Goal: Task Accomplishment & Management: Manage account settings

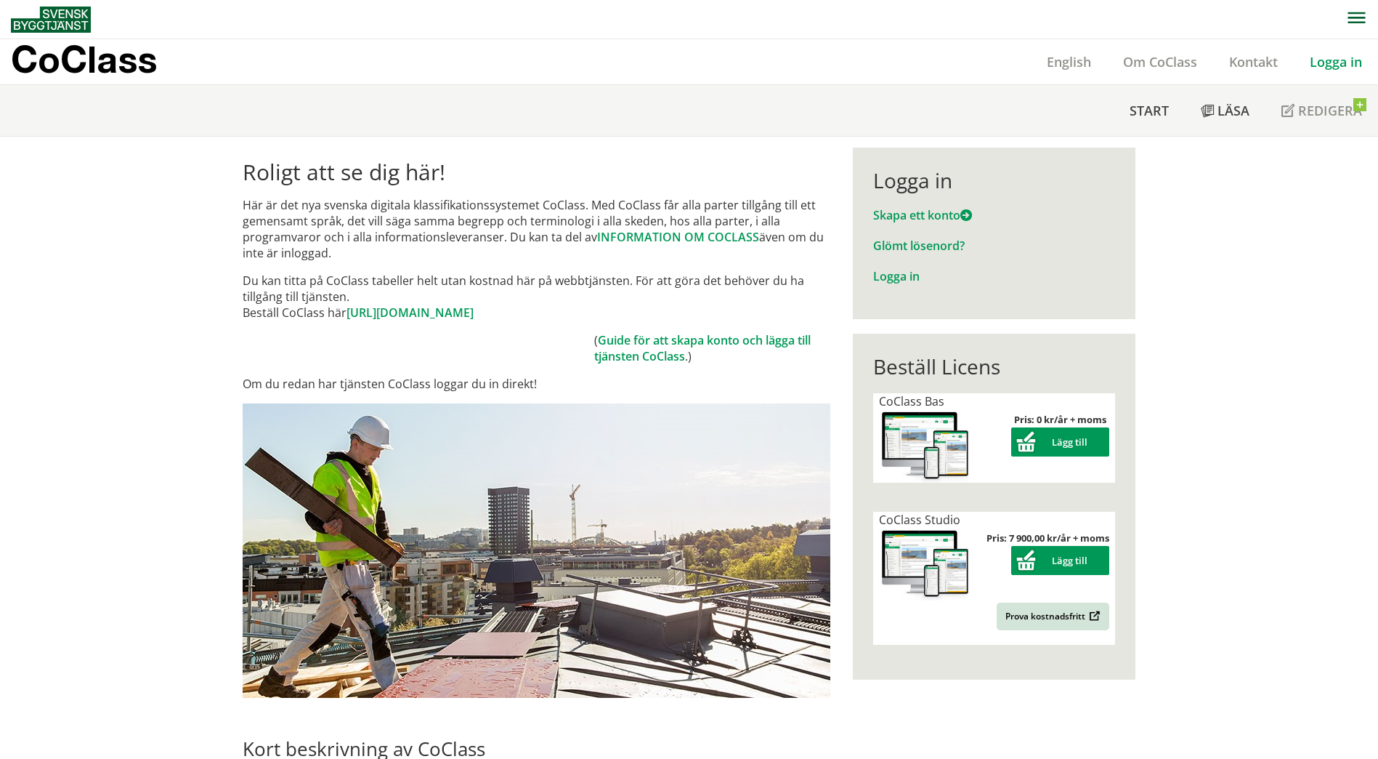
click at [1339, 61] on link "Logga in" at bounding box center [1336, 61] width 84 height 17
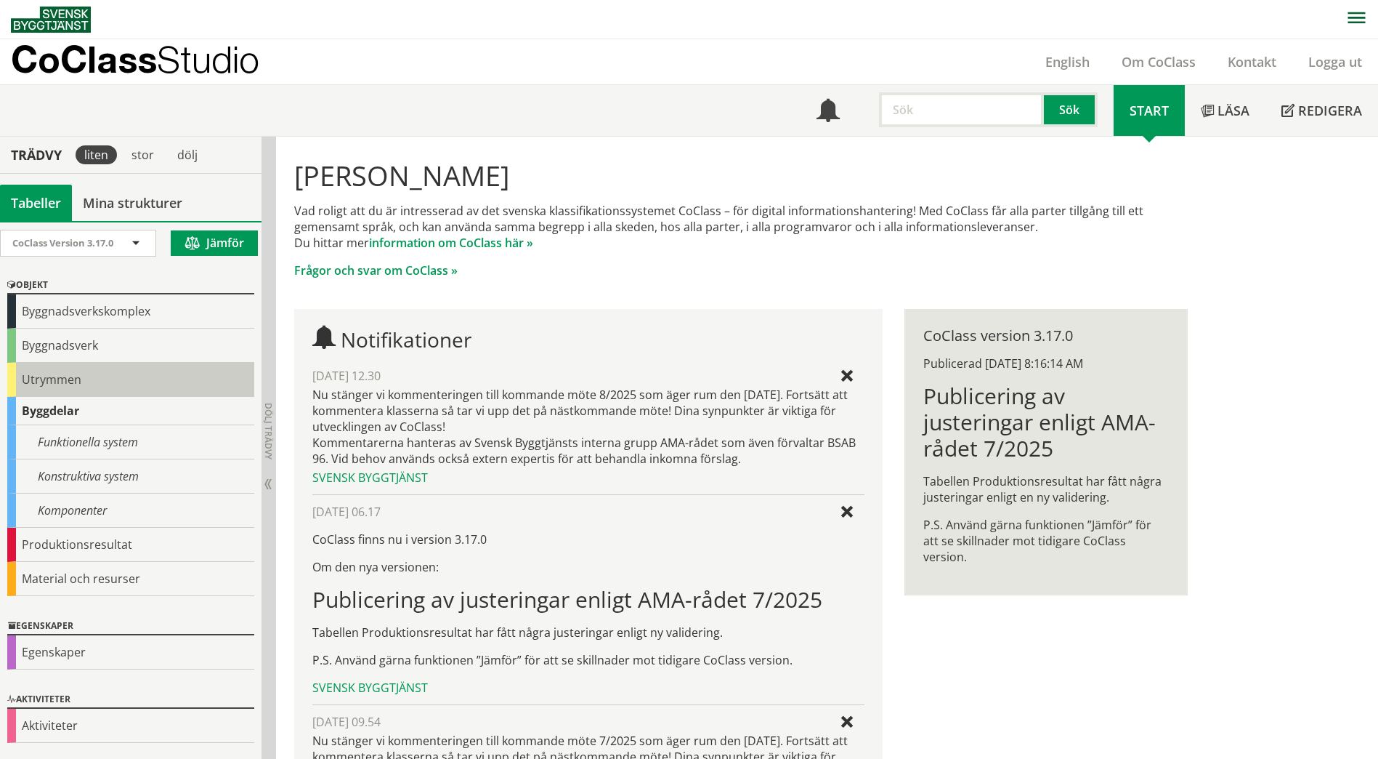
click at [70, 382] on div "Utrymmen" at bounding box center [130, 380] width 247 height 34
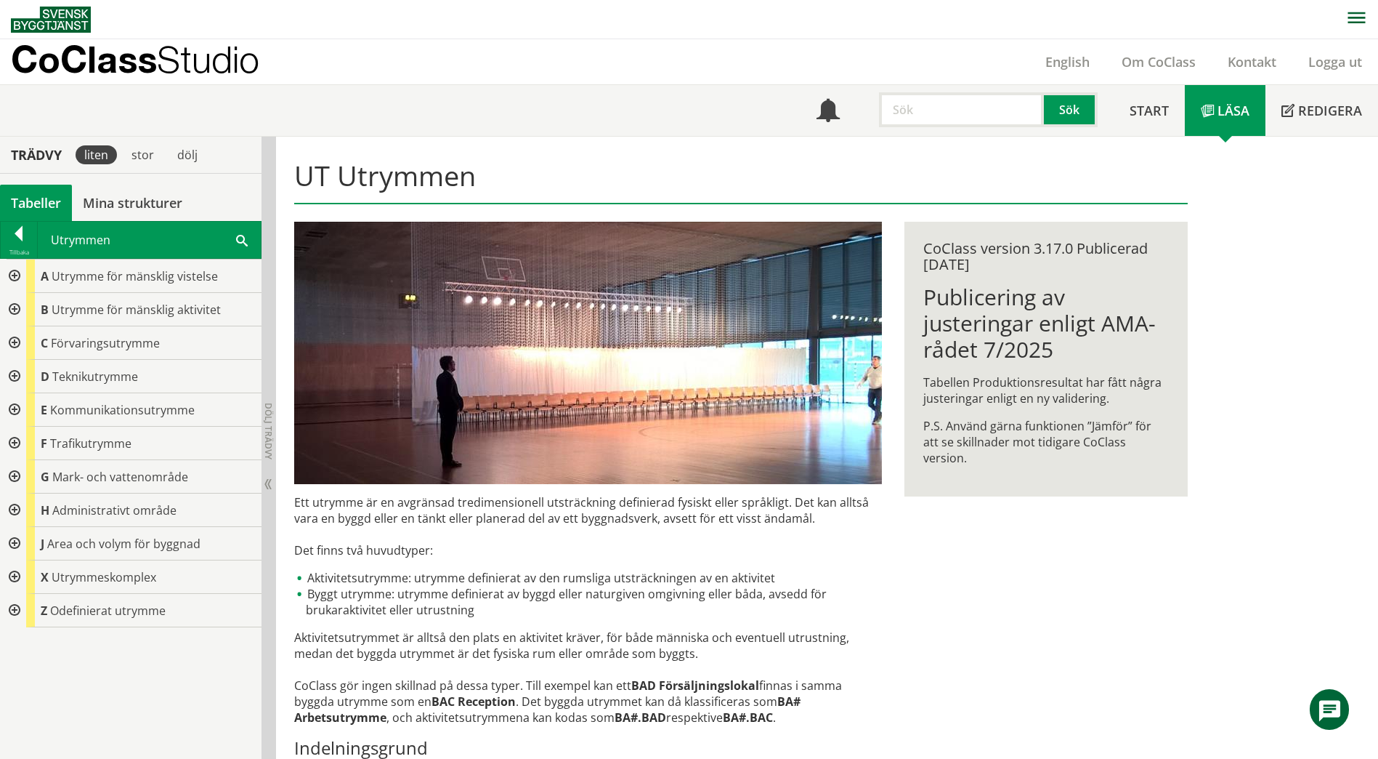
click at [235, 238] on div "Utrymmen Sök" at bounding box center [149, 240] width 223 height 36
click at [246, 241] on span at bounding box center [242, 239] width 12 height 15
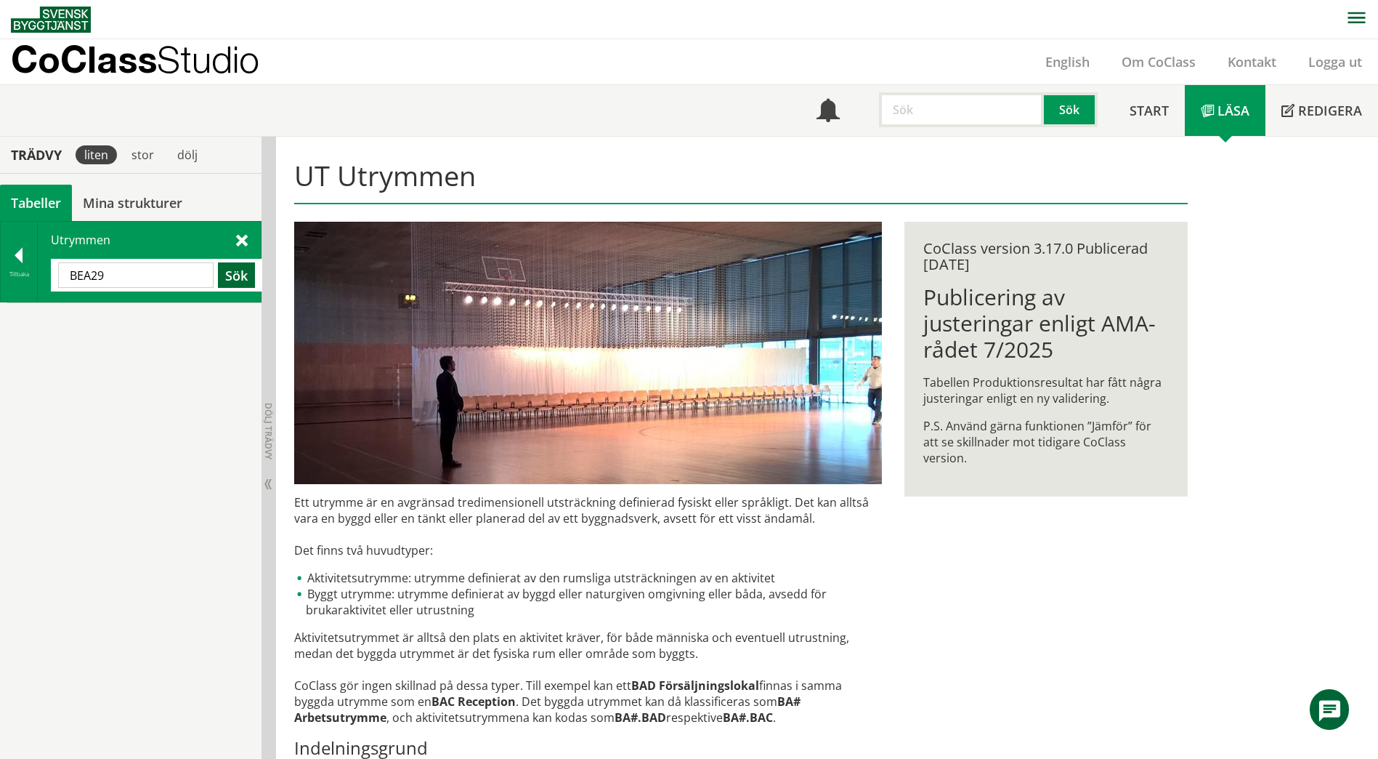
click at [230, 279] on button "Sök" at bounding box center [236, 274] width 37 height 25
click at [148, 280] on input "BEA29" at bounding box center [136, 274] width 156 height 25
type input "BEA"
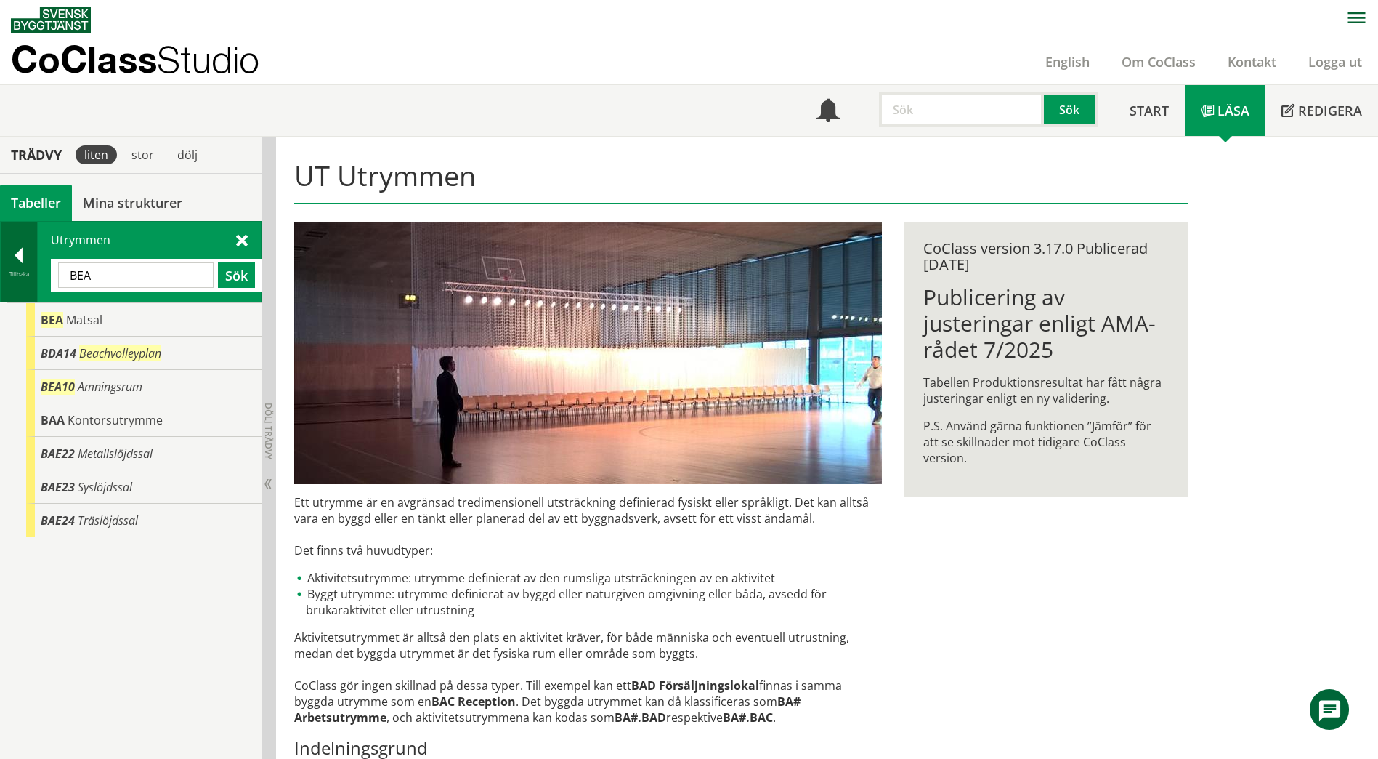
click at [18, 267] on div at bounding box center [19, 258] width 36 height 20
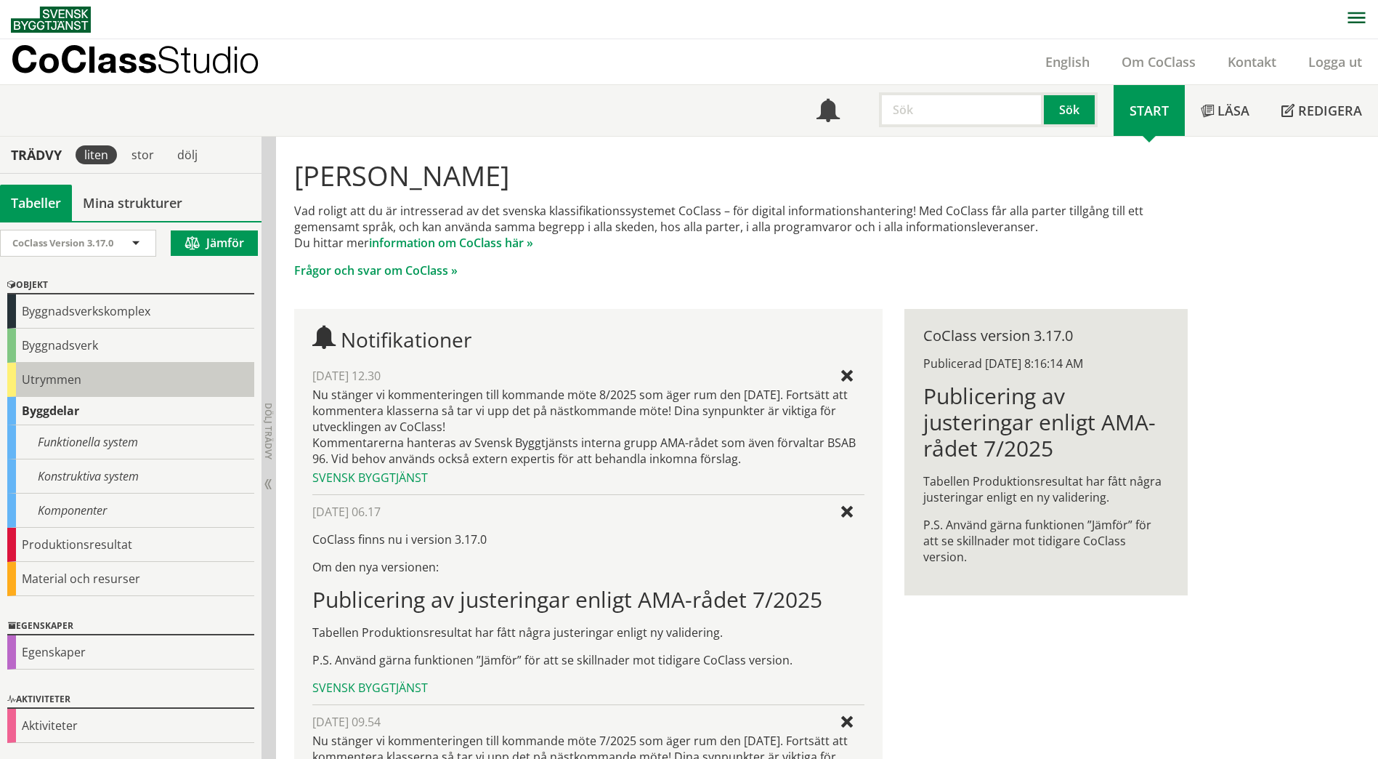
click at [55, 384] on div "Utrymmen" at bounding box center [130, 380] width 247 height 34
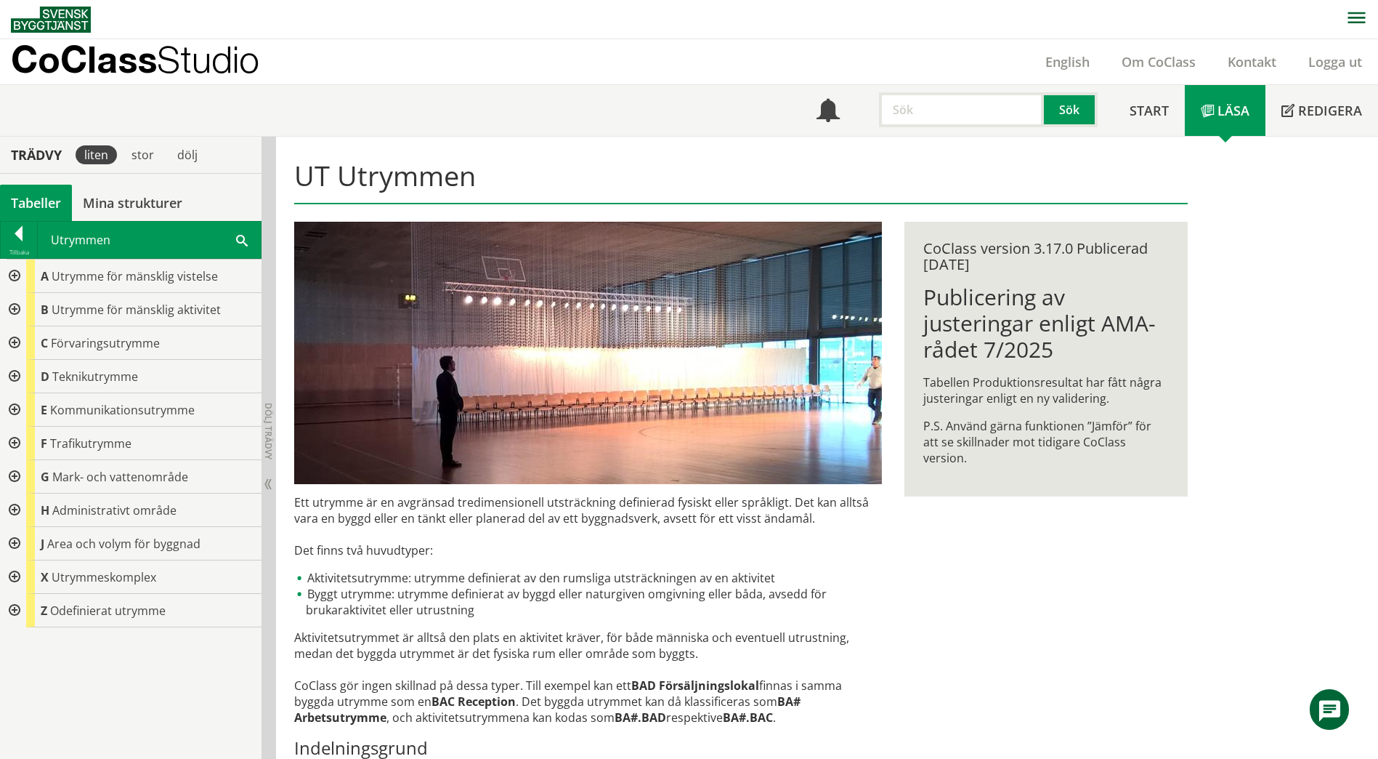
click at [11, 312] on div at bounding box center [13, 309] width 26 height 33
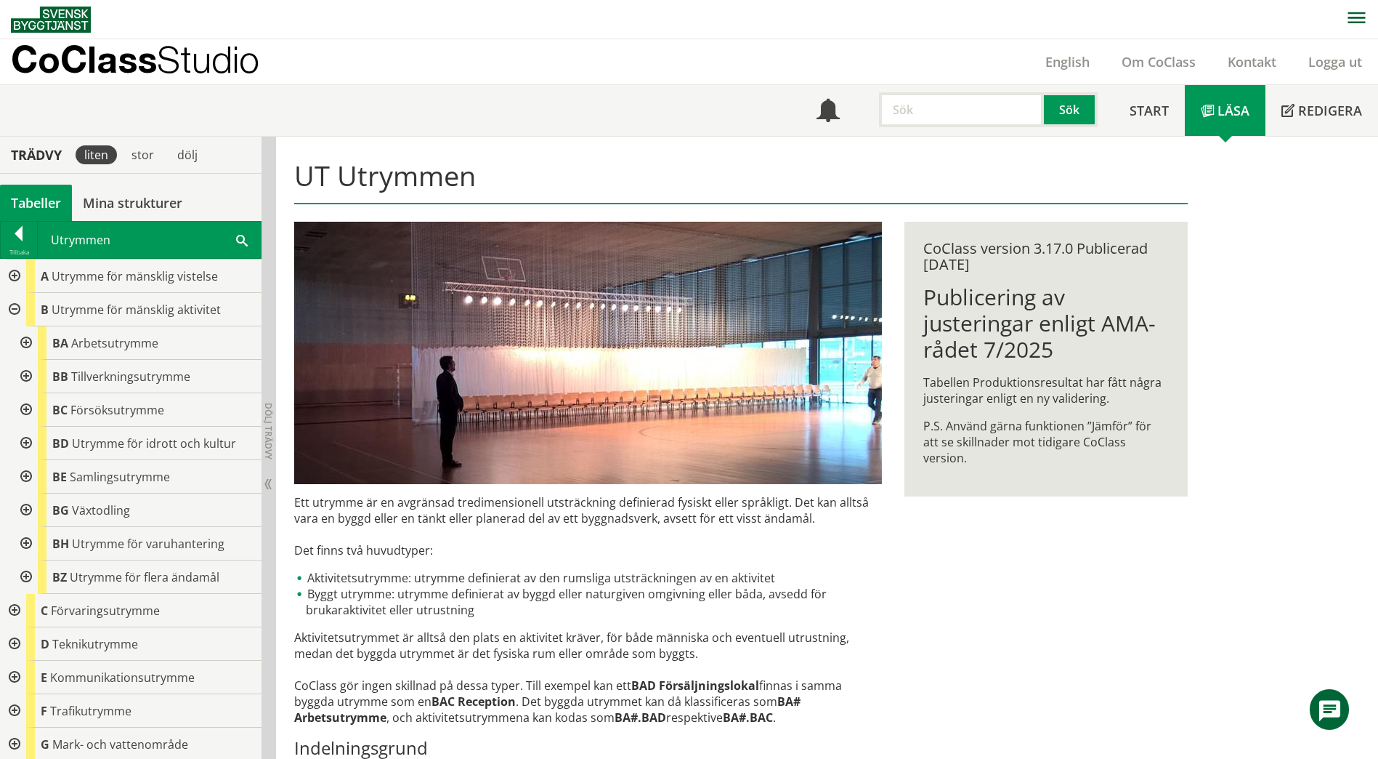
click at [28, 472] on div at bounding box center [25, 476] width 26 height 33
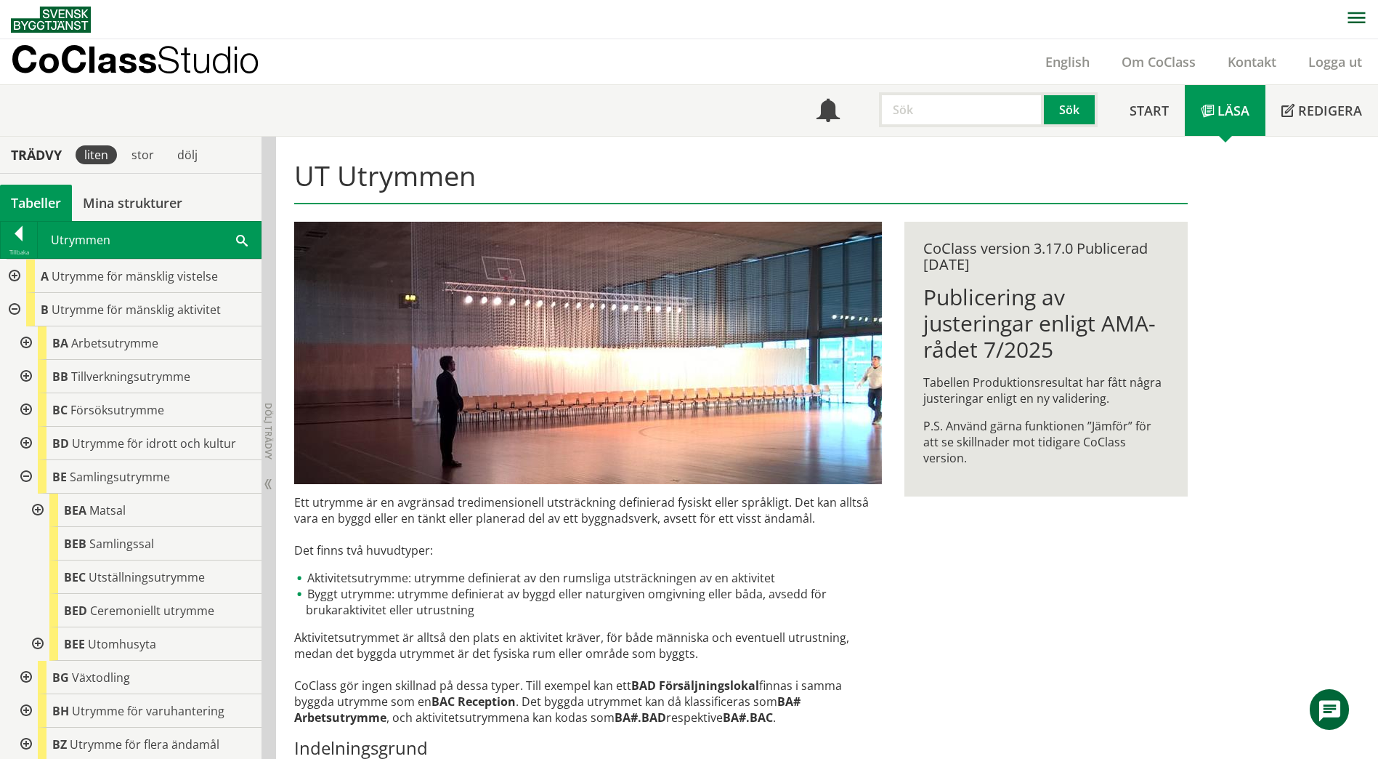
click at [35, 511] on div at bounding box center [36, 509] width 26 height 33
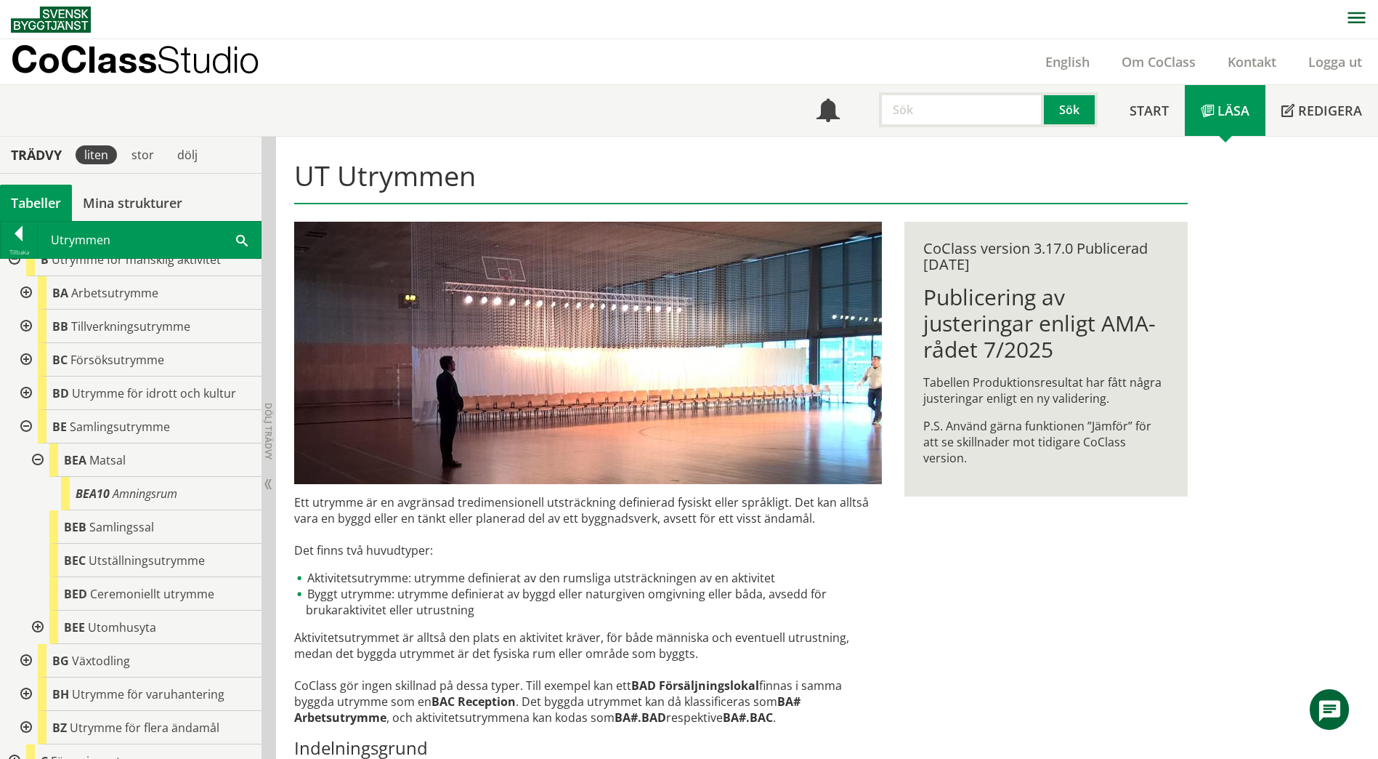
scroll to position [73, 0]
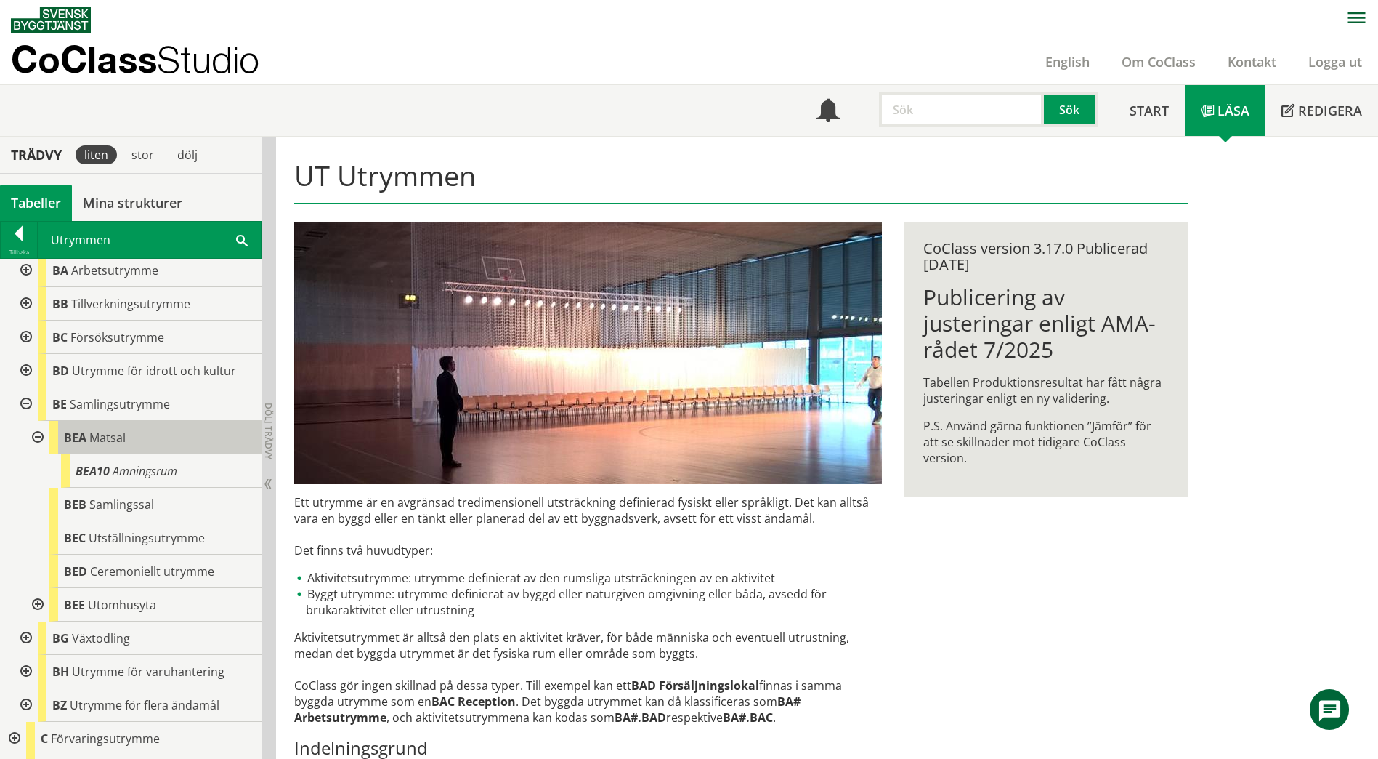
click at [93, 437] on span "Matsal" at bounding box center [107, 437] width 36 height 16
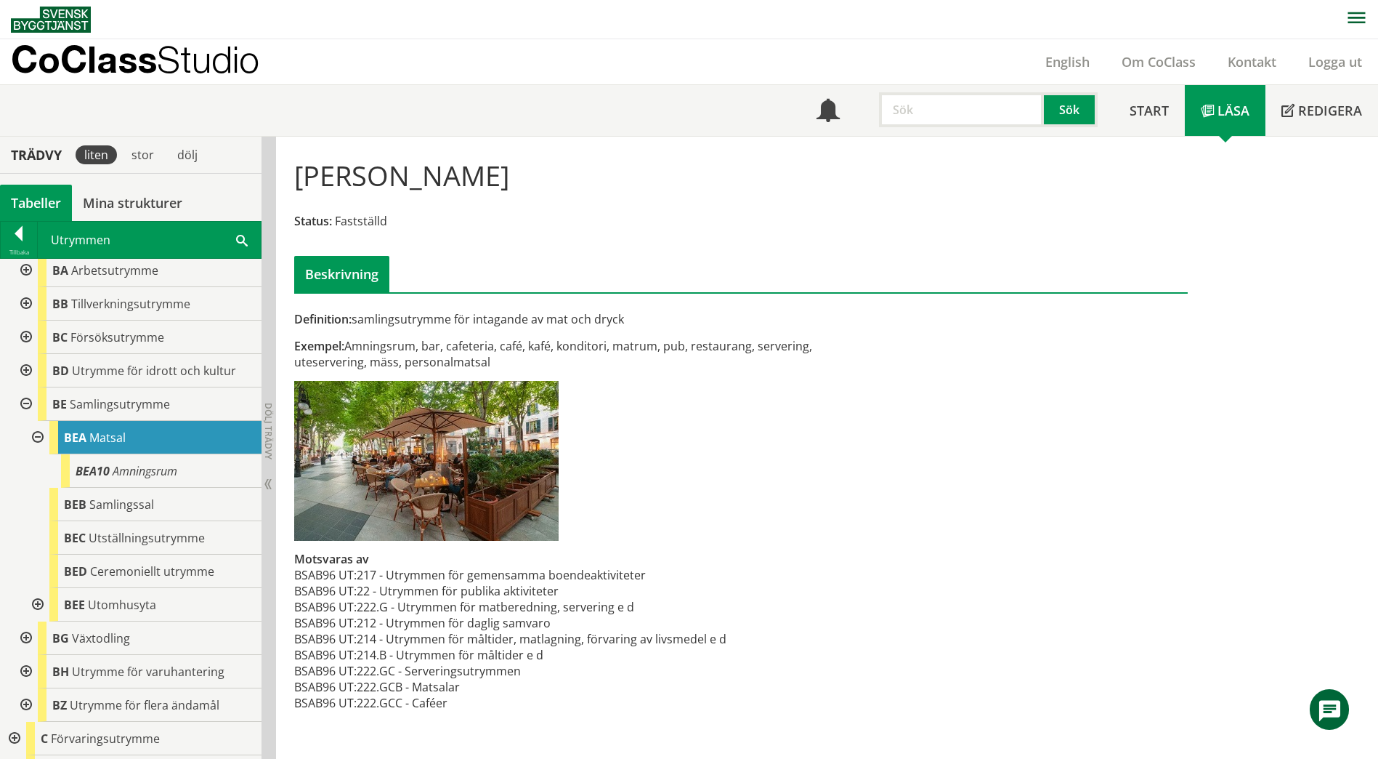
click at [240, 243] on span at bounding box center [242, 239] width 12 height 15
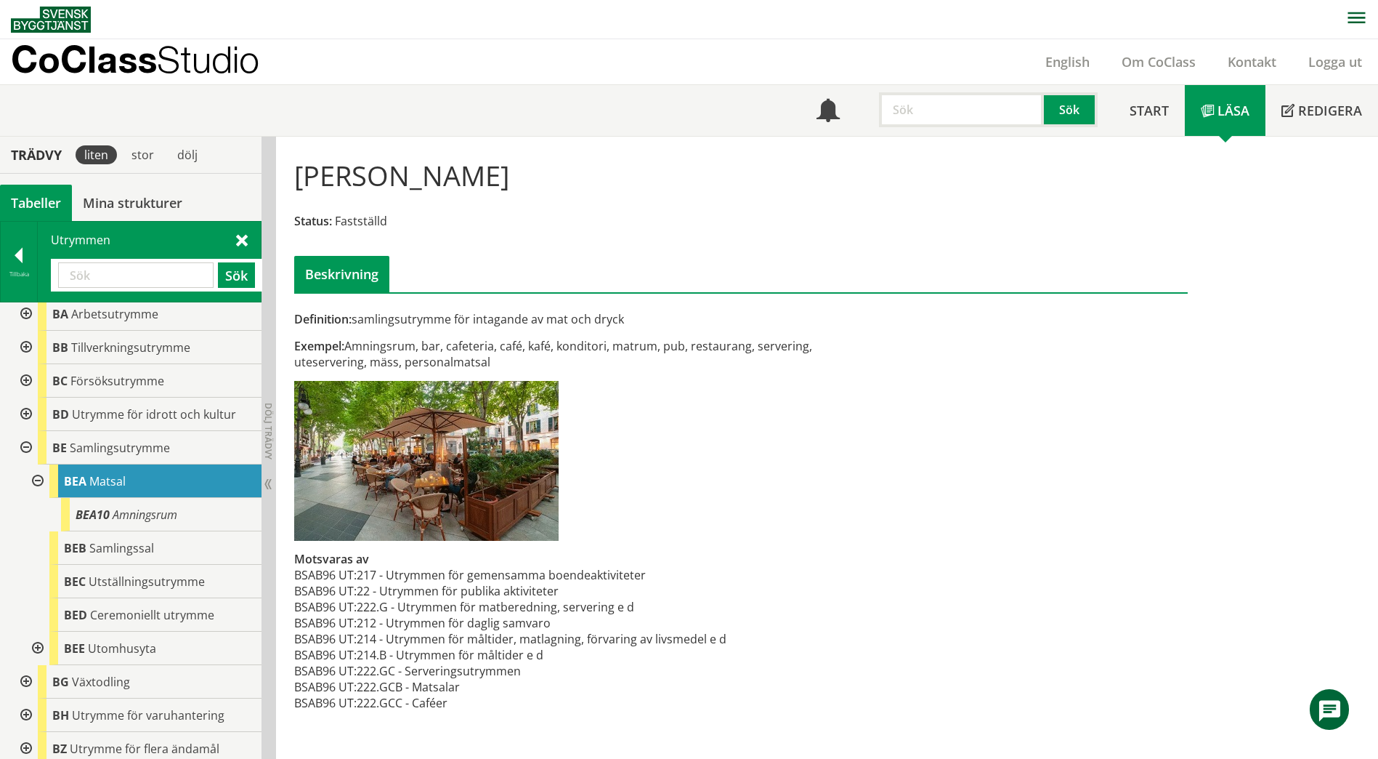
click at [177, 274] on input "text" at bounding box center [136, 274] width 156 height 25
paste input "ATELJÉ MUSIK 31P"
type input "ATELJÉ MUSIK 31P"
drag, startPoint x: 177, startPoint y: 274, endPoint x: 45, endPoint y: 264, distance: 132.6
click at [45, 264] on div "Utrymmen ATELJÉ MUSIK 31P Sök" at bounding box center [149, 262] width 223 height 80
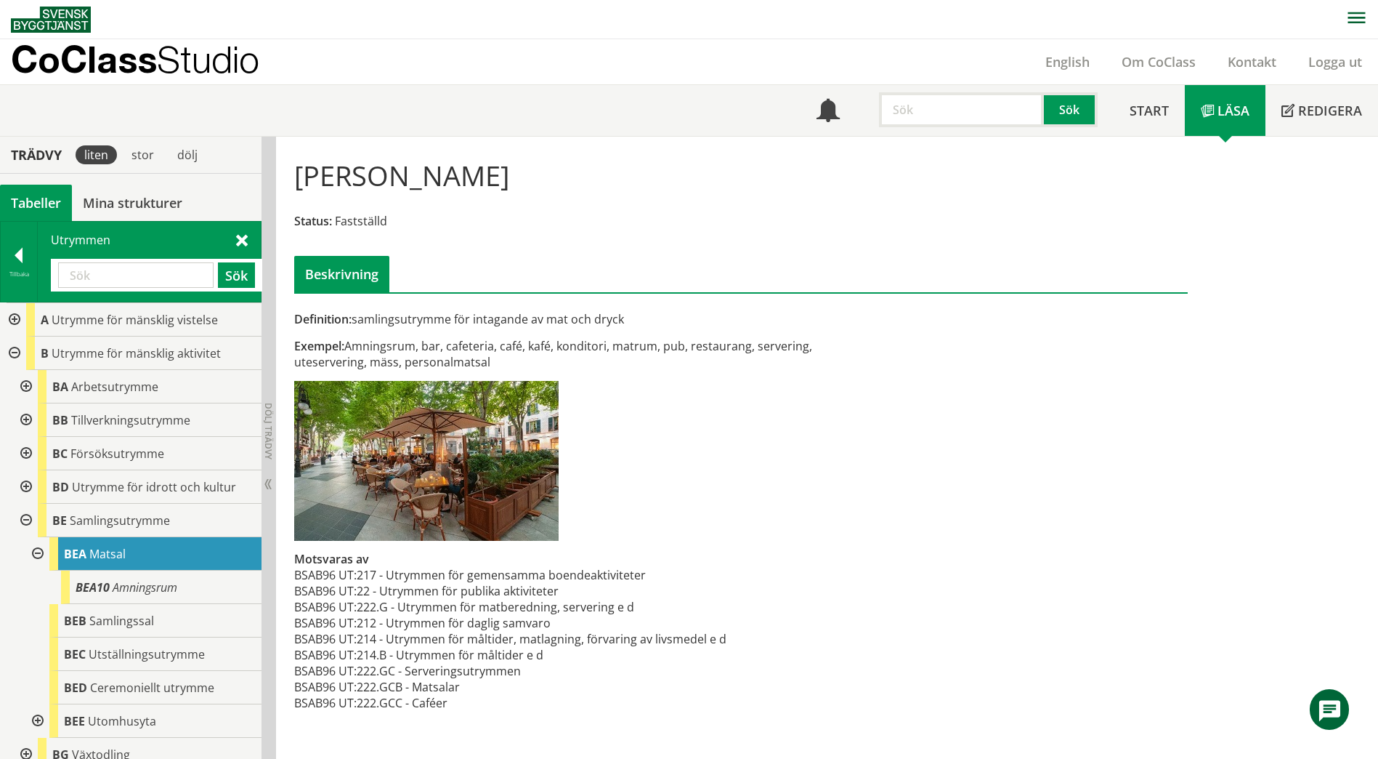
click at [24, 383] on div at bounding box center [25, 386] width 26 height 33
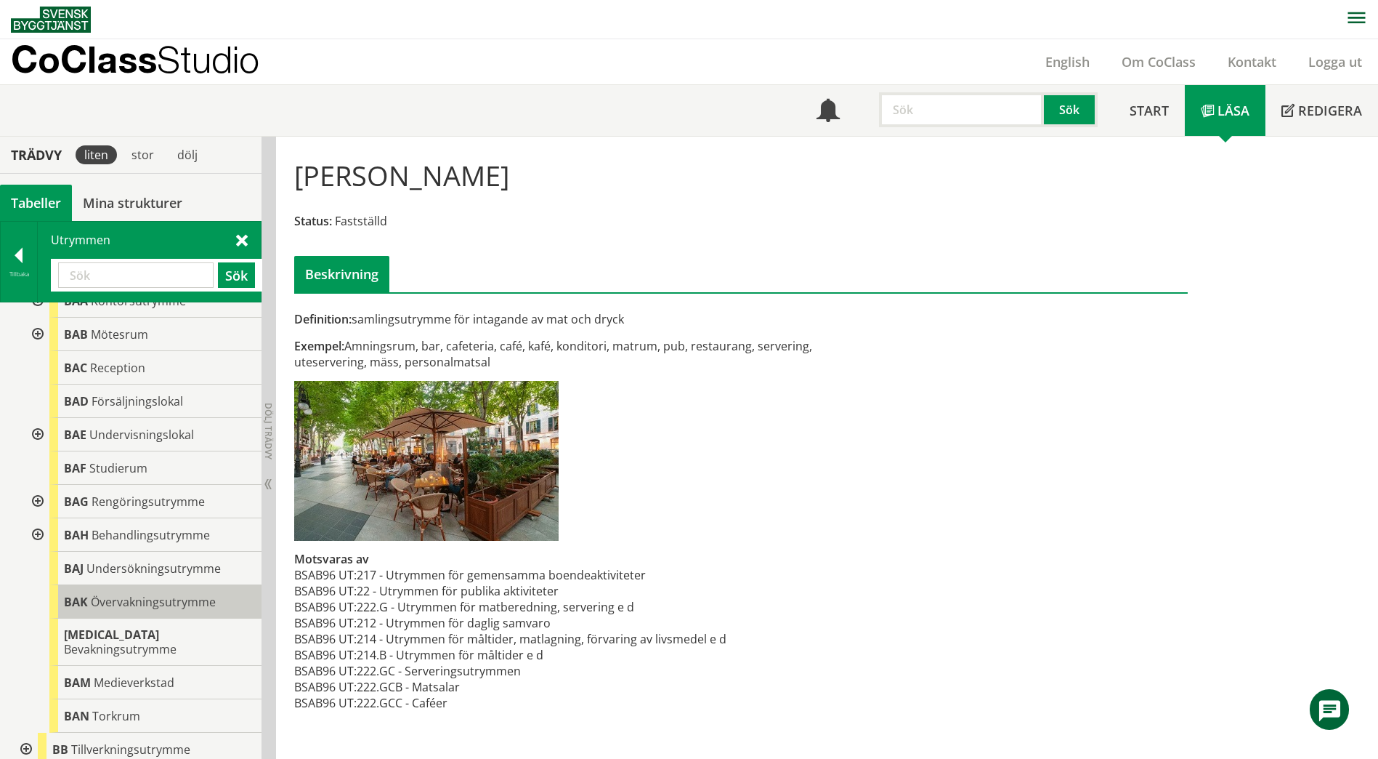
scroll to position [73, 0]
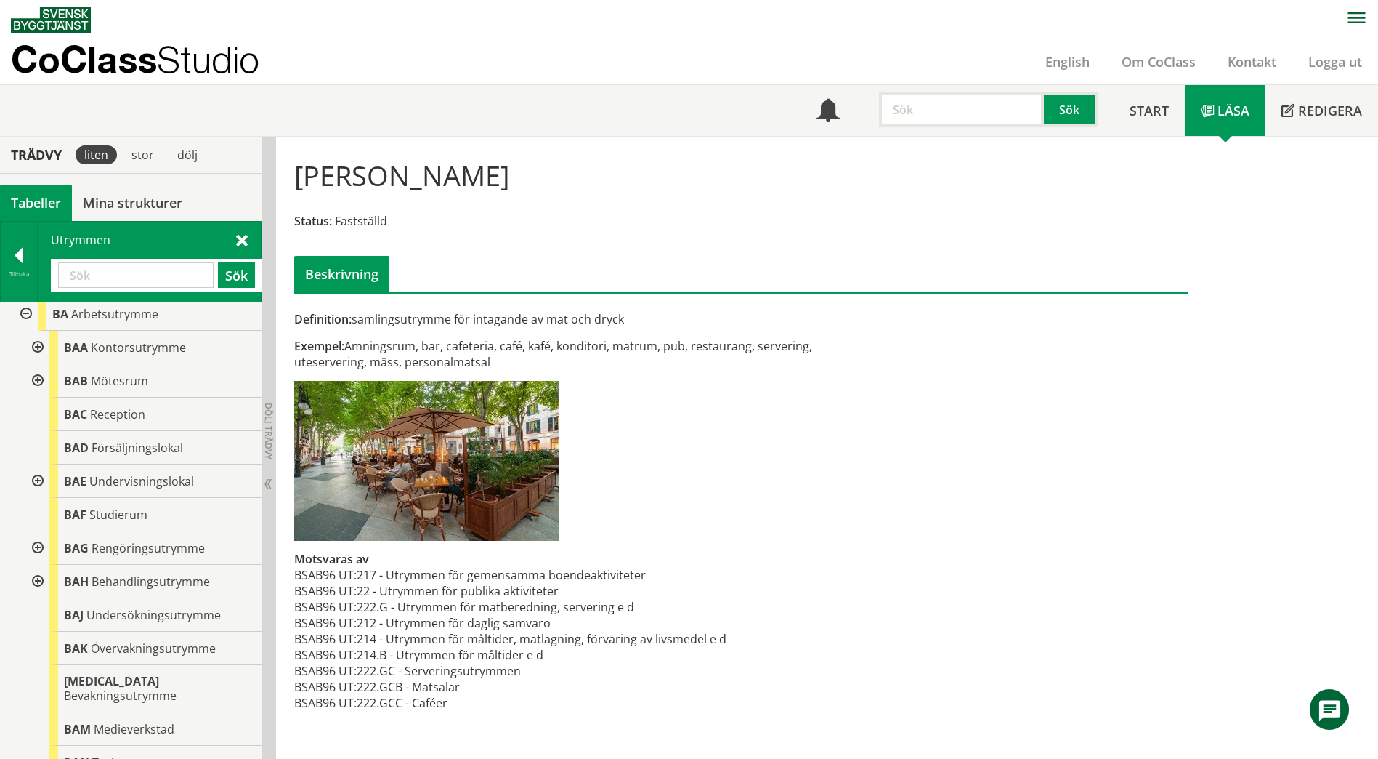
click at [31, 481] on div at bounding box center [36, 480] width 26 height 33
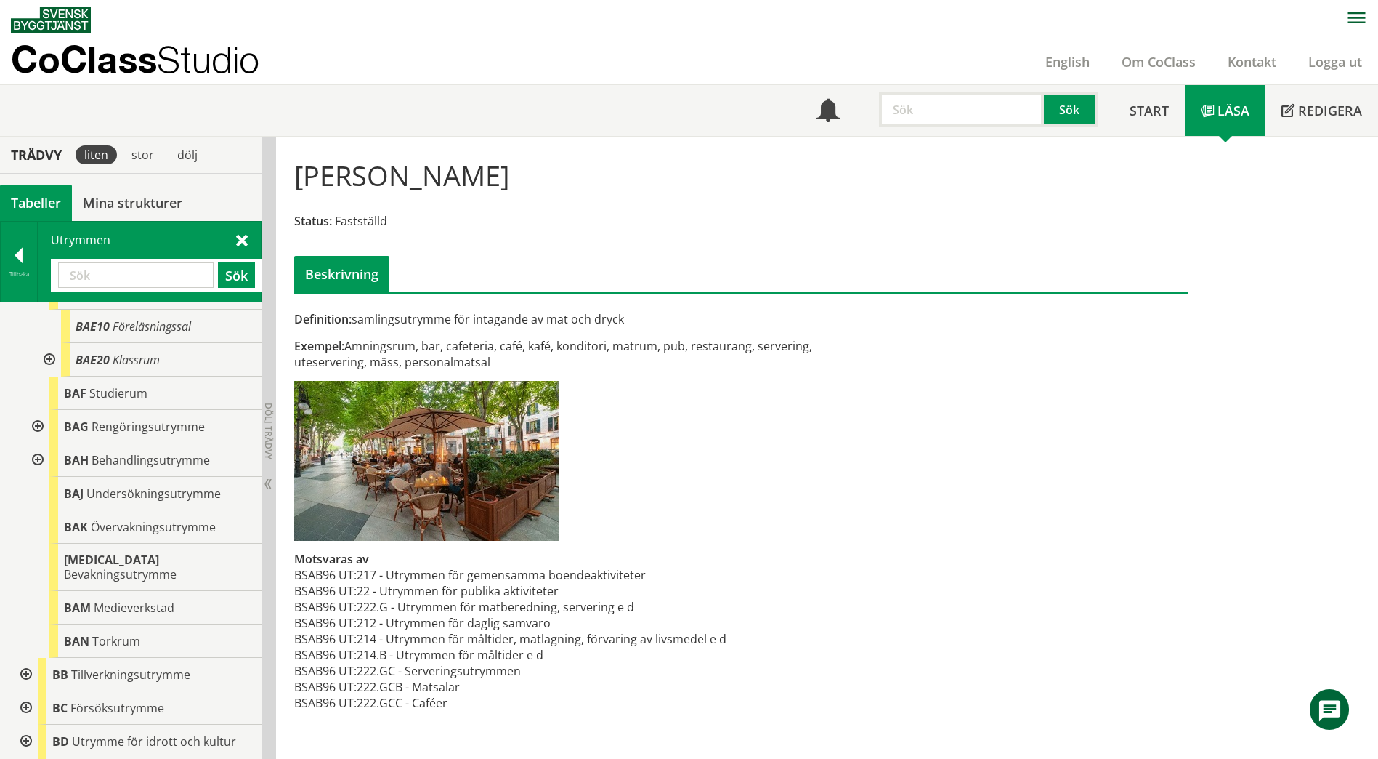
scroll to position [291, 0]
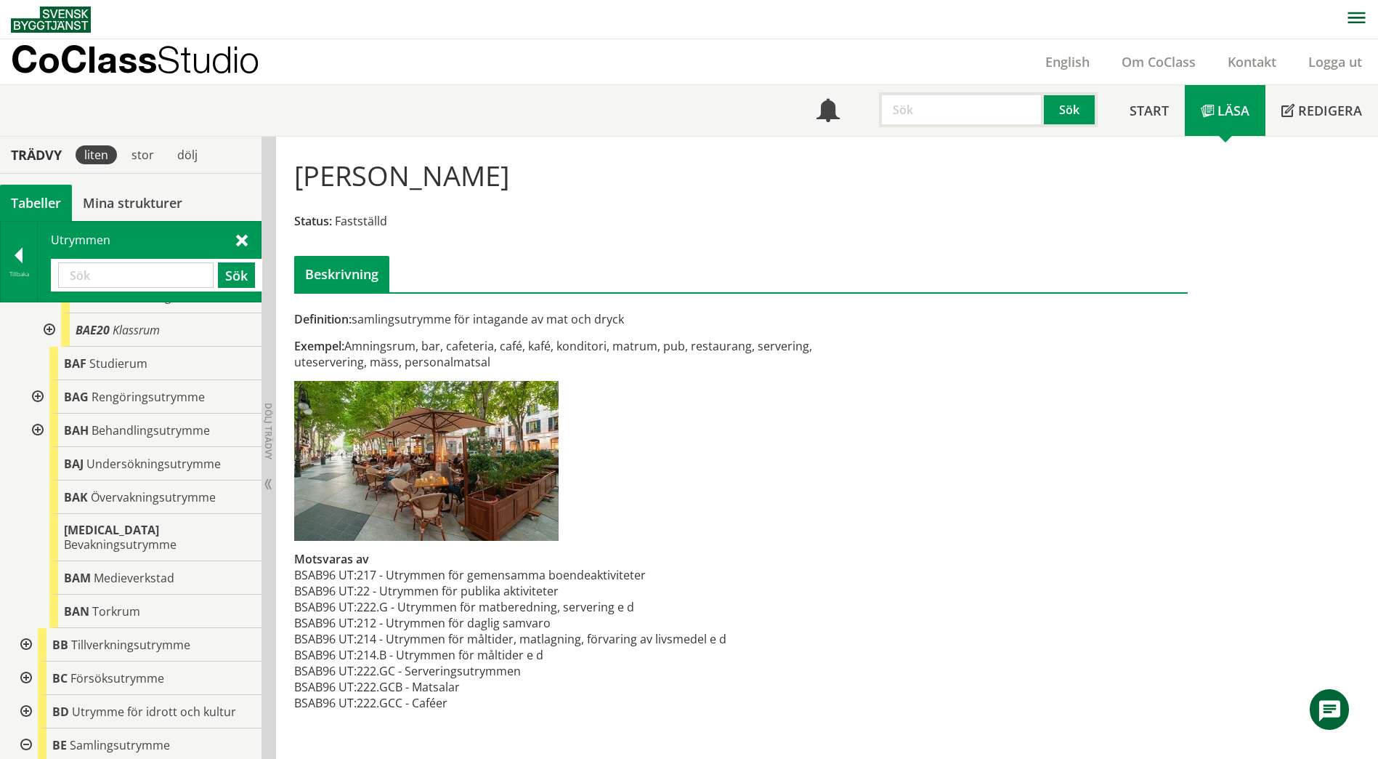
click at [50, 330] on div at bounding box center [48, 329] width 26 height 33
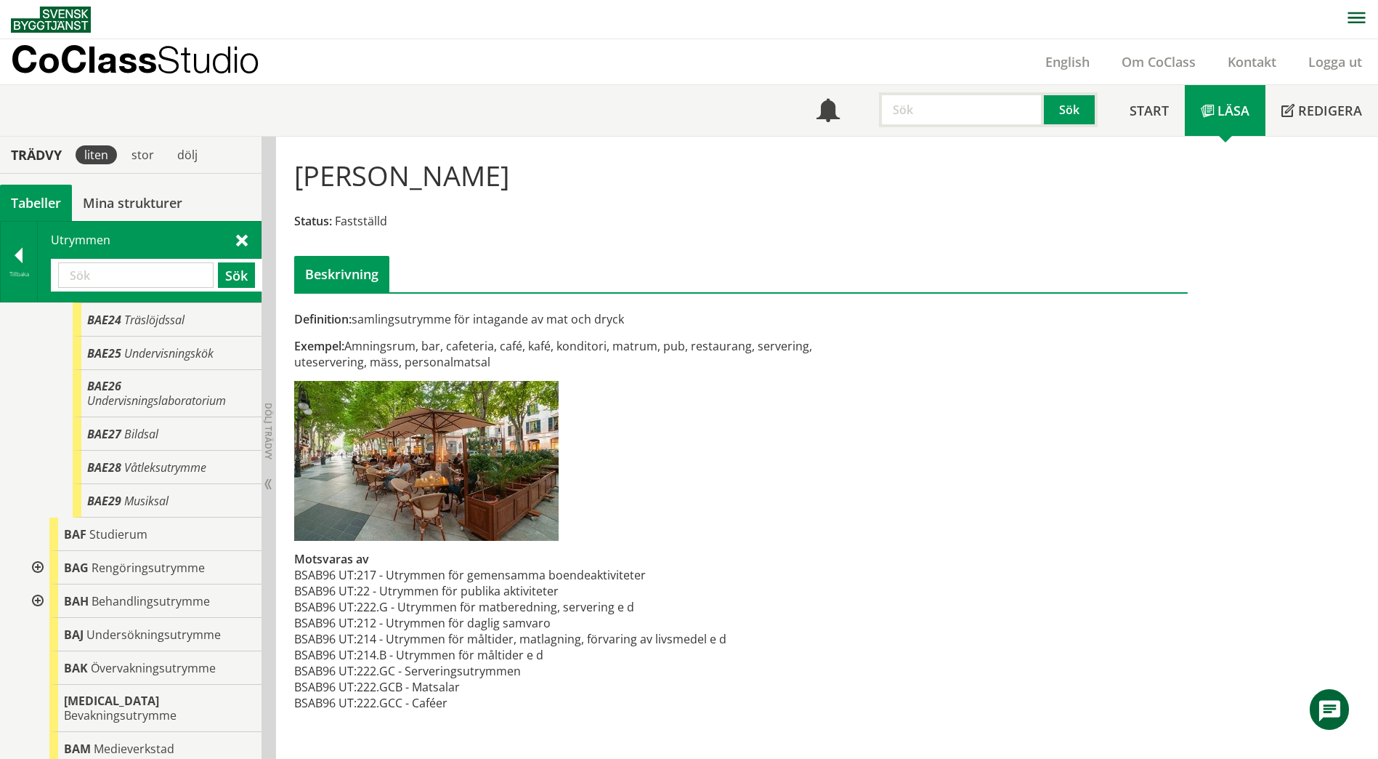
scroll to position [436, 0]
click at [162, 502] on span "Musiksal" at bounding box center [146, 499] width 44 height 16
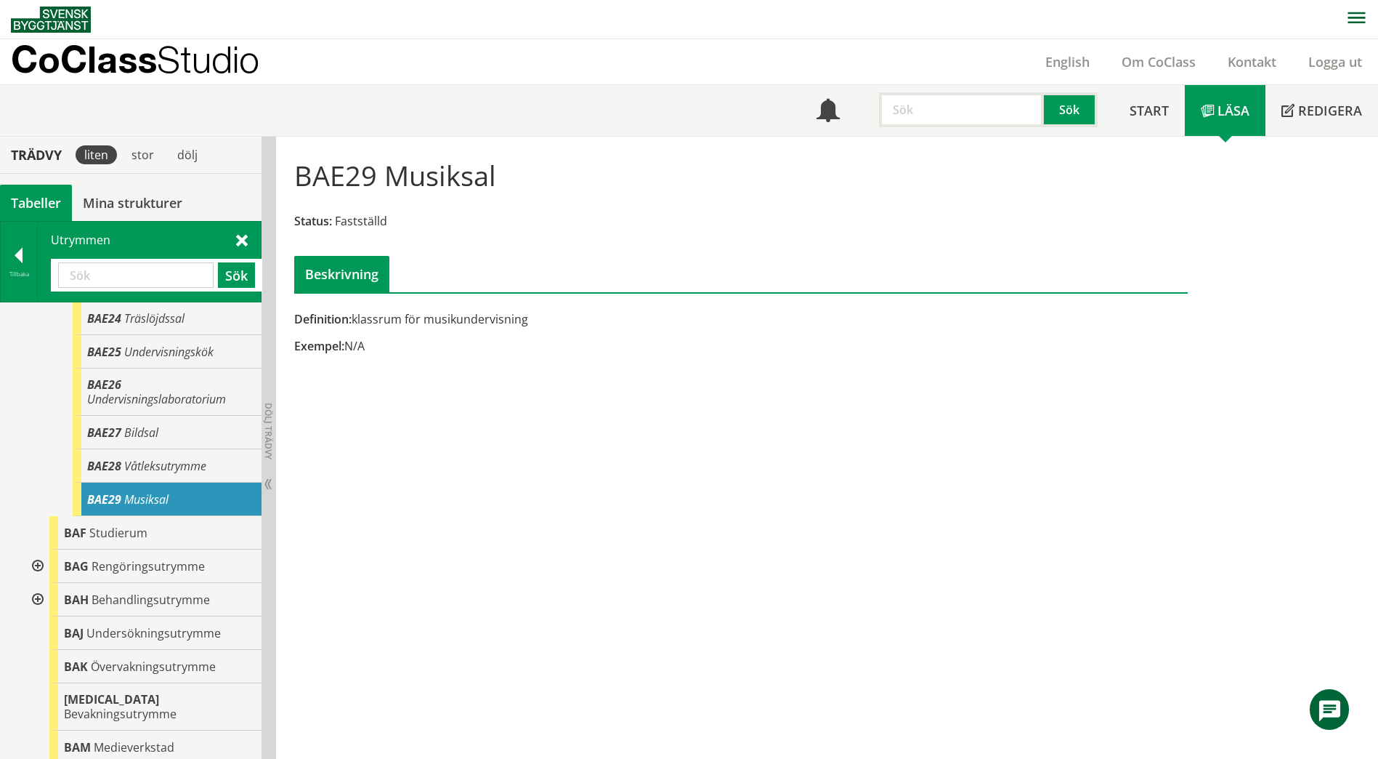
click at [137, 264] on input "text" at bounding box center [136, 274] width 156 height 25
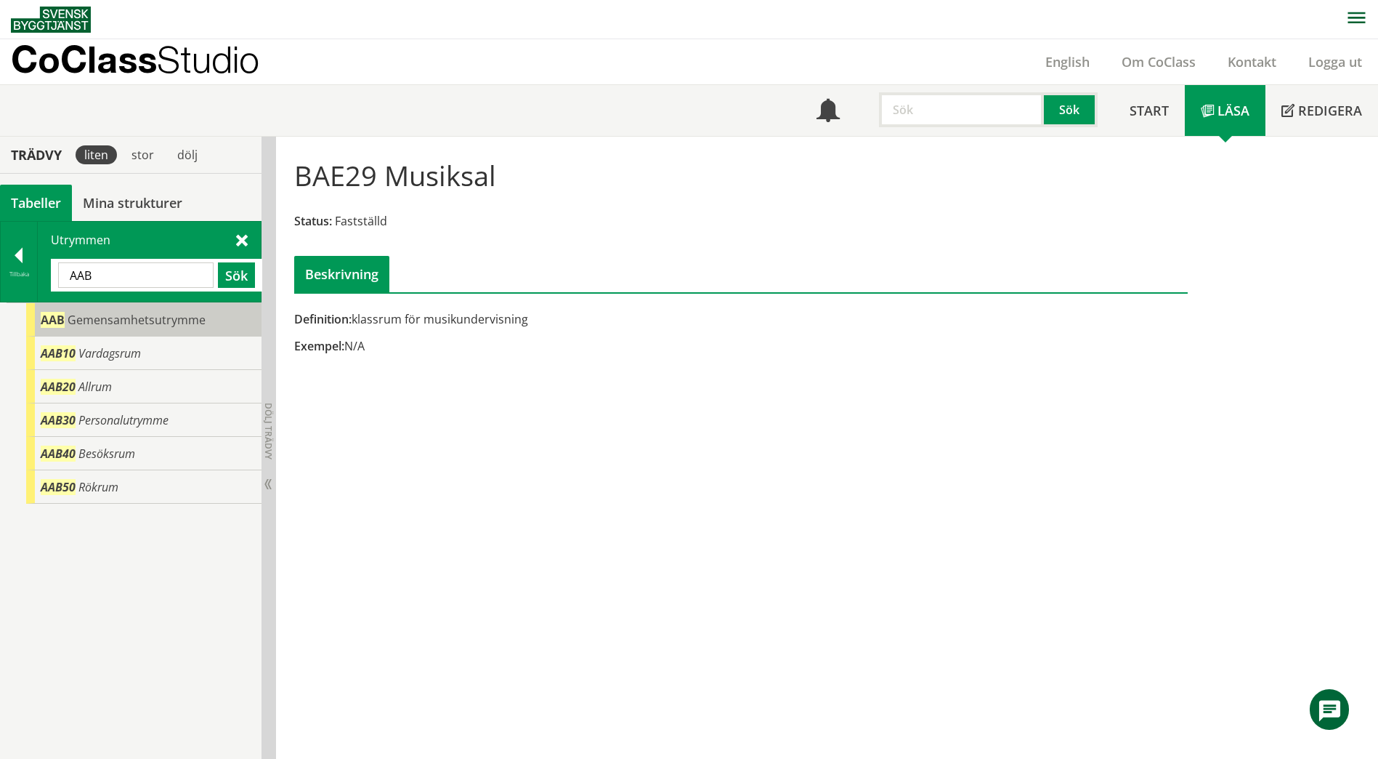
click at [214, 322] on div "AAB Gemensamhetsutrymme" at bounding box center [143, 319] width 235 height 33
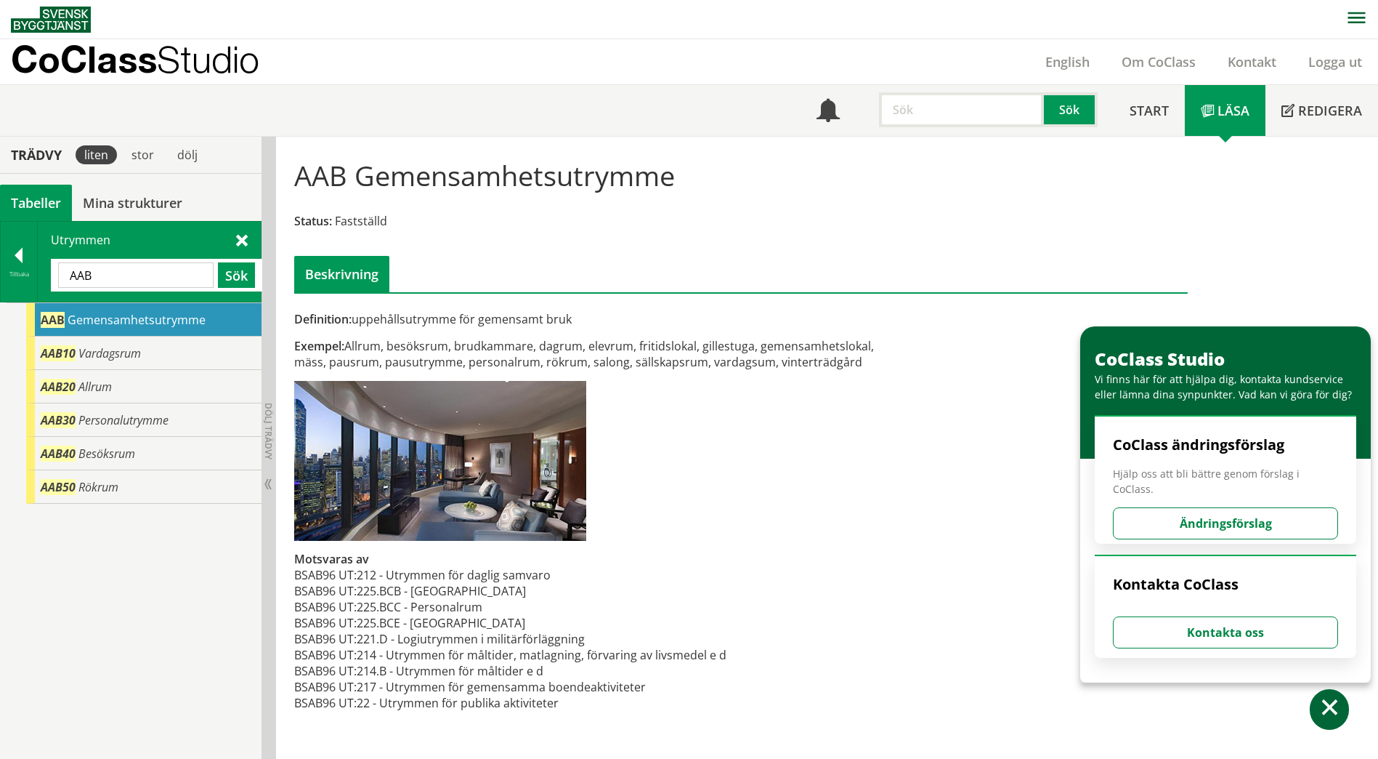
drag, startPoint x: 355, startPoint y: 170, endPoint x: 619, endPoint y: 182, distance: 264.0
click at [618, 177] on h1 "AAB Gemensamhetsutrymme" at bounding box center [484, 175] width 381 height 32
drag, startPoint x: 117, startPoint y: 266, endPoint x: 39, endPoint y: 276, distance: 79.1
click at [39, 276] on div "Utrymmen AAB Sök" at bounding box center [149, 262] width 223 height 80
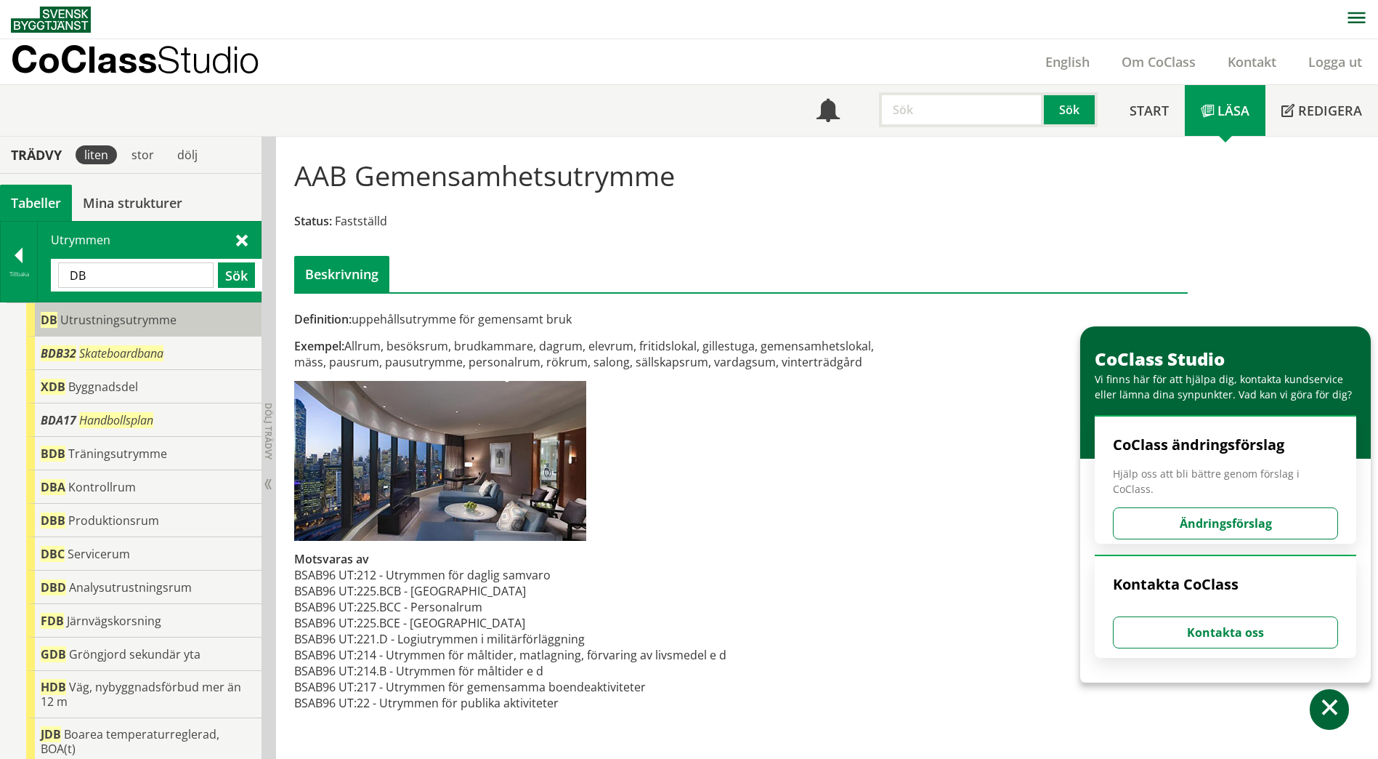
click at [95, 326] on span "Utrustningsutrymme" at bounding box center [118, 320] width 116 height 16
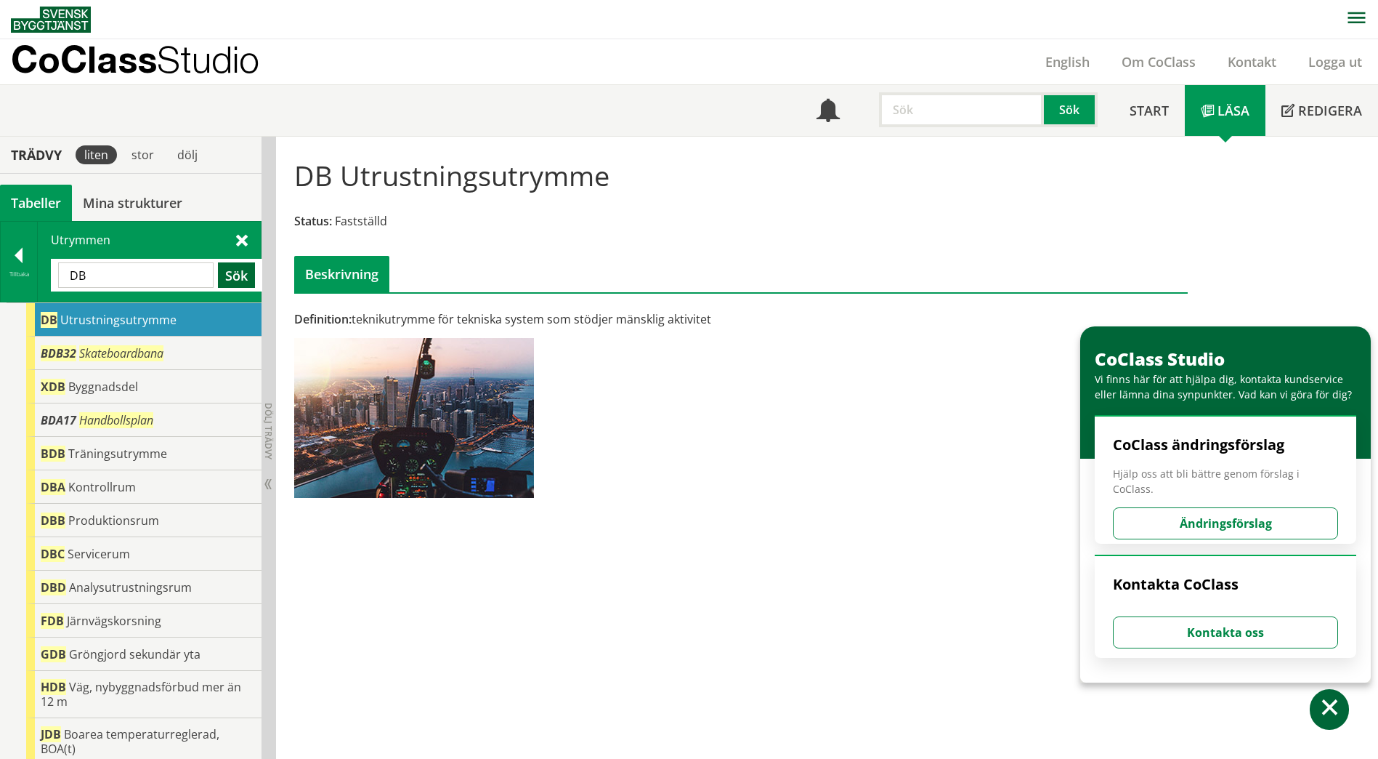
click at [234, 272] on button "Sök" at bounding box center [236, 274] width 37 height 25
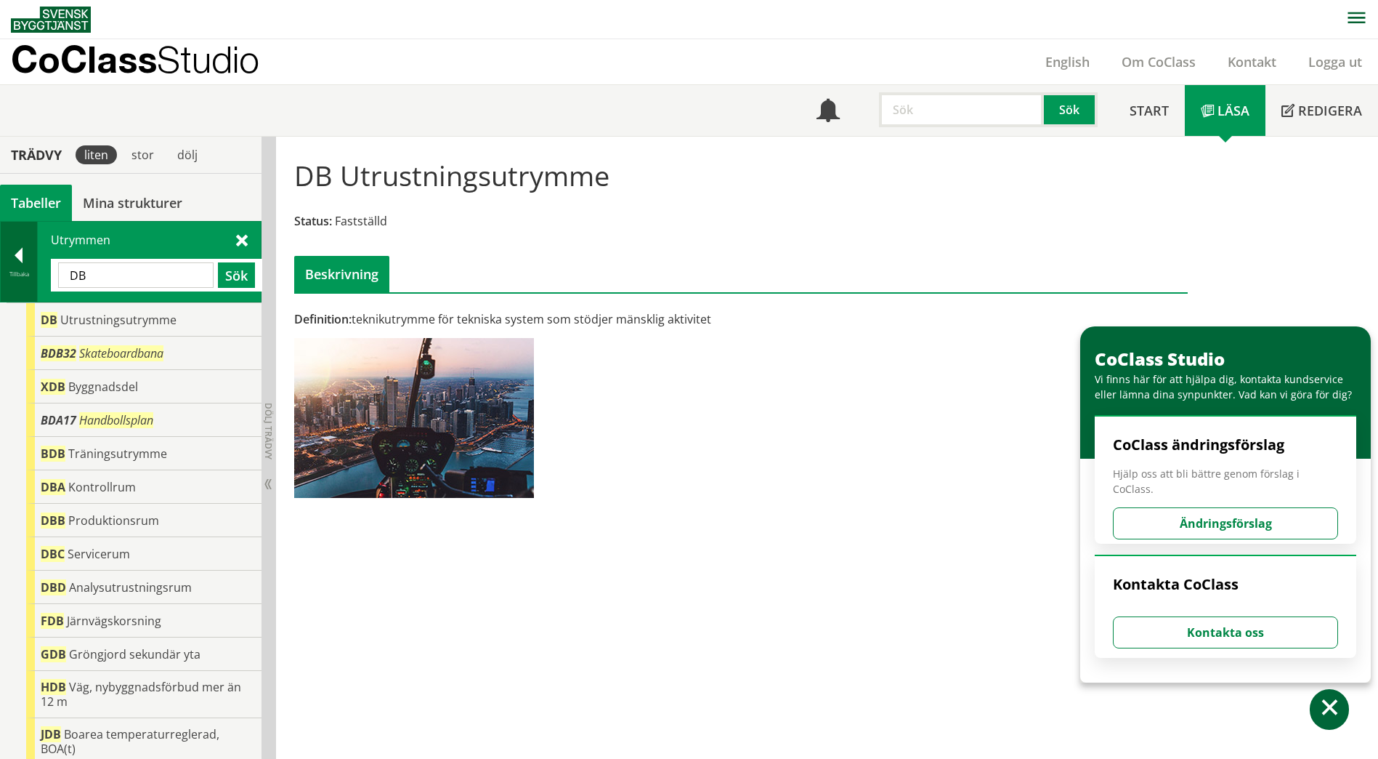
drag, startPoint x: 113, startPoint y: 272, endPoint x: 35, endPoint y: 270, distance: 77.8
click at [35, 270] on div "Tillbaka Utrymmen DB Sök" at bounding box center [131, 261] width 262 height 81
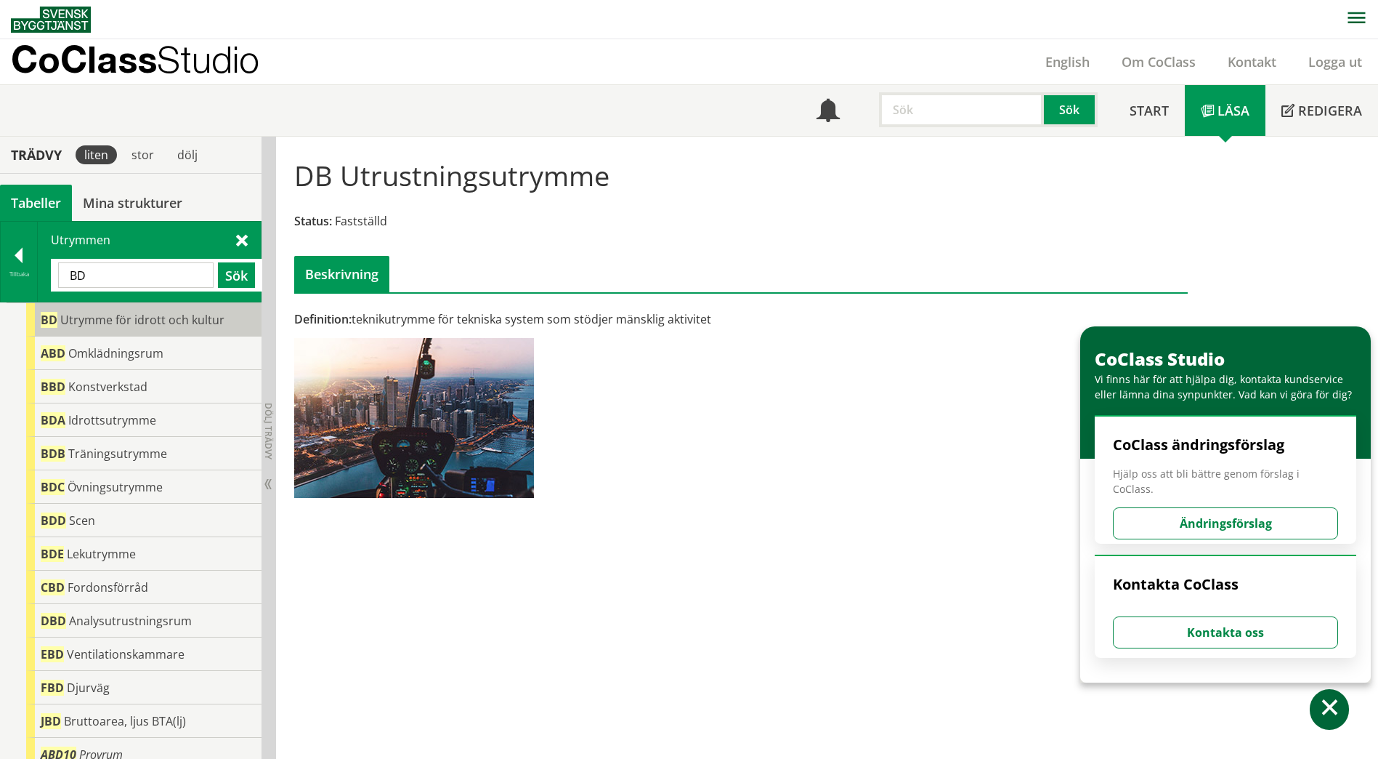
click at [79, 315] on span "Utrymme för idrott och kultur" at bounding box center [142, 320] width 164 height 16
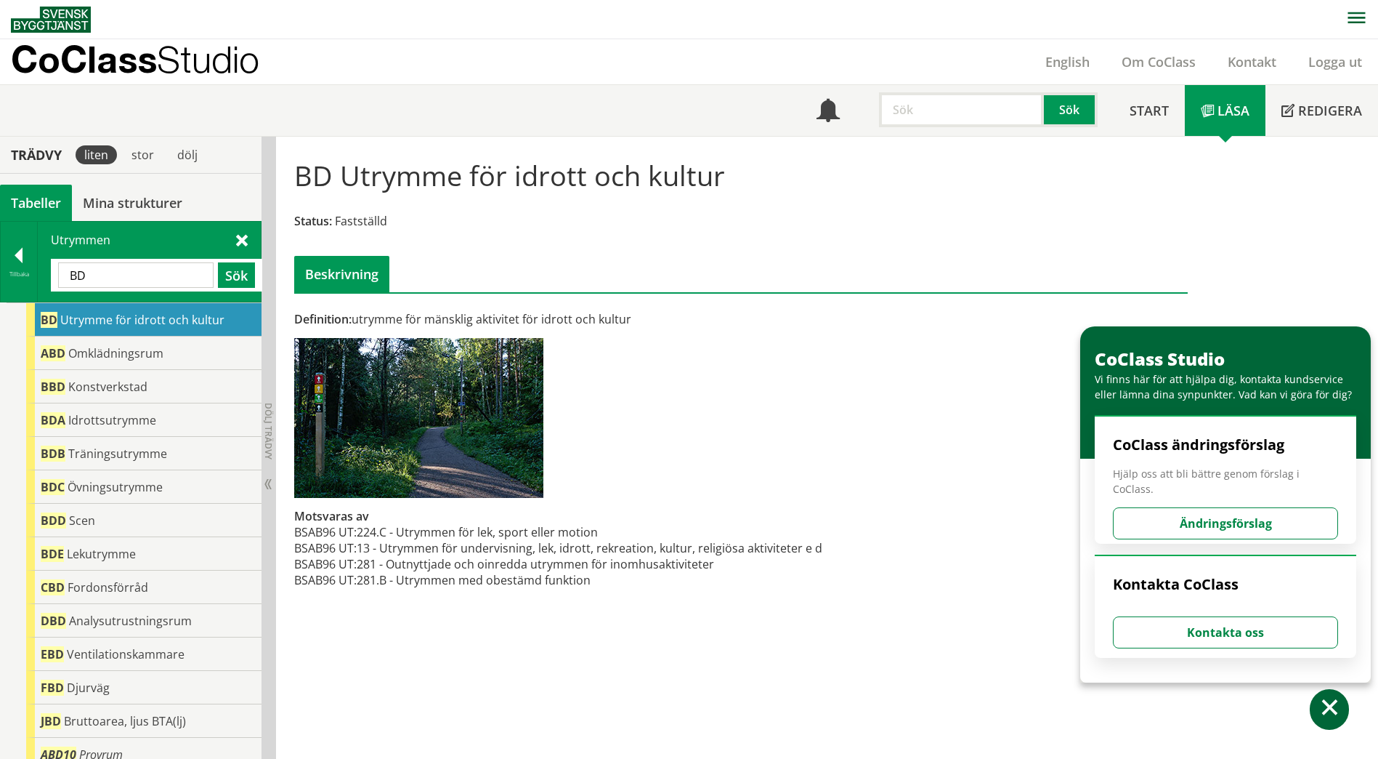
drag, startPoint x: 104, startPoint y: 280, endPoint x: 52, endPoint y: 277, distance: 51.7
click at [52, 277] on div "BD Sök" at bounding box center [156, 275] width 211 height 33
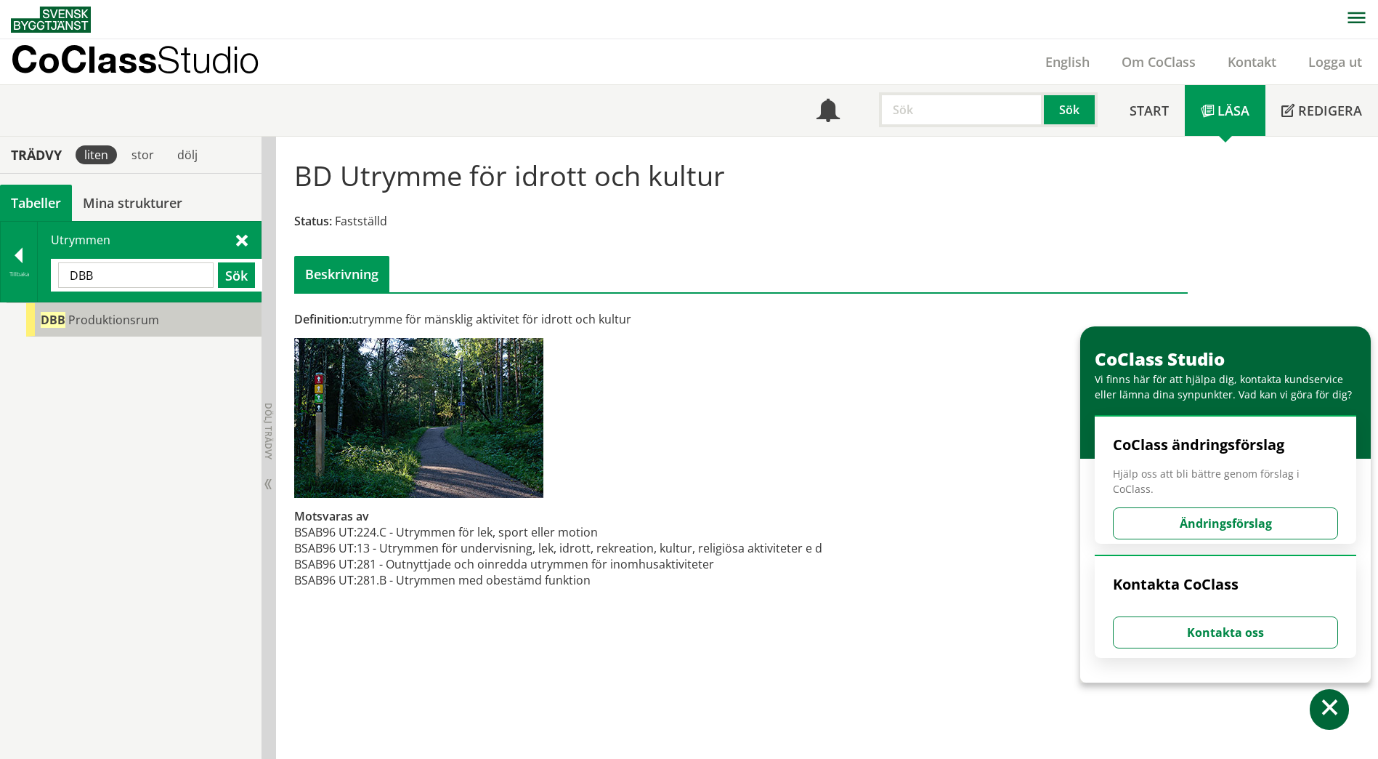
click at [105, 328] on div "DBB Produktionsrum" at bounding box center [143, 319] width 235 height 33
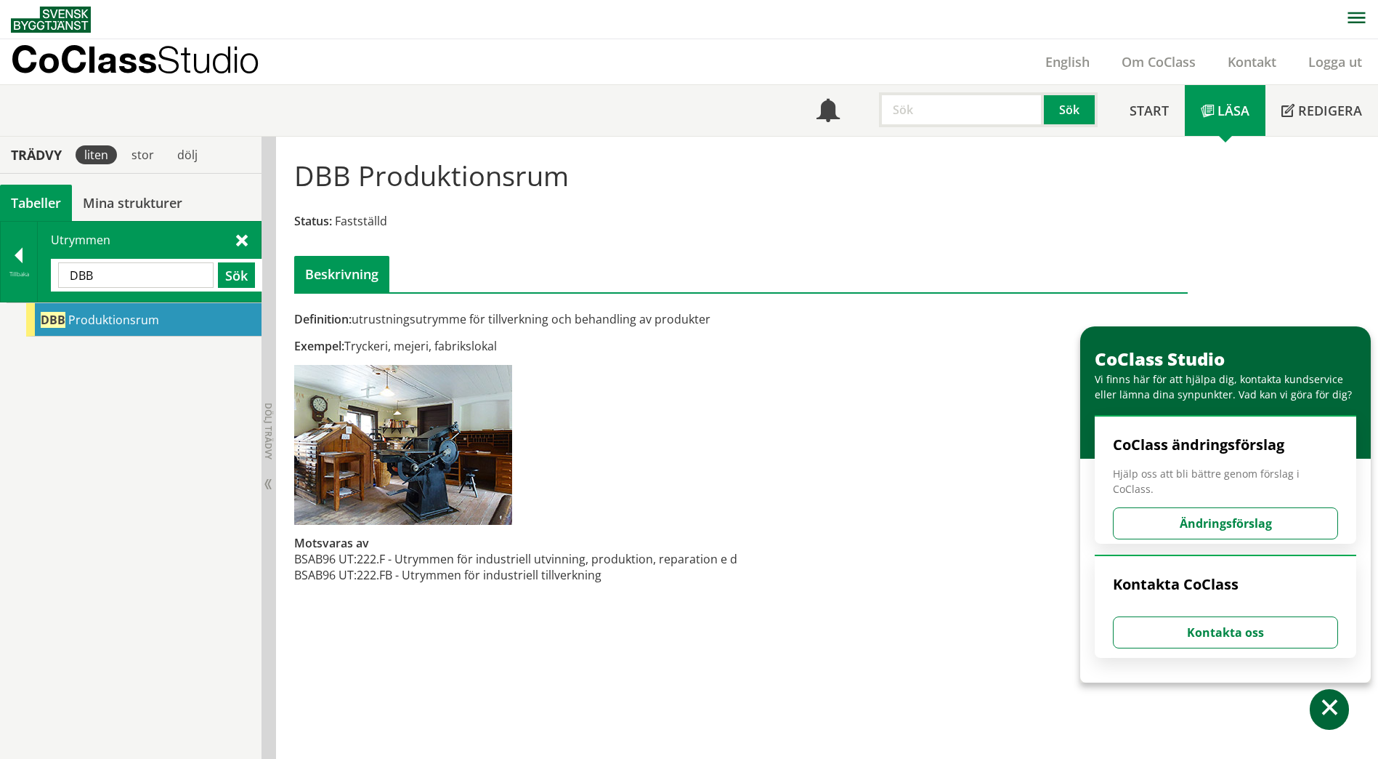
drag, startPoint x: 132, startPoint y: 270, endPoint x: 60, endPoint y: 270, distance: 72.7
click at [60, 270] on input "DBB" at bounding box center [136, 274] width 156 height 25
type input "CBA10"
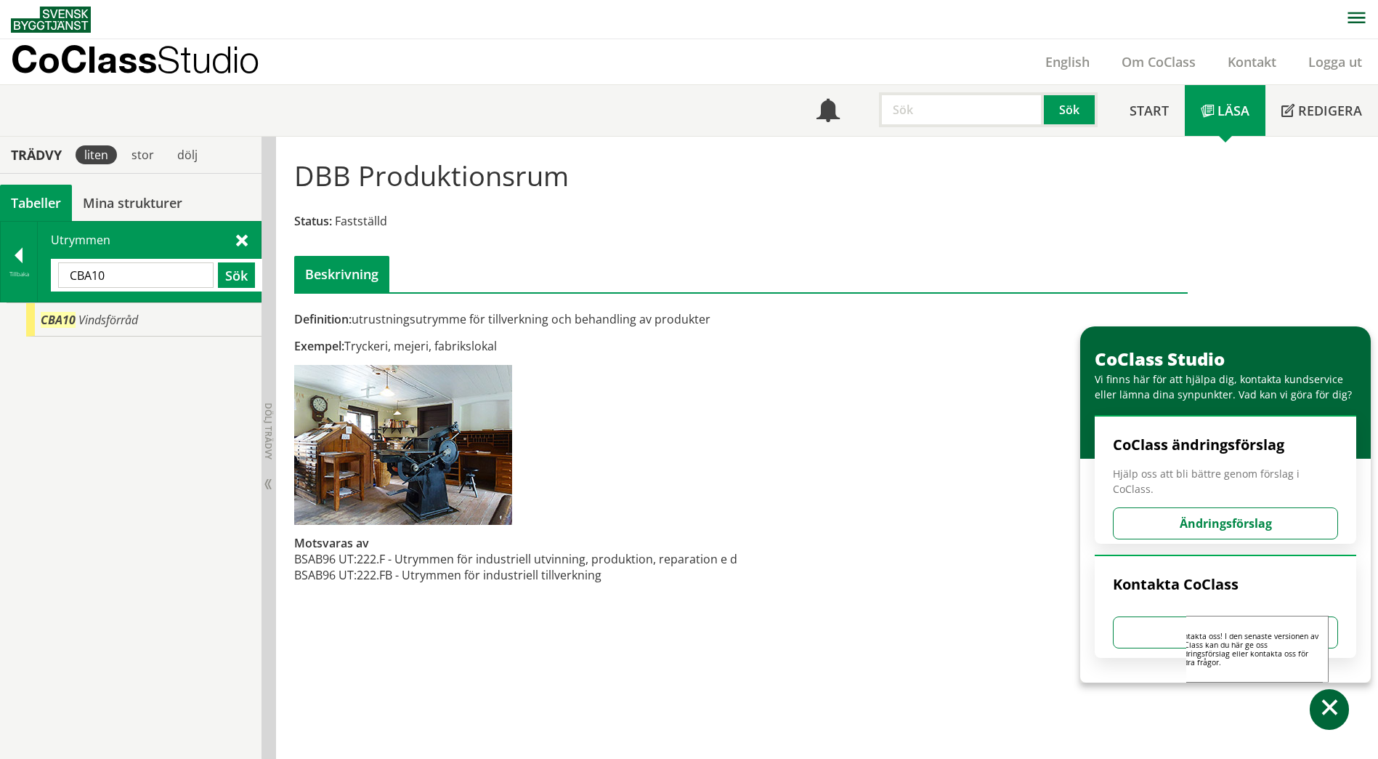
click at [1322, 706] on span at bounding box center [1330, 709] width 21 height 21
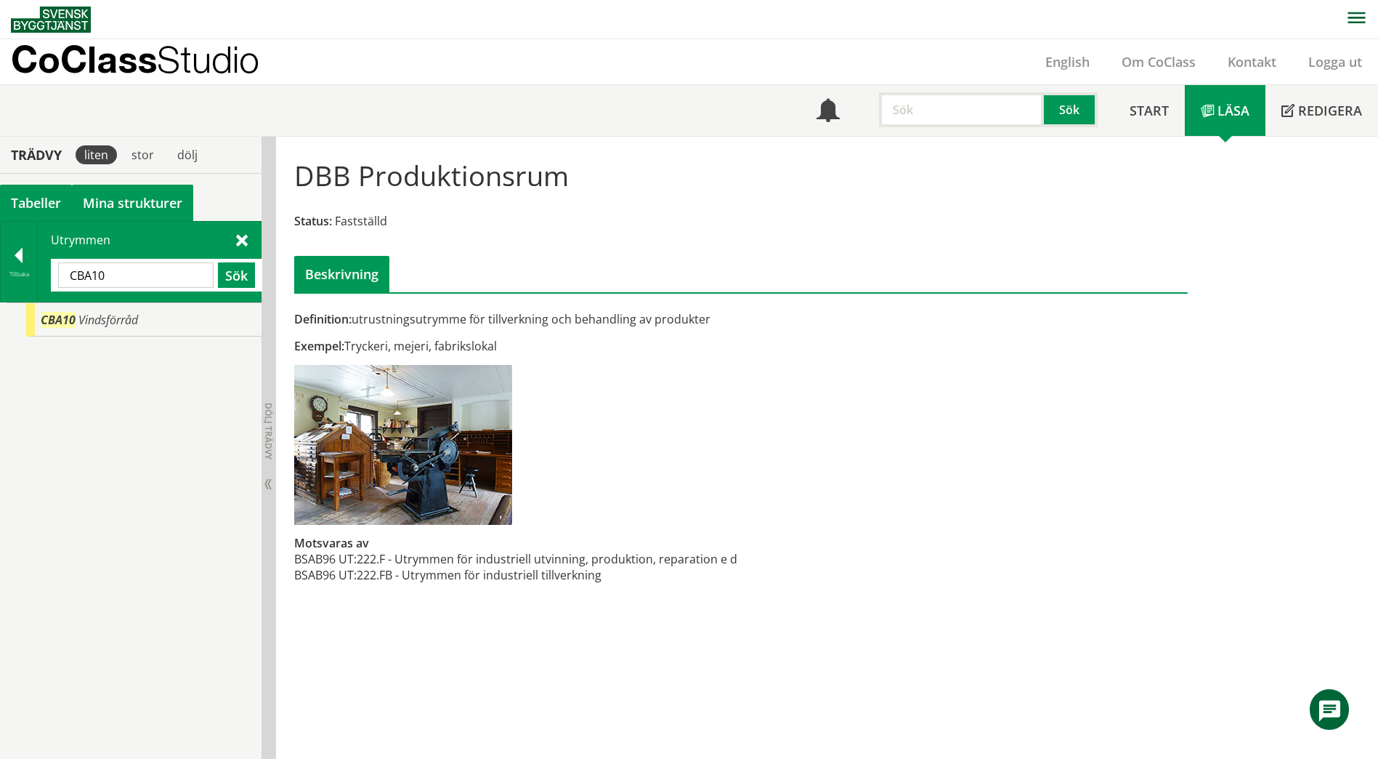
click at [108, 193] on link "Mina strukturer" at bounding box center [132, 203] width 121 height 36
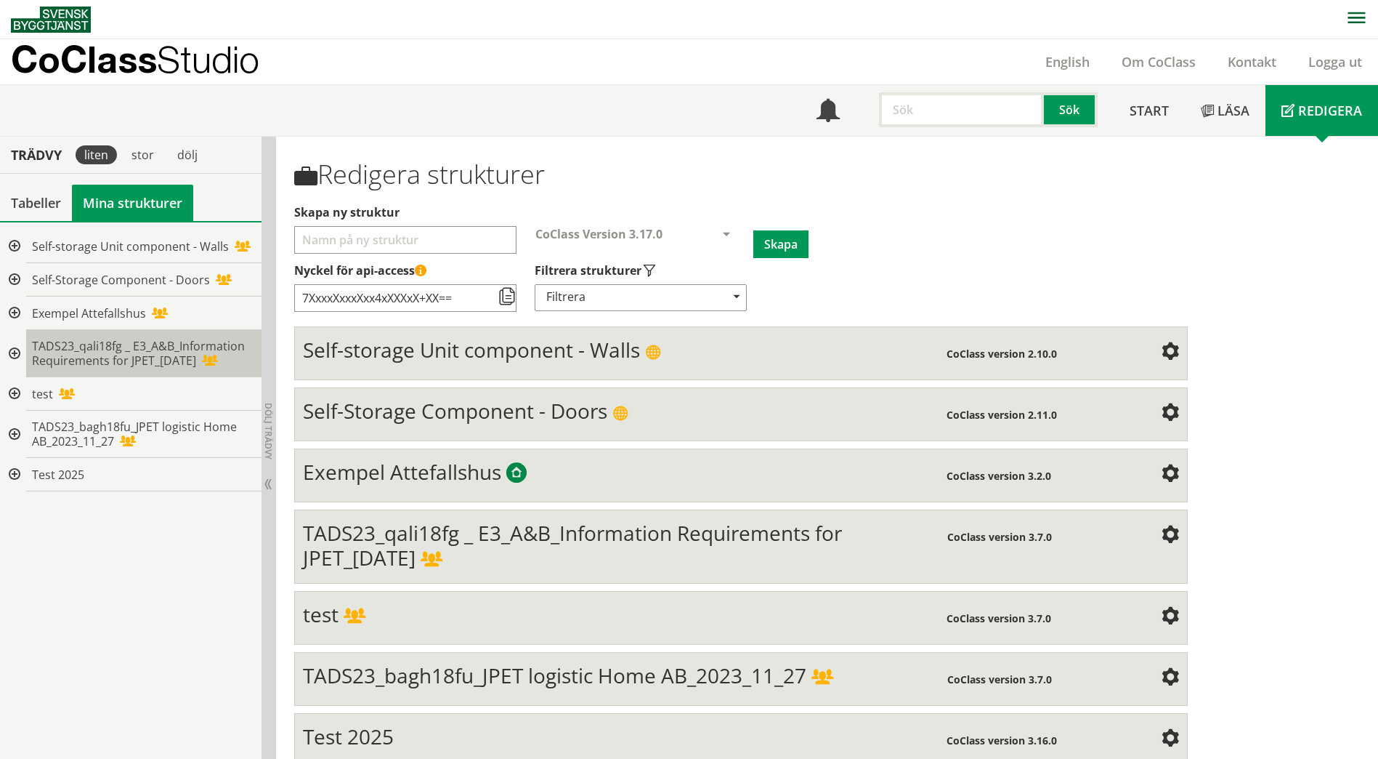
click at [77, 352] on span "TADS23_qali18fg _ E3_A&B_Information Requirements for JPET_[DATE]" at bounding box center [138, 353] width 213 height 31
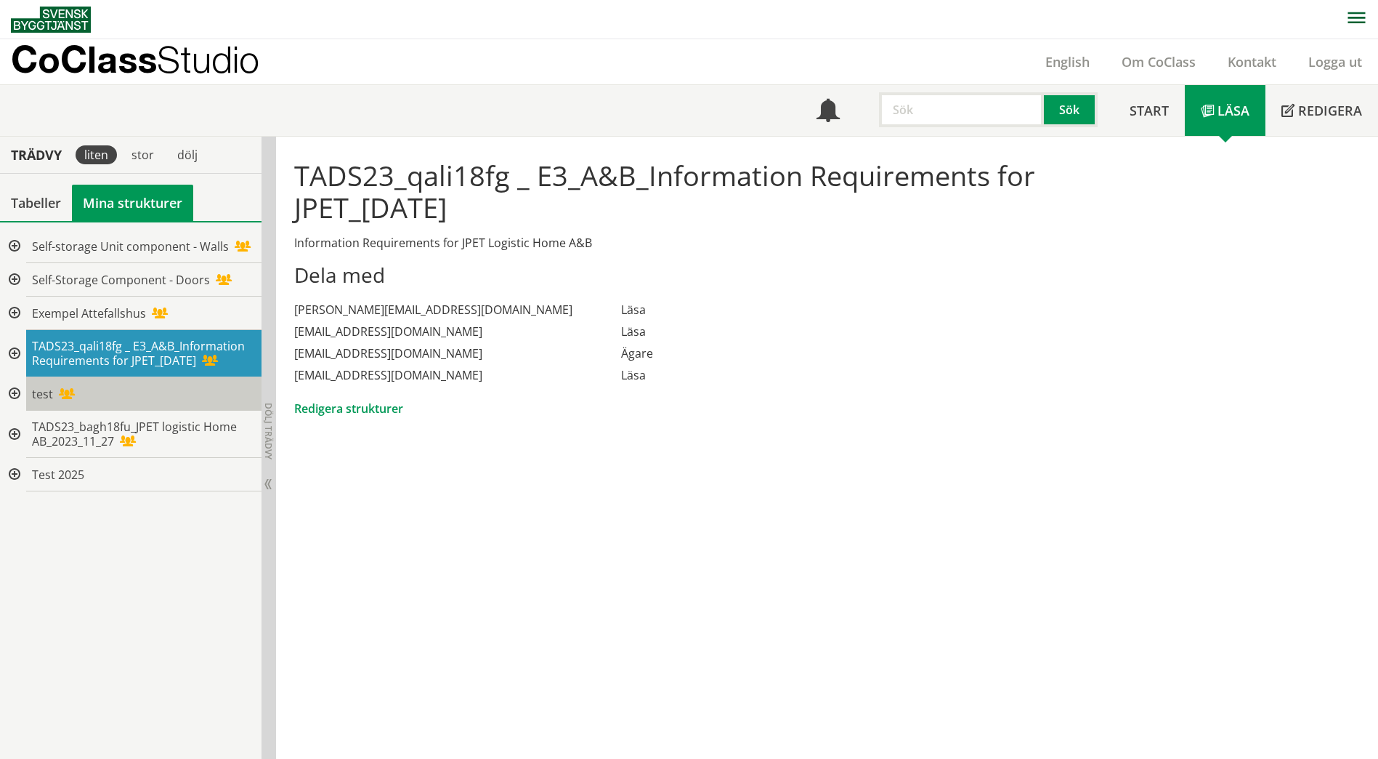
click at [90, 406] on div "test" at bounding box center [143, 393] width 235 height 33
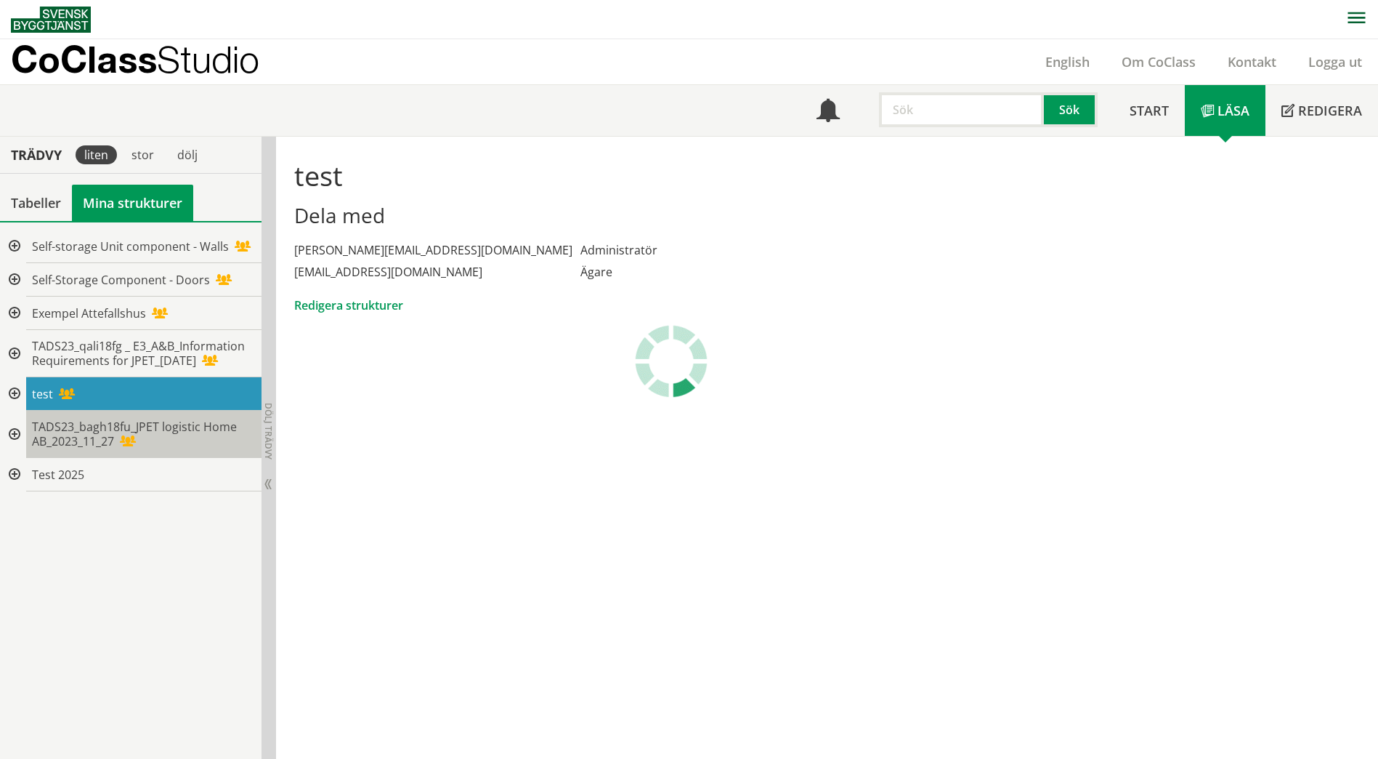
click at [89, 433] on span "TADS23_bagh18fu_JPET logistic Home AB_2023_11_27" at bounding box center [134, 434] width 205 height 31
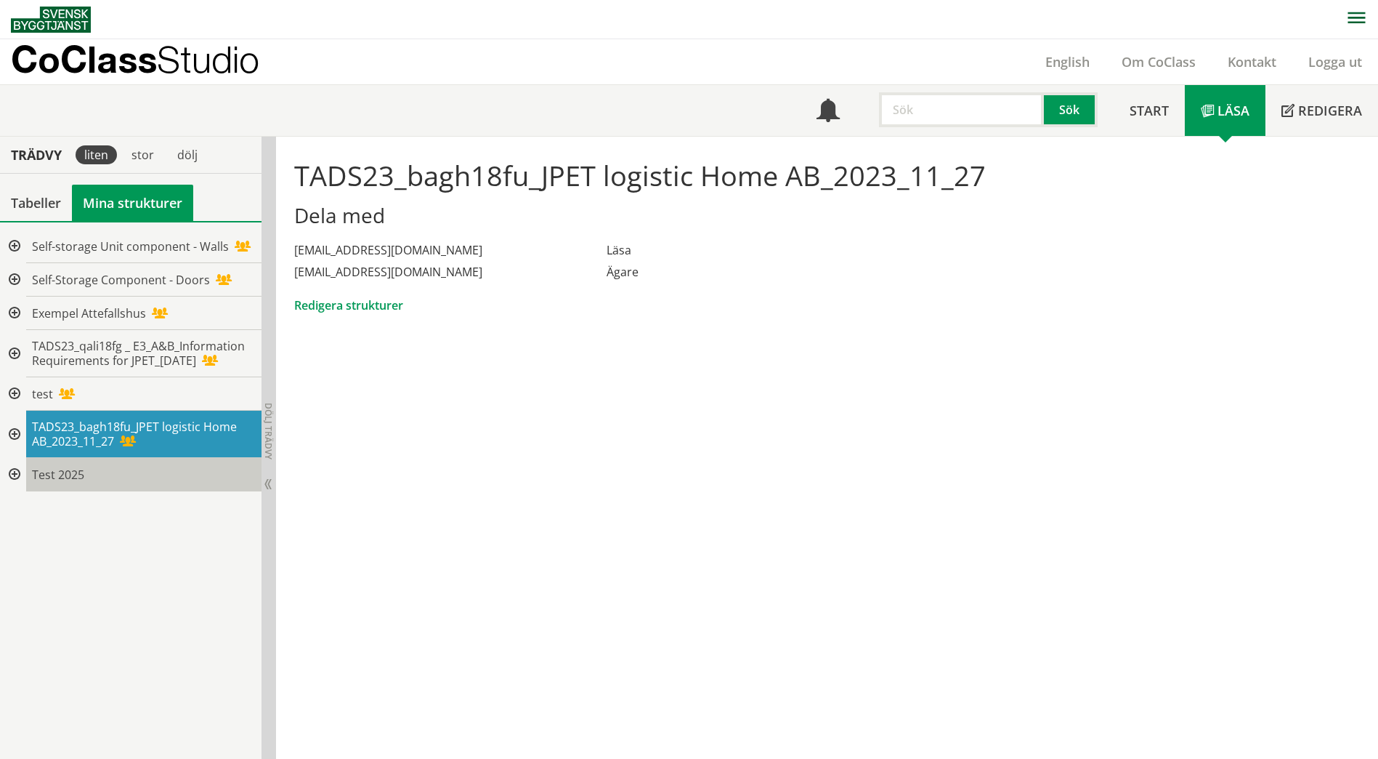
click at [41, 474] on span "Test 2025" at bounding box center [58, 475] width 52 height 16
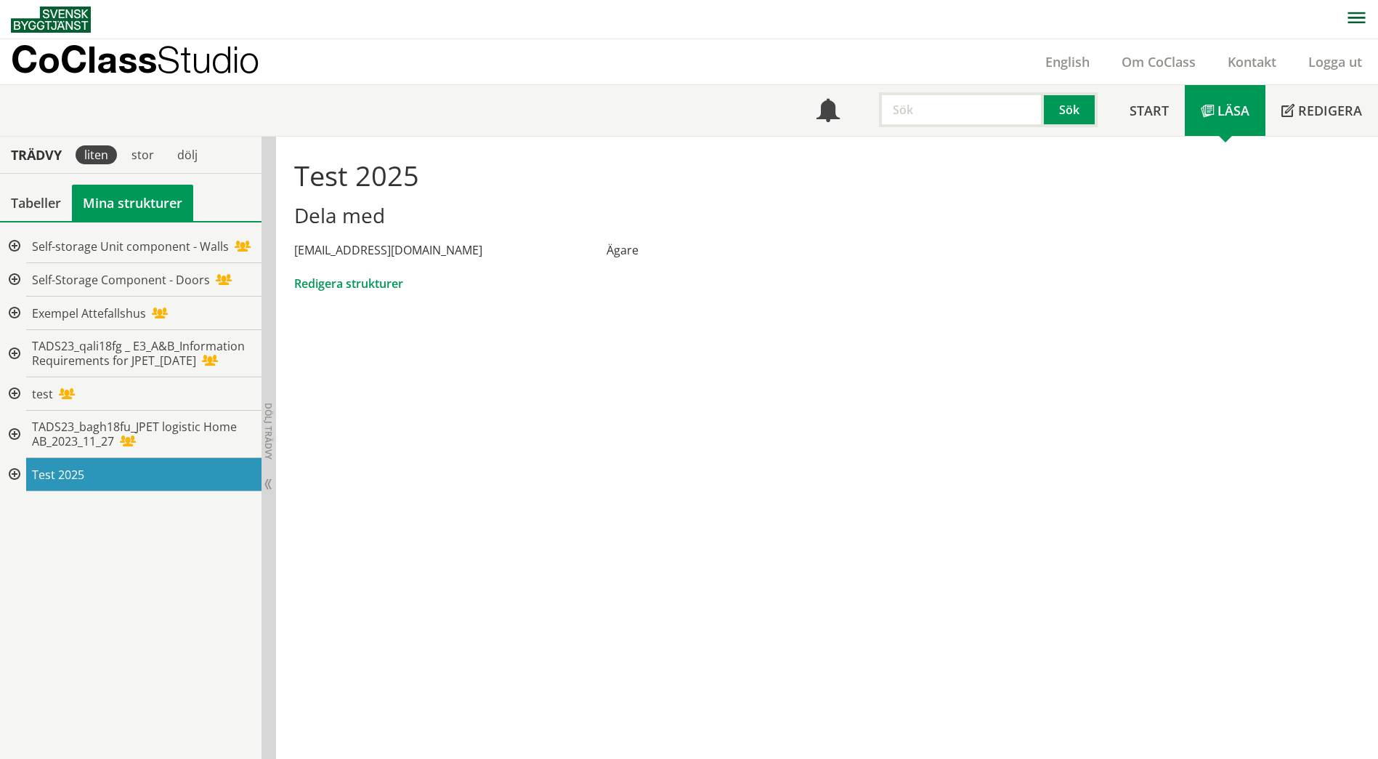
click at [17, 473] on div at bounding box center [13, 474] width 26 height 33
click at [81, 503] on span "[GEOGRAPHIC_DATA]" at bounding box center [139, 508] width 116 height 16
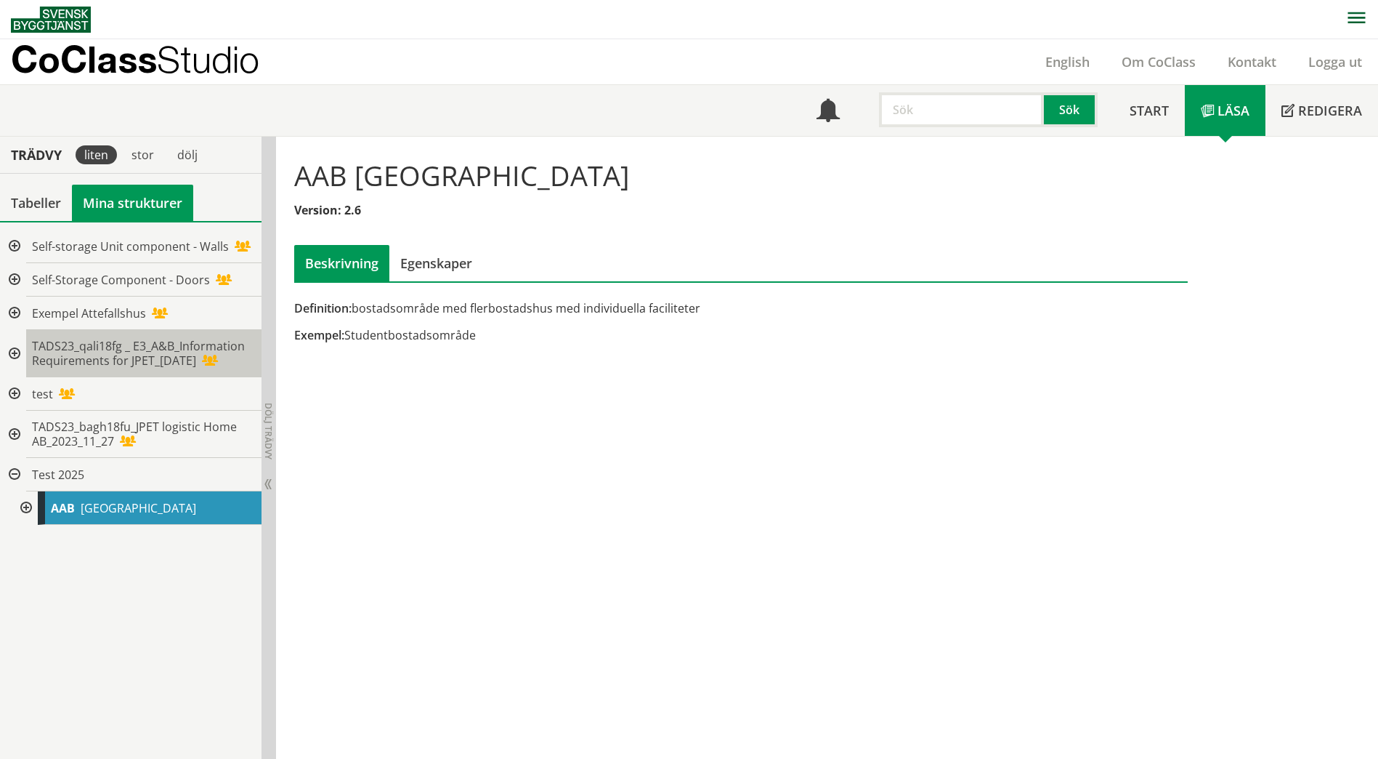
click at [70, 339] on span "TADS23_qali18fg _ E3_A&B_Information Requirements for JPET_[DATE]" at bounding box center [138, 353] width 213 height 31
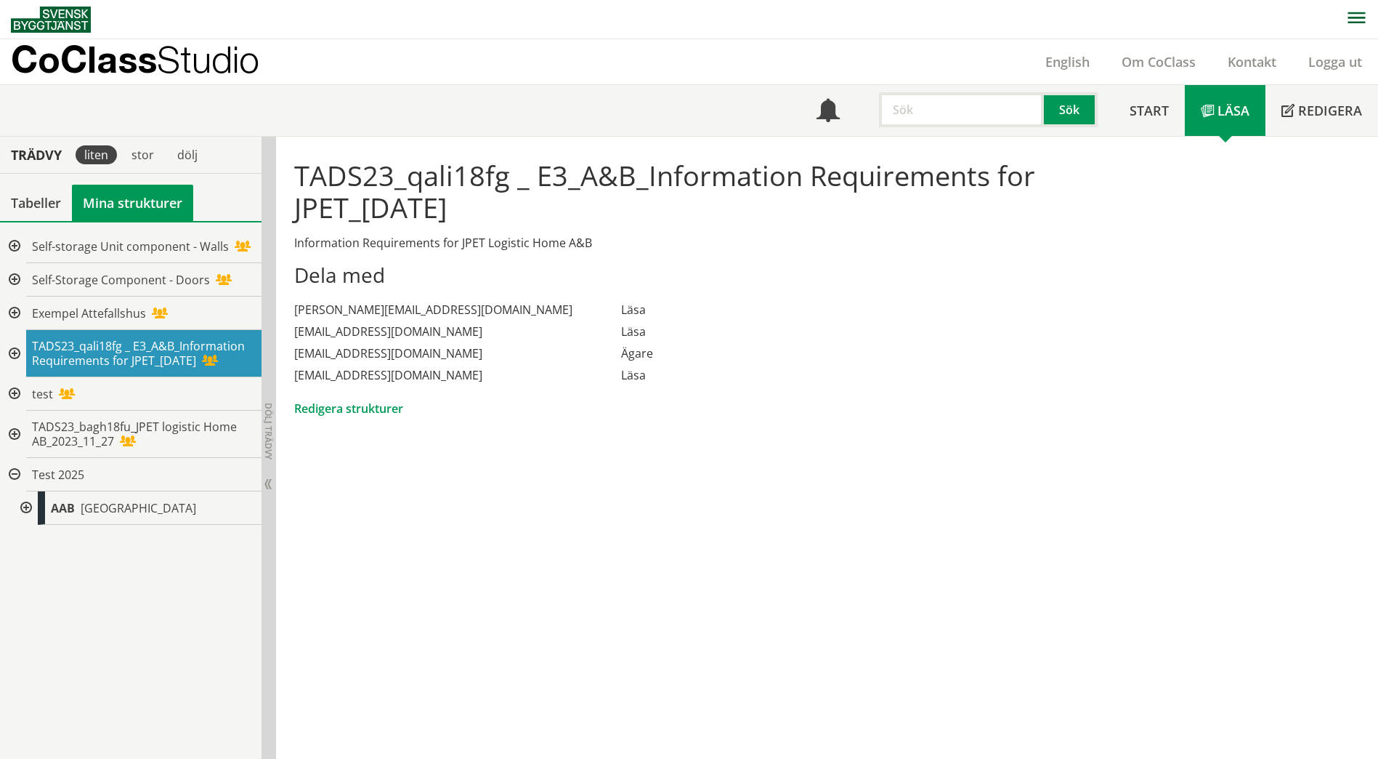
click at [356, 241] on p "Information Requirements for JPET Logistic Home A&B" at bounding box center [740, 243] width 893 height 16
click at [339, 194] on h1 "TADS23_qali18fg _ E3_A&B_Information Requirements for JPET_[DATE]" at bounding box center [740, 191] width 893 height 64
click at [583, 308] on div "[PERSON_NAME][EMAIL_ADDRESS][DOMAIN_NAME]" at bounding box center [457, 310] width 326 height 22
click at [621, 333] on div "Läsa" at bounding box center [639, 331] width 37 height 22
drag, startPoint x: 605, startPoint y: 350, endPoint x: 608, endPoint y: 360, distance: 11.3
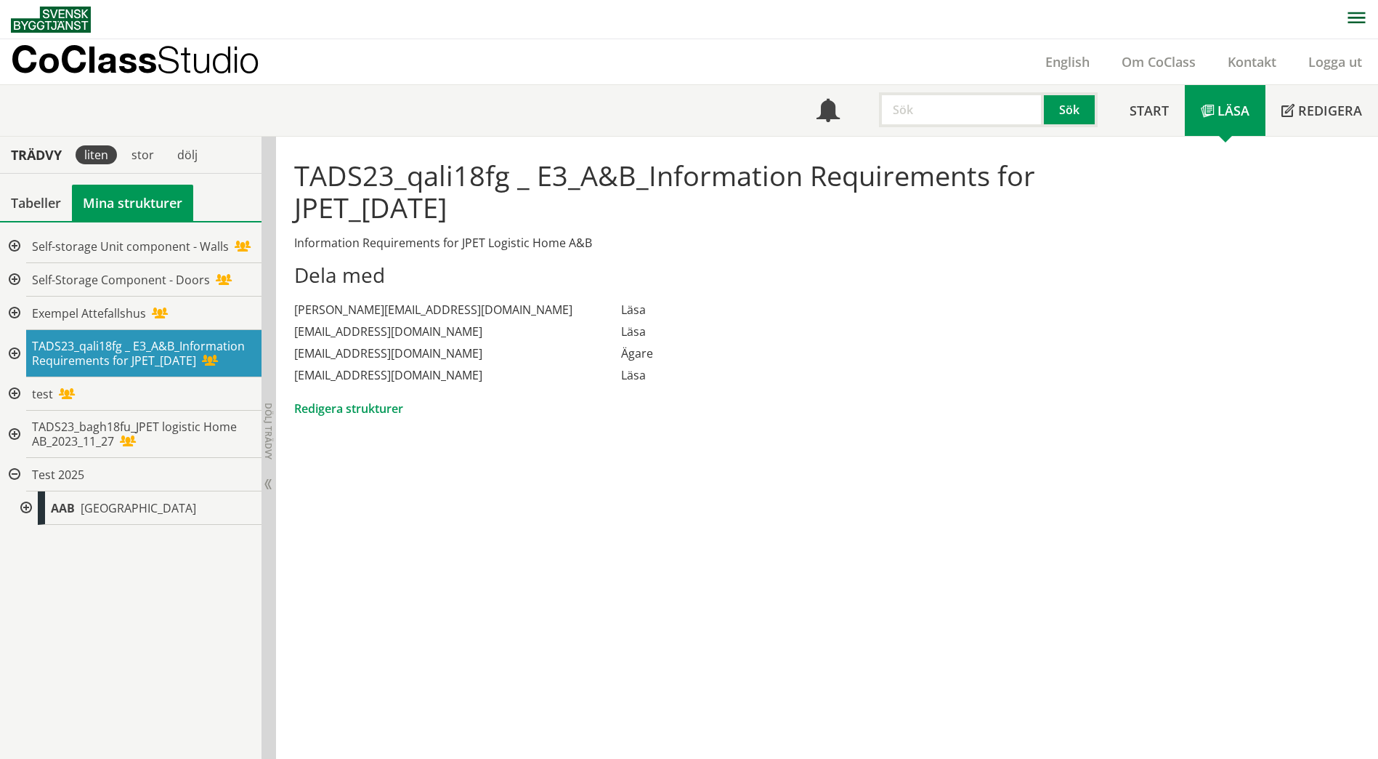
click at [621, 352] on div "Ägare" at bounding box center [639, 353] width 37 height 22
click at [621, 371] on div "Läsa" at bounding box center [639, 375] width 37 height 22
click at [621, 382] on div "Läsa" at bounding box center [639, 375] width 37 height 22
click at [83, 436] on span "TADS23_bagh18fu_JPET logistic Home AB_2023_11_27" at bounding box center [134, 434] width 205 height 31
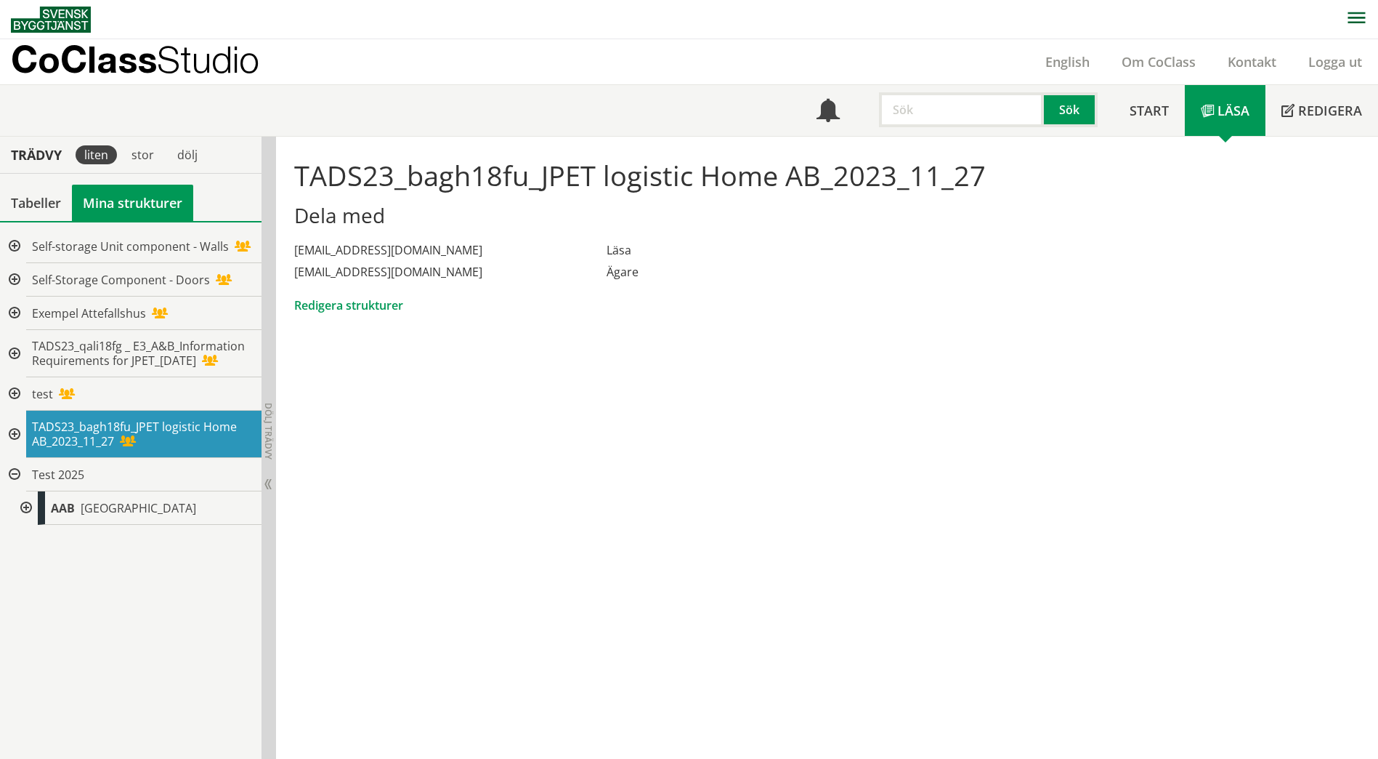
click at [333, 270] on div "[EMAIL_ADDRESS][DOMAIN_NAME]" at bounding box center [450, 272] width 312 height 22
click at [23, 215] on div "Tabeller" at bounding box center [36, 203] width 72 height 36
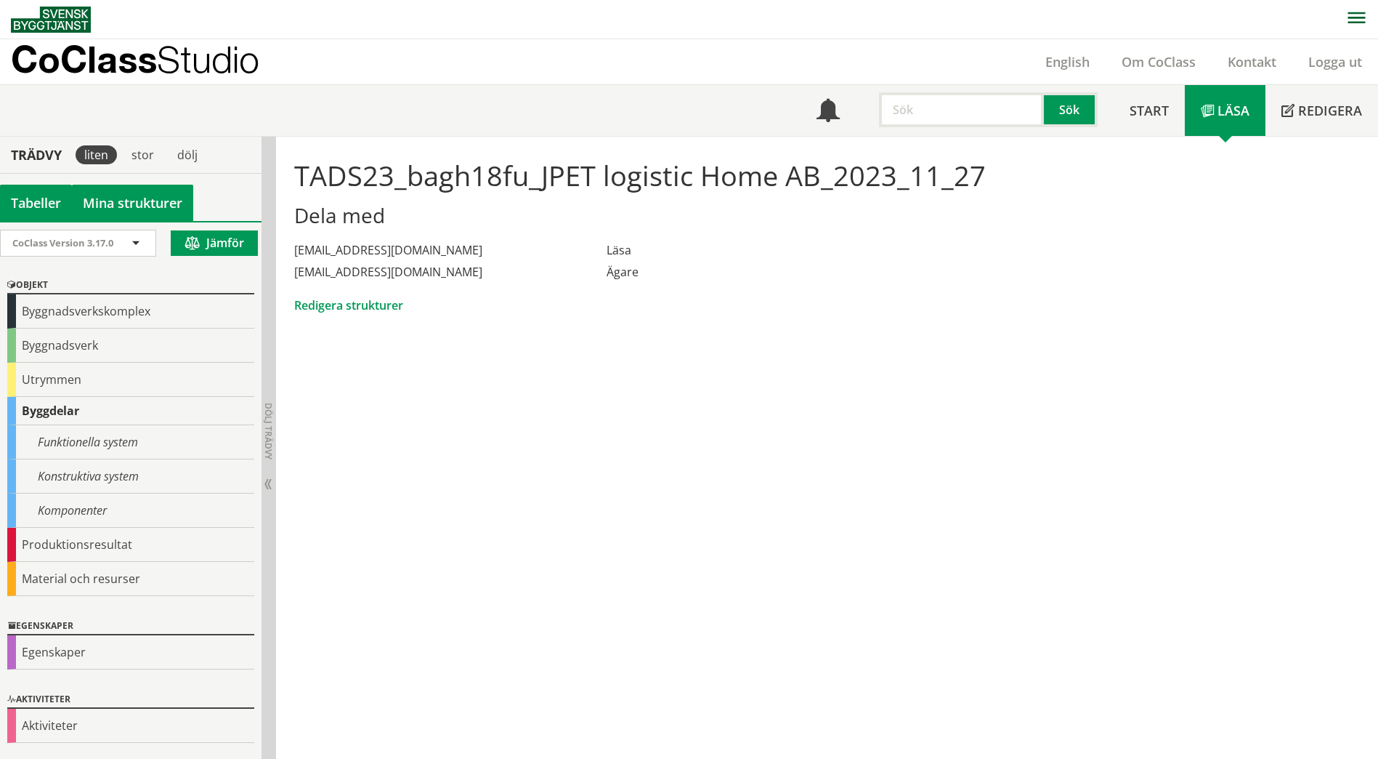
click at [120, 213] on link "Mina strukturer" at bounding box center [132, 203] width 121 height 36
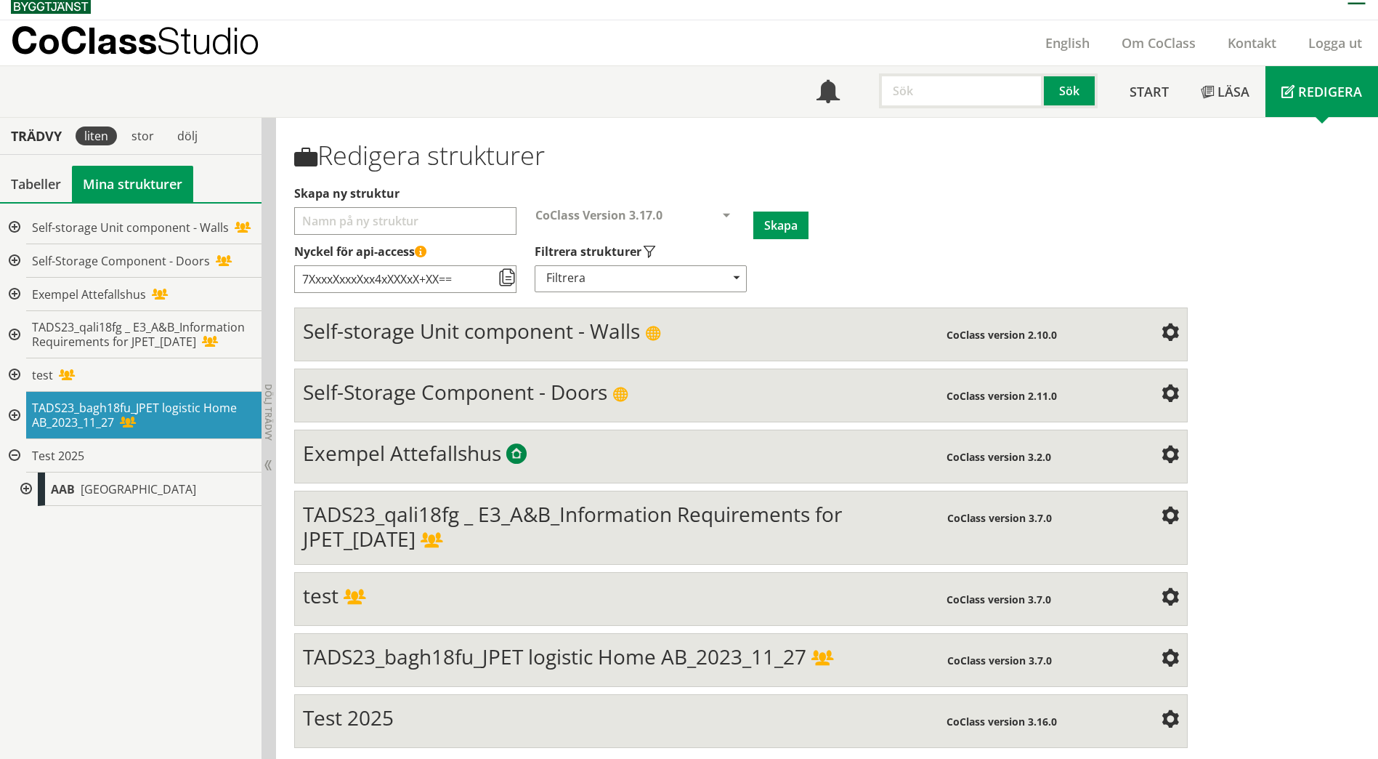
scroll to position [23, 0]
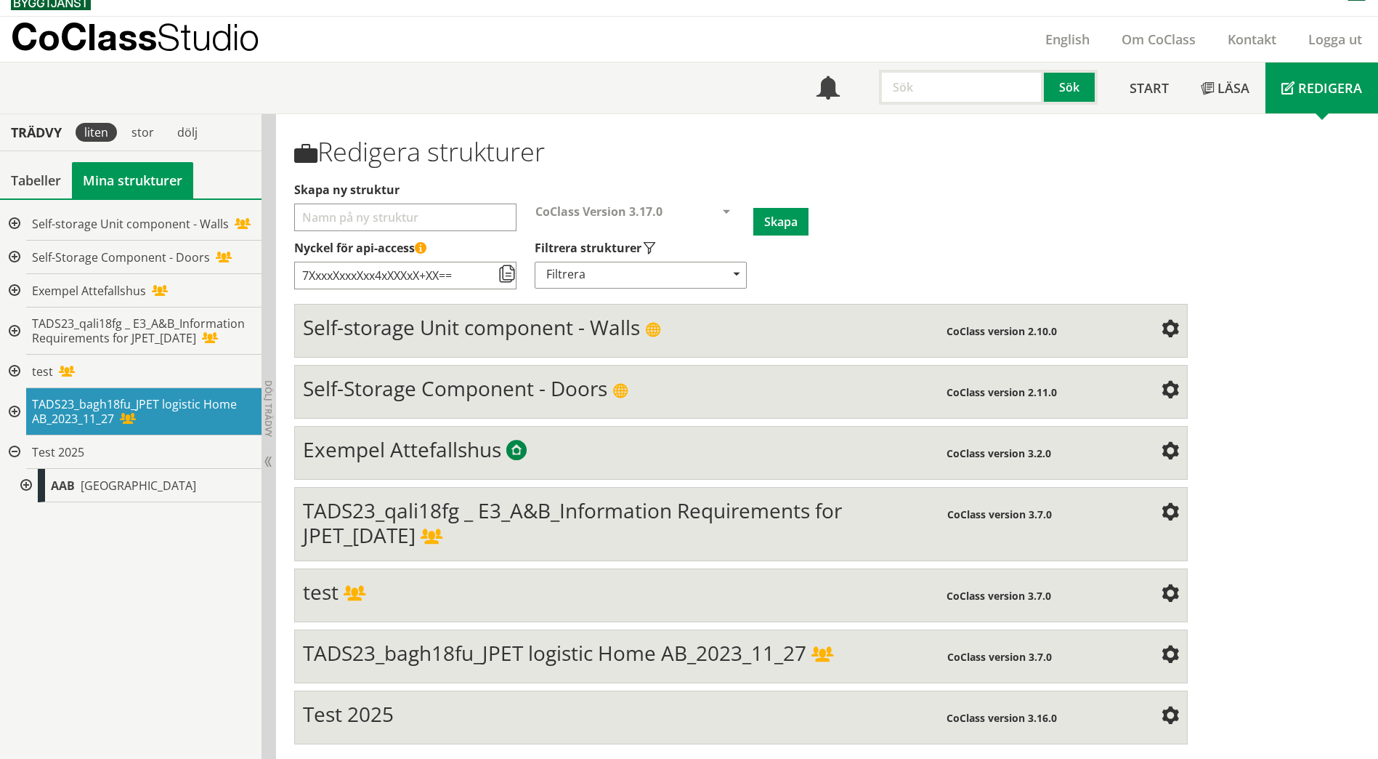
click at [449, 514] on span "TADS23_qali18fg _ E3_A&B_Information Requirements for JPET_[DATE]" at bounding box center [572, 522] width 539 height 52
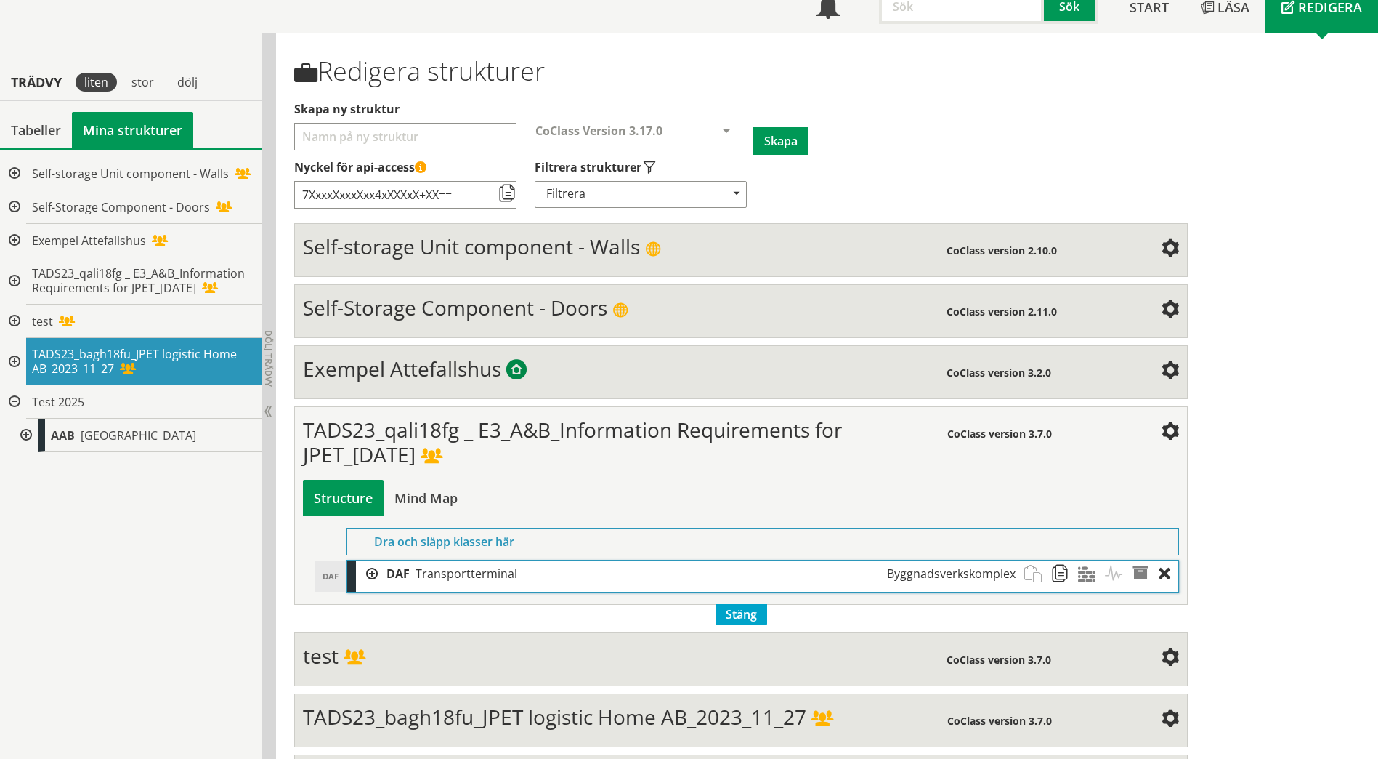
scroll to position [167, 0]
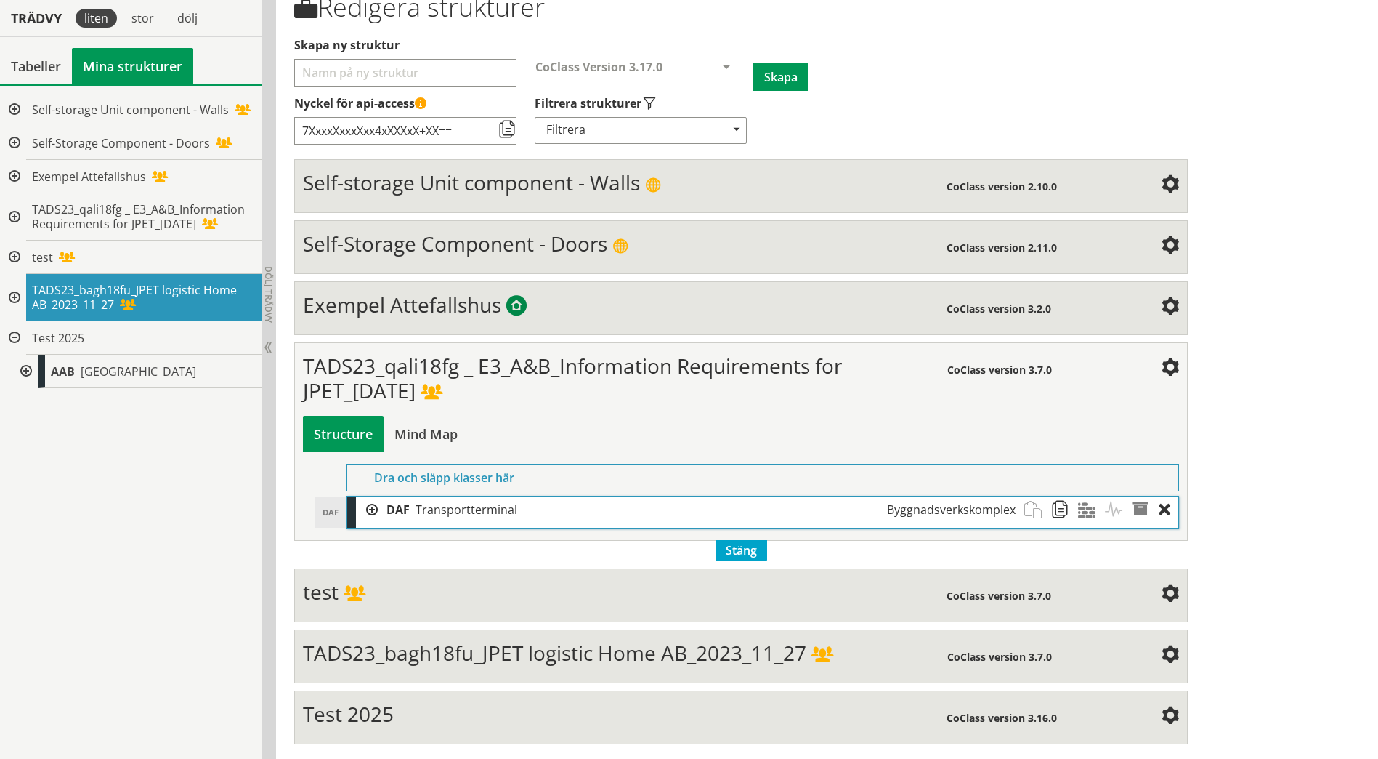
click at [371, 512] on div at bounding box center [367, 509] width 22 height 27
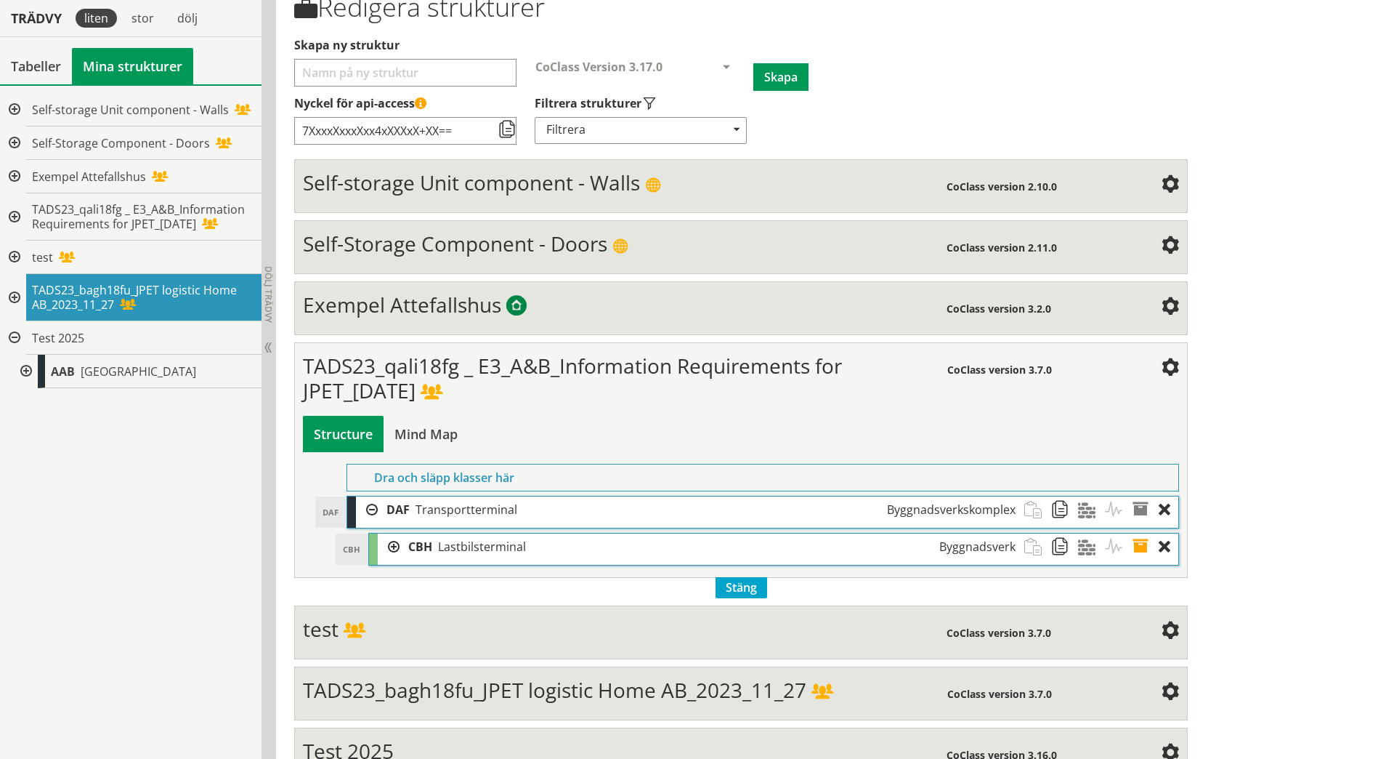
click at [389, 548] on div at bounding box center [389, 546] width 22 height 27
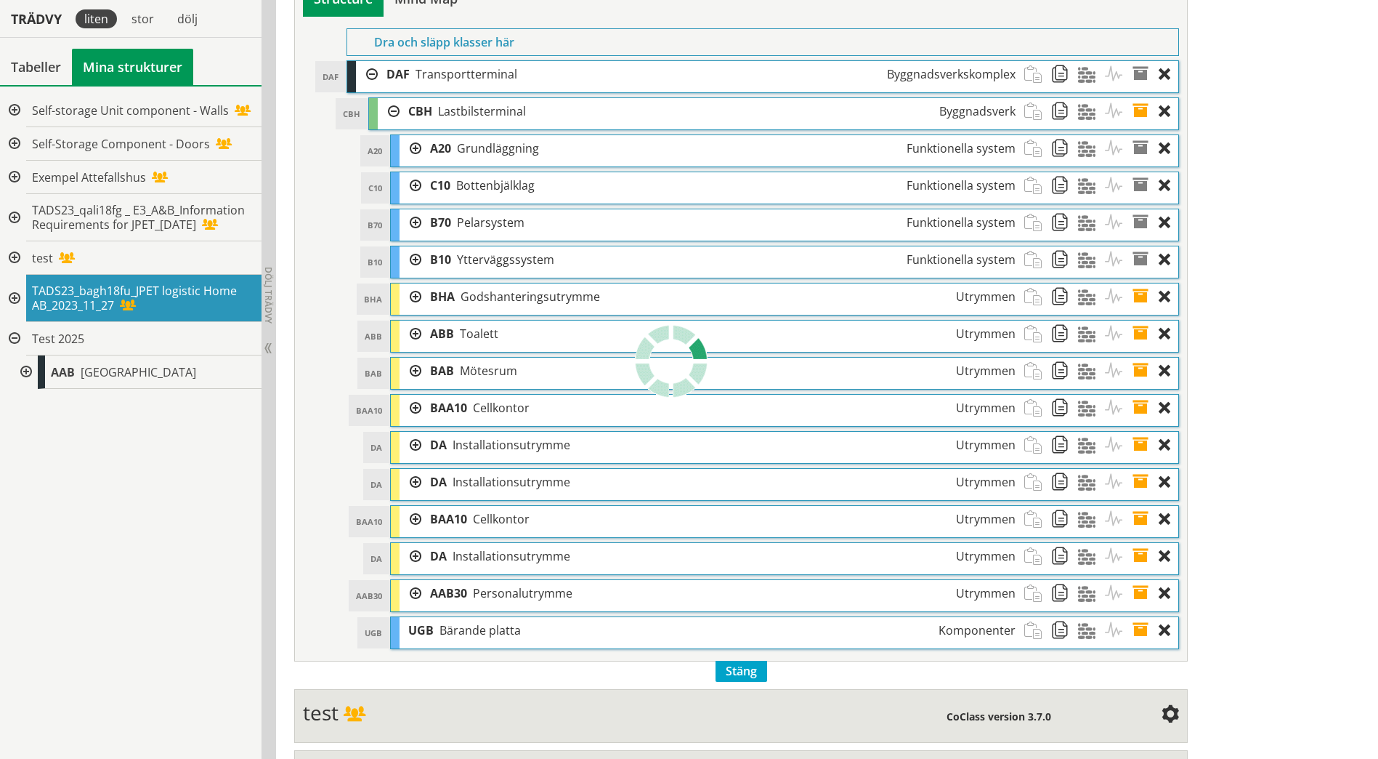
scroll to position [603, 0]
click at [414, 151] on div at bounding box center [411, 147] width 22 height 27
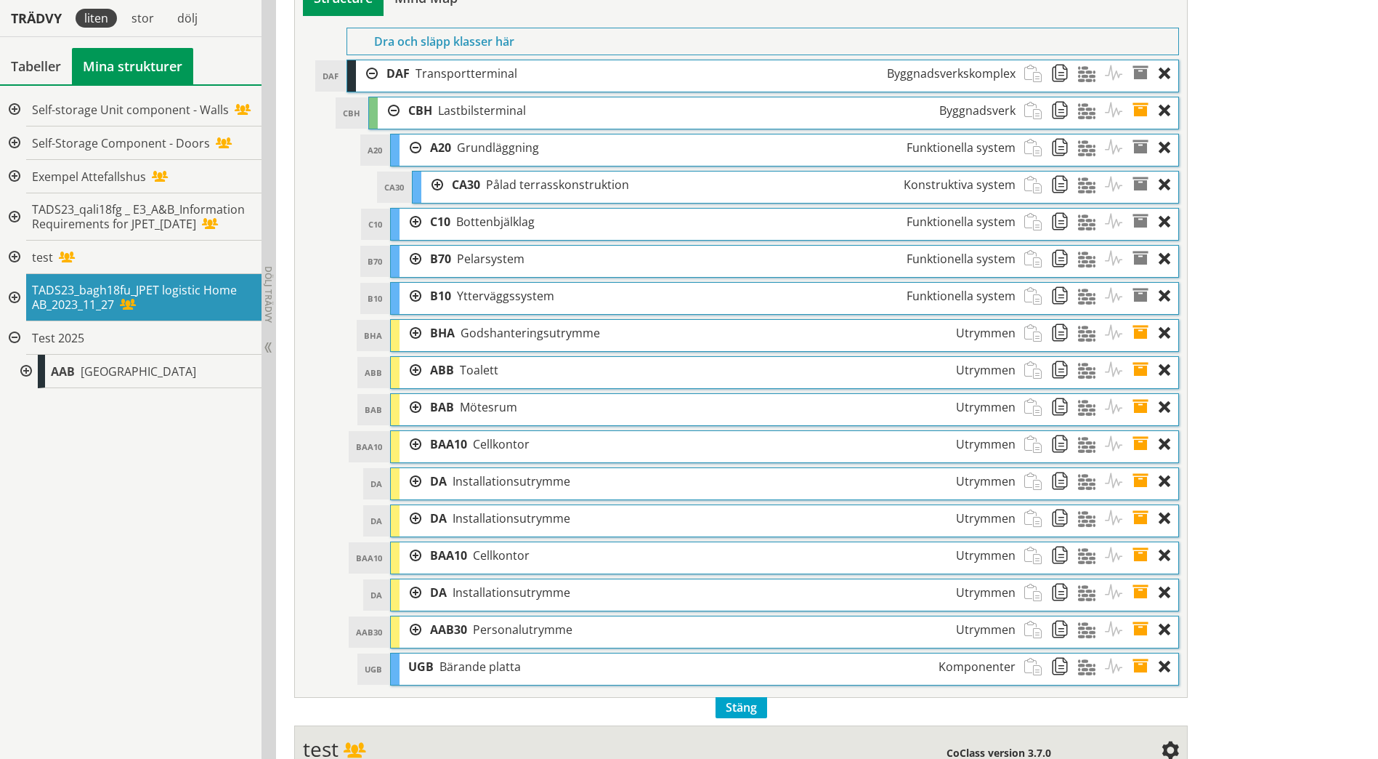
click at [435, 186] on div at bounding box center [432, 184] width 22 height 27
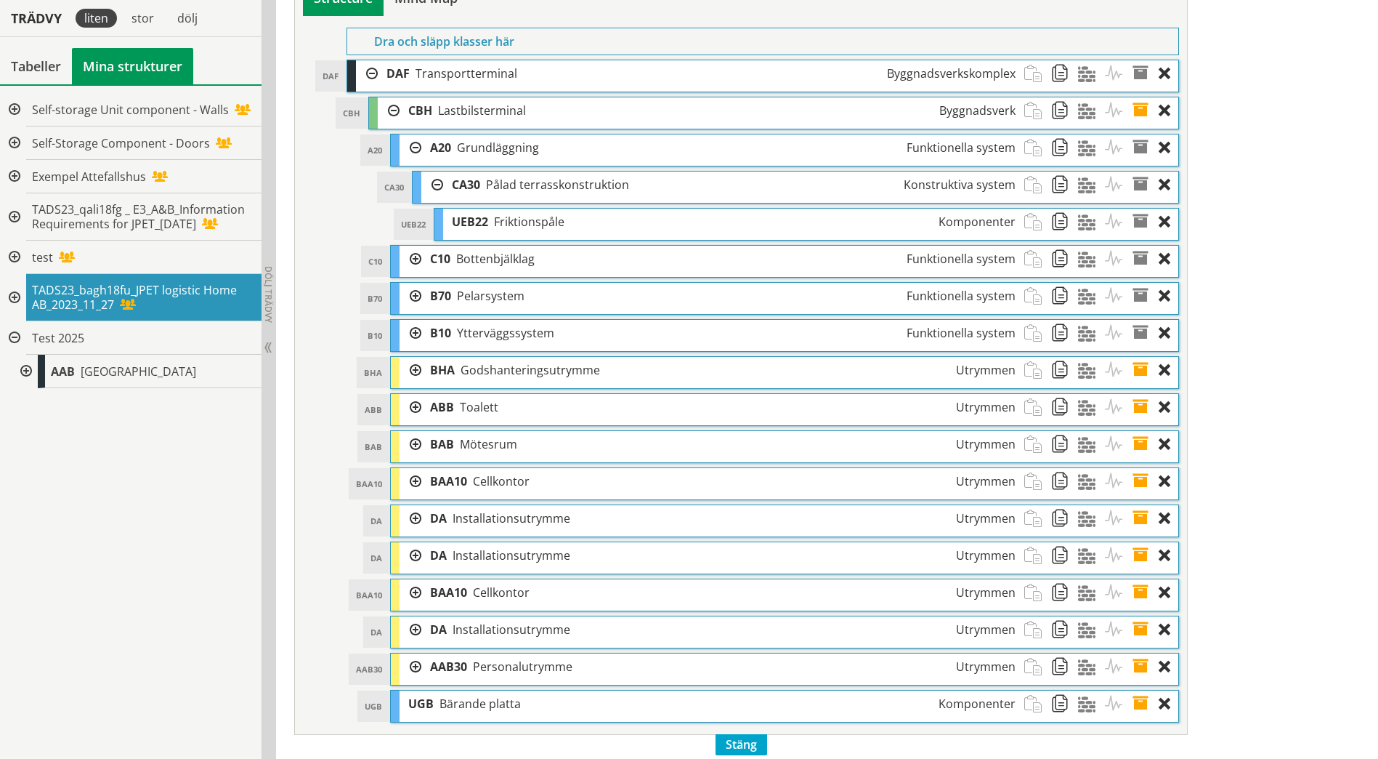
click at [414, 259] on div at bounding box center [411, 259] width 22 height 27
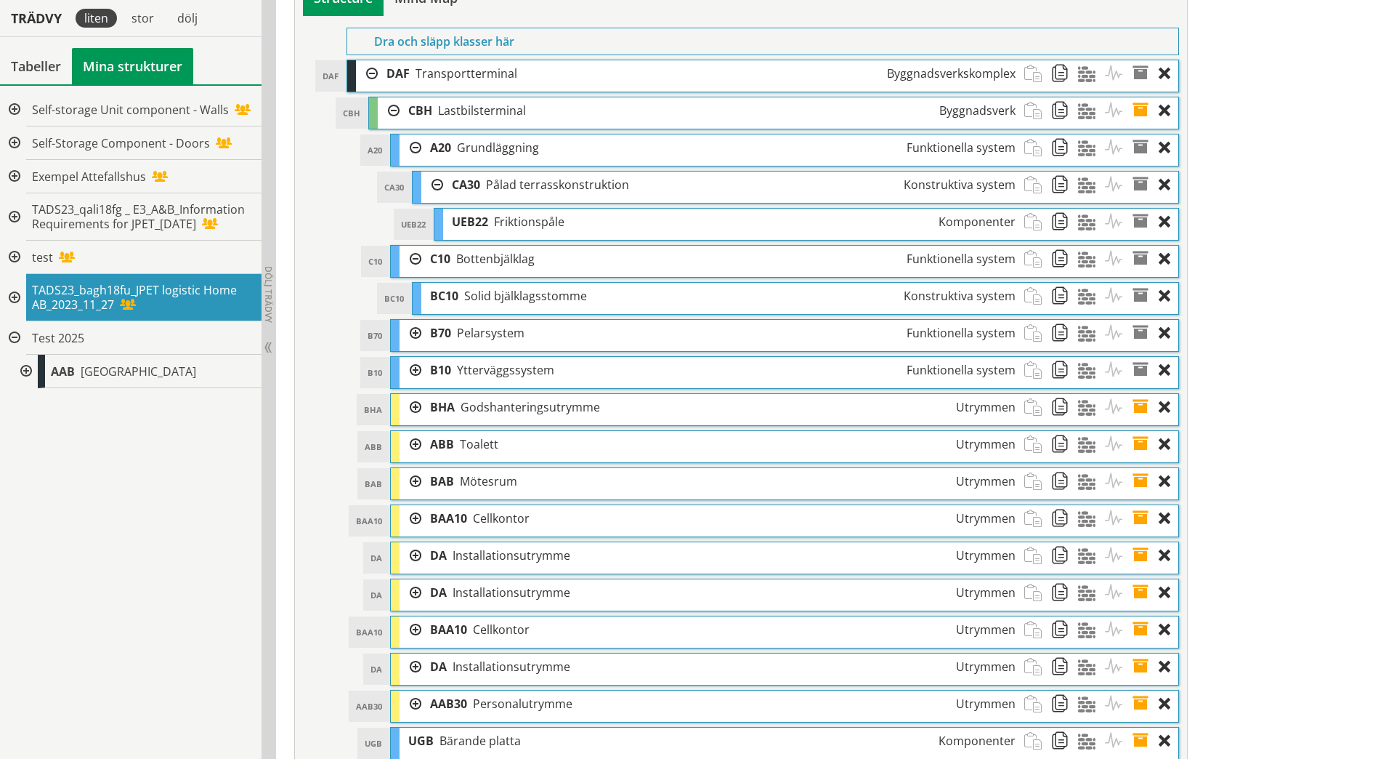
click at [416, 337] on div at bounding box center [411, 333] width 22 height 27
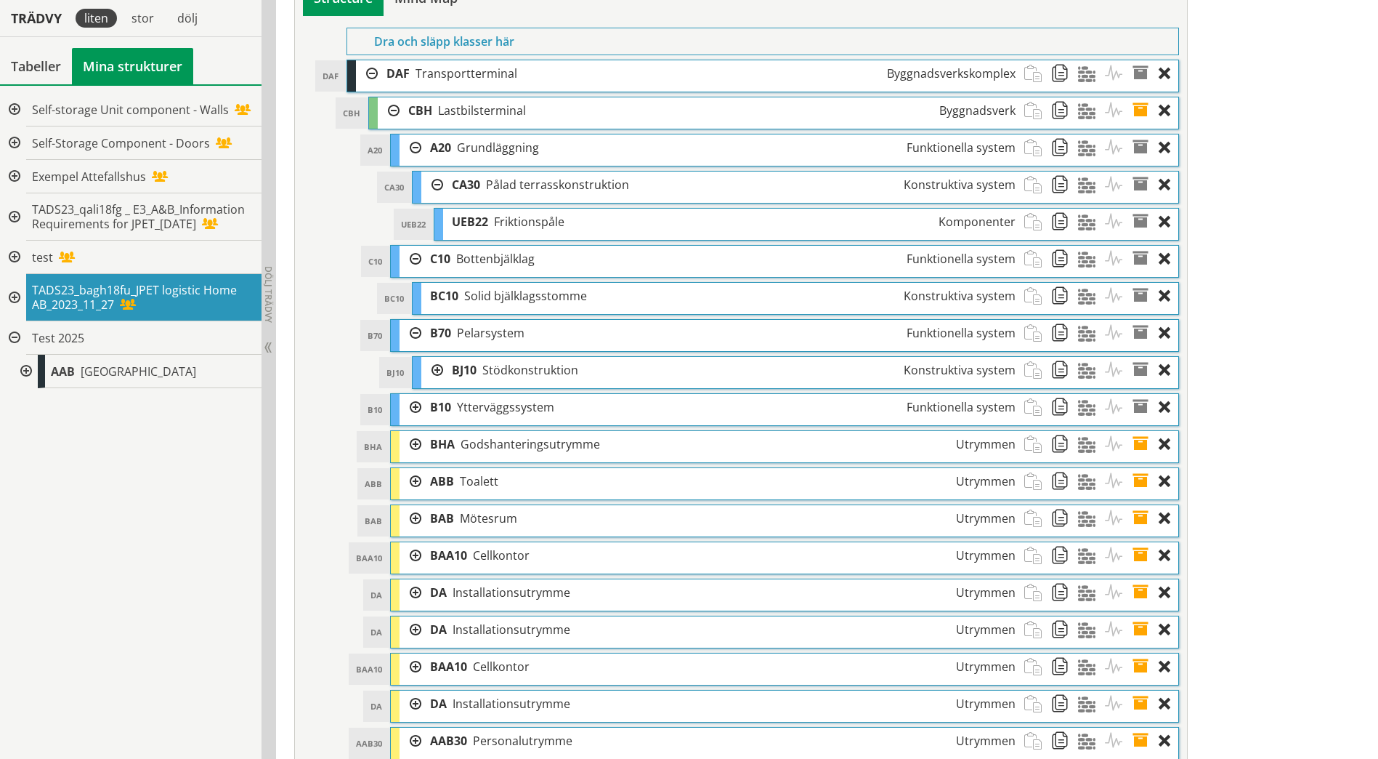
click at [440, 376] on div at bounding box center [432, 370] width 22 height 27
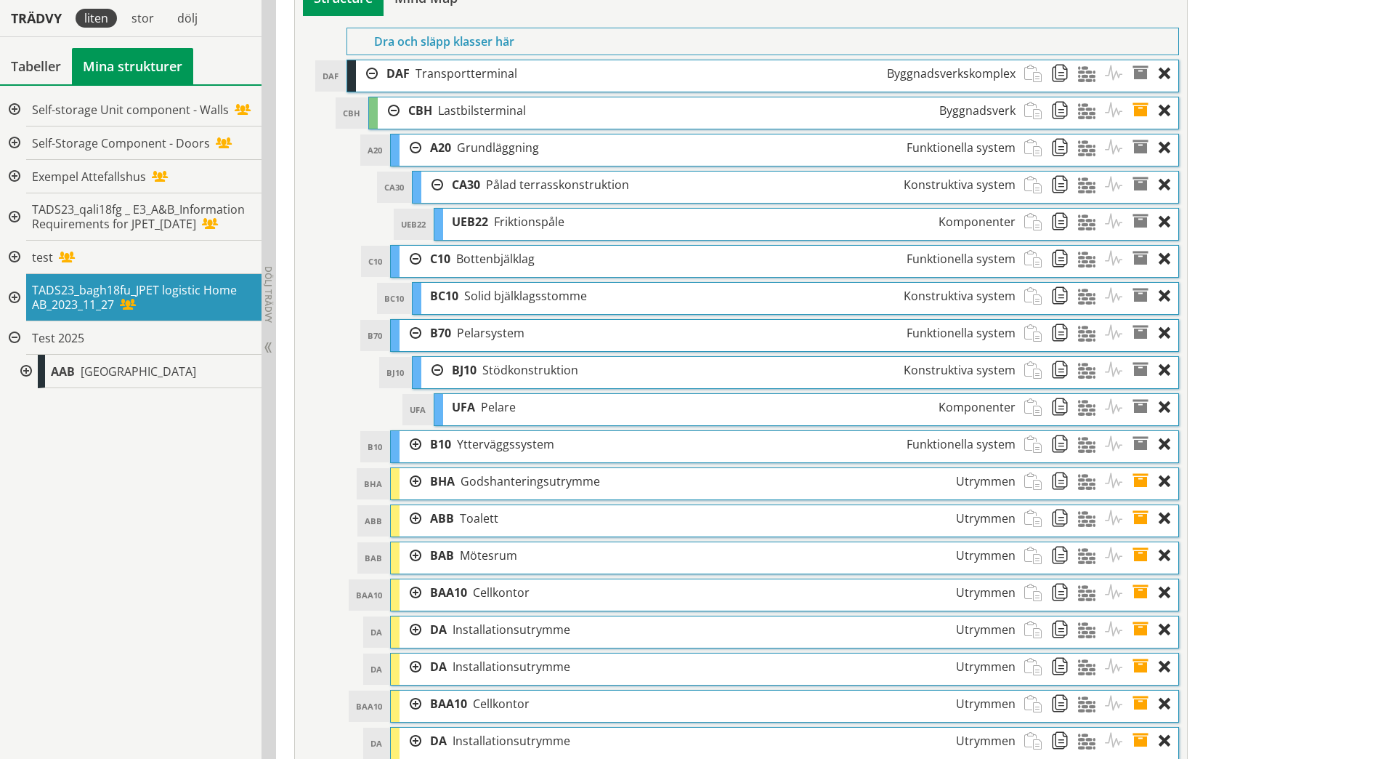
click at [412, 443] on div at bounding box center [411, 444] width 22 height 27
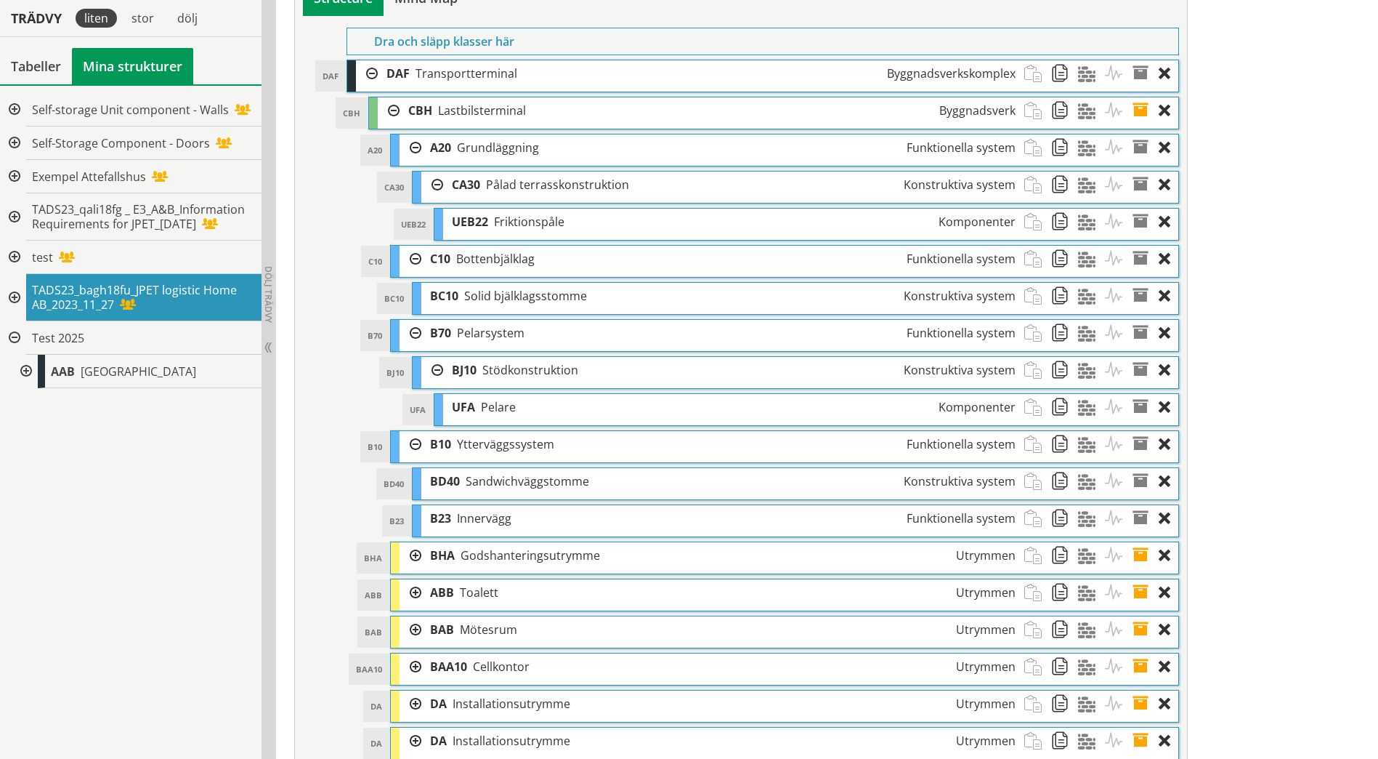
click at [413, 563] on div at bounding box center [411, 555] width 22 height 27
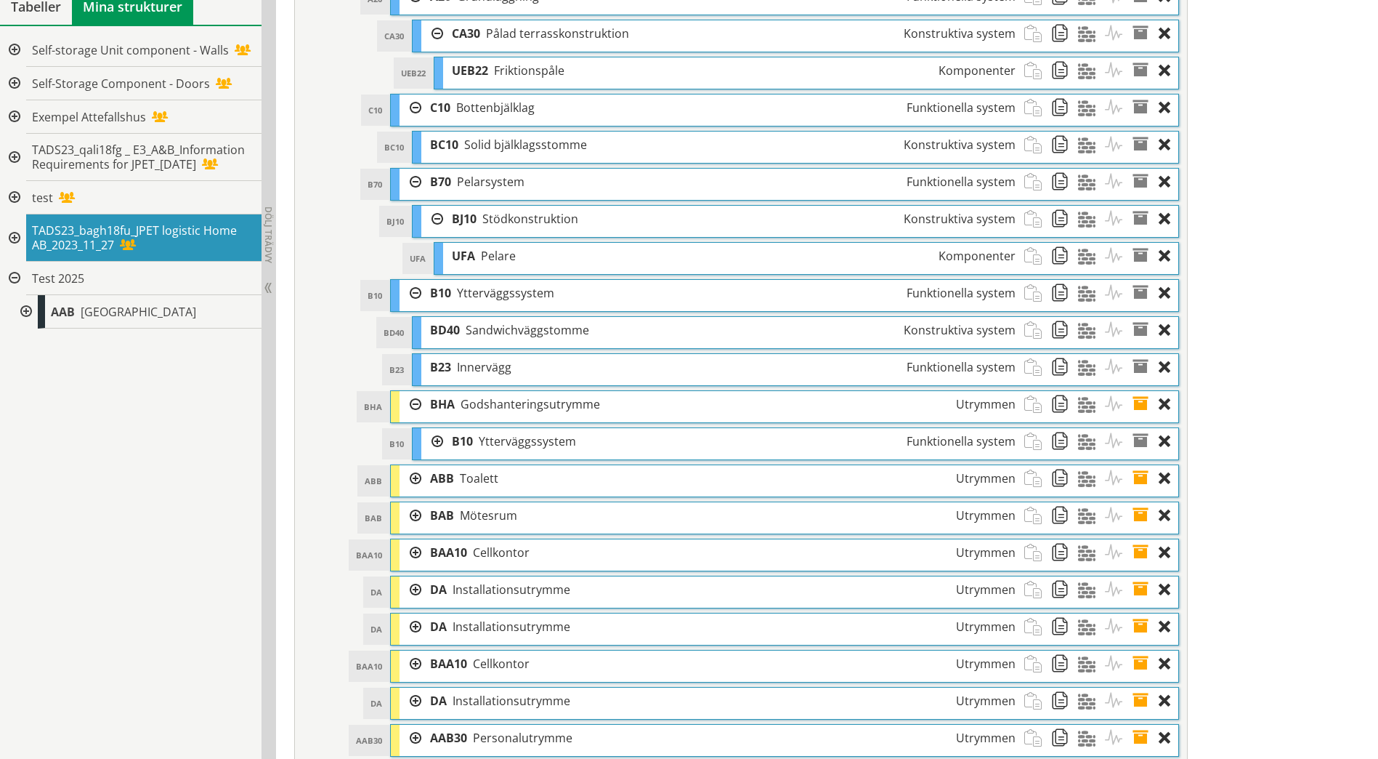
scroll to position [821, 0]
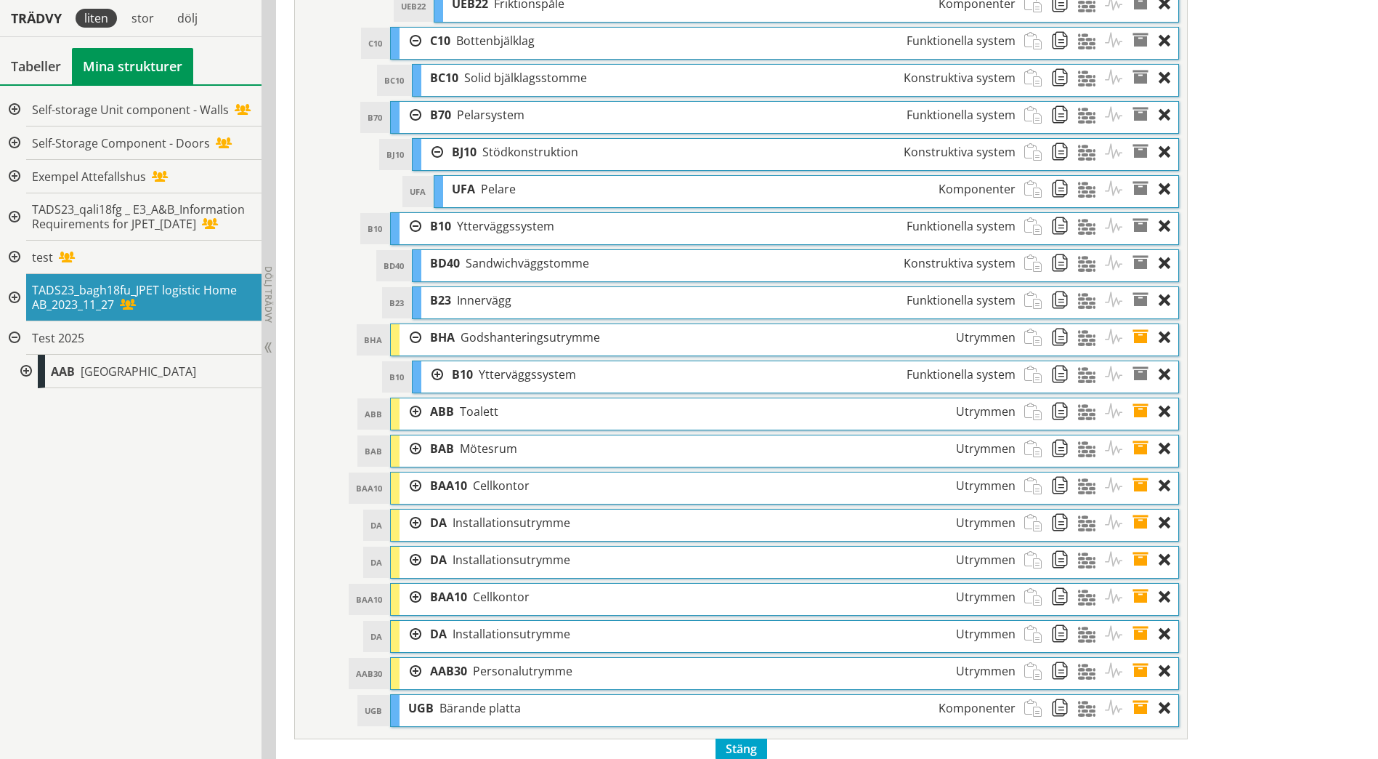
click at [437, 379] on div at bounding box center [432, 374] width 22 height 27
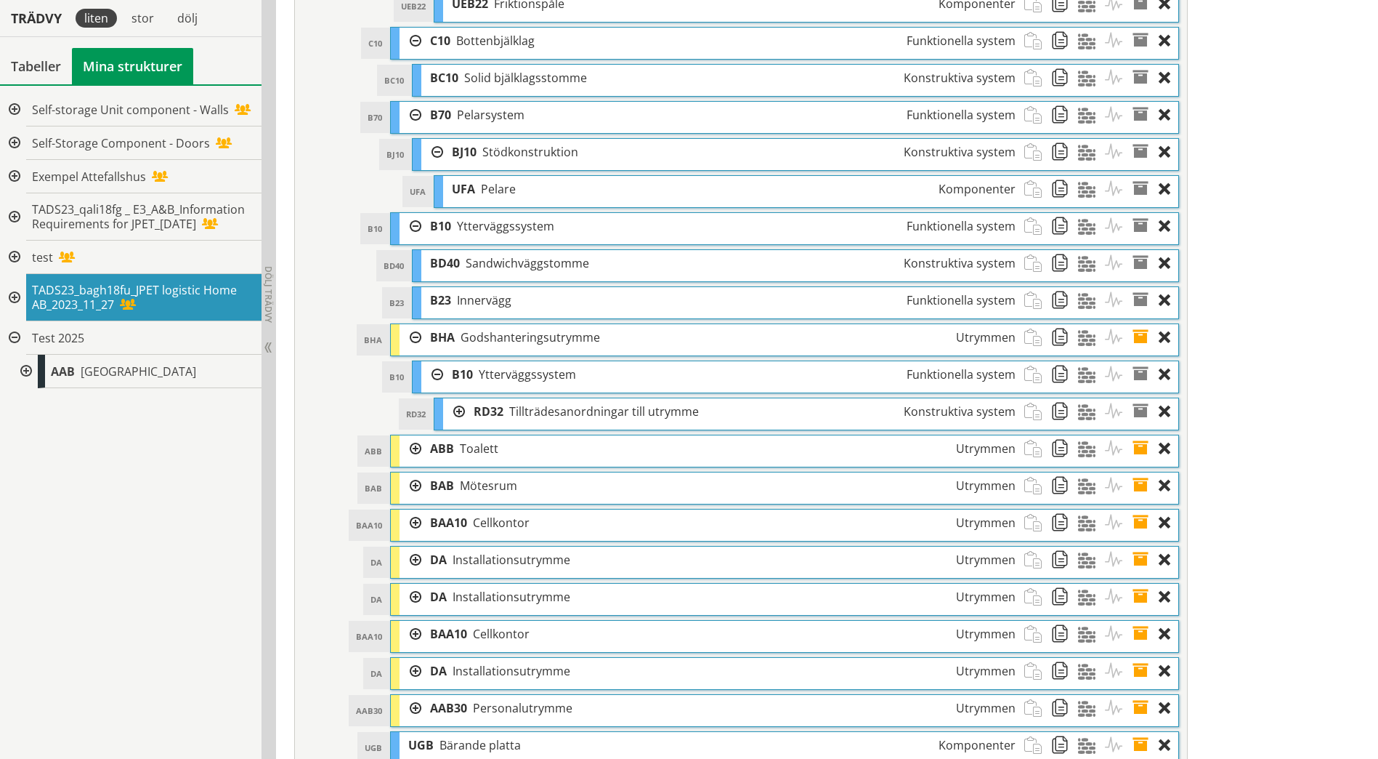
drag, startPoint x: 464, startPoint y: 414, endPoint x: 464, endPoint y: 424, distance: 10.2
click at [464, 414] on div at bounding box center [454, 411] width 22 height 27
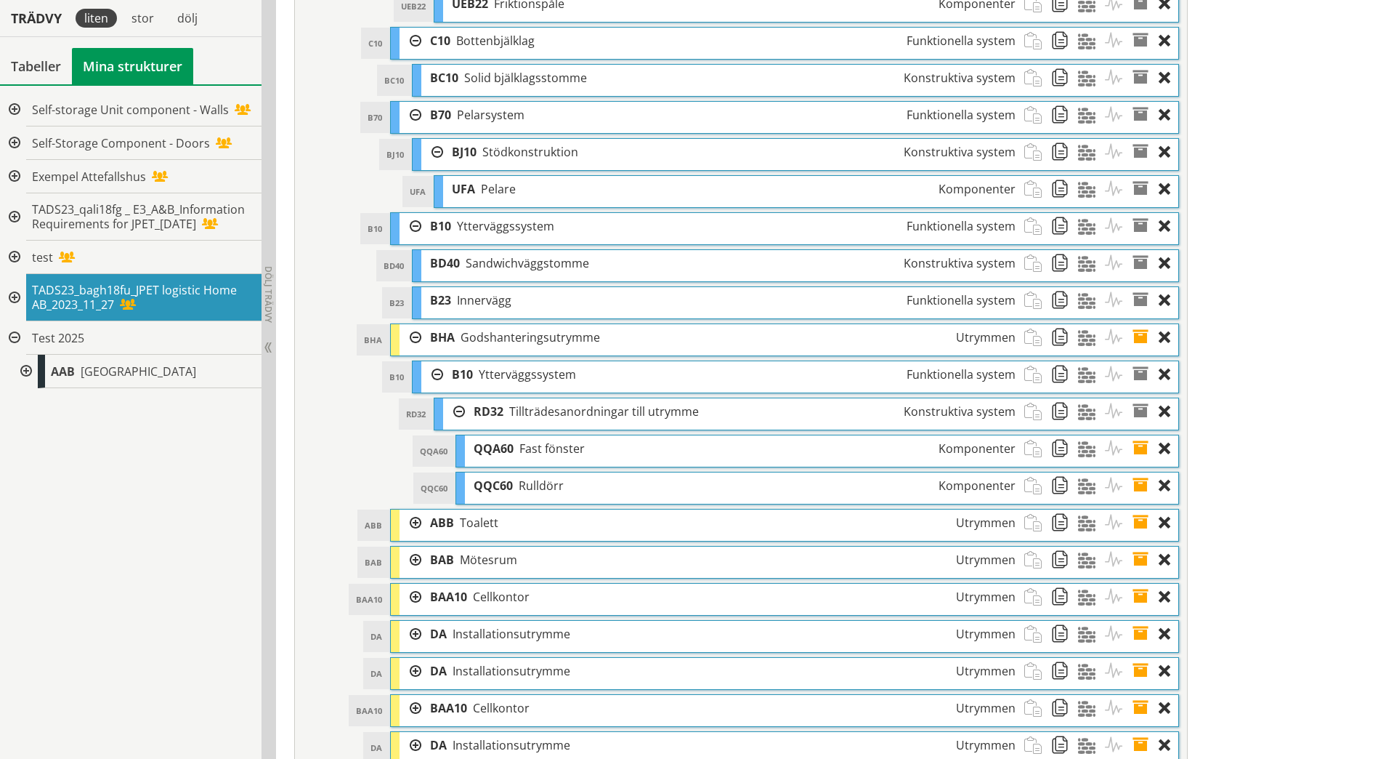
click at [419, 520] on div at bounding box center [411, 522] width 22 height 27
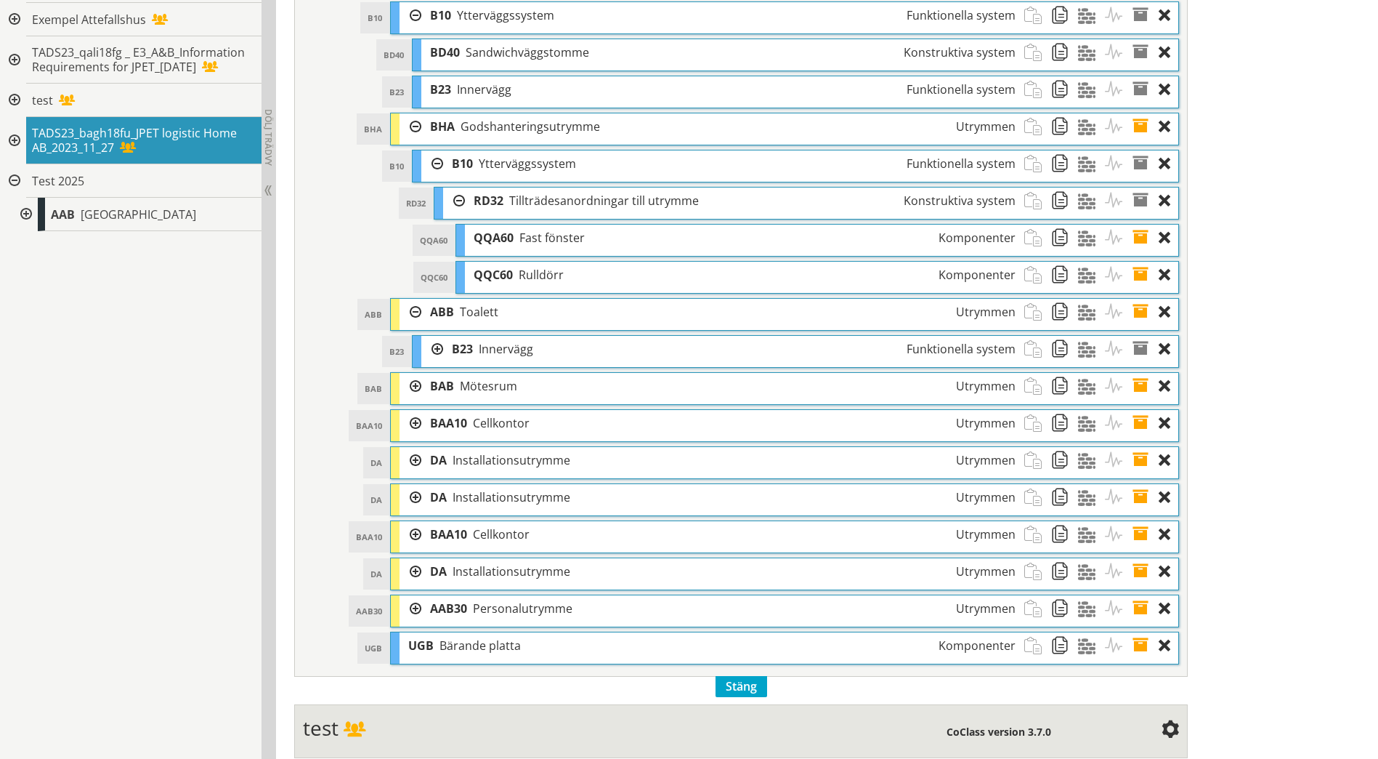
scroll to position [1039, 0]
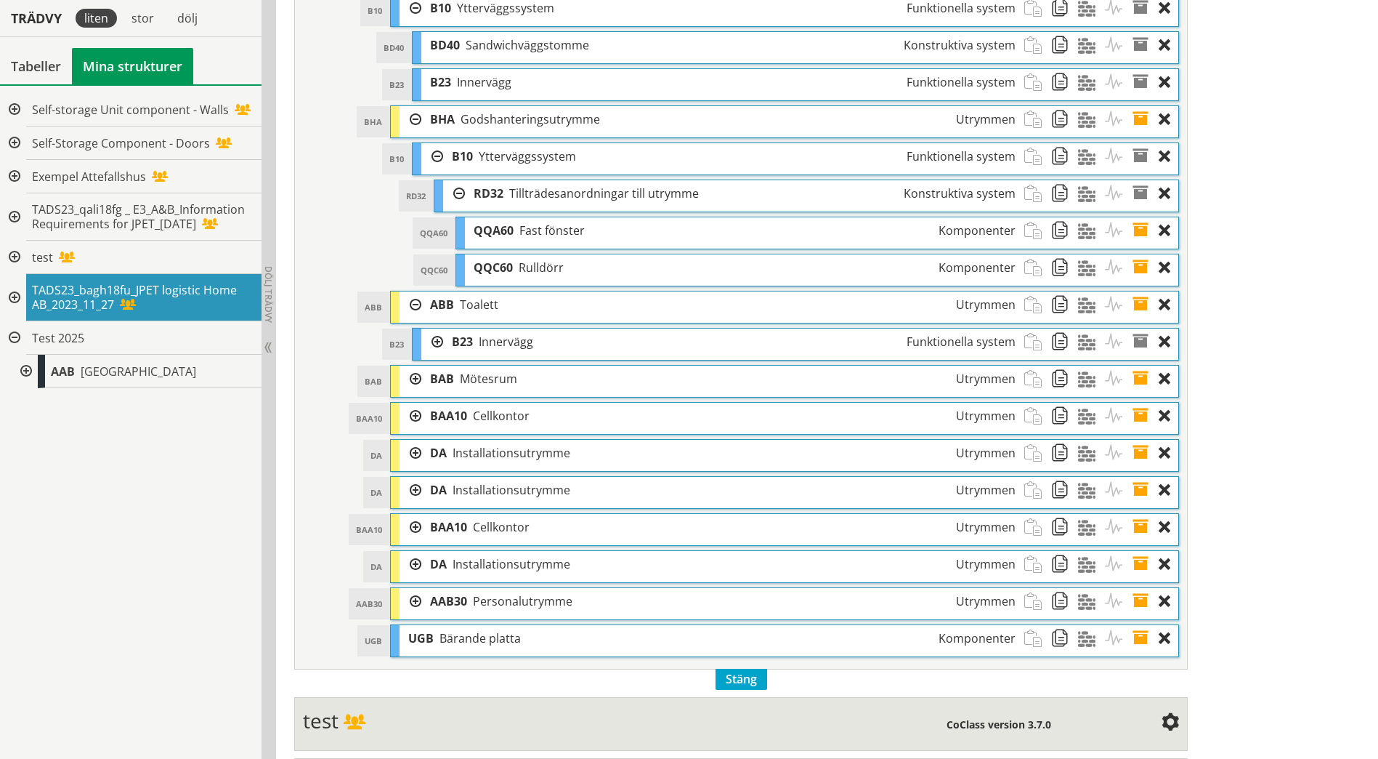
click at [438, 345] on div at bounding box center [432, 341] width 22 height 27
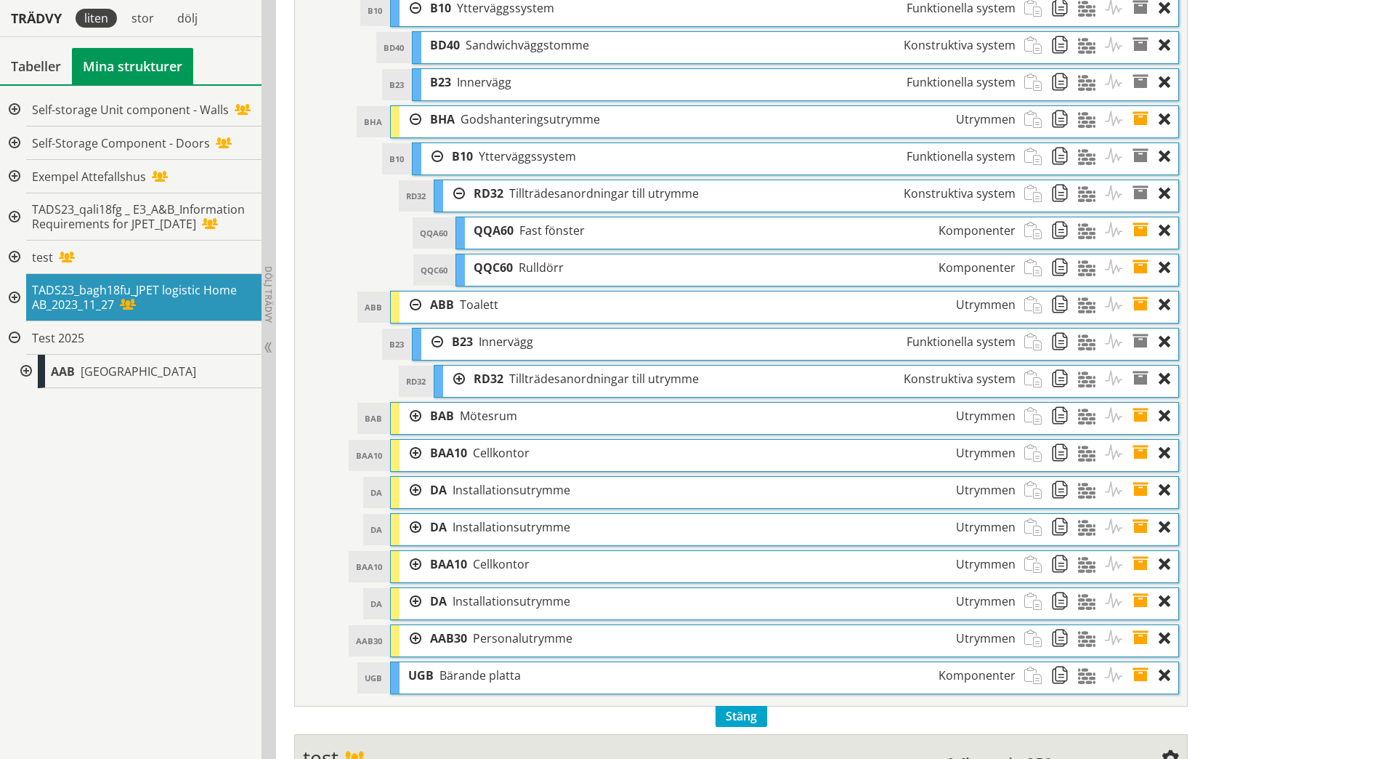
click at [465, 376] on div "RD32 Tillträdesanordningar till utrymme Konstruktiva system" at bounding box center [744, 379] width 559 height 27
click at [459, 382] on div at bounding box center [454, 379] width 22 height 27
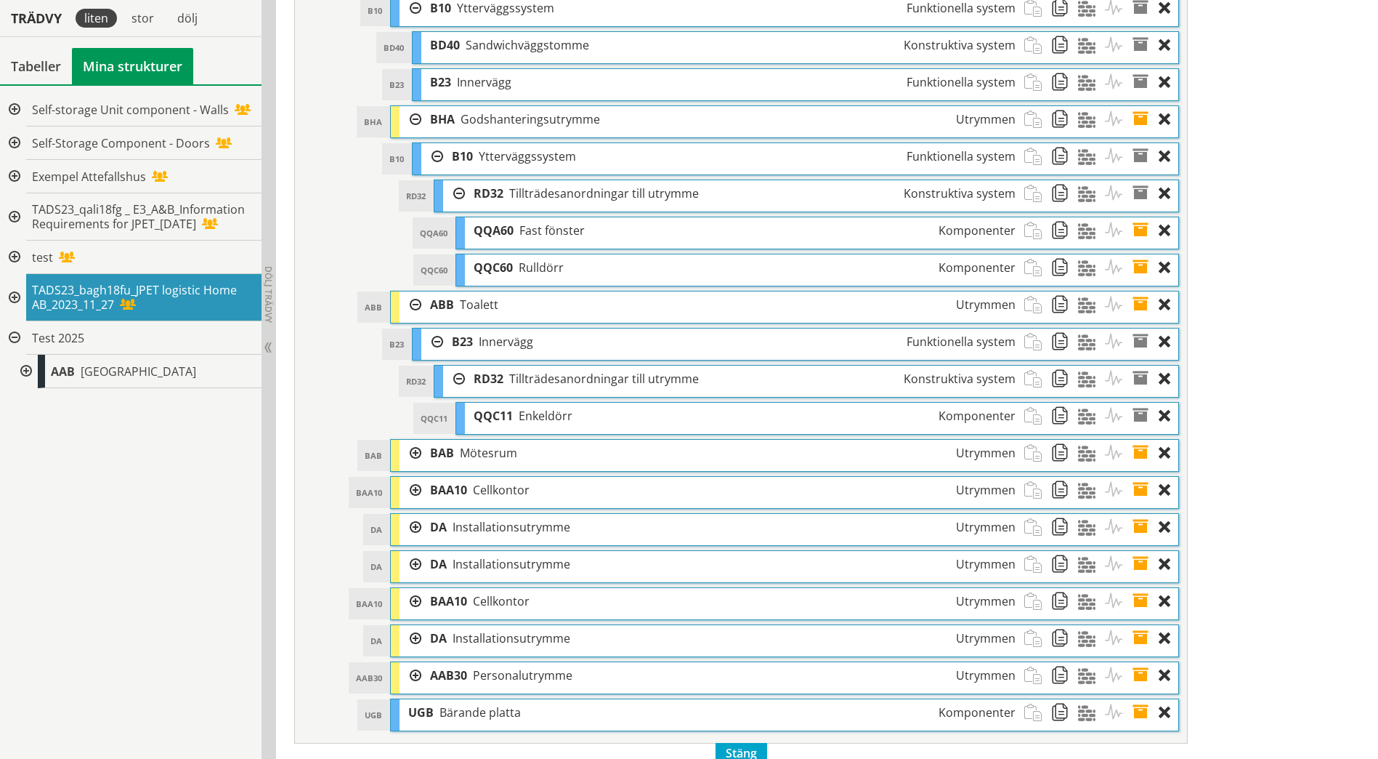
click at [416, 451] on div at bounding box center [411, 453] width 22 height 27
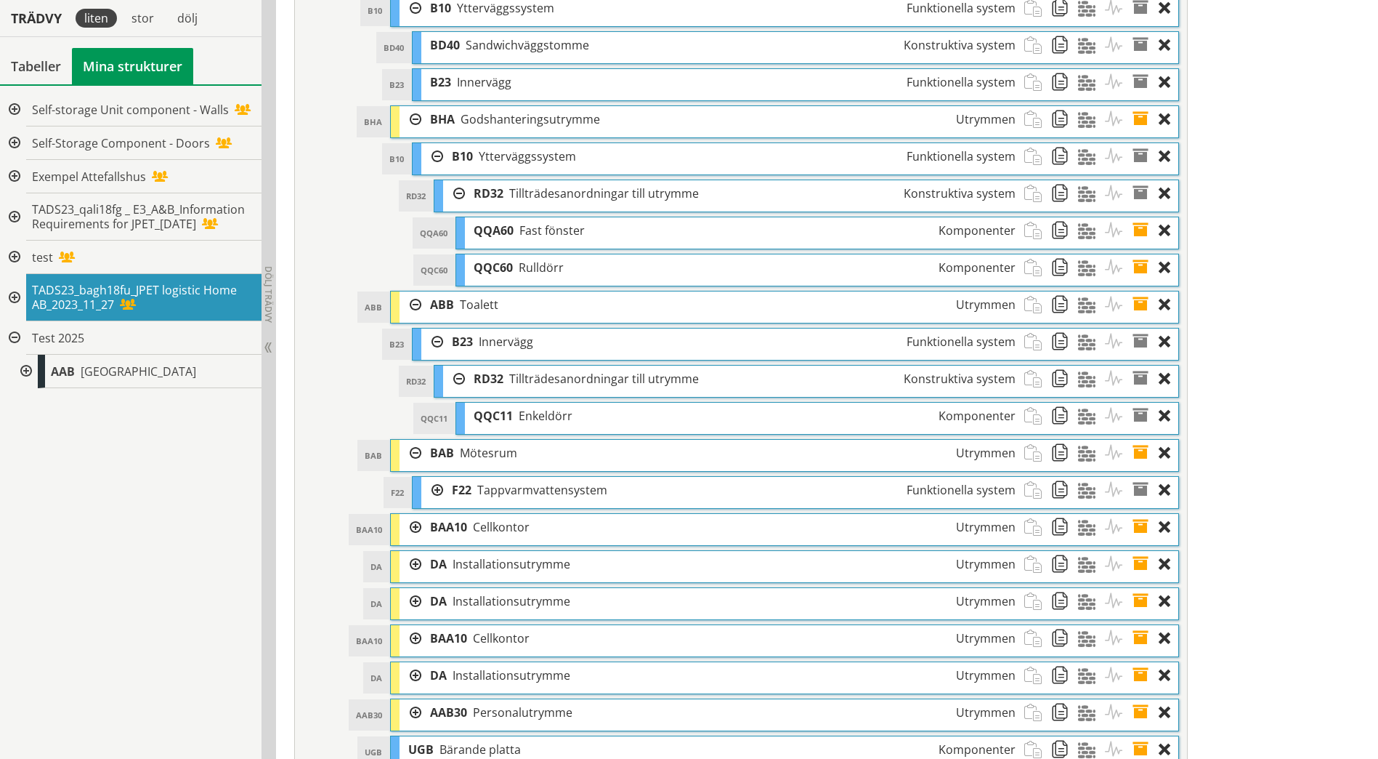
click at [435, 485] on div at bounding box center [432, 490] width 22 height 27
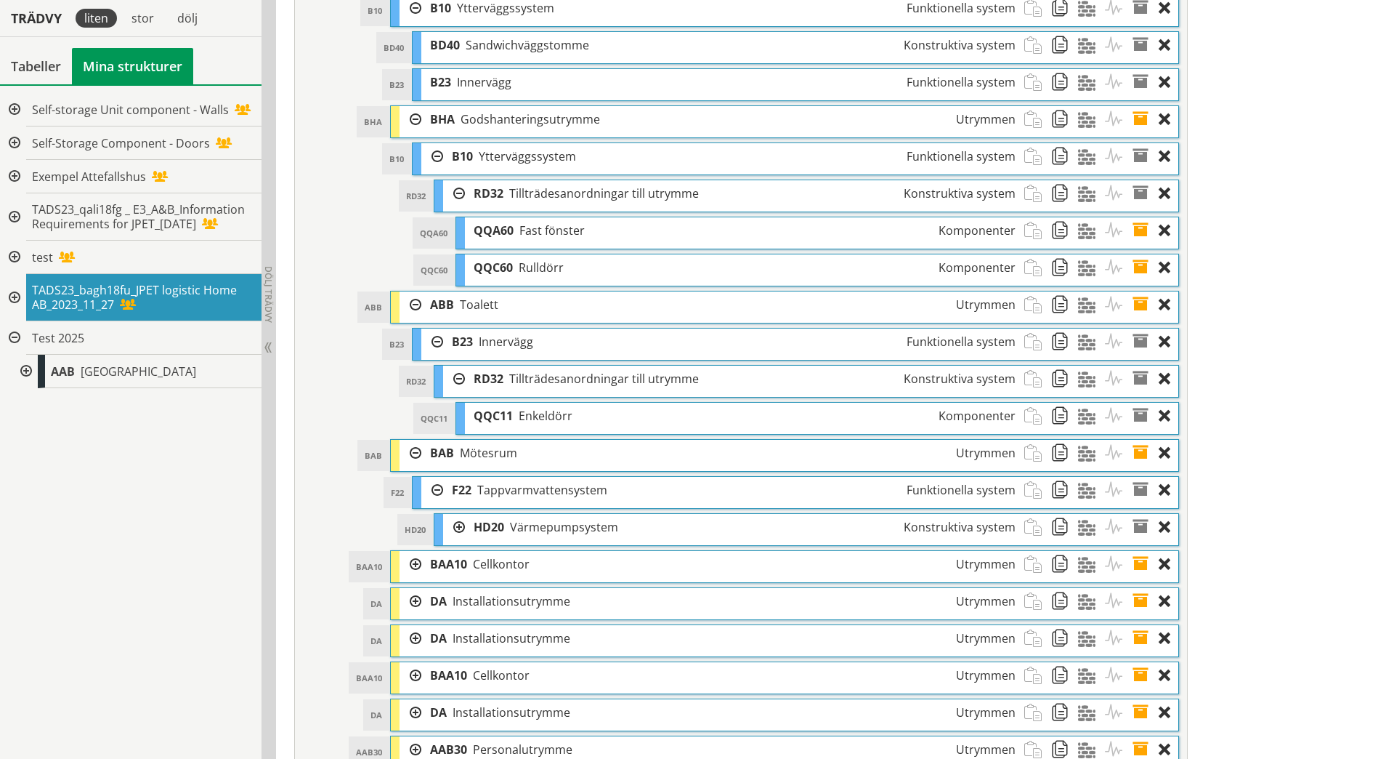
click at [414, 564] on div at bounding box center [411, 564] width 22 height 27
click at [461, 525] on div at bounding box center [454, 527] width 22 height 27
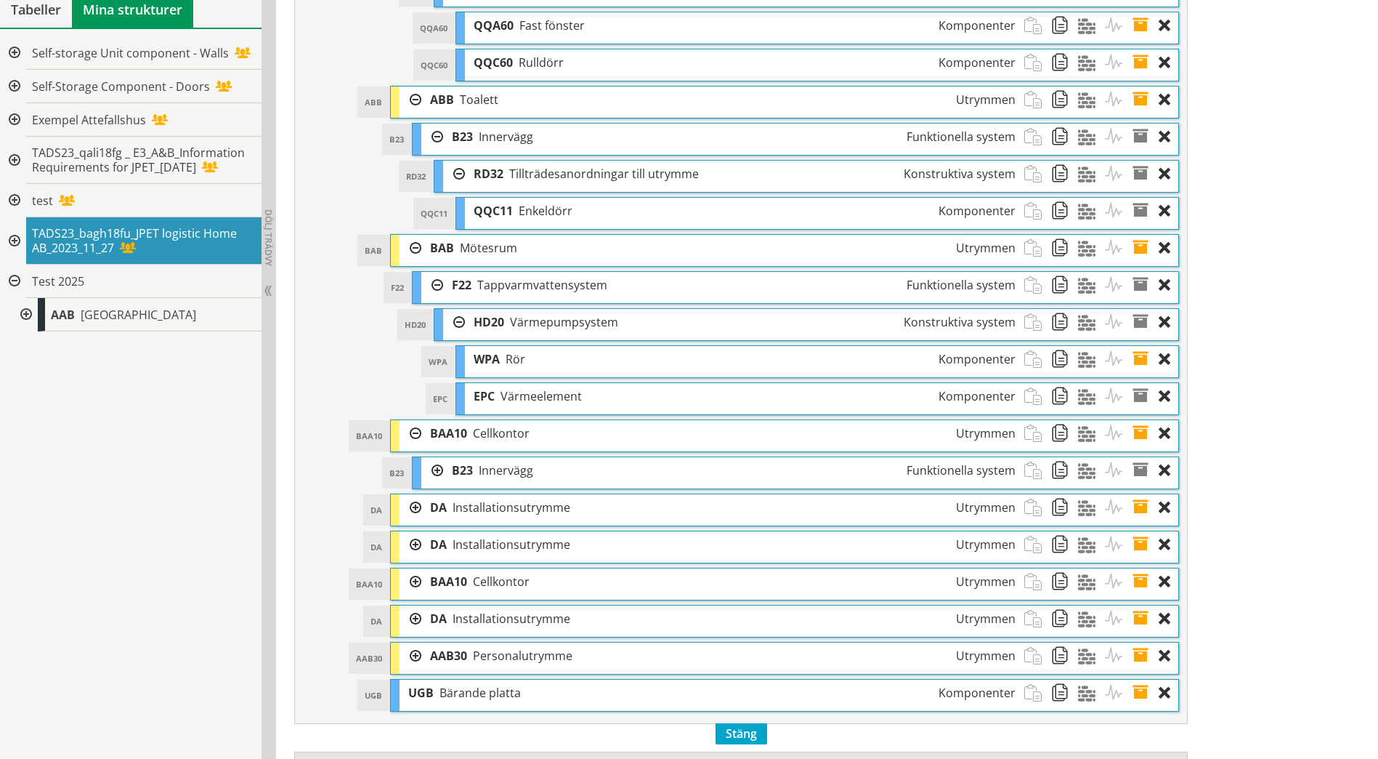
scroll to position [1257, 0]
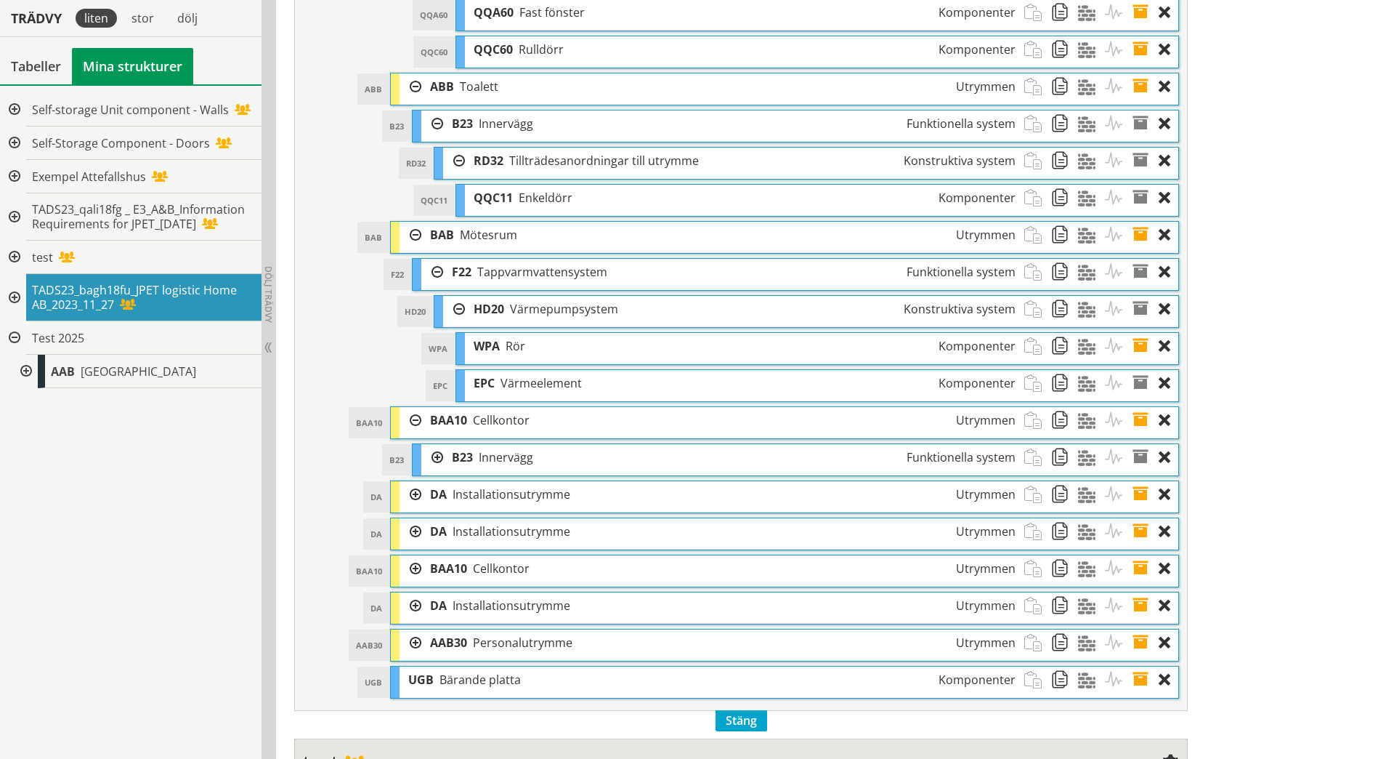
click at [439, 453] on div at bounding box center [432, 457] width 22 height 27
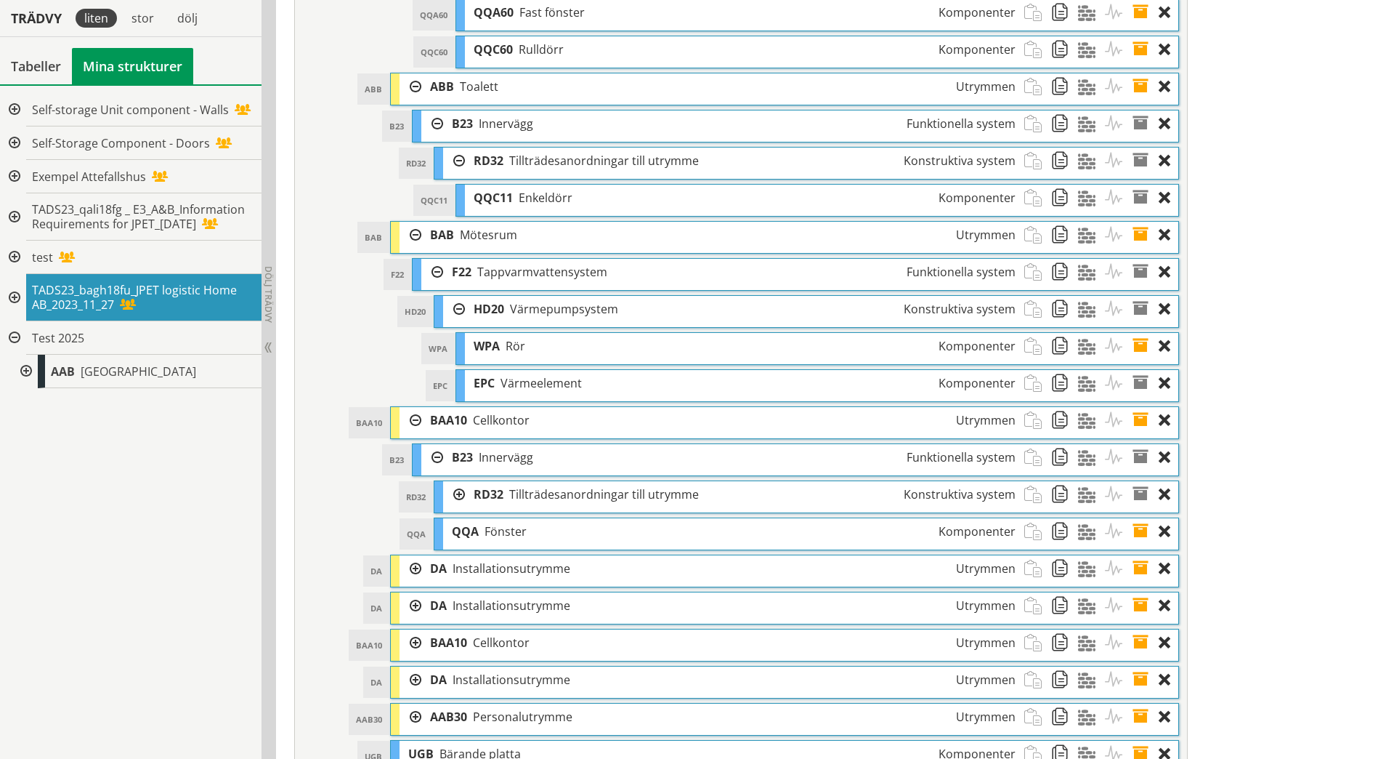
click at [457, 497] on div at bounding box center [454, 494] width 22 height 27
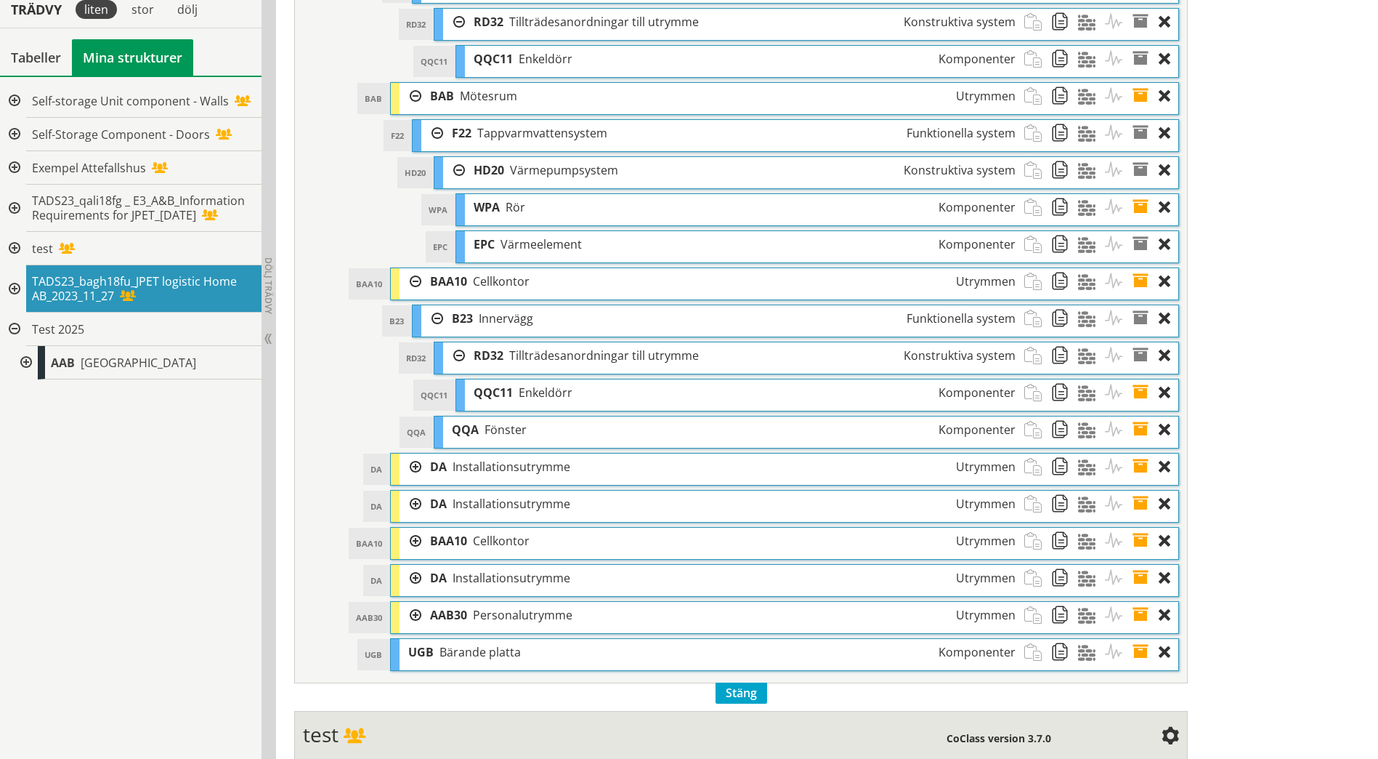
scroll to position [1402, 0]
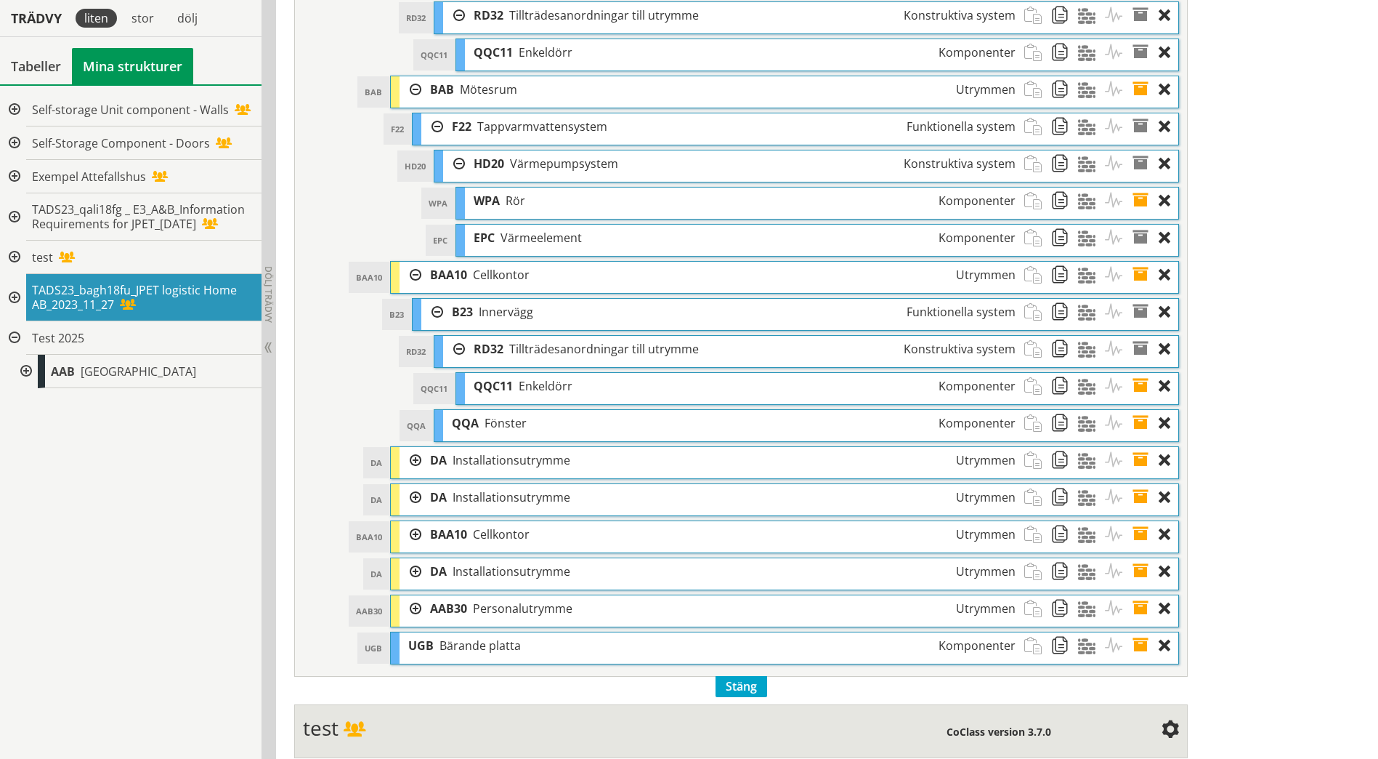
click at [413, 460] on div at bounding box center [411, 460] width 22 height 27
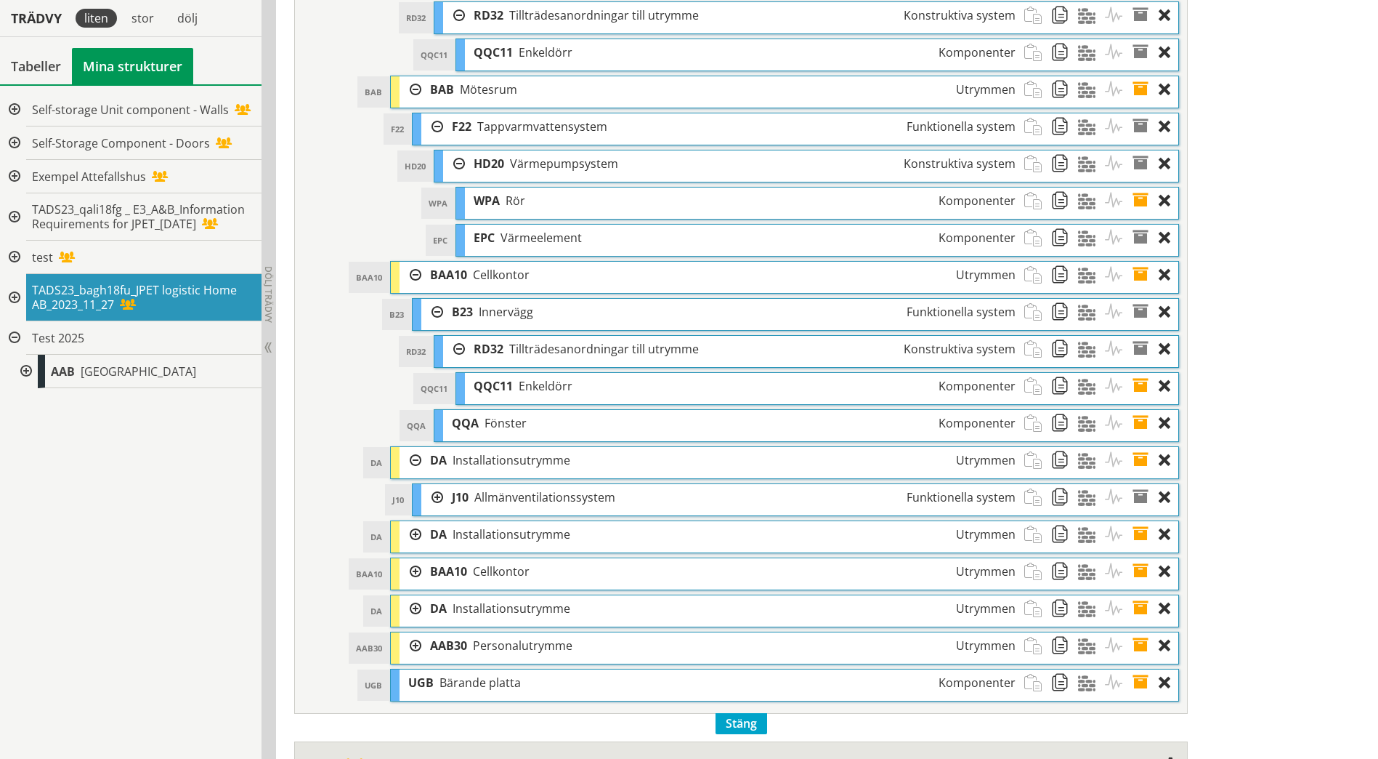
click at [440, 497] on div at bounding box center [432, 497] width 22 height 27
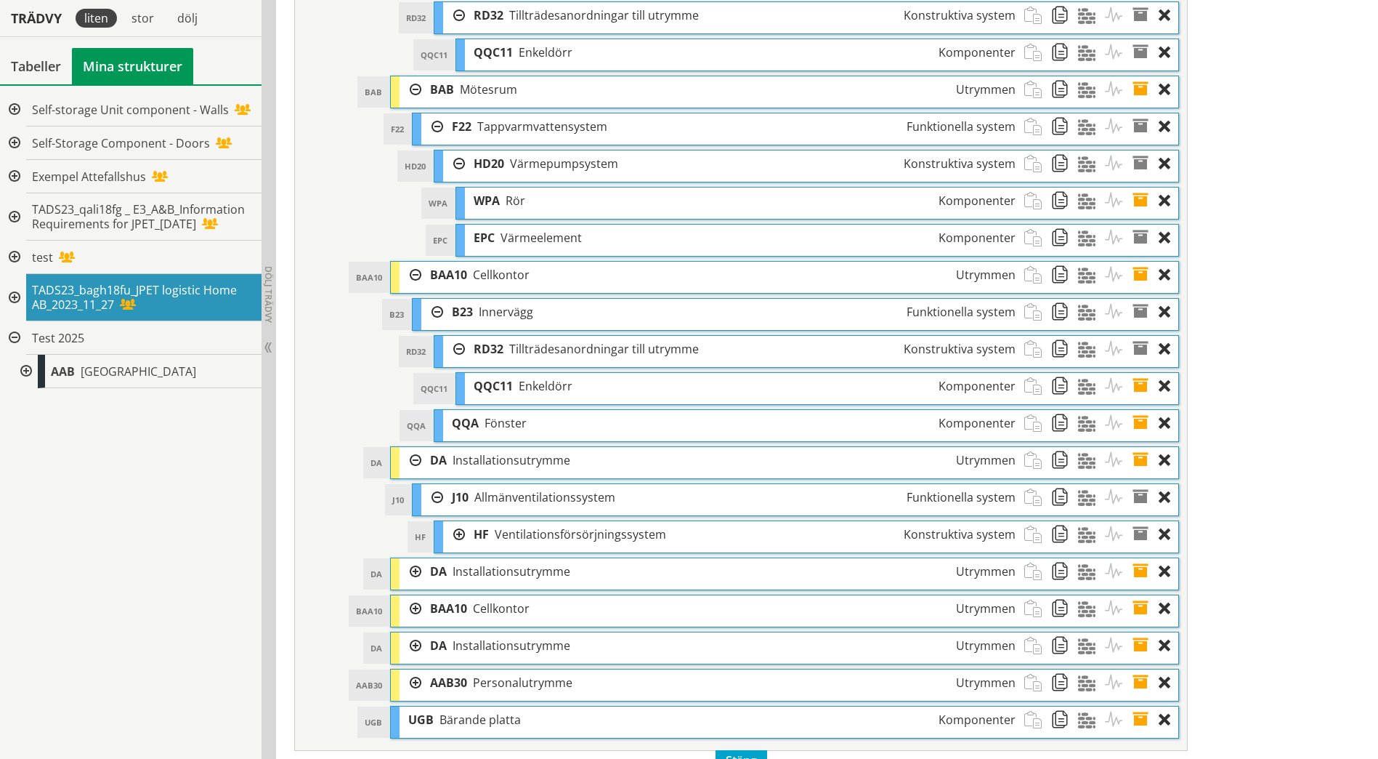
click at [455, 537] on div at bounding box center [454, 534] width 22 height 27
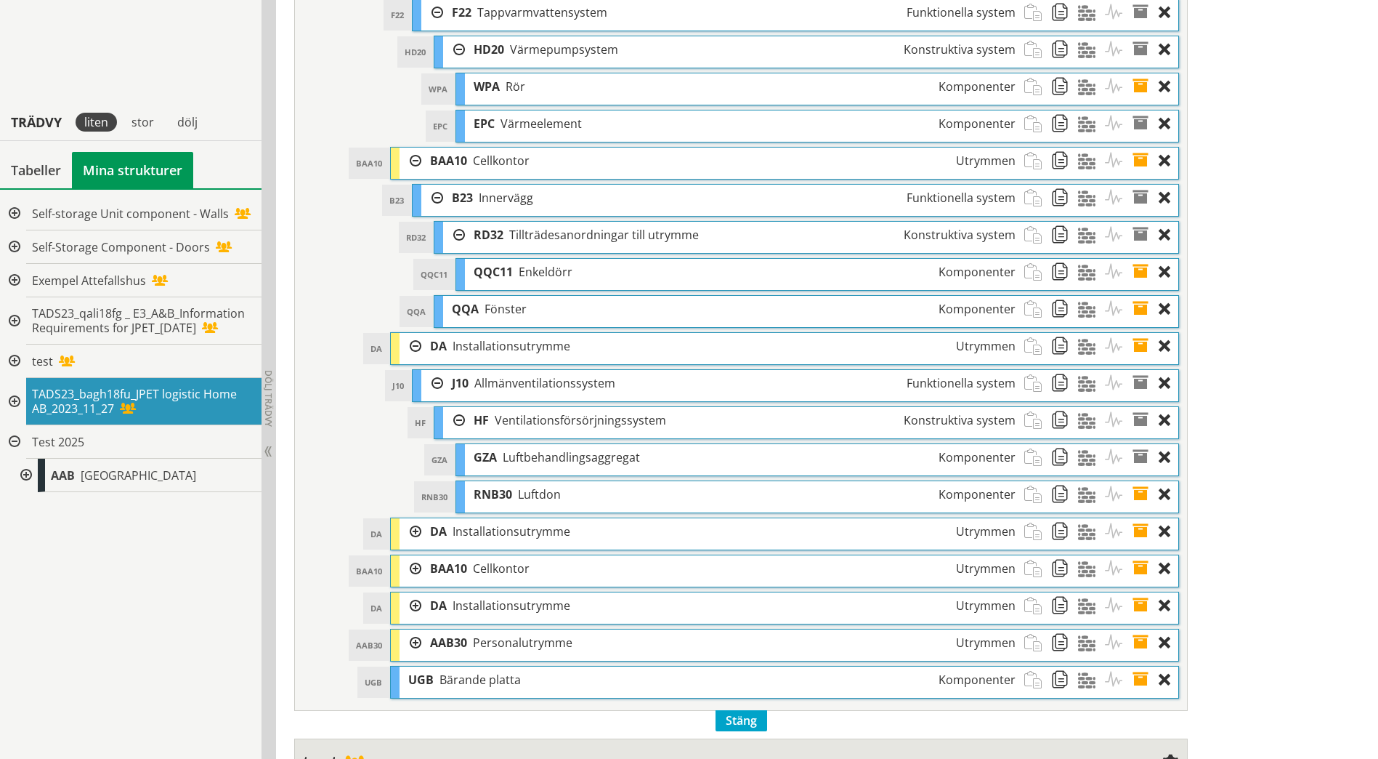
scroll to position [1620, 0]
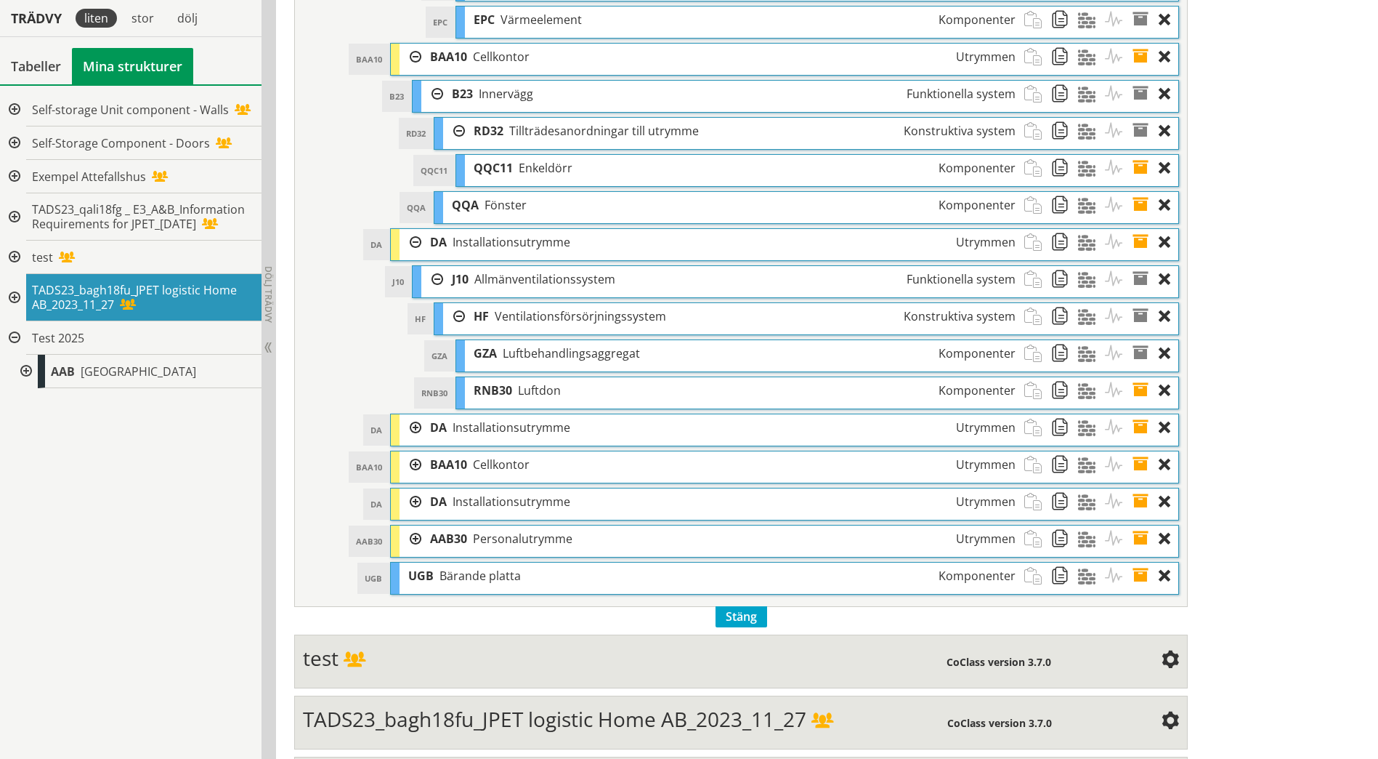
click at [422, 429] on div "DA Installationsutrymme Utrymmen" at bounding box center [722, 427] width 602 height 27
click at [413, 429] on div at bounding box center [411, 427] width 22 height 27
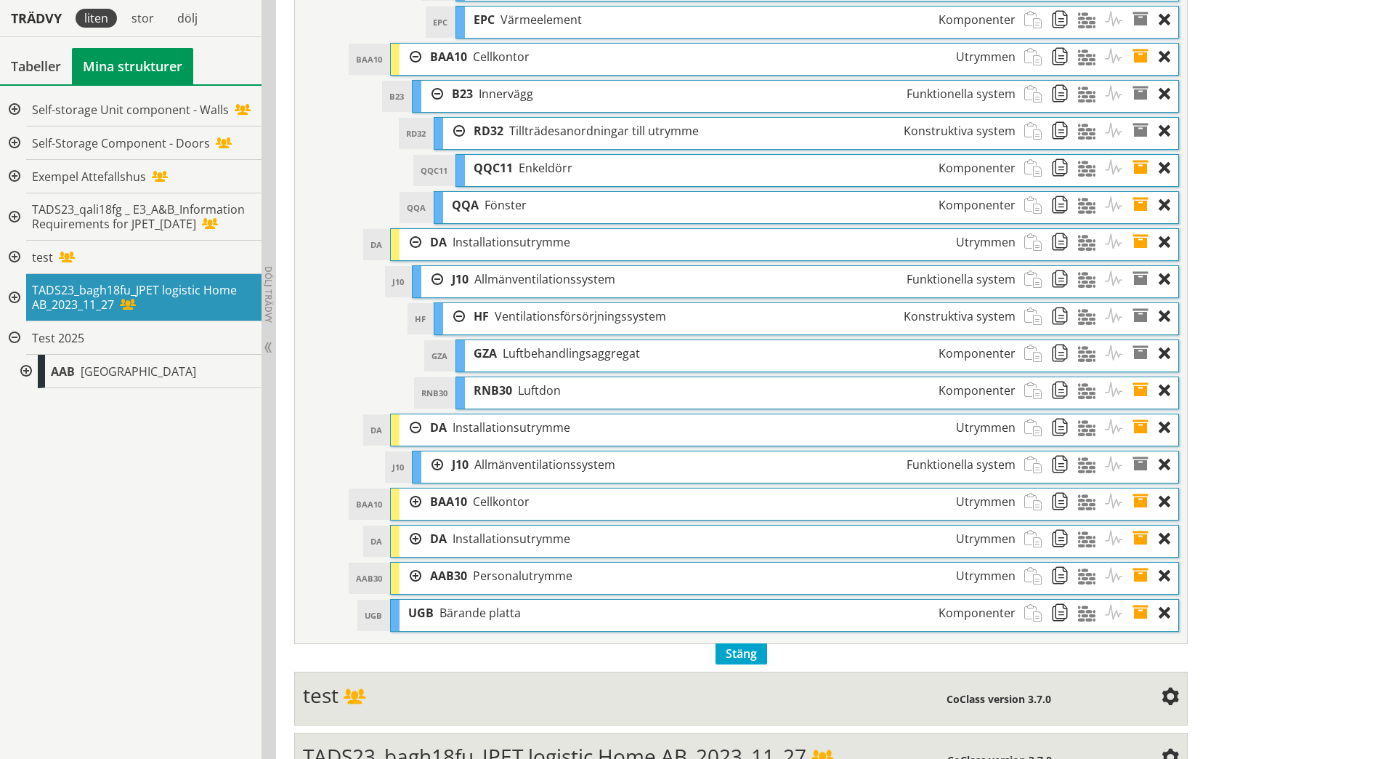
click at [438, 464] on div at bounding box center [432, 464] width 22 height 27
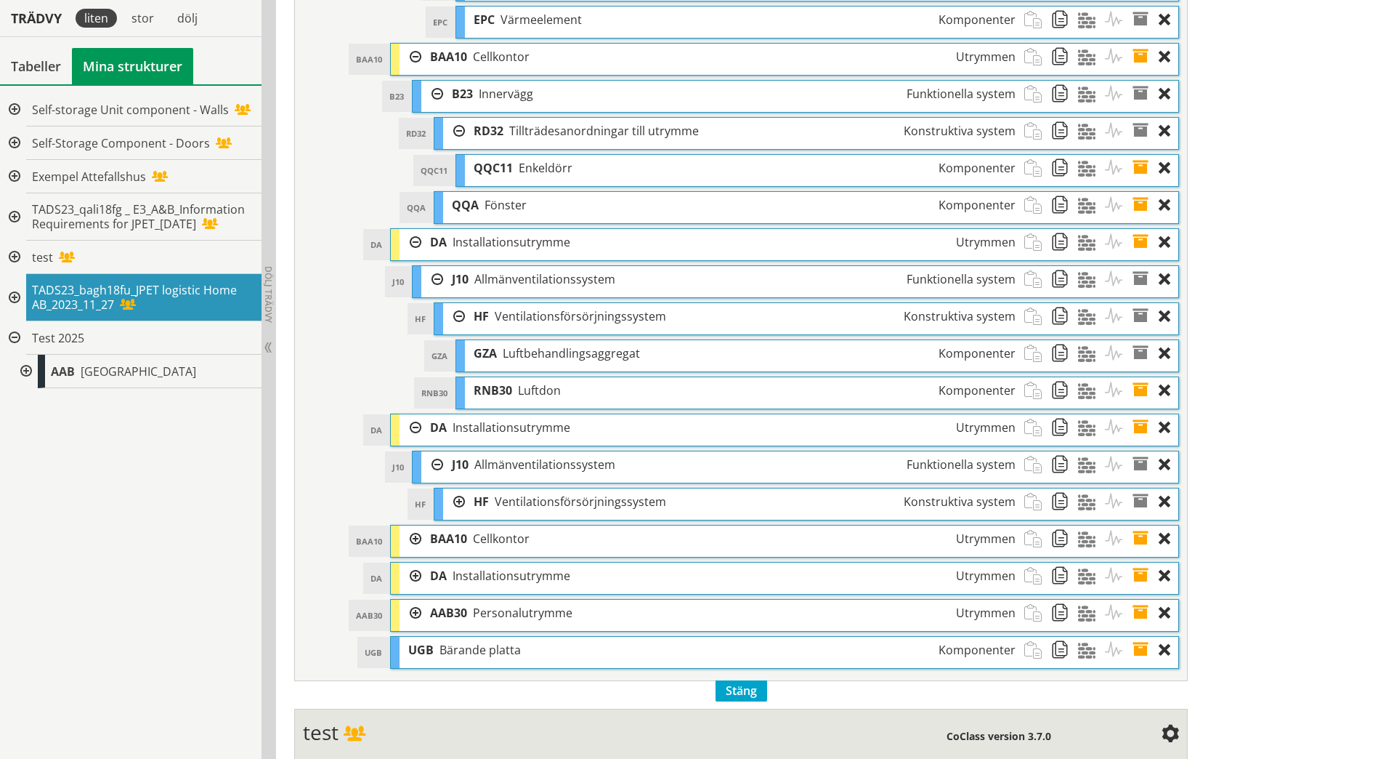
click at [459, 498] on div at bounding box center [454, 501] width 22 height 27
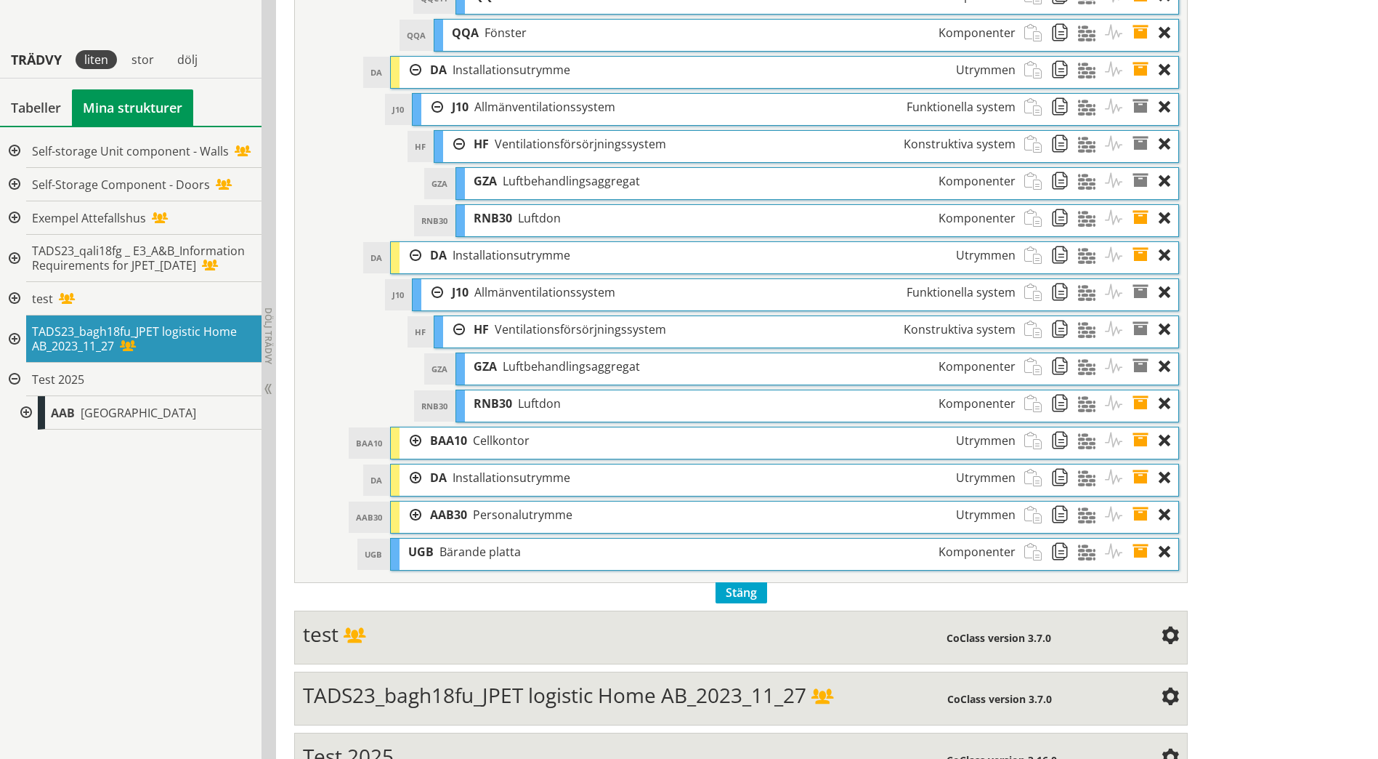
scroll to position [1835, 0]
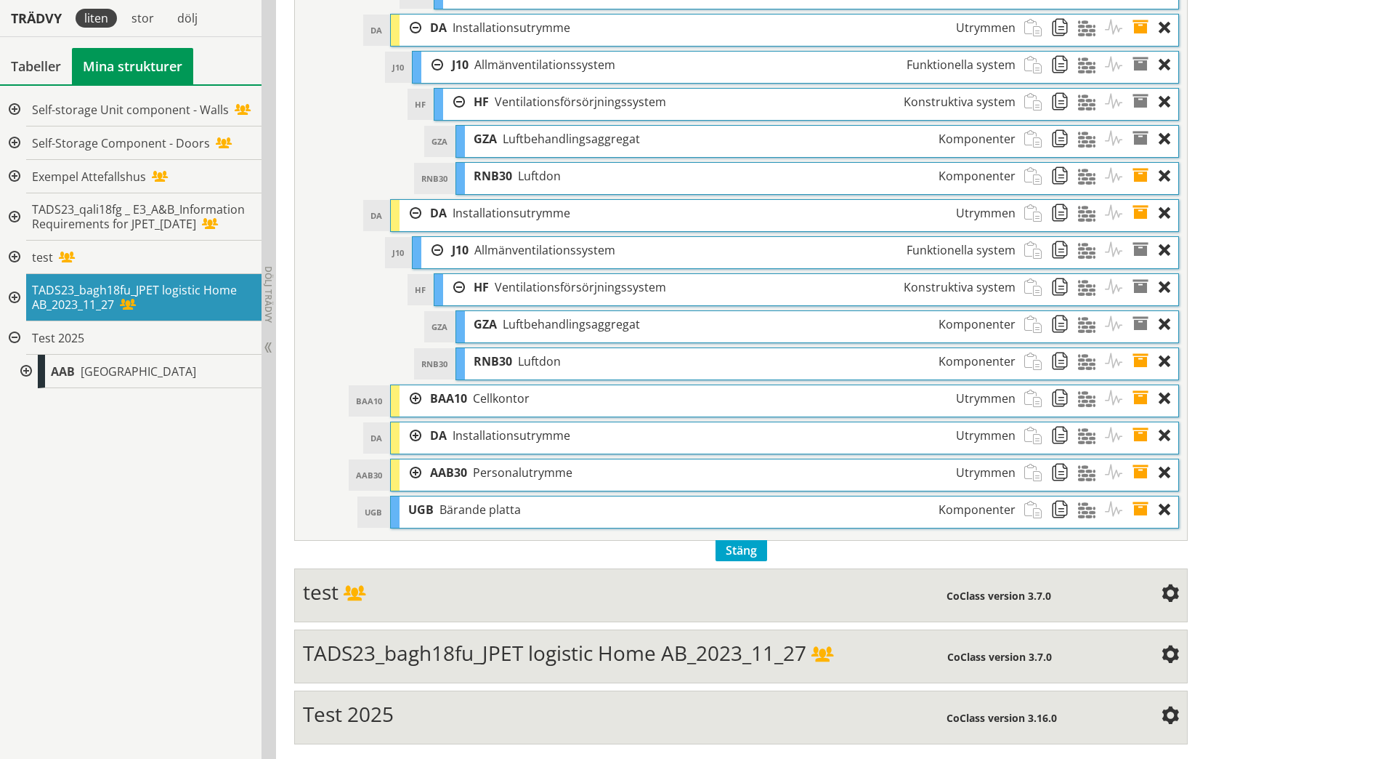
click at [415, 397] on div at bounding box center [411, 398] width 22 height 27
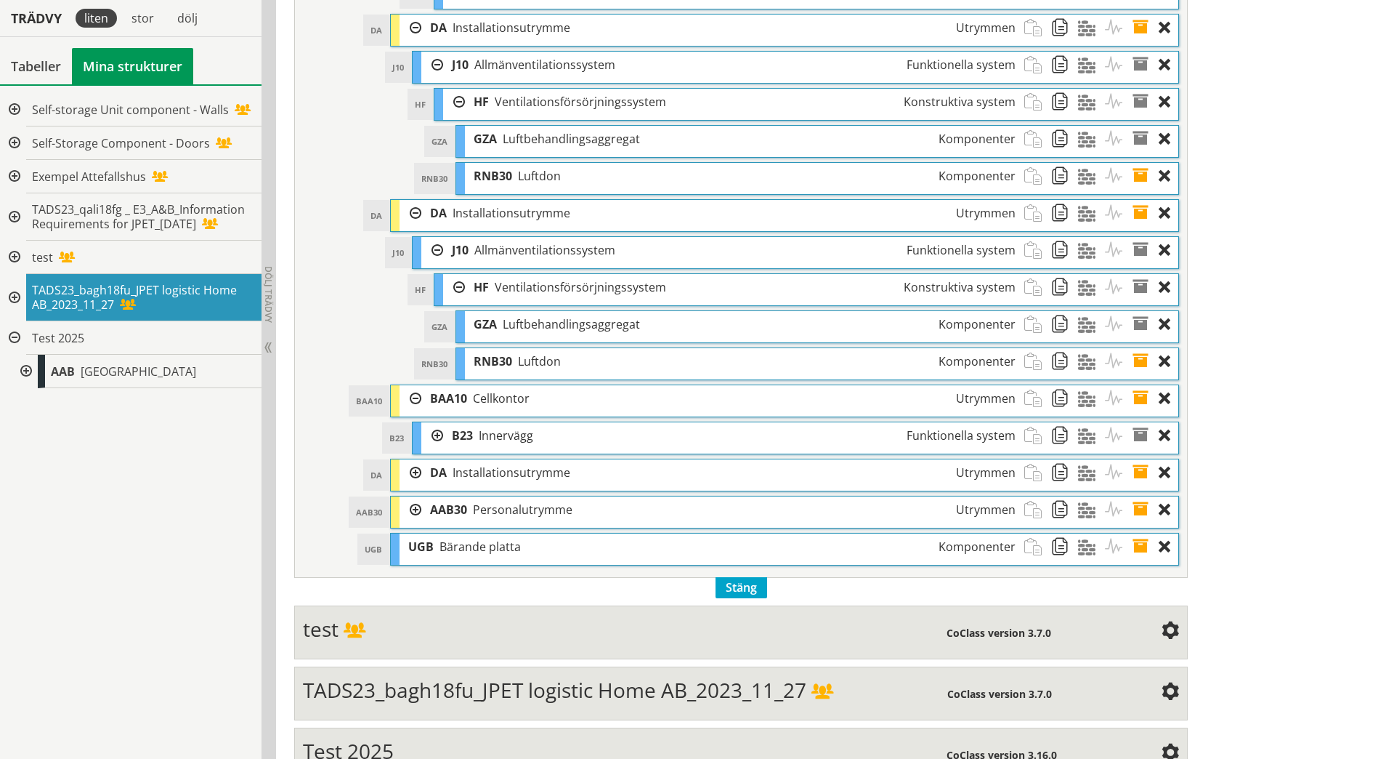
click at [440, 434] on div at bounding box center [432, 435] width 22 height 27
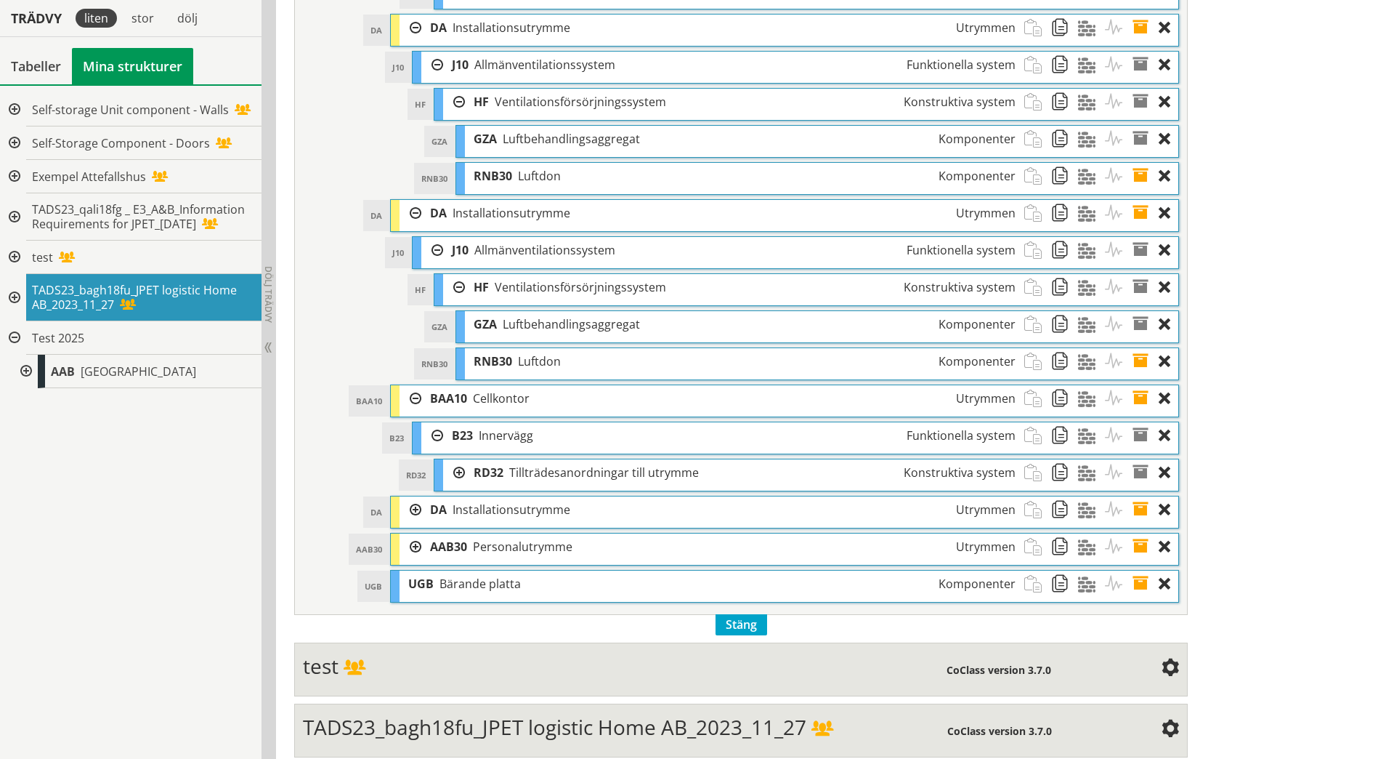
click at [458, 472] on div at bounding box center [454, 472] width 22 height 27
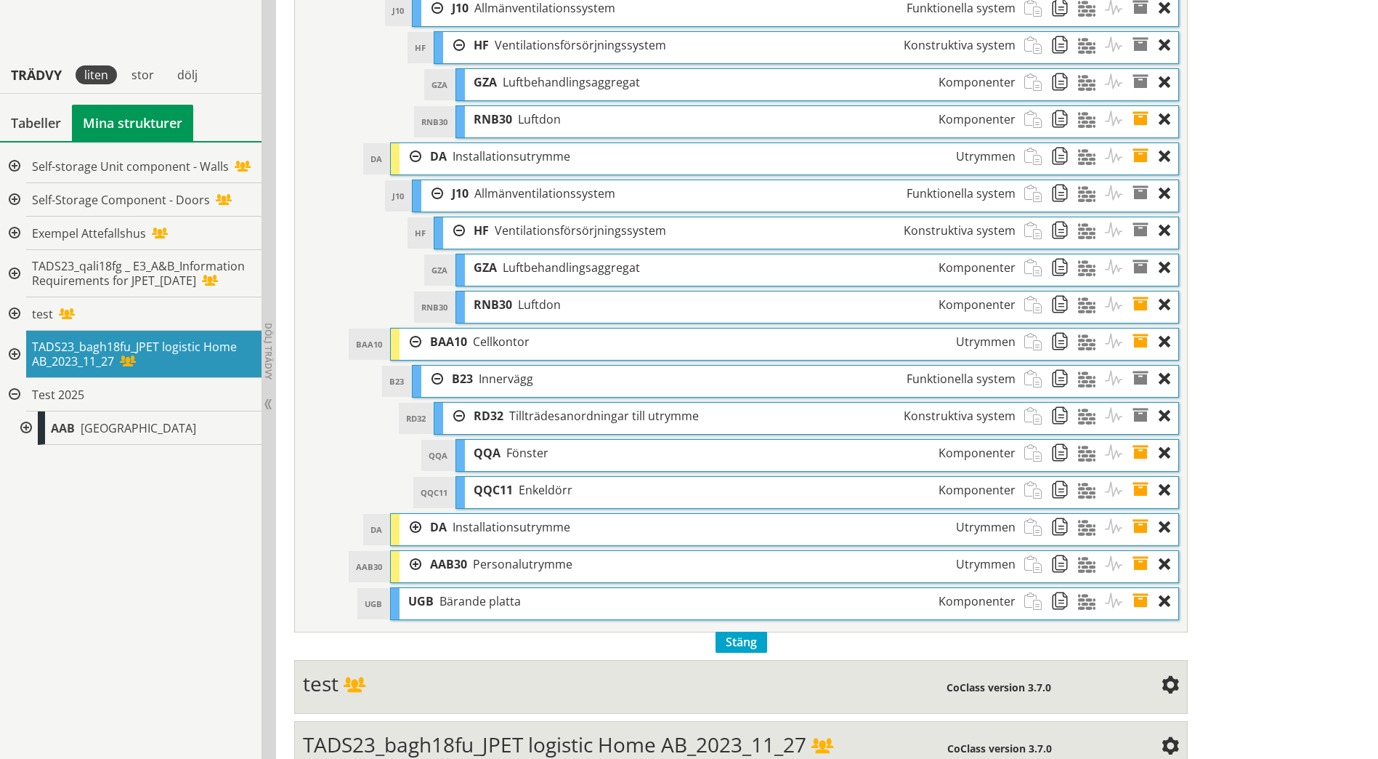
scroll to position [1983, 0]
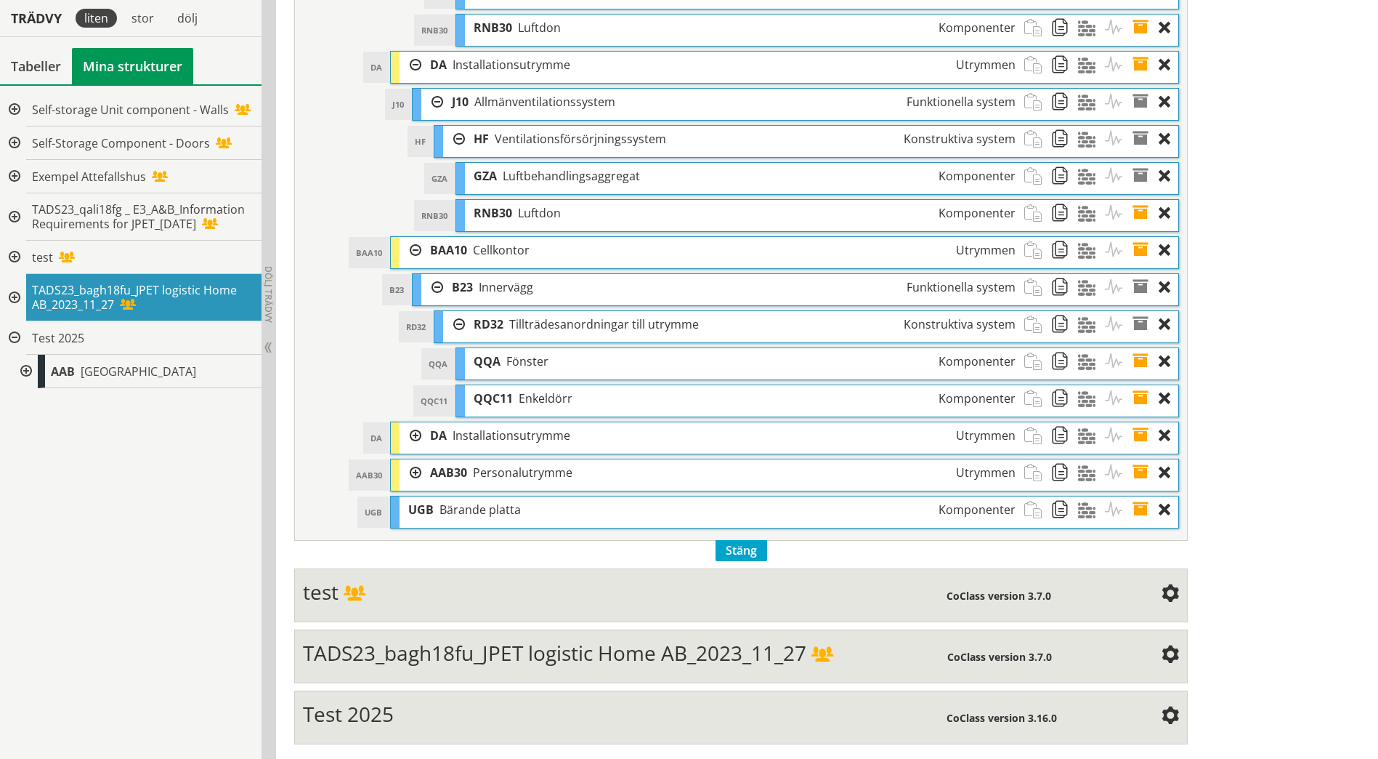
click at [413, 438] on div at bounding box center [411, 435] width 22 height 27
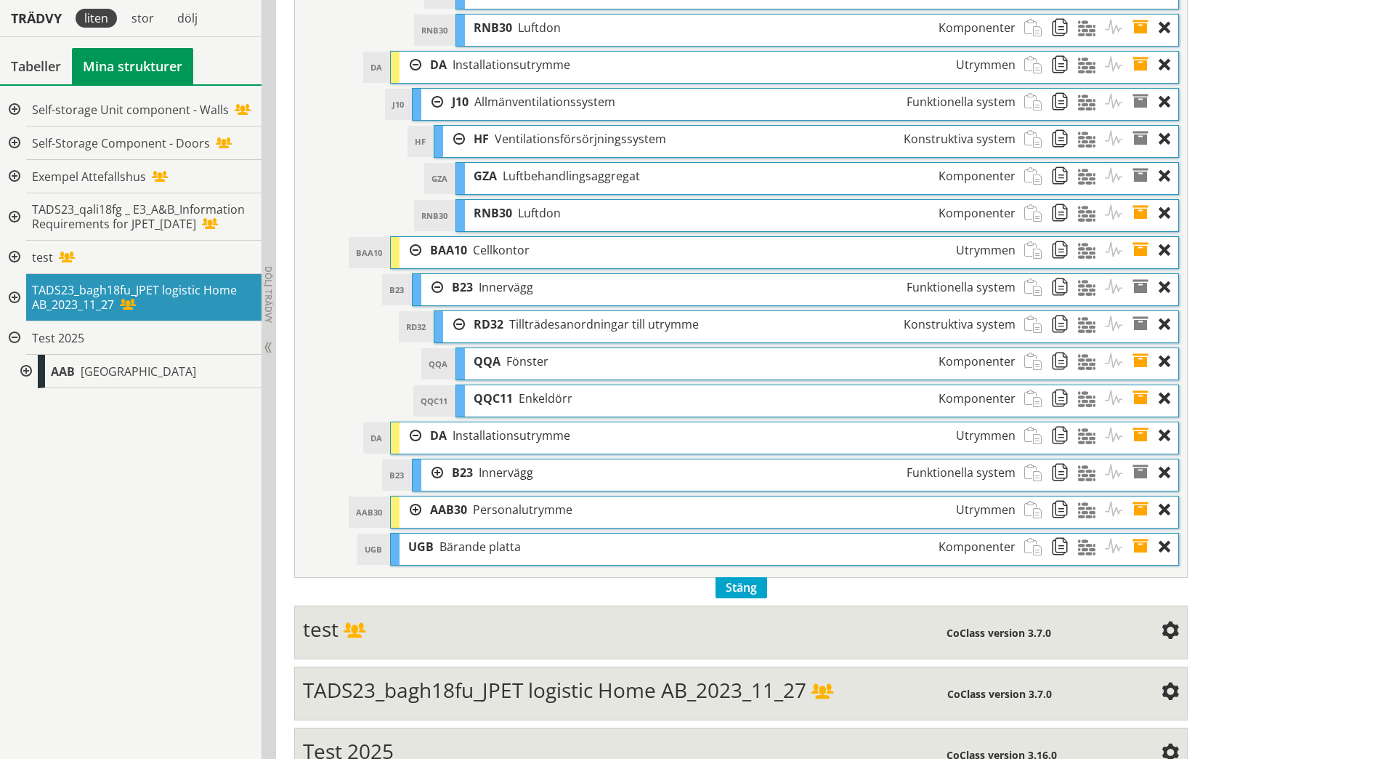
click at [437, 472] on div at bounding box center [432, 472] width 22 height 27
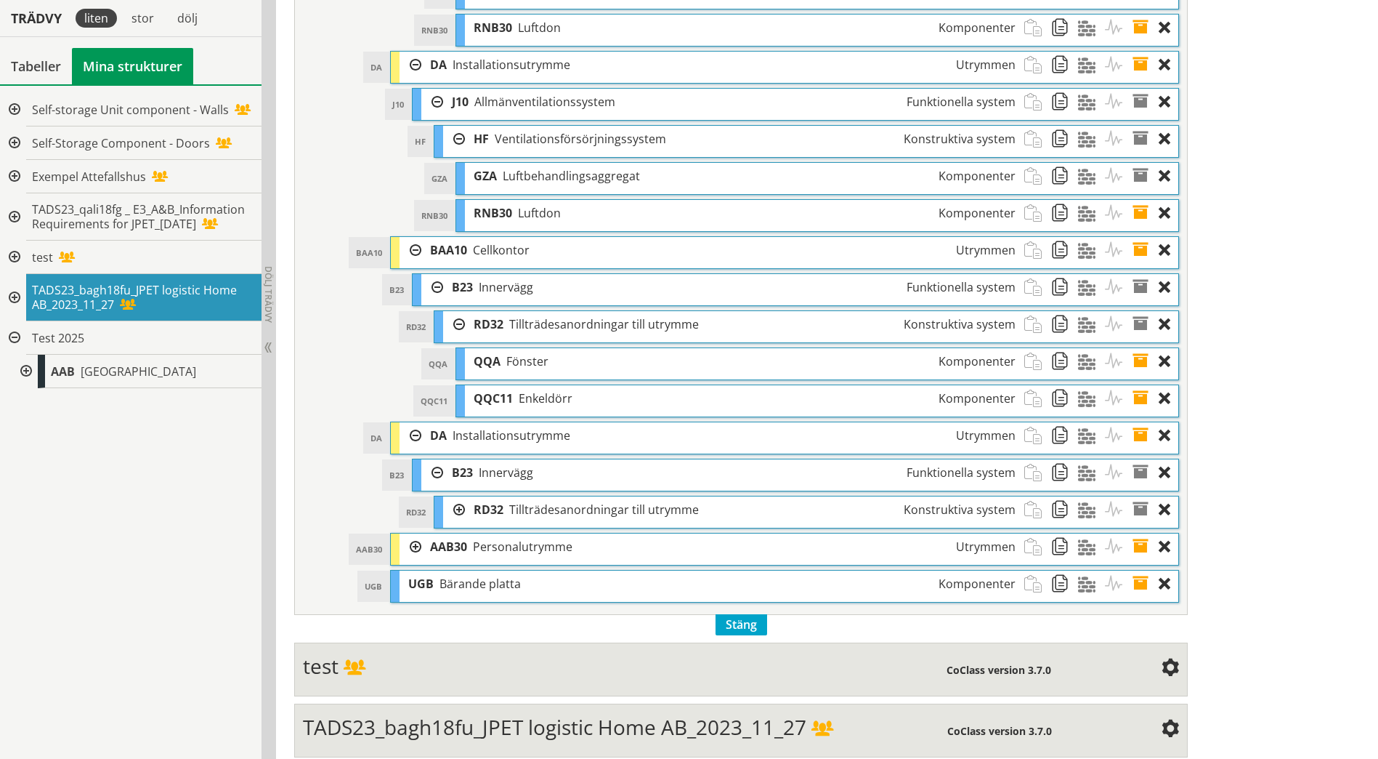
click at [458, 513] on div at bounding box center [454, 509] width 22 height 27
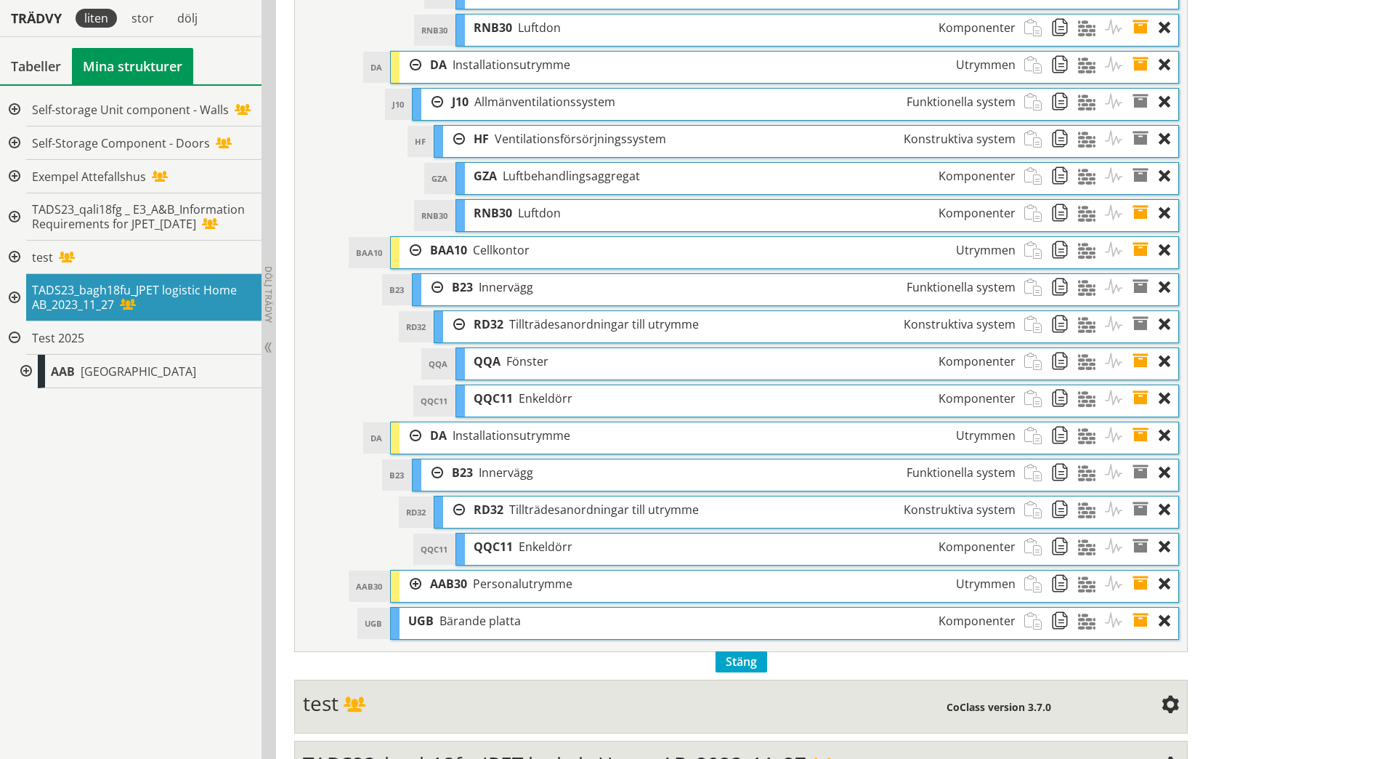
click at [413, 583] on div at bounding box center [411, 583] width 22 height 27
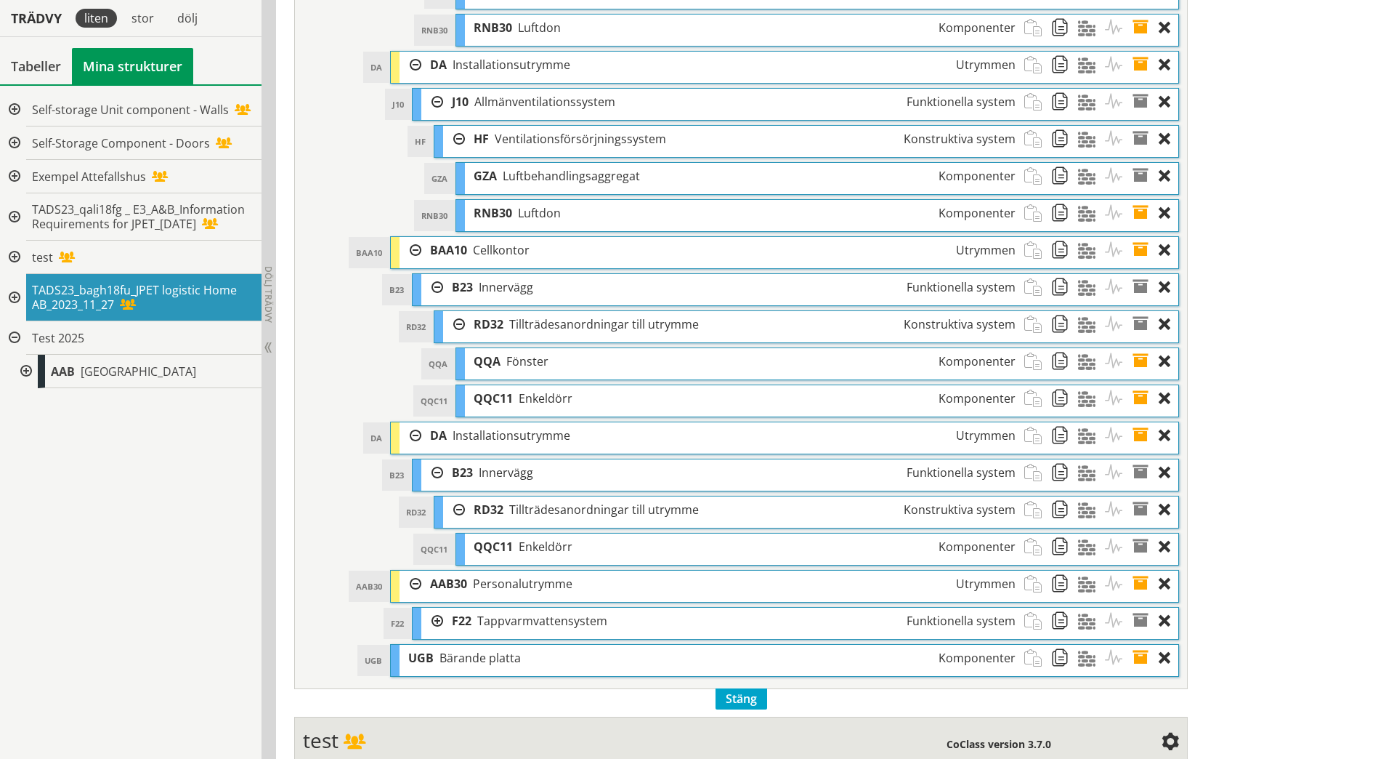
click at [442, 620] on div at bounding box center [432, 620] width 22 height 27
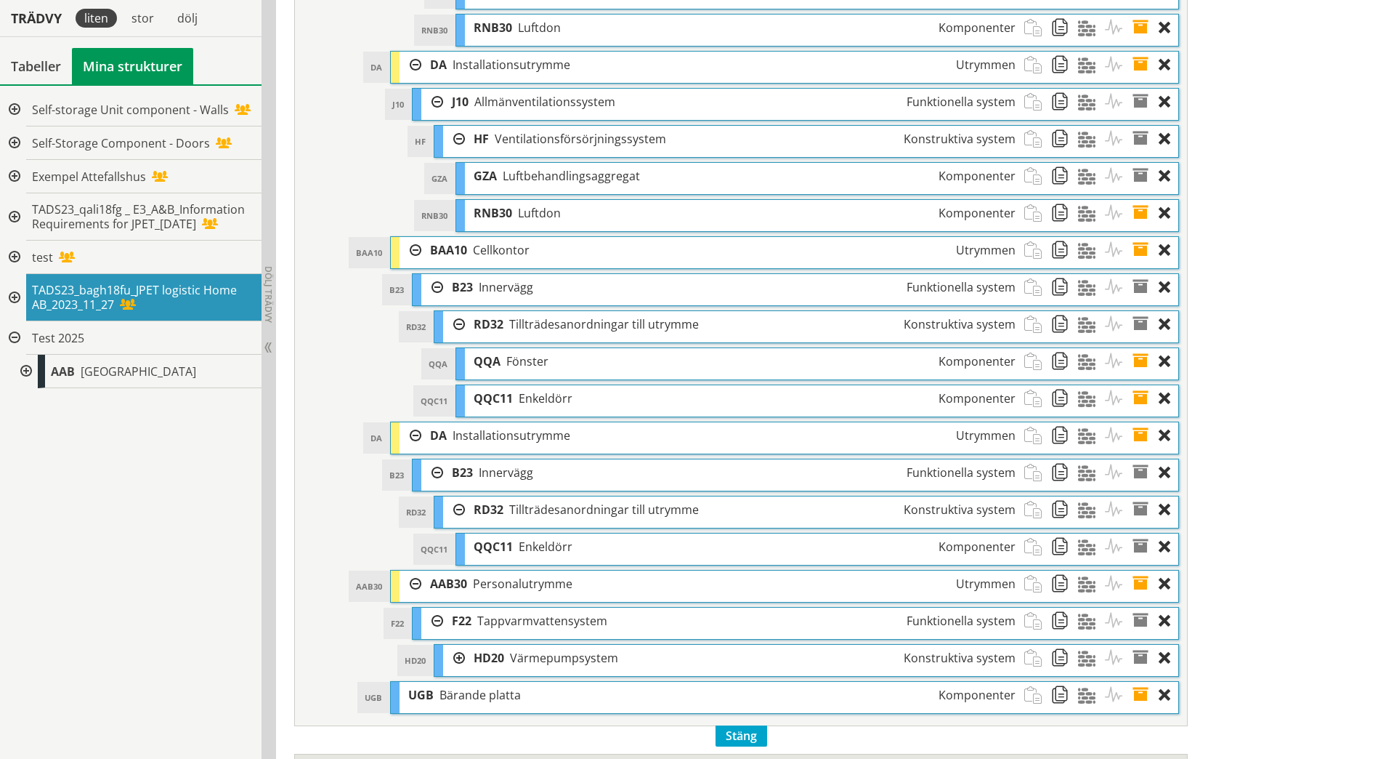
click at [460, 660] on div at bounding box center [454, 658] width 22 height 27
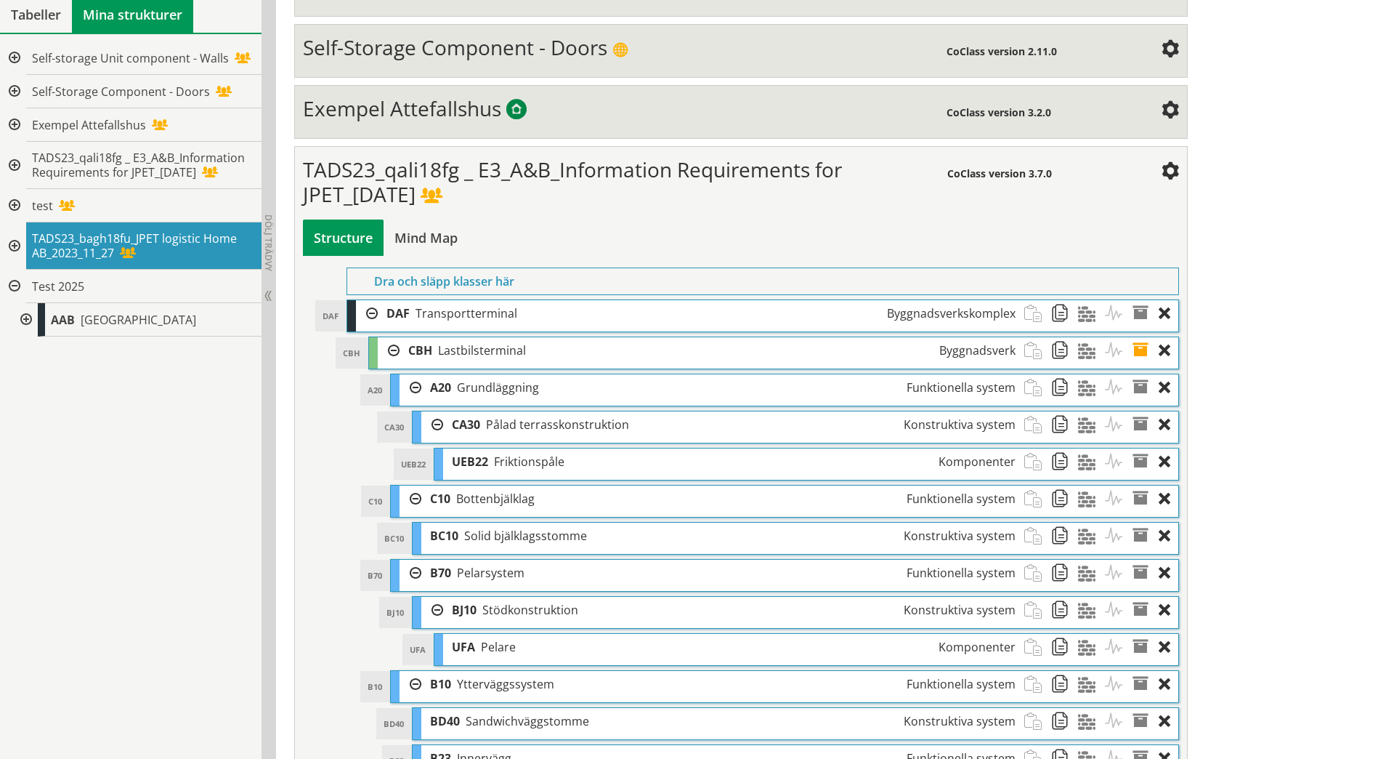
scroll to position [312, 0]
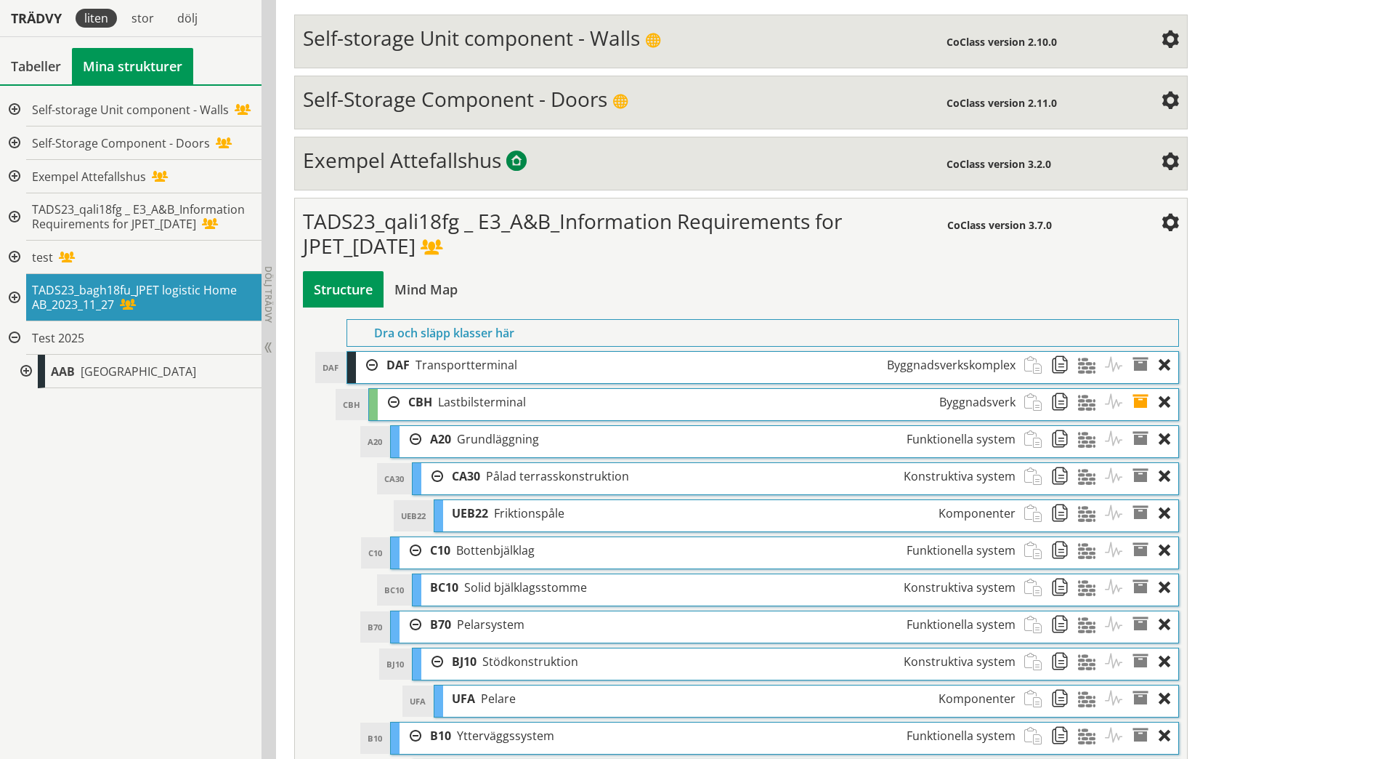
click at [1169, 225] on span at bounding box center [1170, 223] width 17 height 17
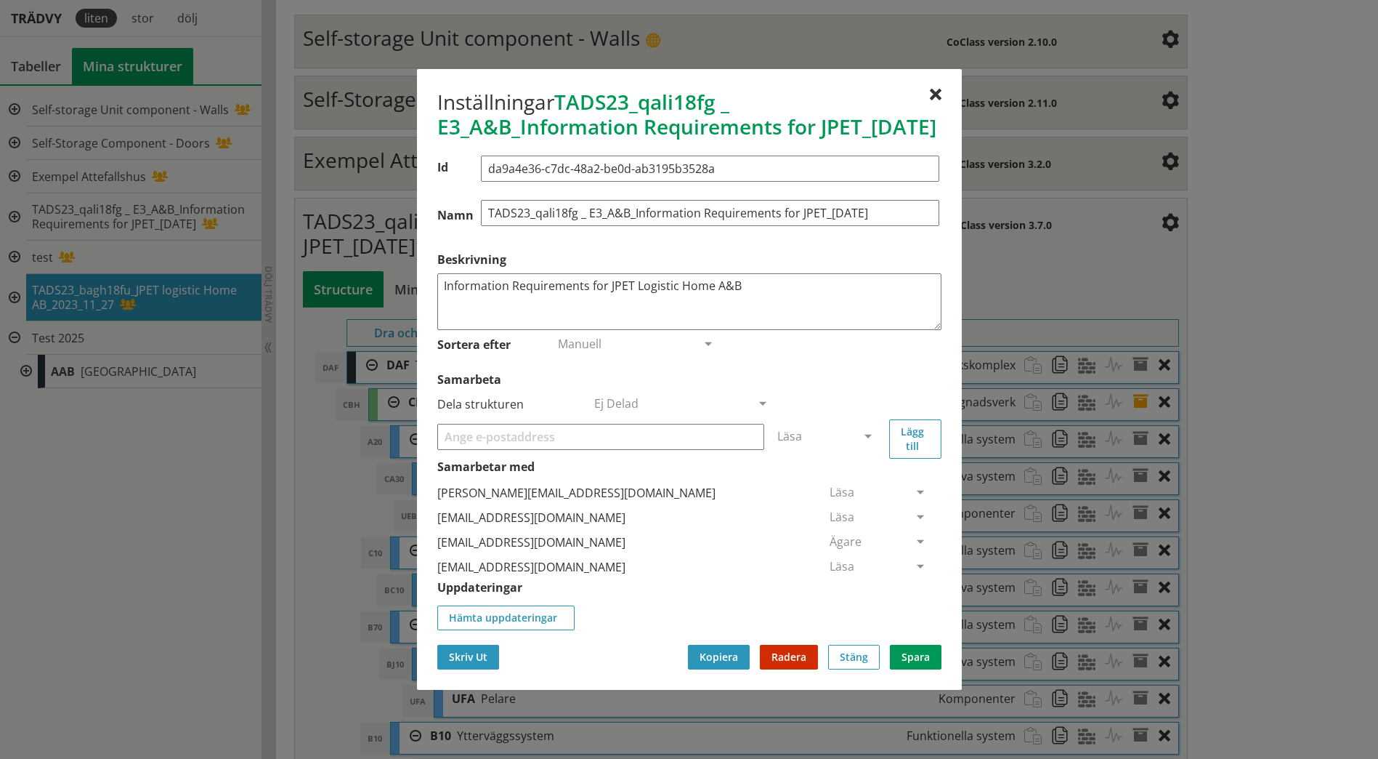
click at [452, 669] on button "Skriv Ut" at bounding box center [468, 657] width 62 height 25
click at [933, 89] on div at bounding box center [936, 95] width 12 height 12
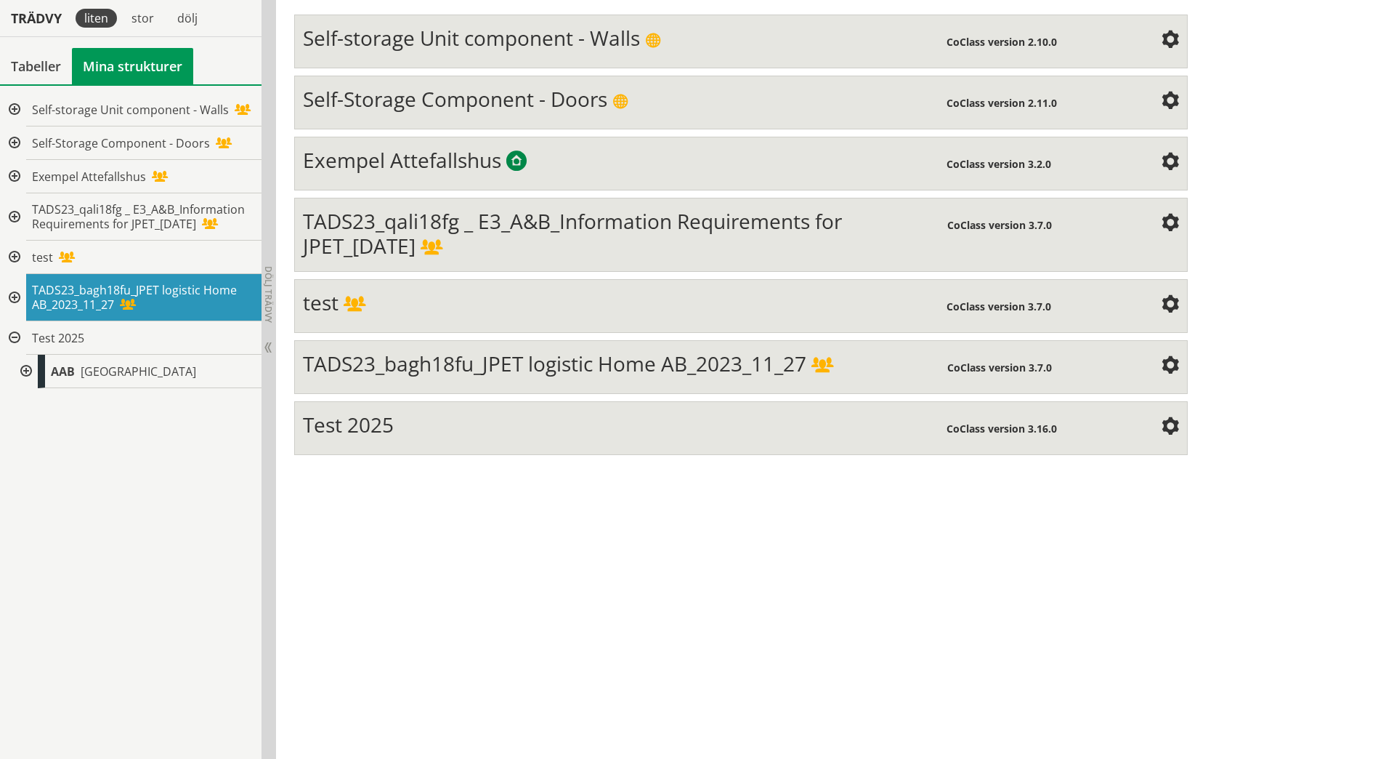
click at [426, 249] on span "TADS23_qali18fg _ E3_A&B_Information Requirements for JPET_[DATE]" at bounding box center [572, 233] width 539 height 52
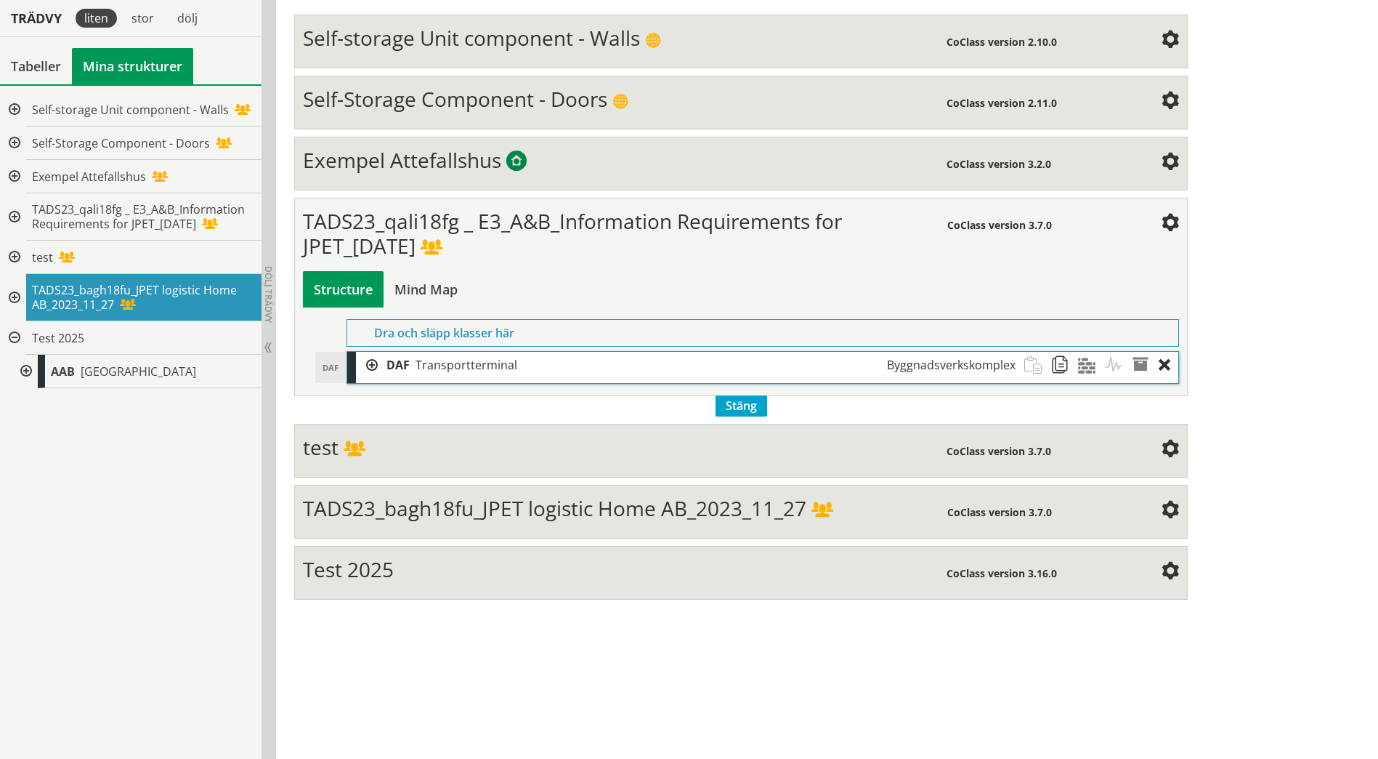
click at [720, 506] on span "TADS23_bagh18fu_JPET logistic Home AB_2023_11_27" at bounding box center [555, 508] width 504 height 28
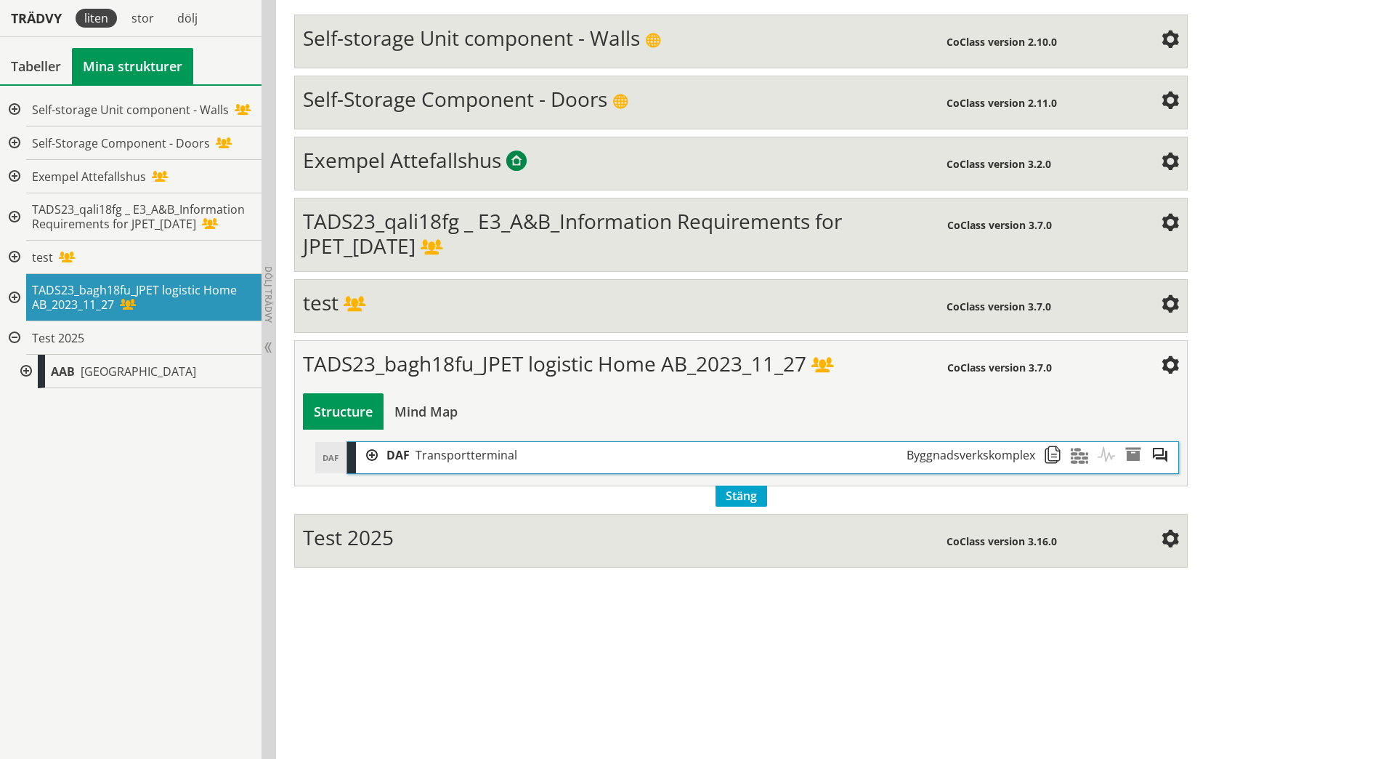
click at [373, 458] on div at bounding box center [367, 455] width 22 height 27
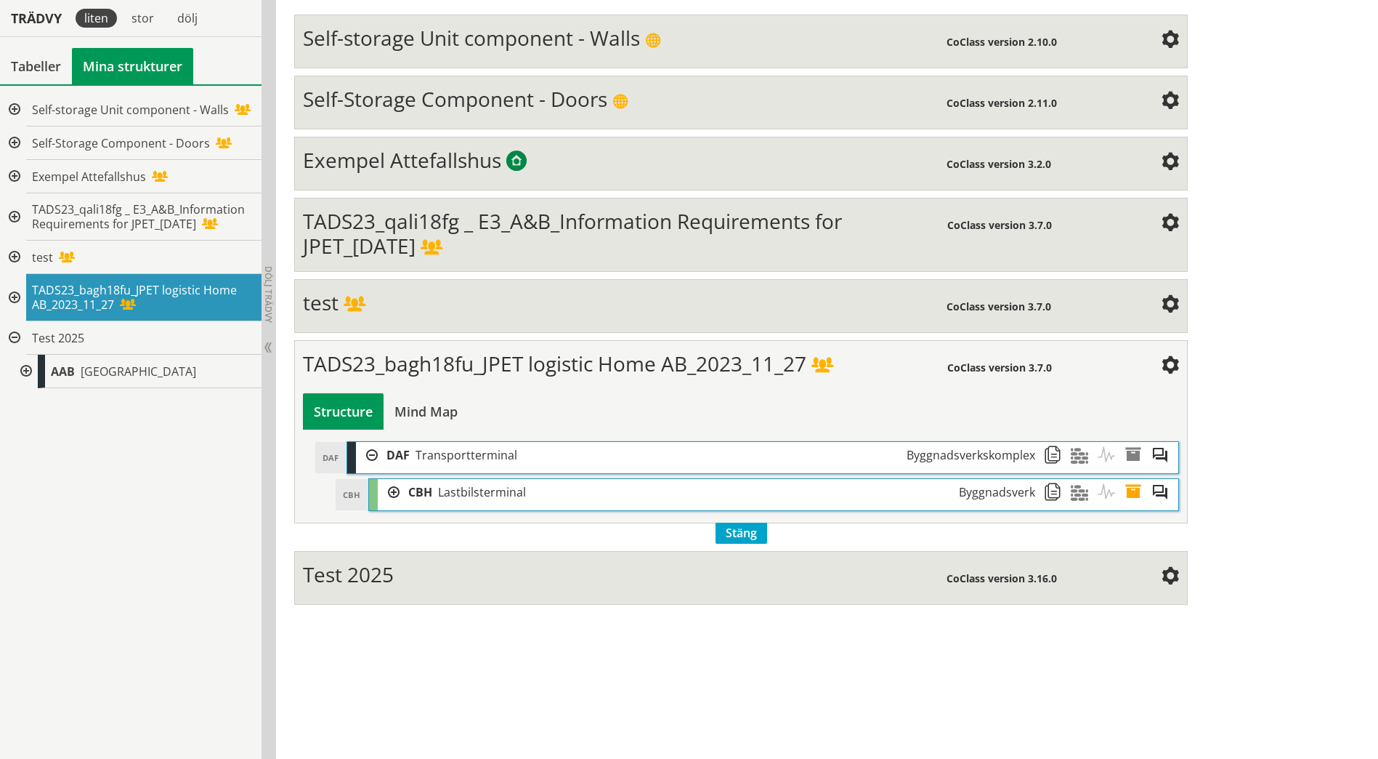
click at [387, 490] on div at bounding box center [389, 492] width 22 height 27
click at [394, 494] on div at bounding box center [389, 492] width 22 height 27
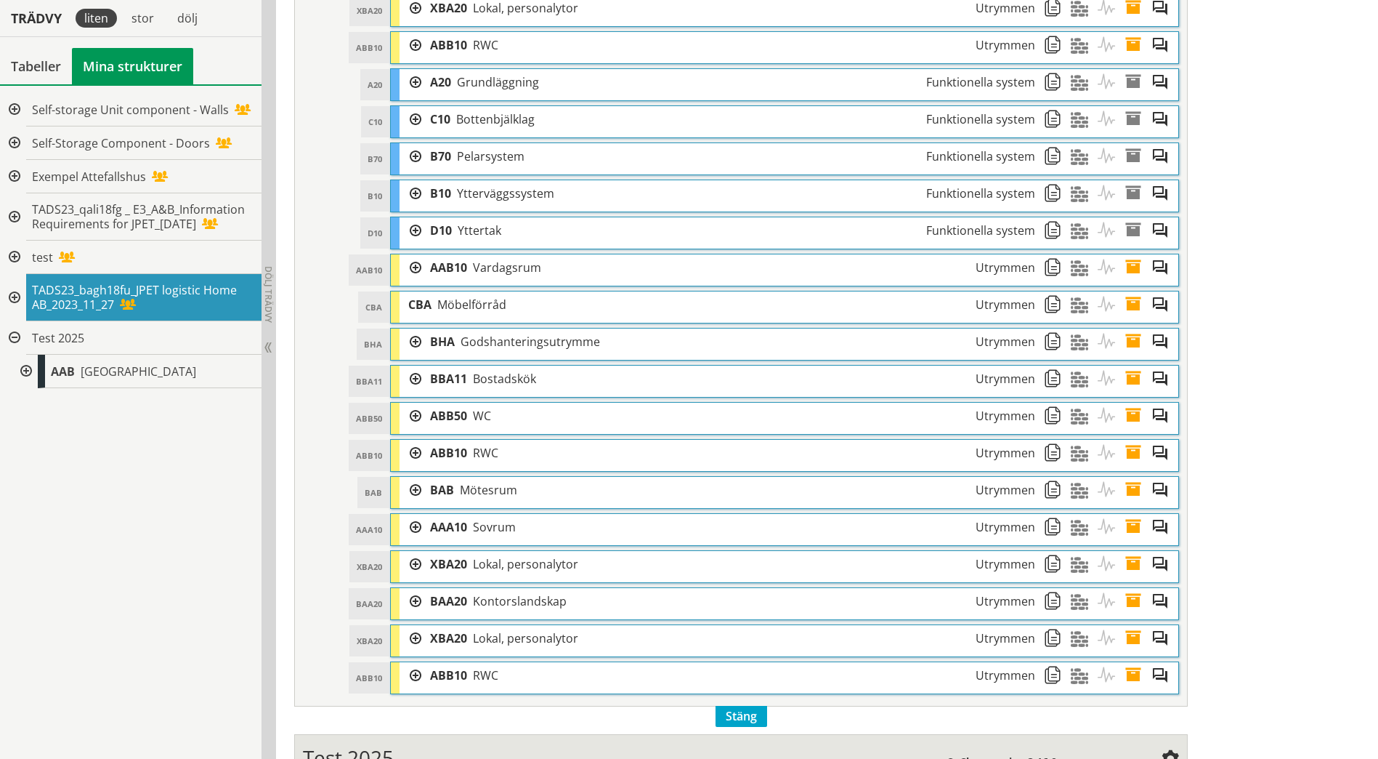
scroll to position [1432, 0]
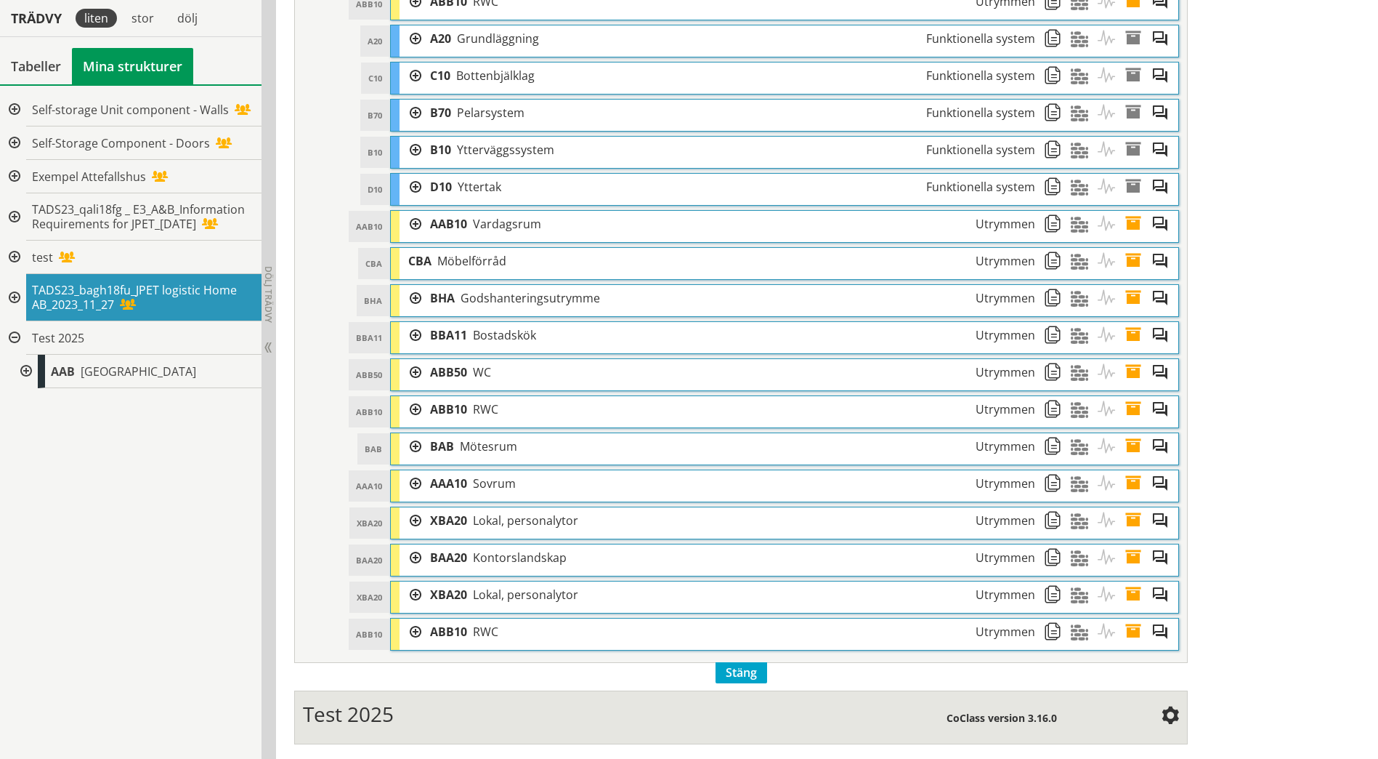
click at [415, 632] on div at bounding box center [411, 631] width 22 height 27
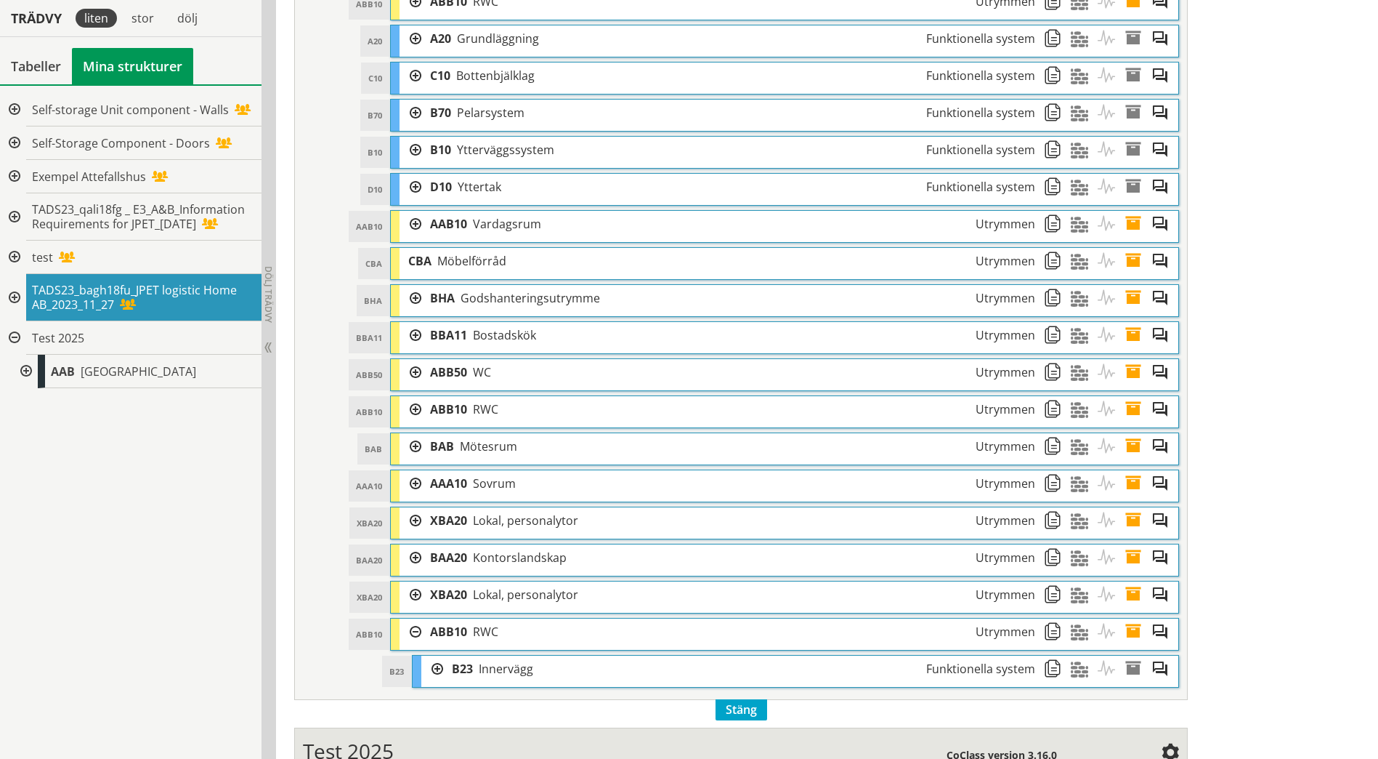
click at [416, 599] on div at bounding box center [411, 594] width 22 height 27
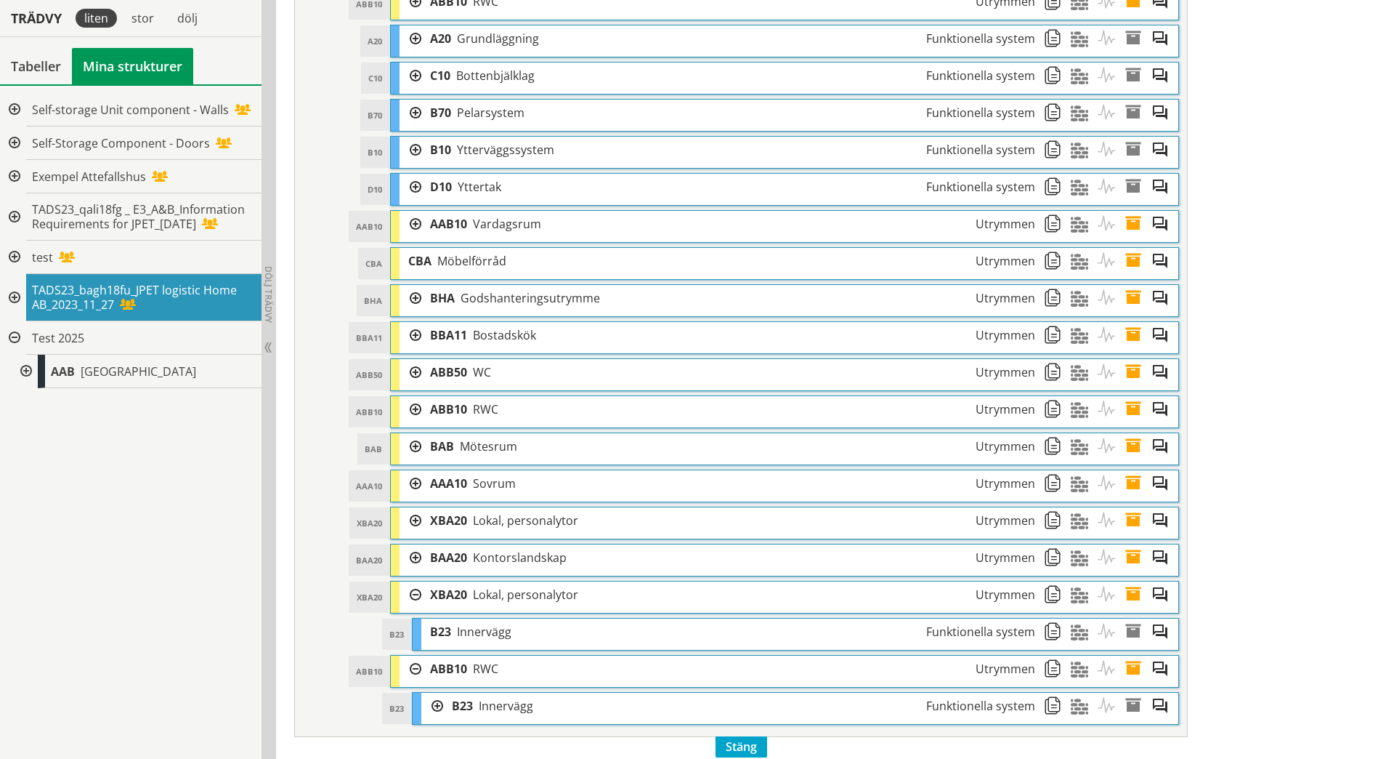
click at [417, 558] on div at bounding box center [411, 557] width 22 height 27
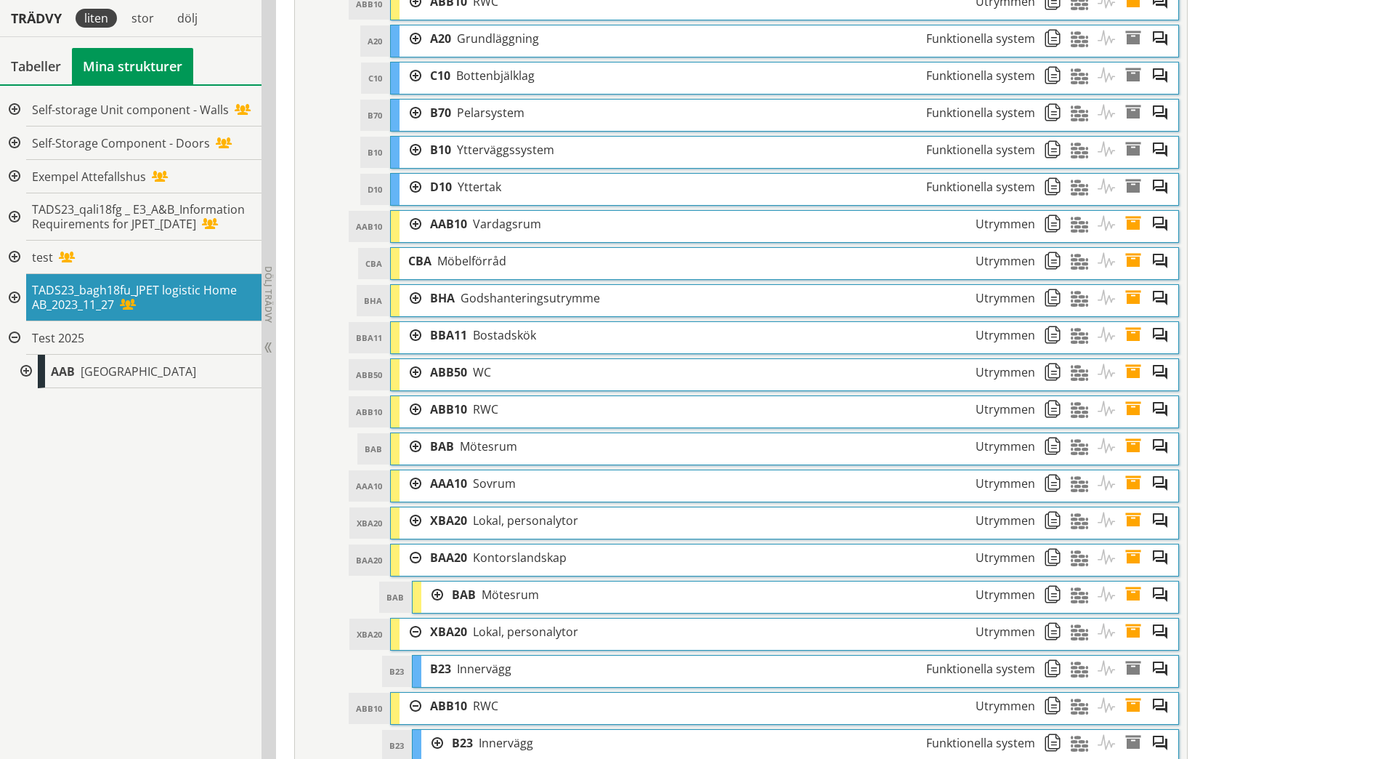
click at [414, 525] on div at bounding box center [411, 520] width 22 height 27
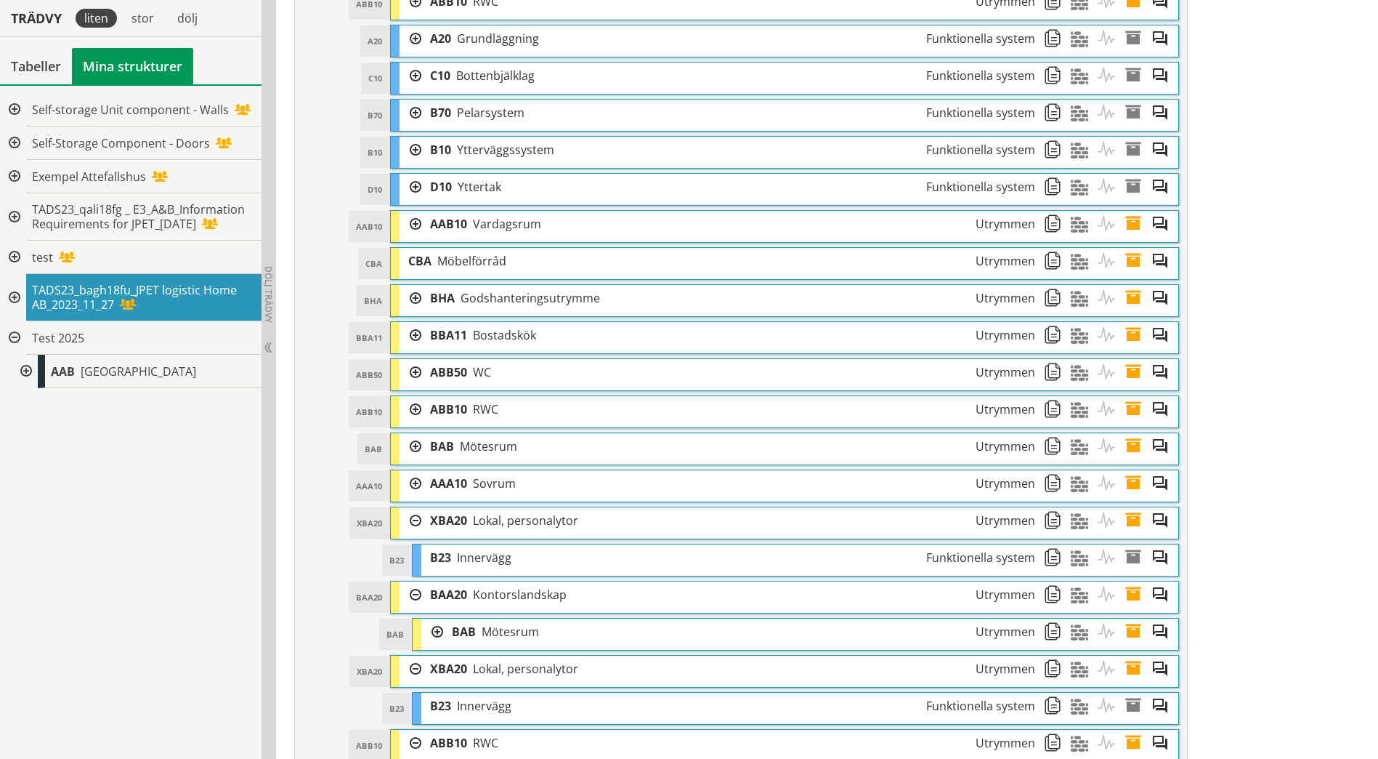
click at [415, 488] on div at bounding box center [411, 483] width 22 height 27
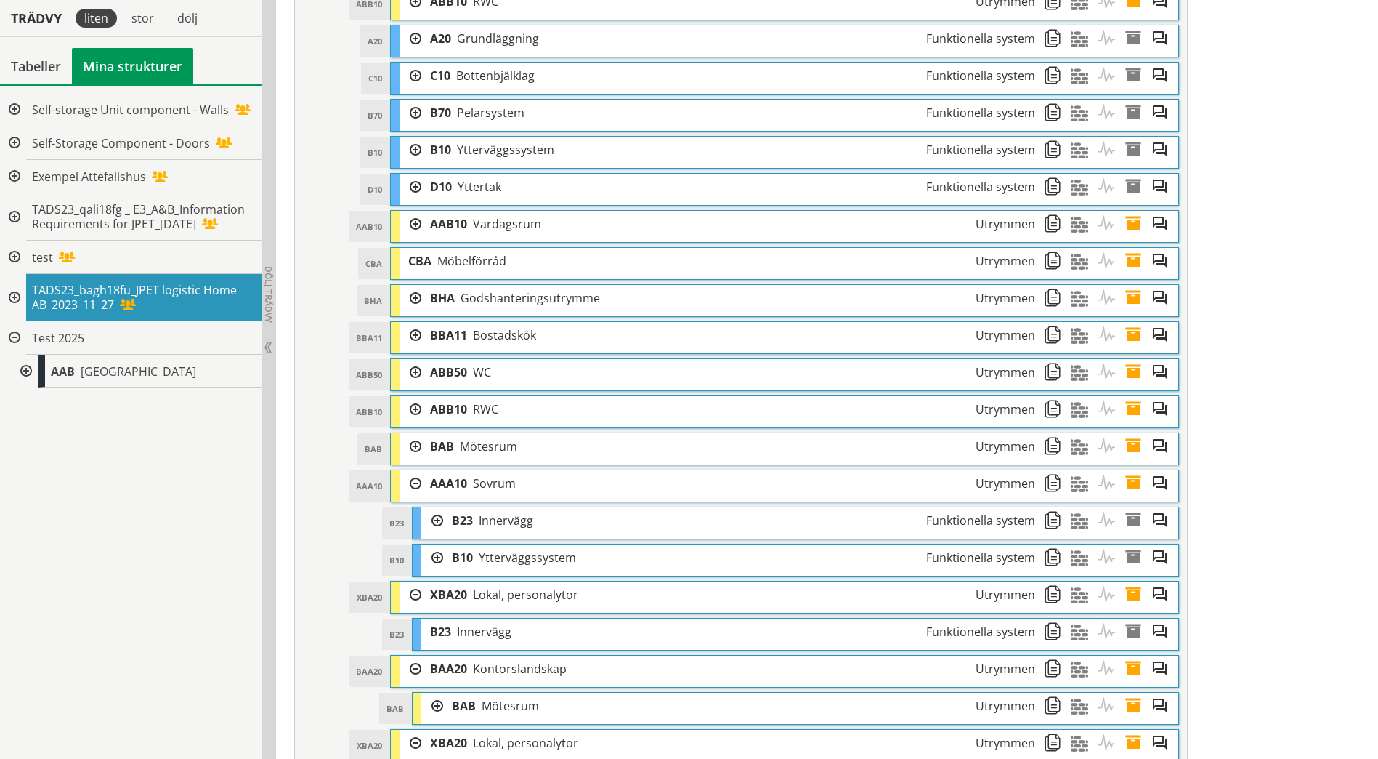
click at [417, 453] on div at bounding box center [411, 446] width 22 height 27
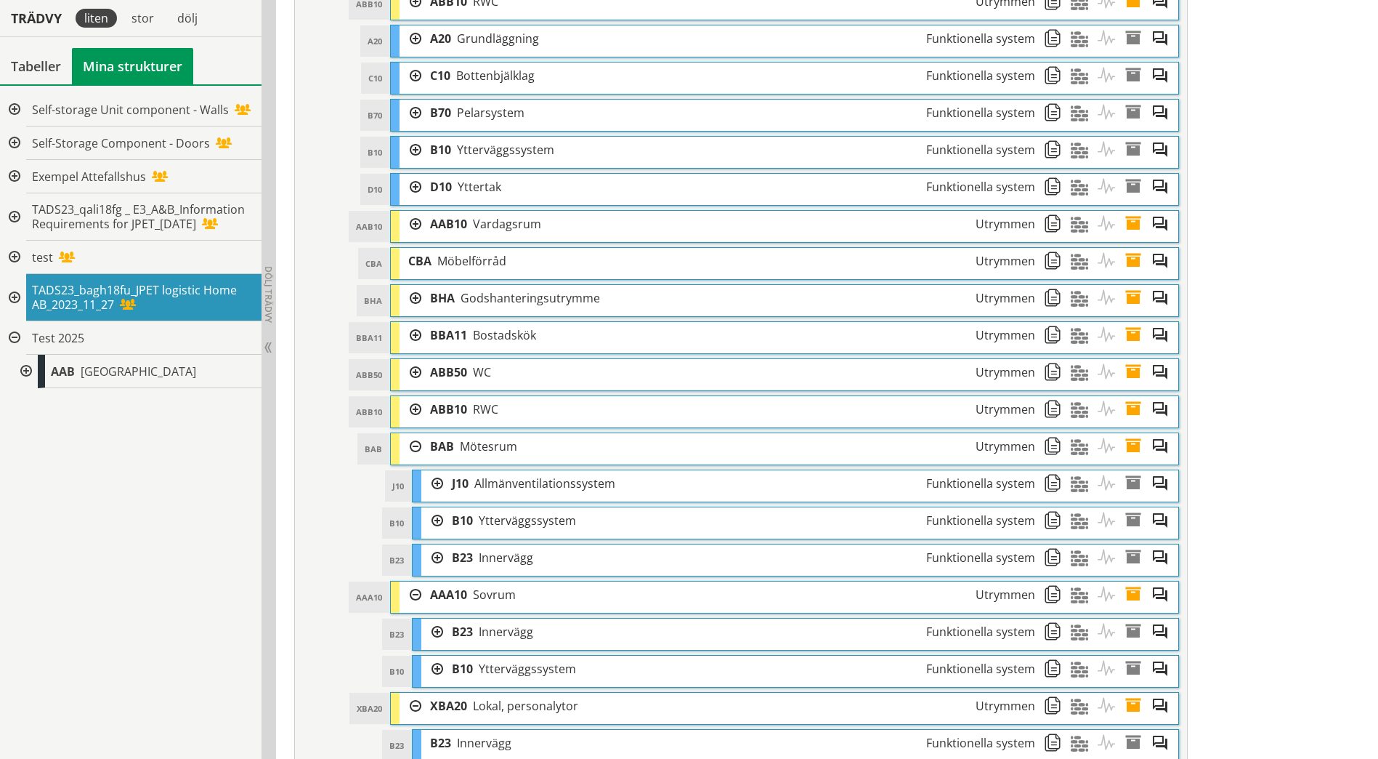
click at [438, 520] on div at bounding box center [432, 520] width 22 height 27
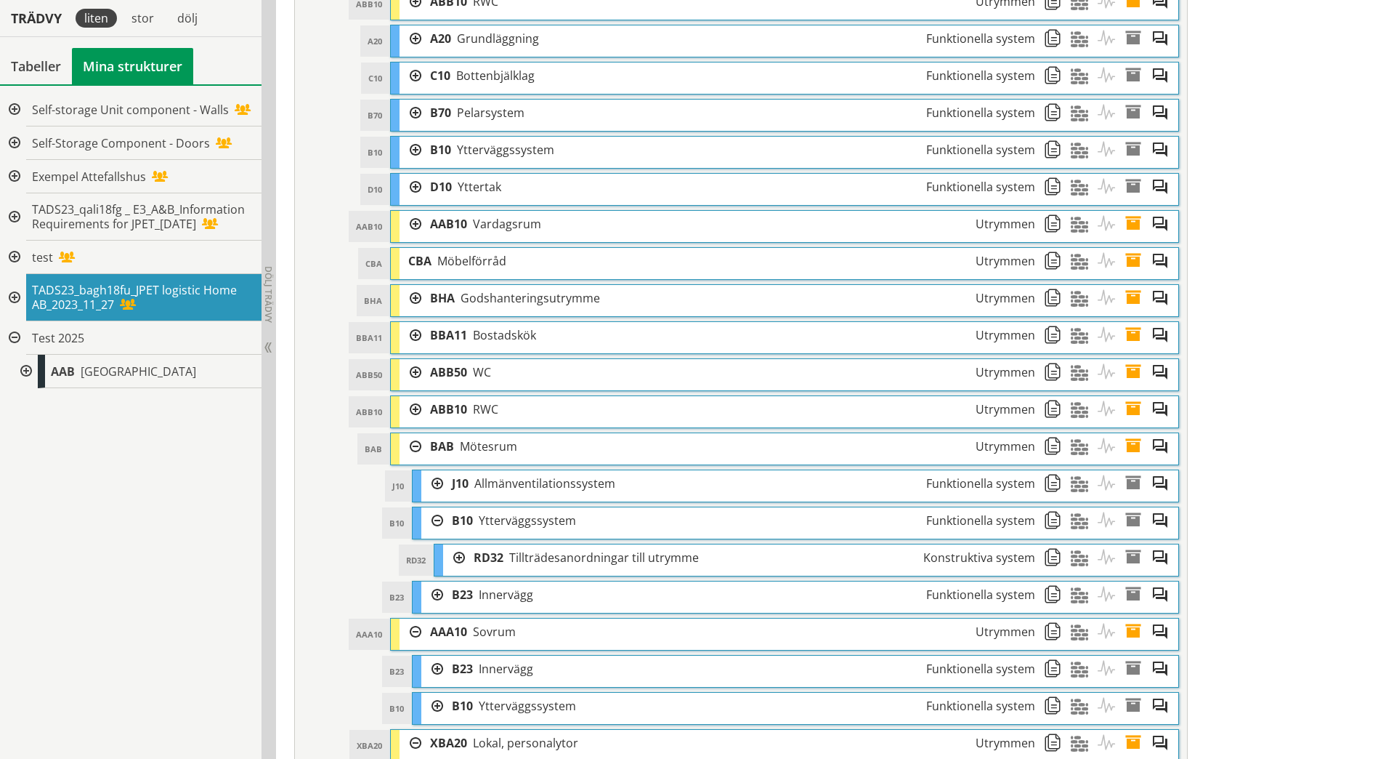
click at [459, 562] on div at bounding box center [454, 557] width 22 height 27
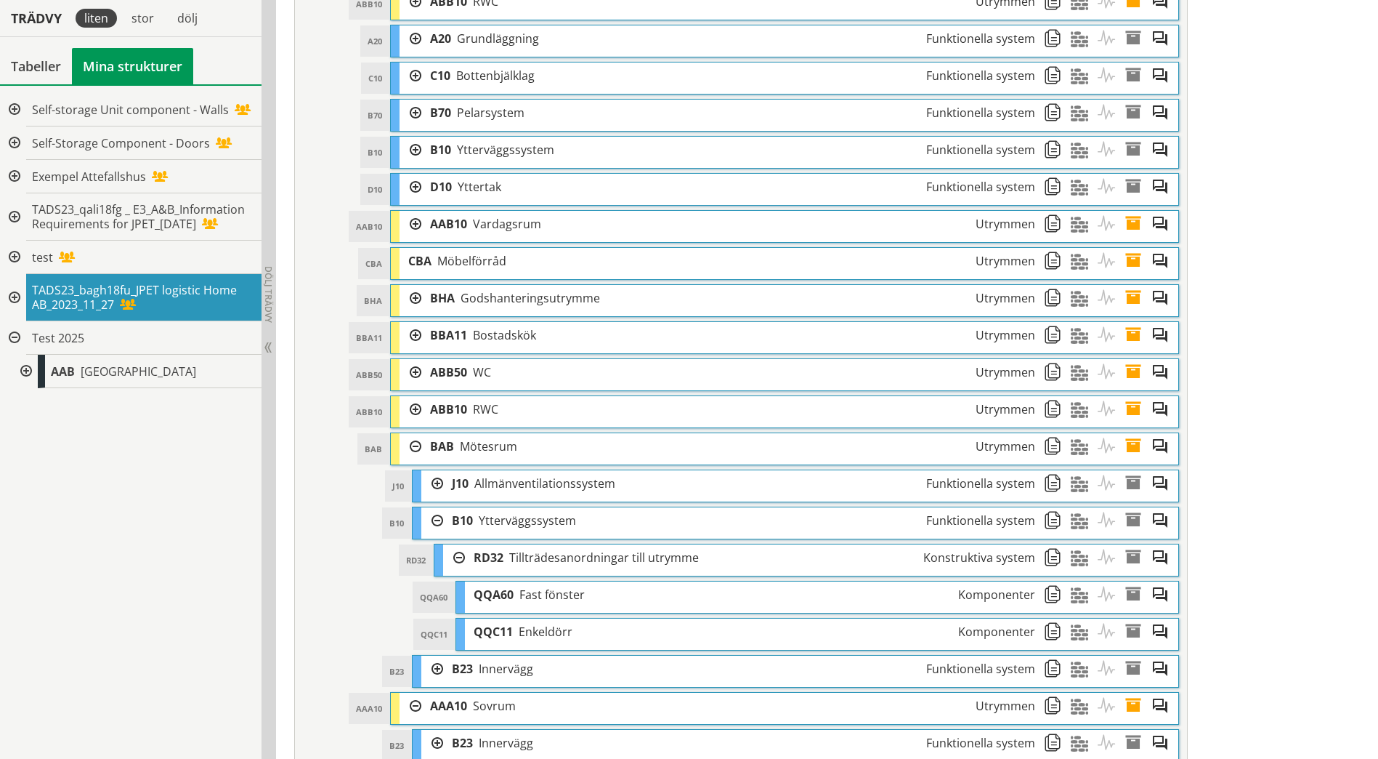
click at [436, 671] on div at bounding box center [432, 668] width 22 height 27
click at [458, 708] on div at bounding box center [454, 705] width 22 height 27
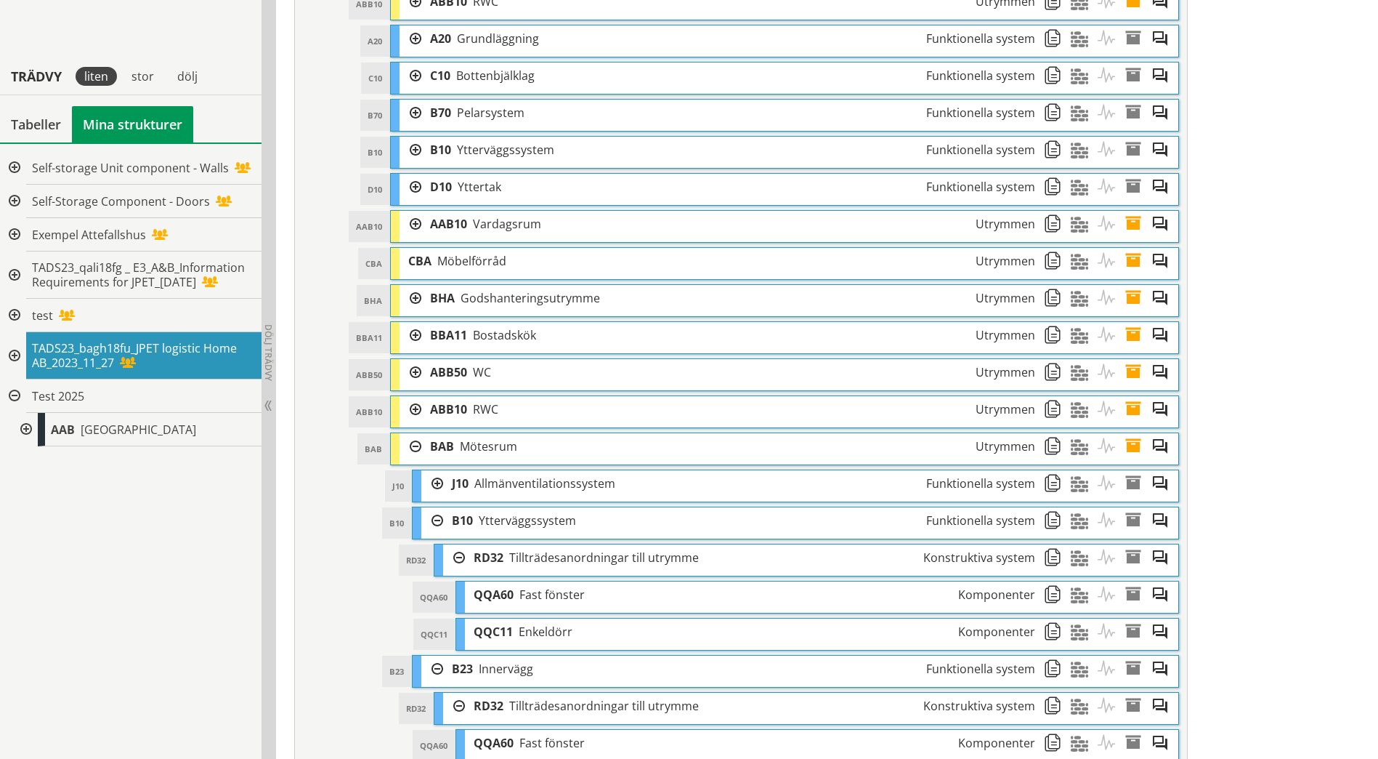
scroll to position [1868, 0]
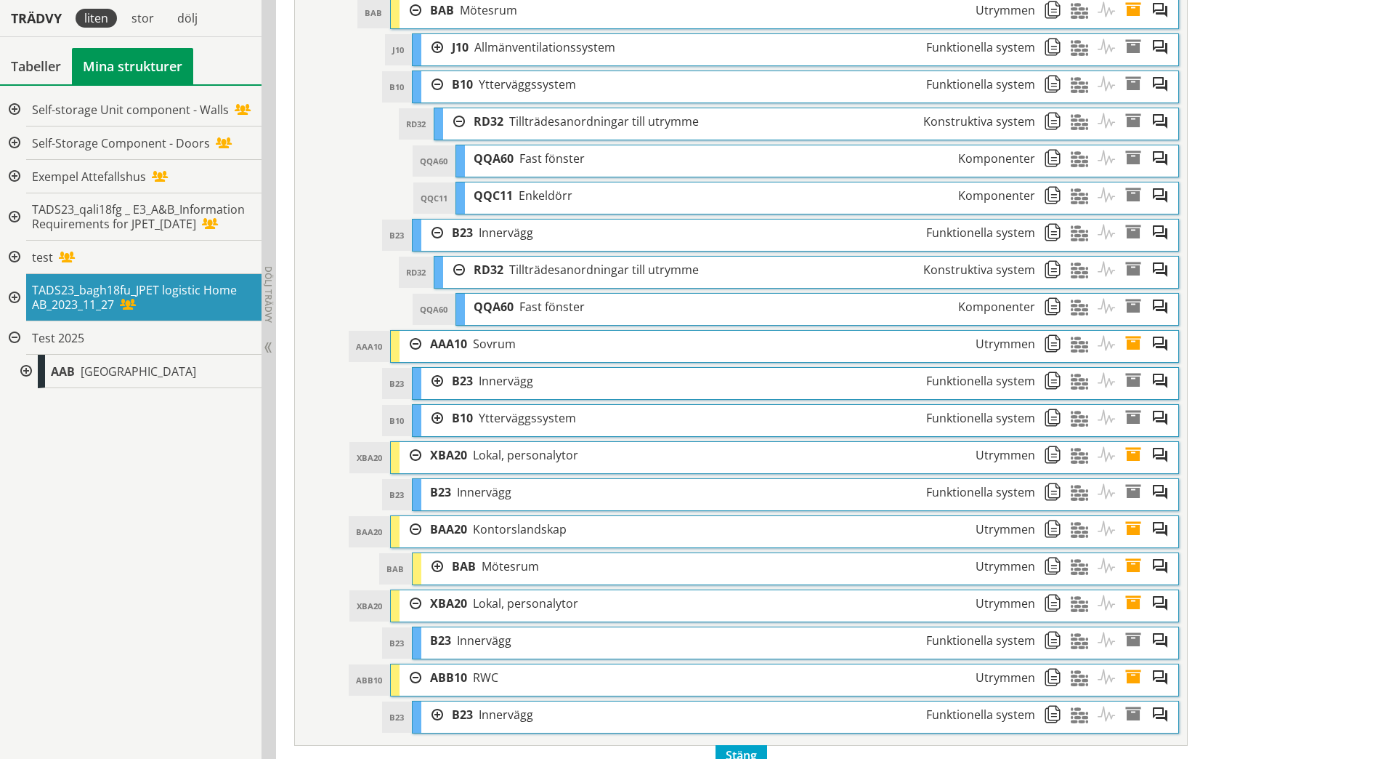
click at [429, 564] on div at bounding box center [432, 566] width 22 height 27
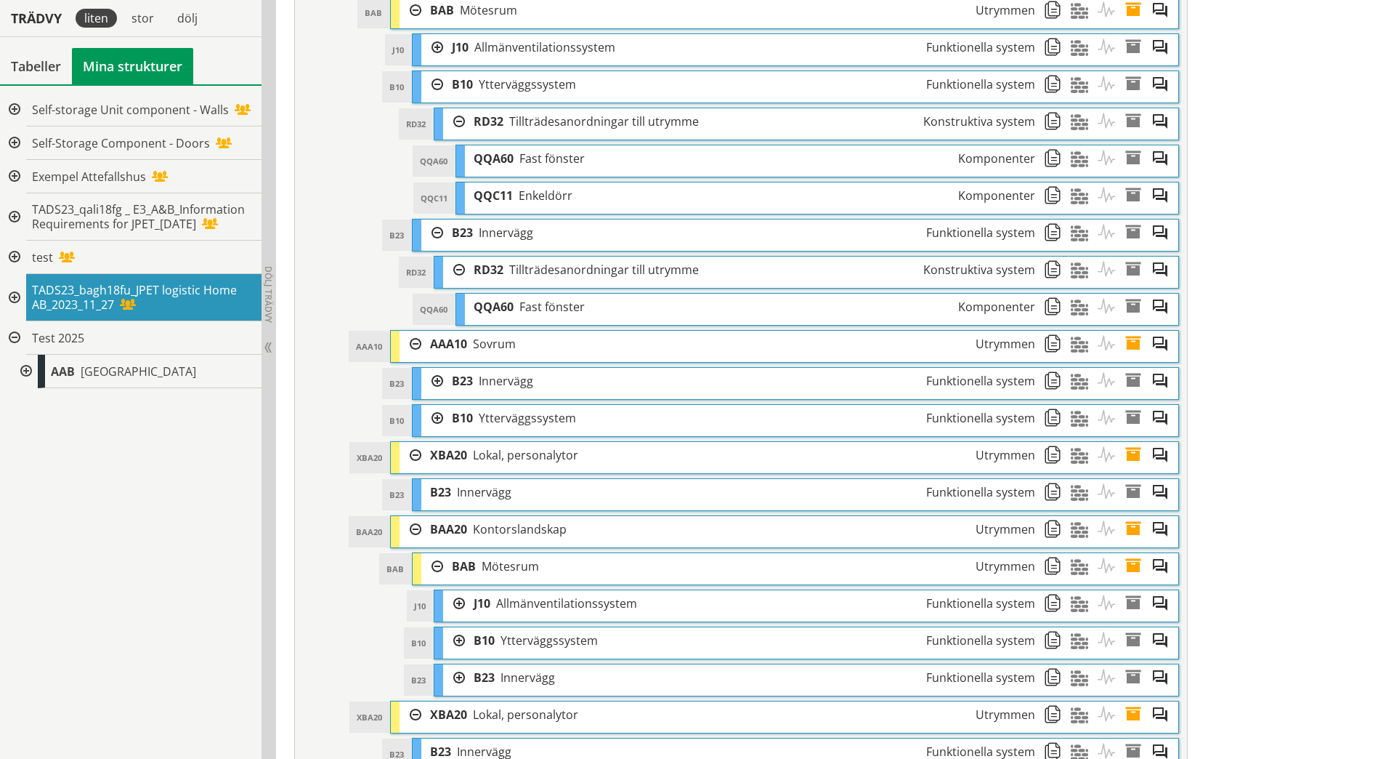
click at [437, 388] on div at bounding box center [432, 381] width 22 height 27
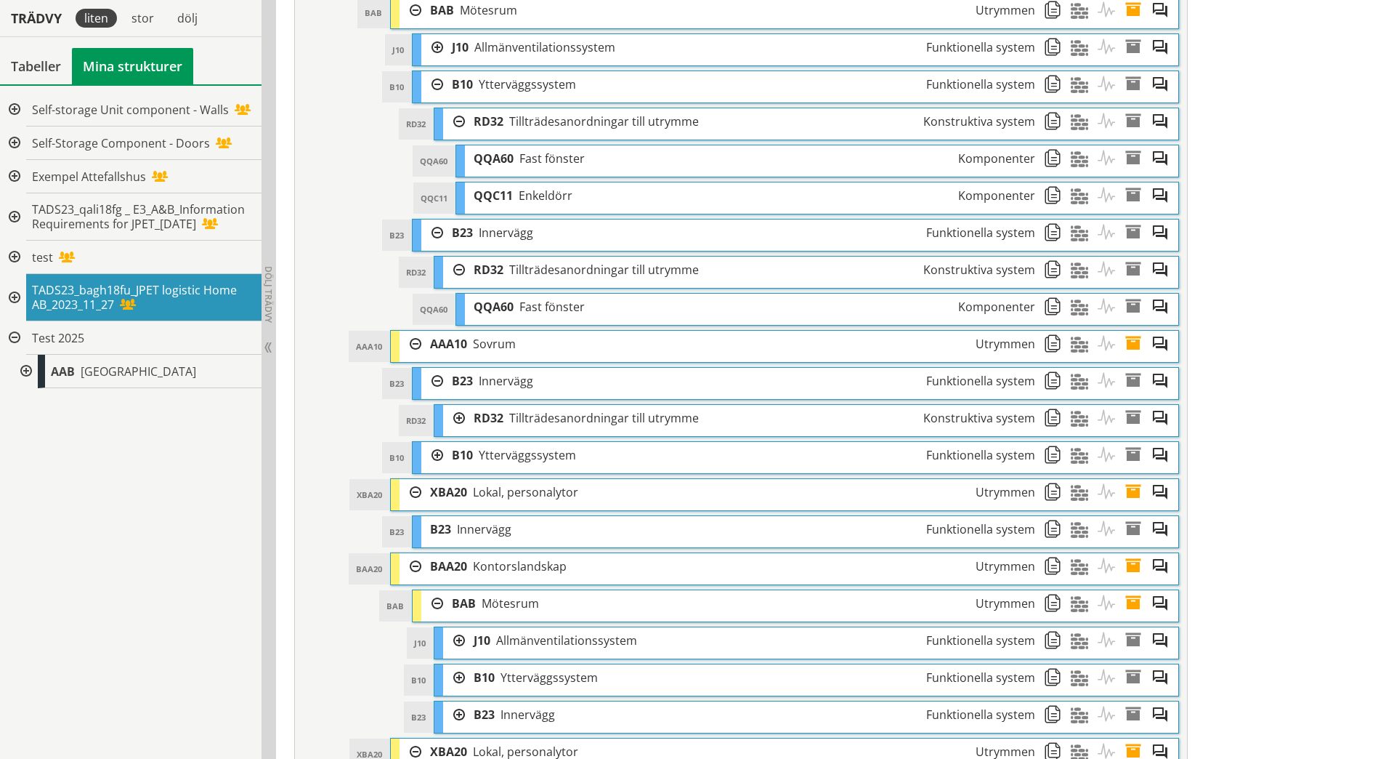
click at [456, 420] on div at bounding box center [454, 418] width 22 height 27
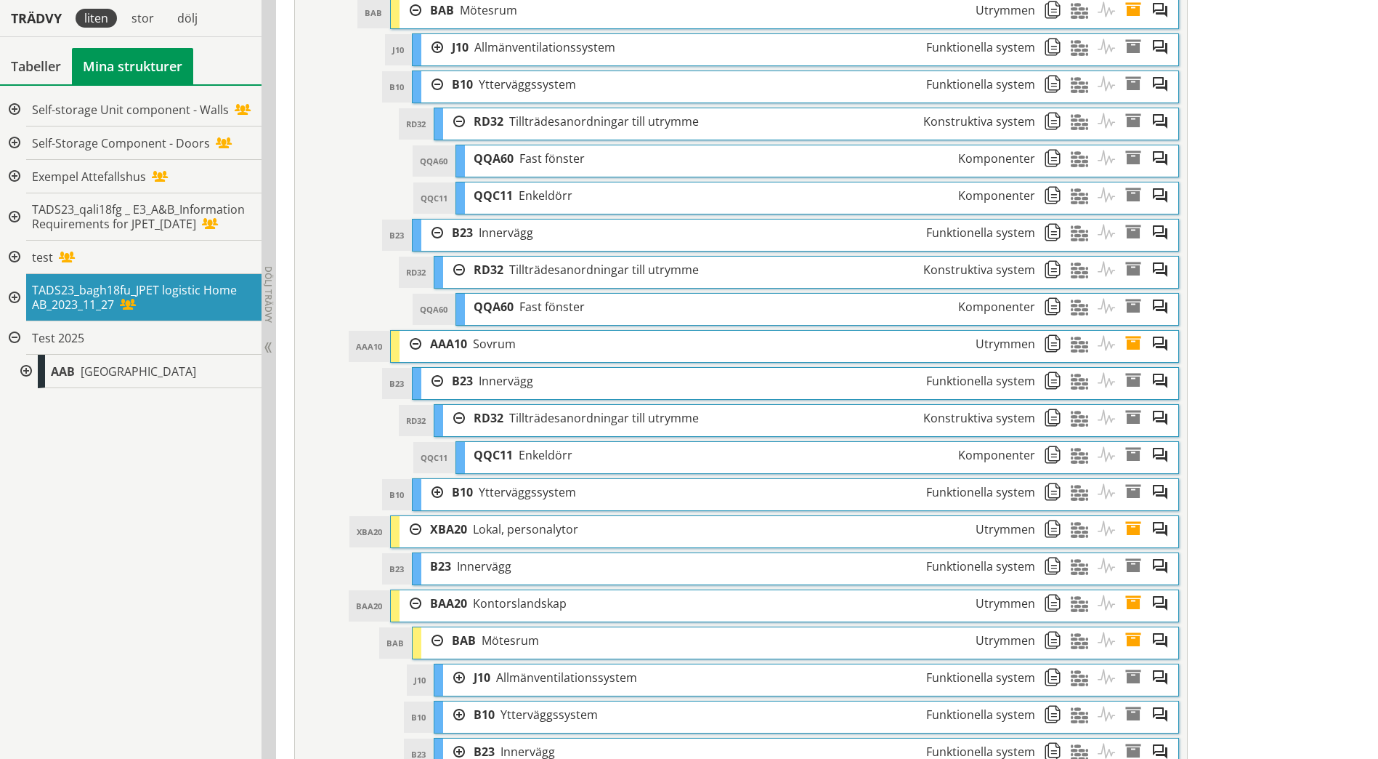
click at [439, 496] on div at bounding box center [432, 492] width 22 height 27
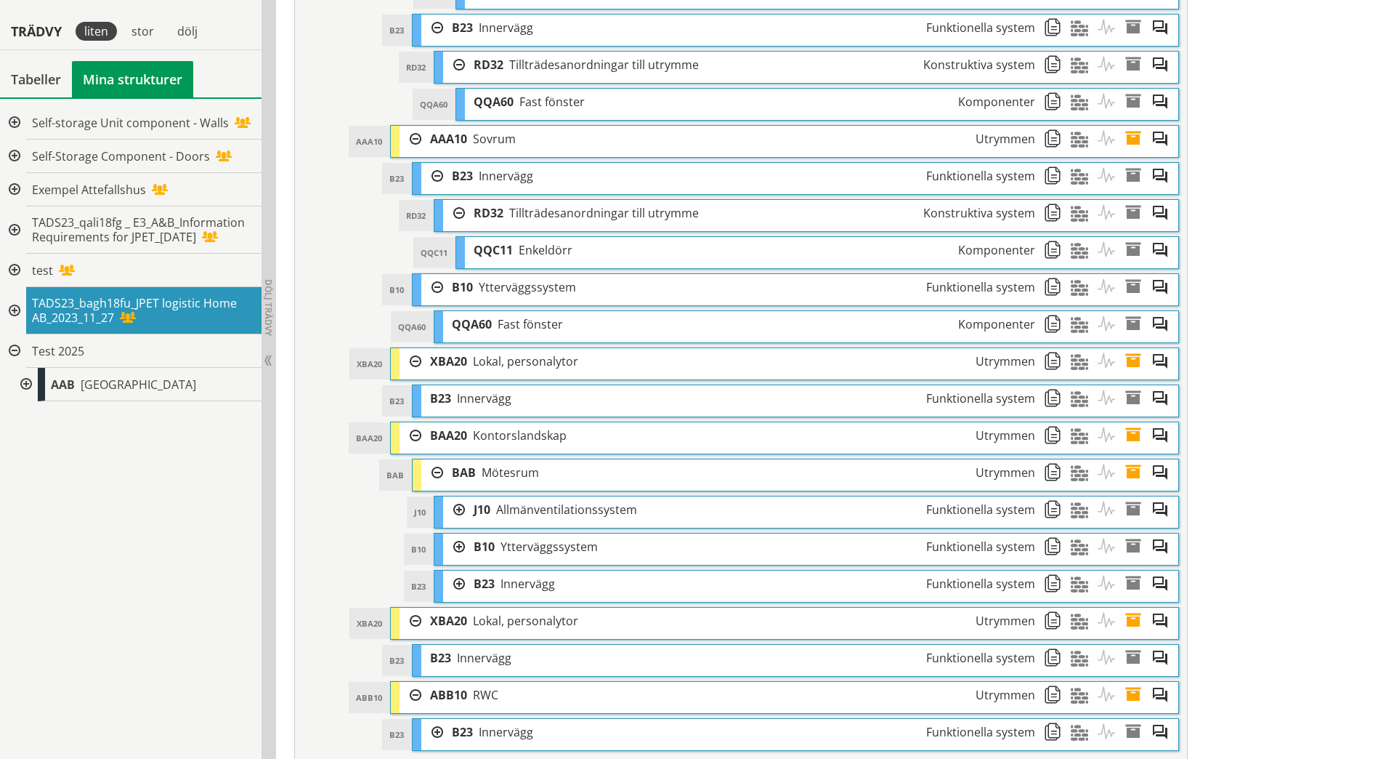
scroll to position [2086, 0]
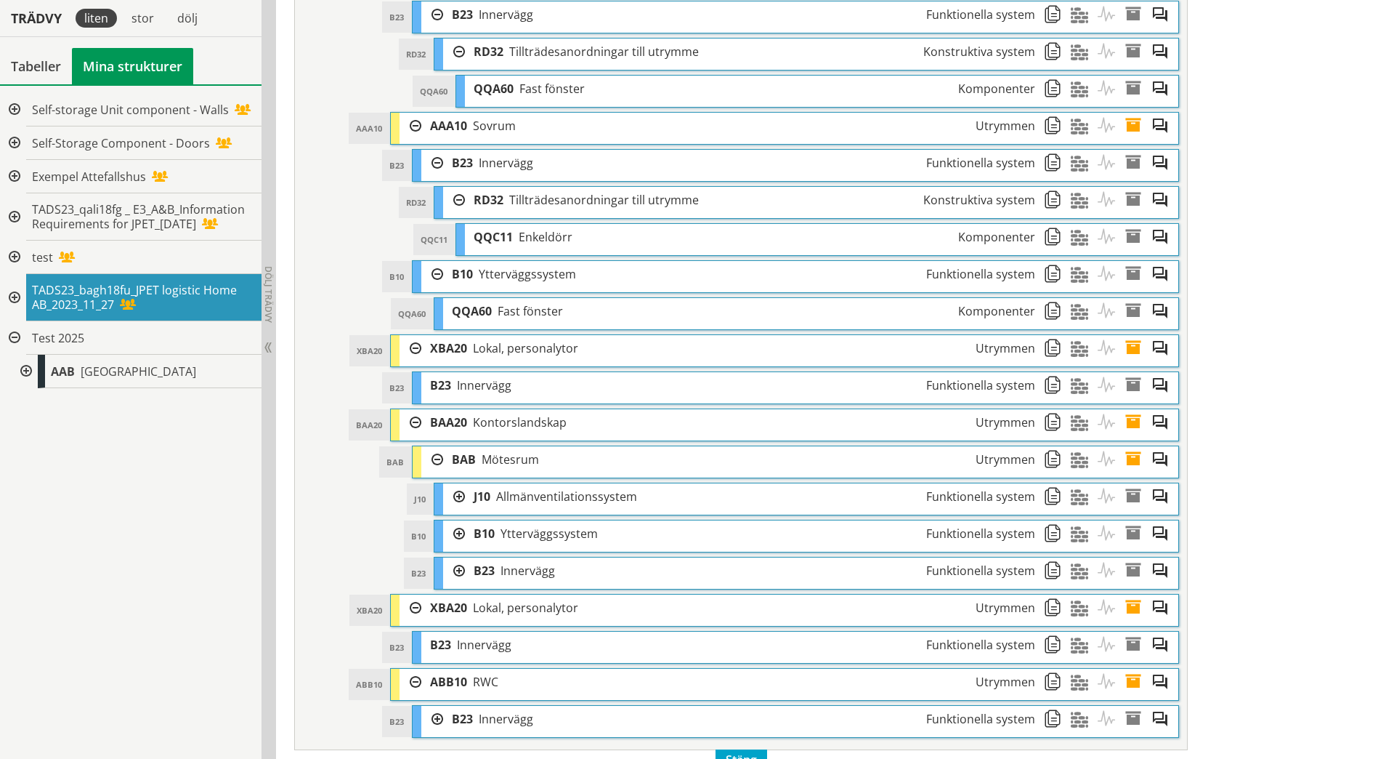
click at [463, 528] on div at bounding box center [454, 533] width 22 height 27
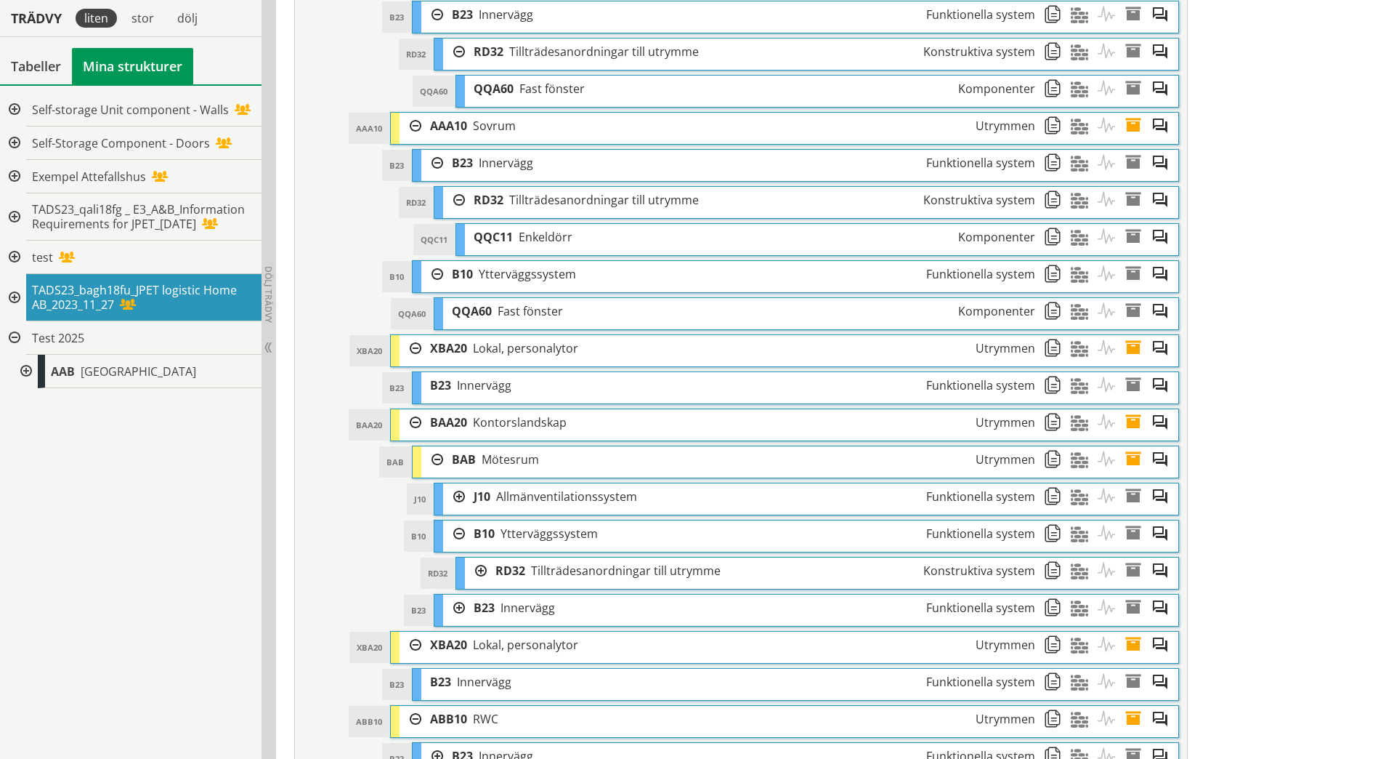
click at [463, 493] on div at bounding box center [454, 496] width 22 height 27
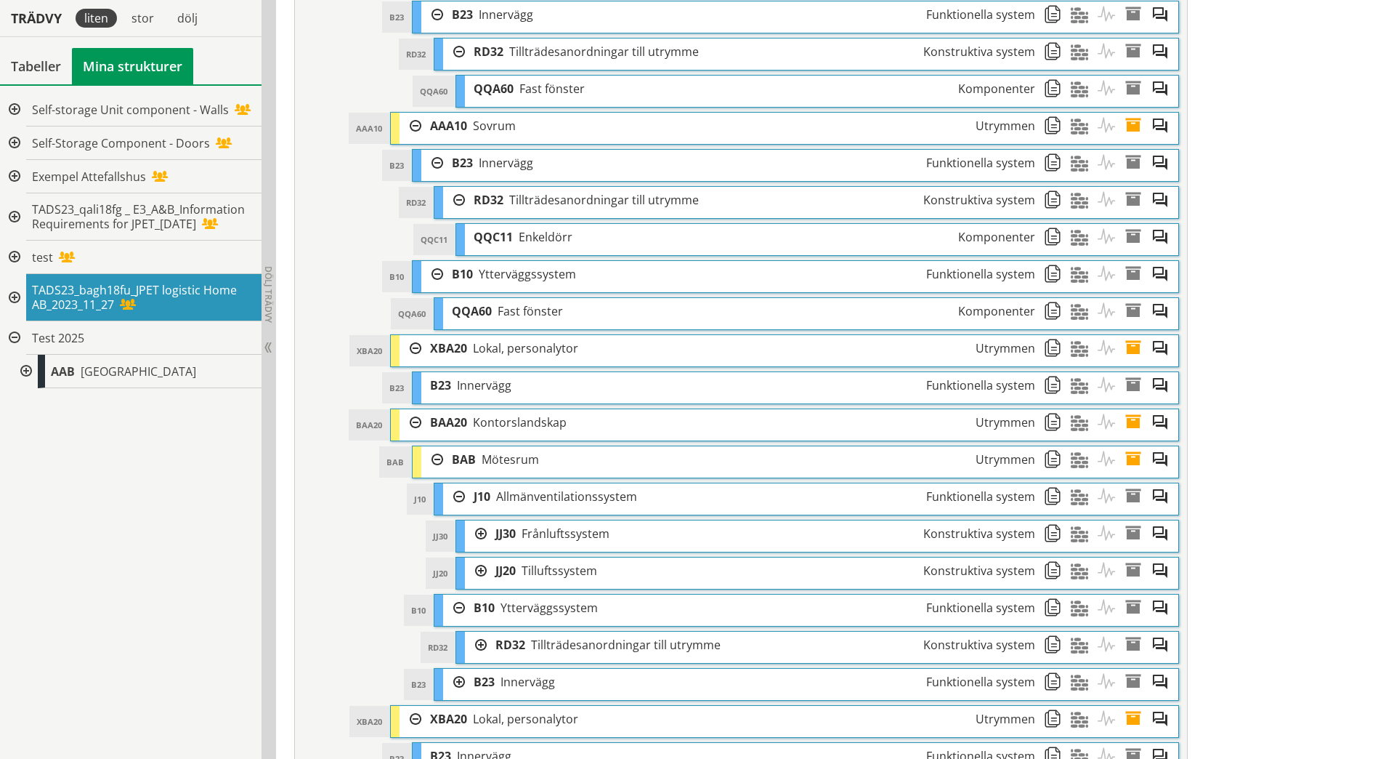
drag, startPoint x: 484, startPoint y: 571, endPoint x: 480, endPoint y: 561, distance: 10.8
click at [484, 571] on div at bounding box center [476, 570] width 22 height 27
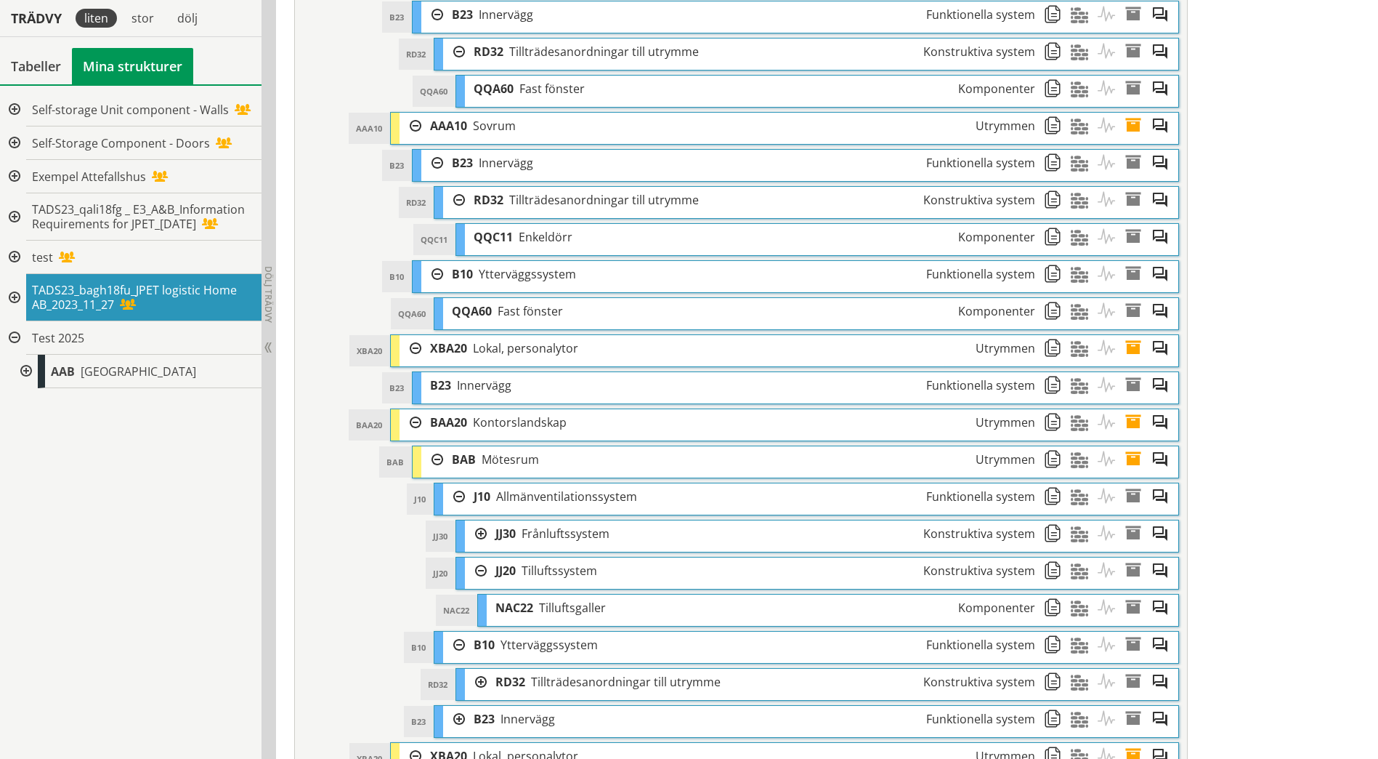
click at [482, 533] on div at bounding box center [476, 533] width 22 height 27
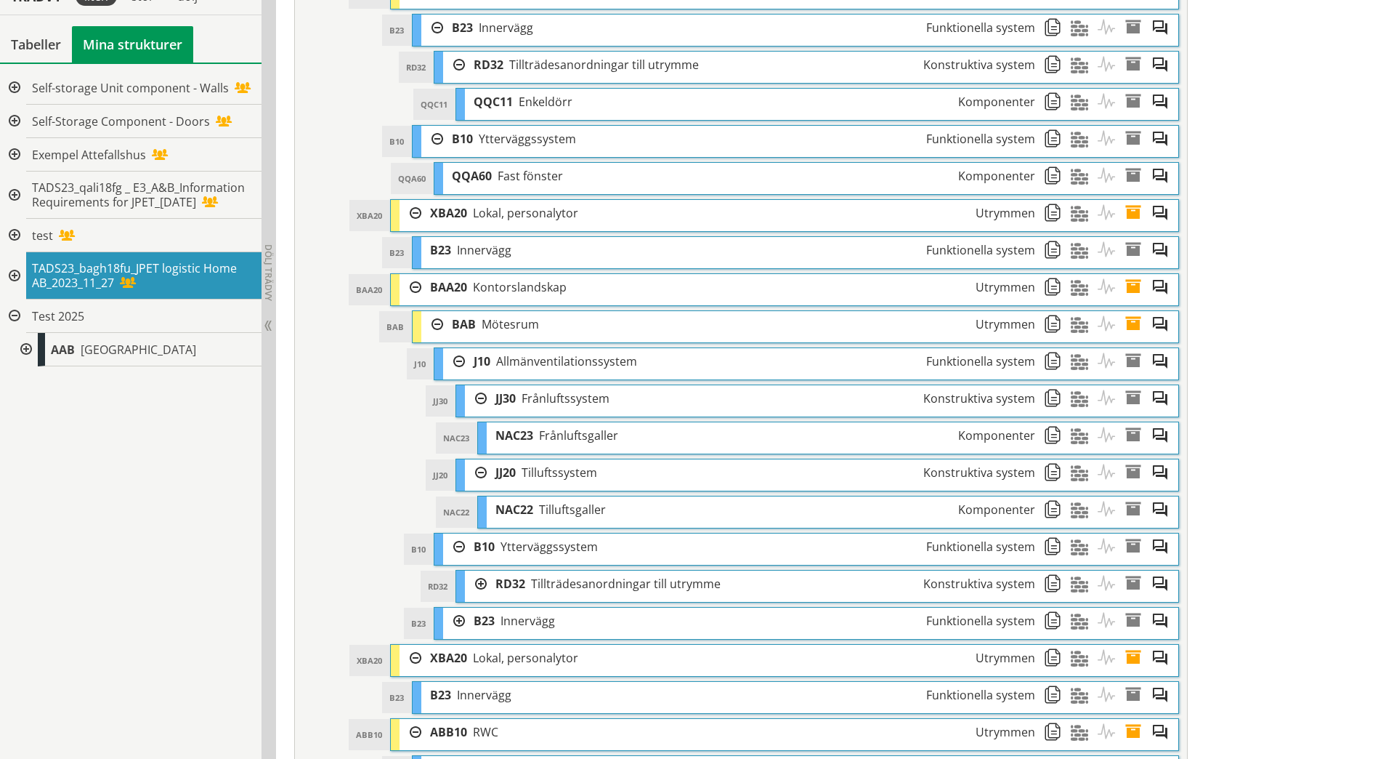
scroll to position [2232, 0]
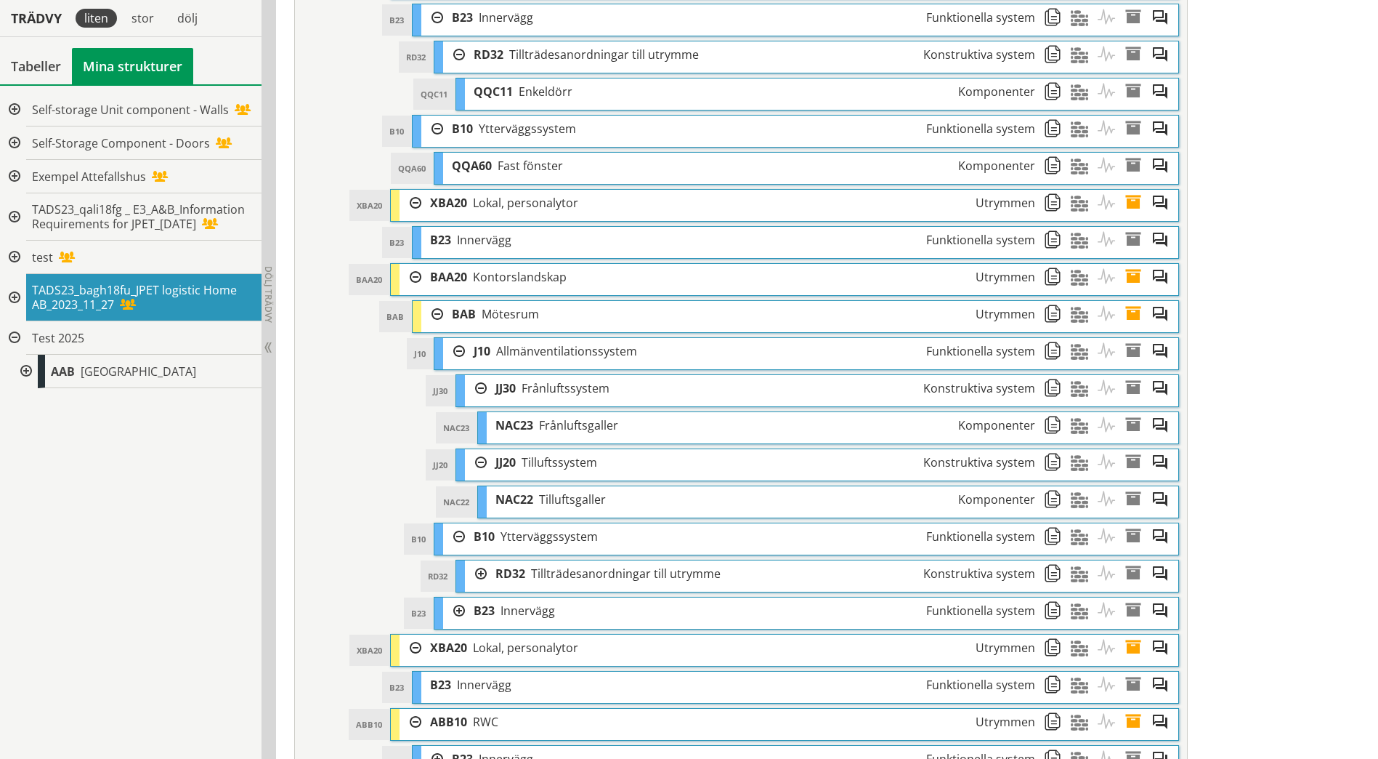
click at [487, 575] on div "RD32 Tillträdesanordningar till utrymme Konstruktiva system" at bounding box center [765, 573] width 557 height 27
click at [482, 575] on div at bounding box center [476, 573] width 22 height 27
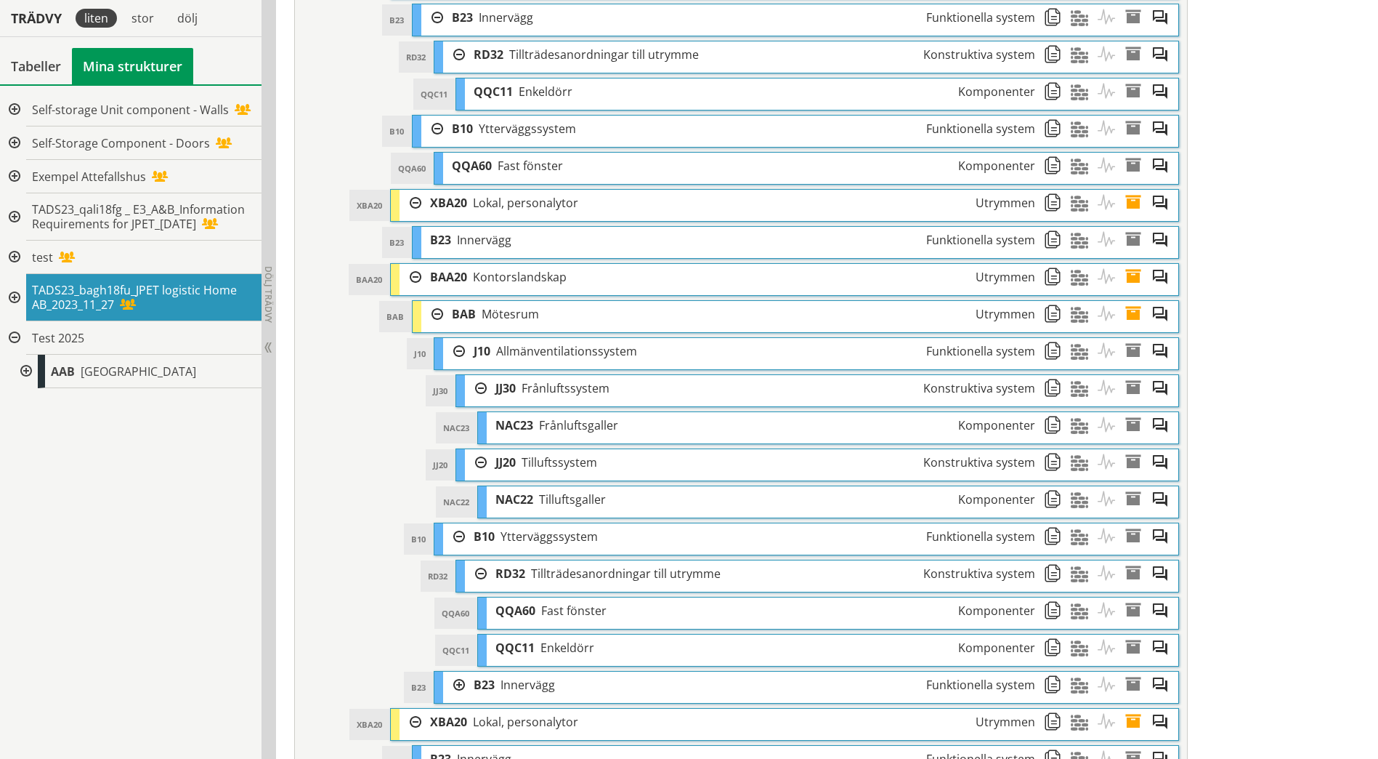
click at [456, 681] on div at bounding box center [454, 684] width 22 height 27
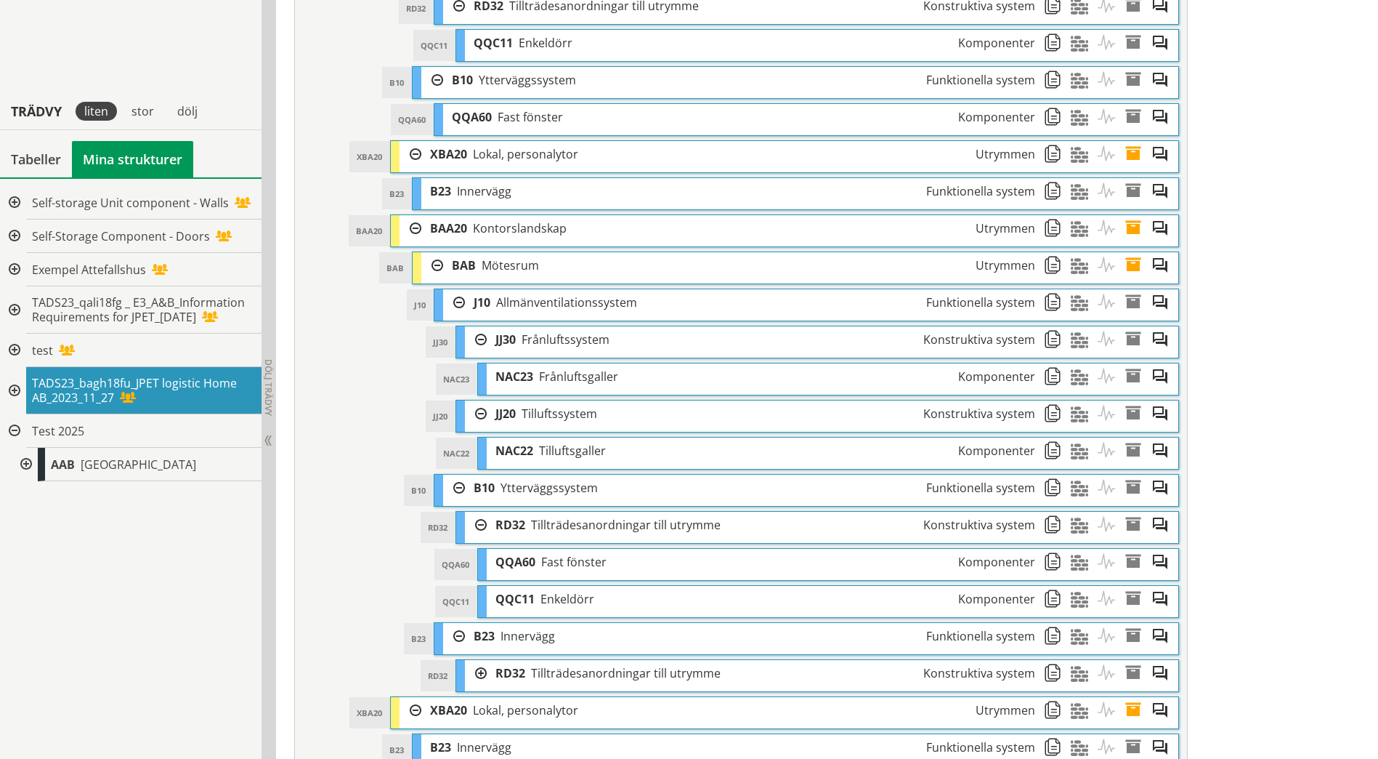
scroll to position [2377, 0]
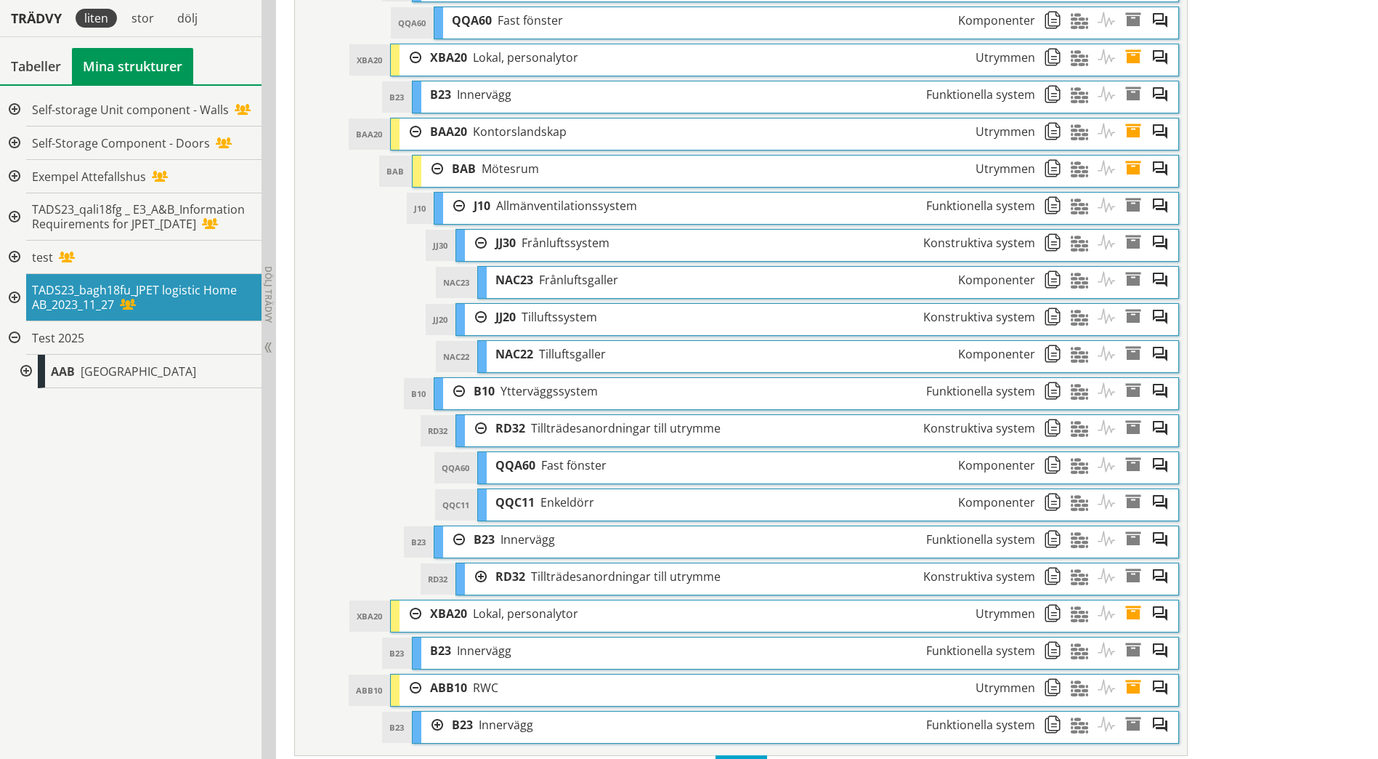
click at [486, 573] on div at bounding box center [476, 576] width 22 height 27
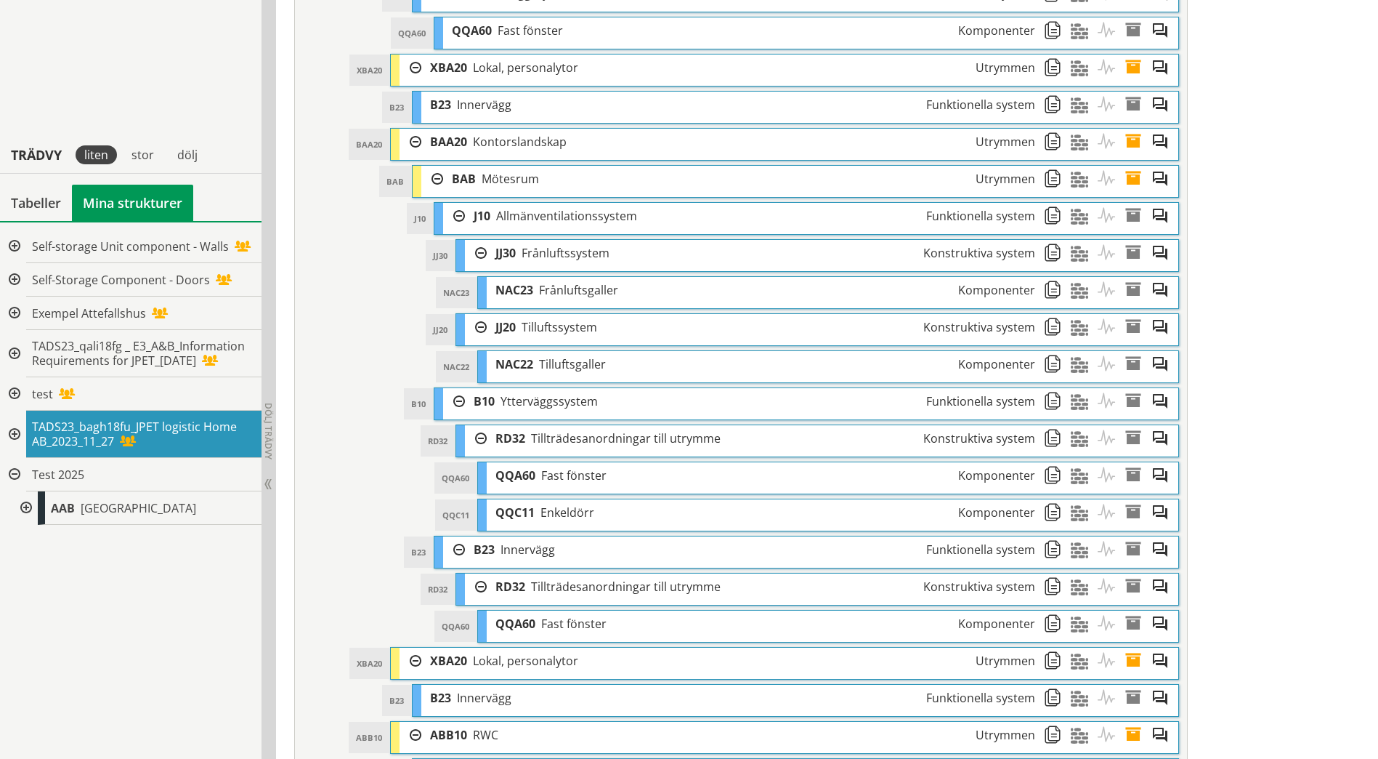
scroll to position [2507, 0]
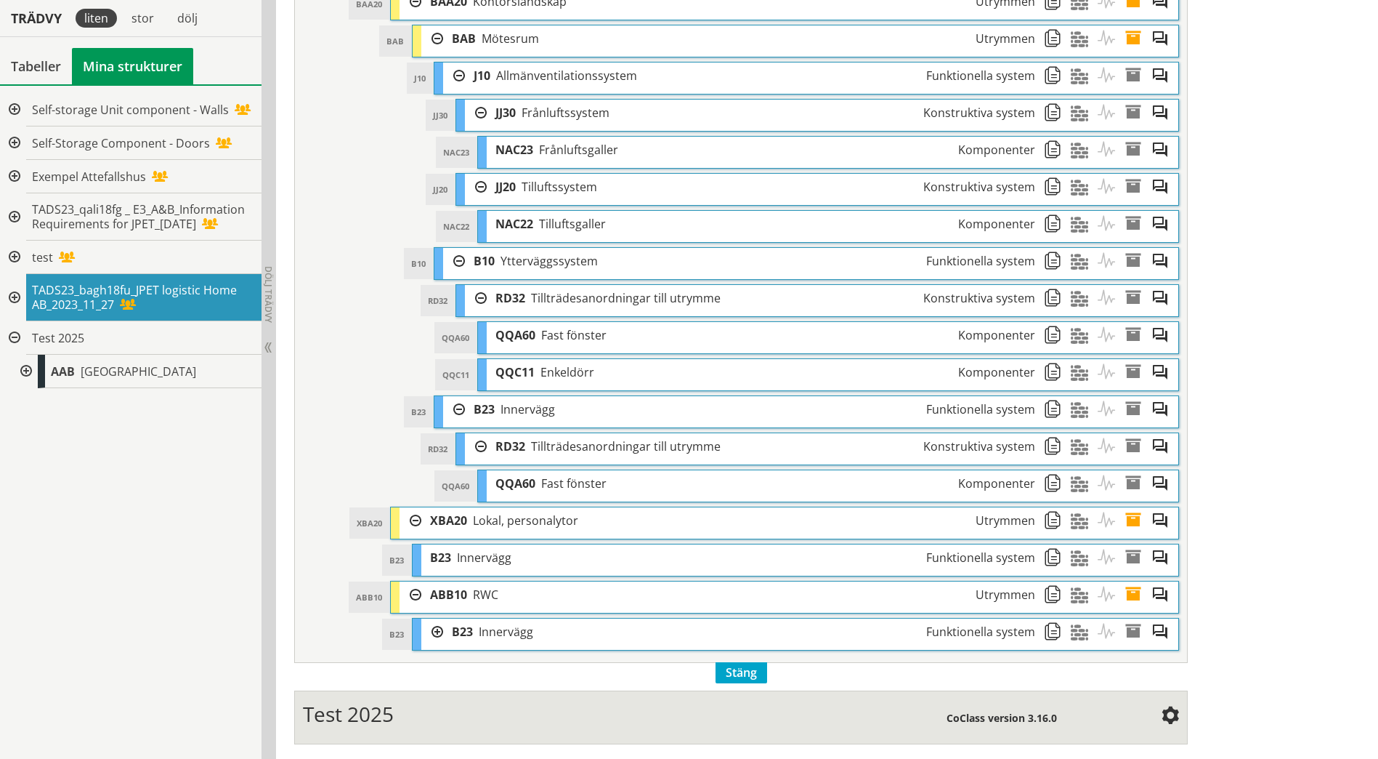
click at [437, 630] on div at bounding box center [432, 631] width 22 height 27
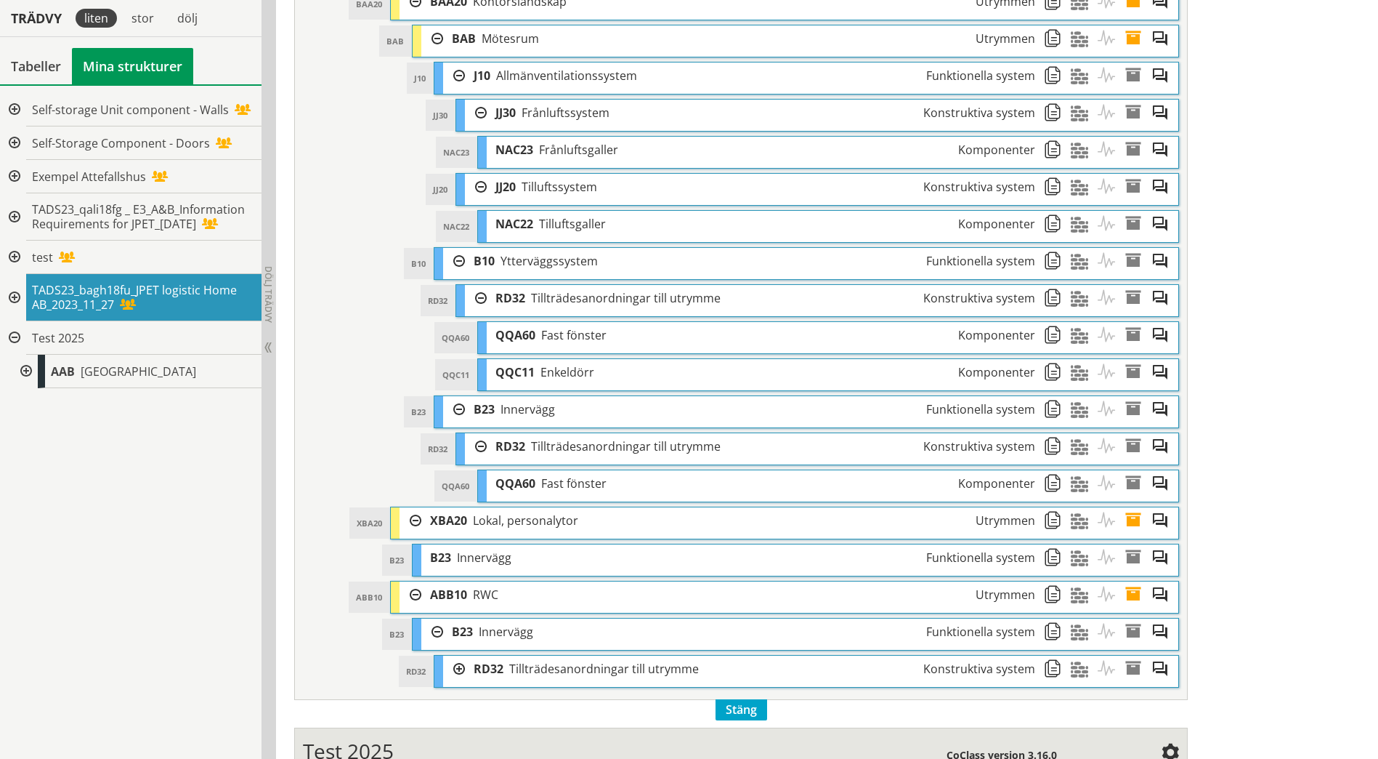
click at [461, 669] on div at bounding box center [454, 668] width 22 height 27
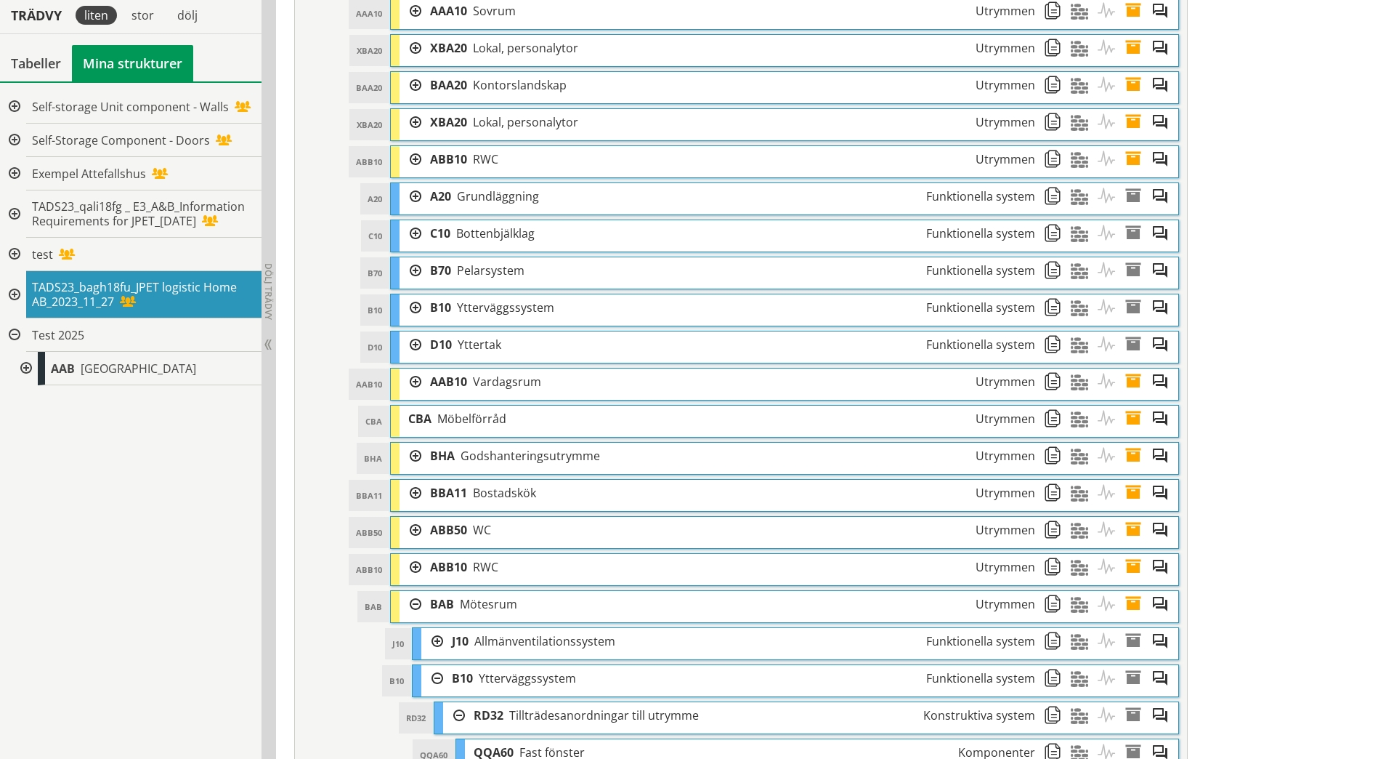
scroll to position [1272, 0]
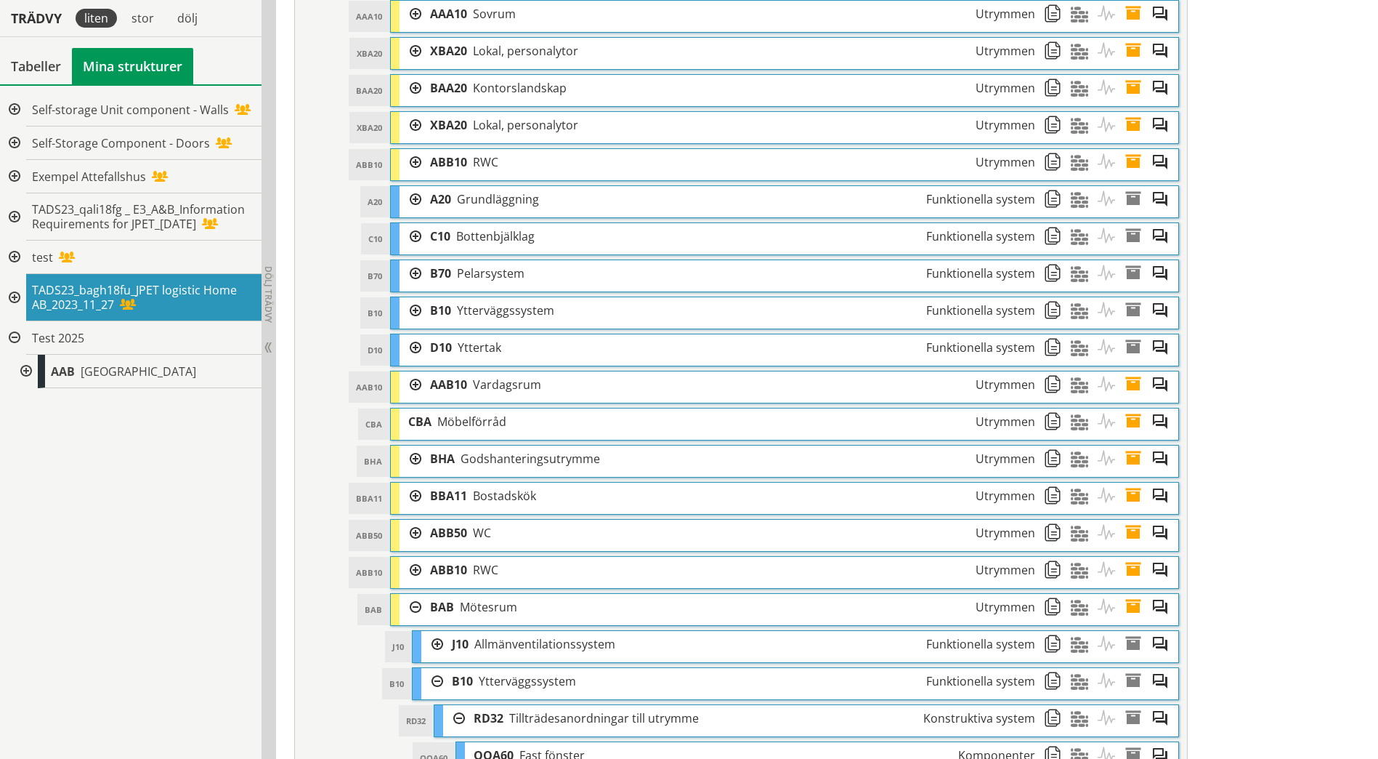
click at [416, 572] on div at bounding box center [411, 570] width 22 height 27
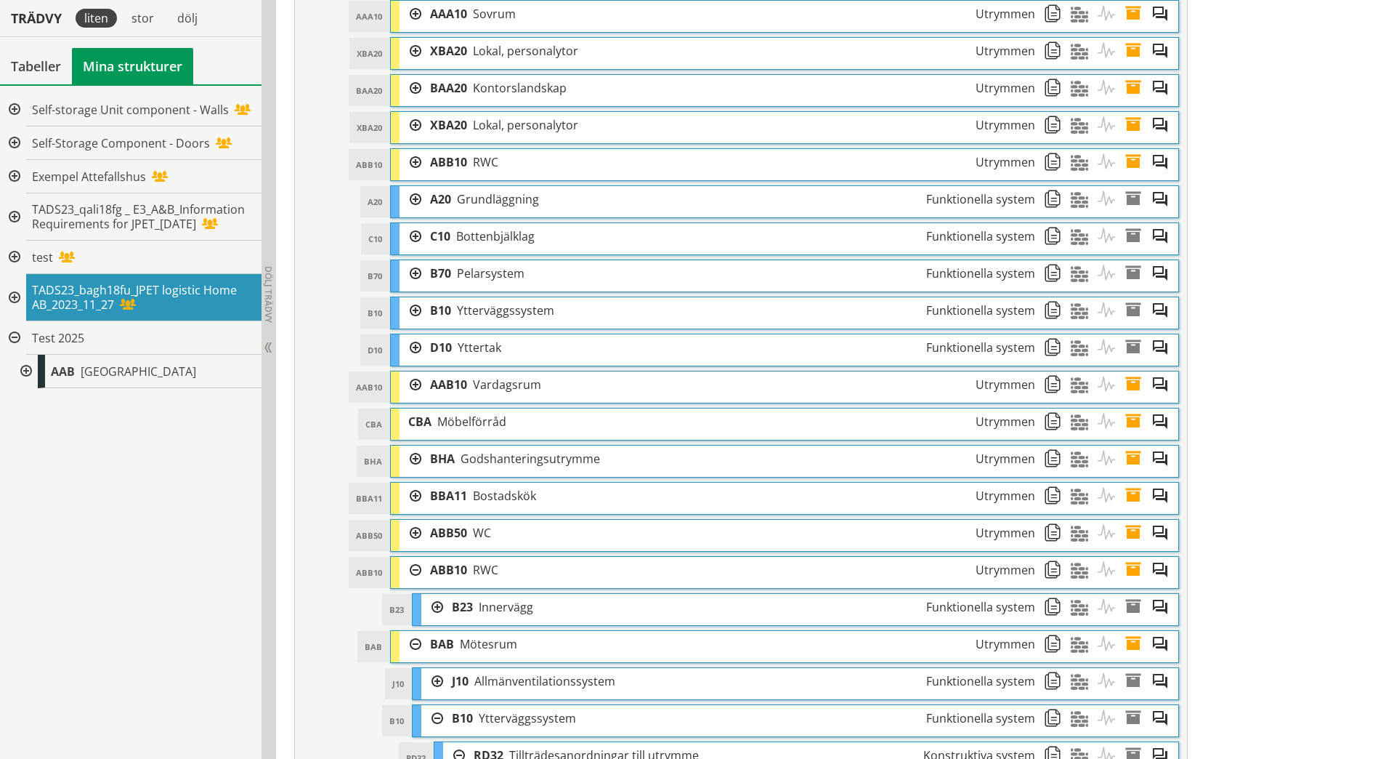
click at [435, 608] on div at bounding box center [432, 607] width 22 height 27
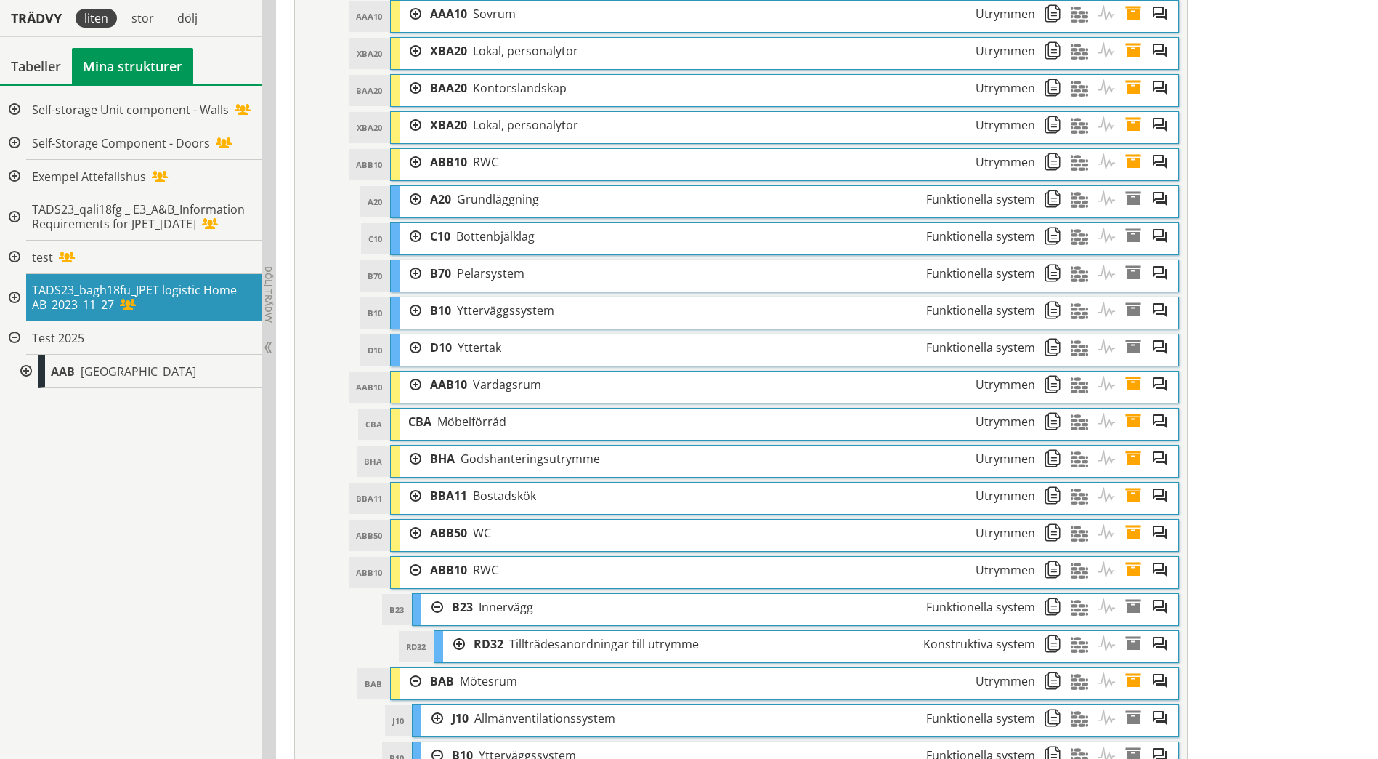
click at [437, 717] on div at bounding box center [432, 718] width 22 height 27
click at [457, 643] on div at bounding box center [454, 644] width 22 height 27
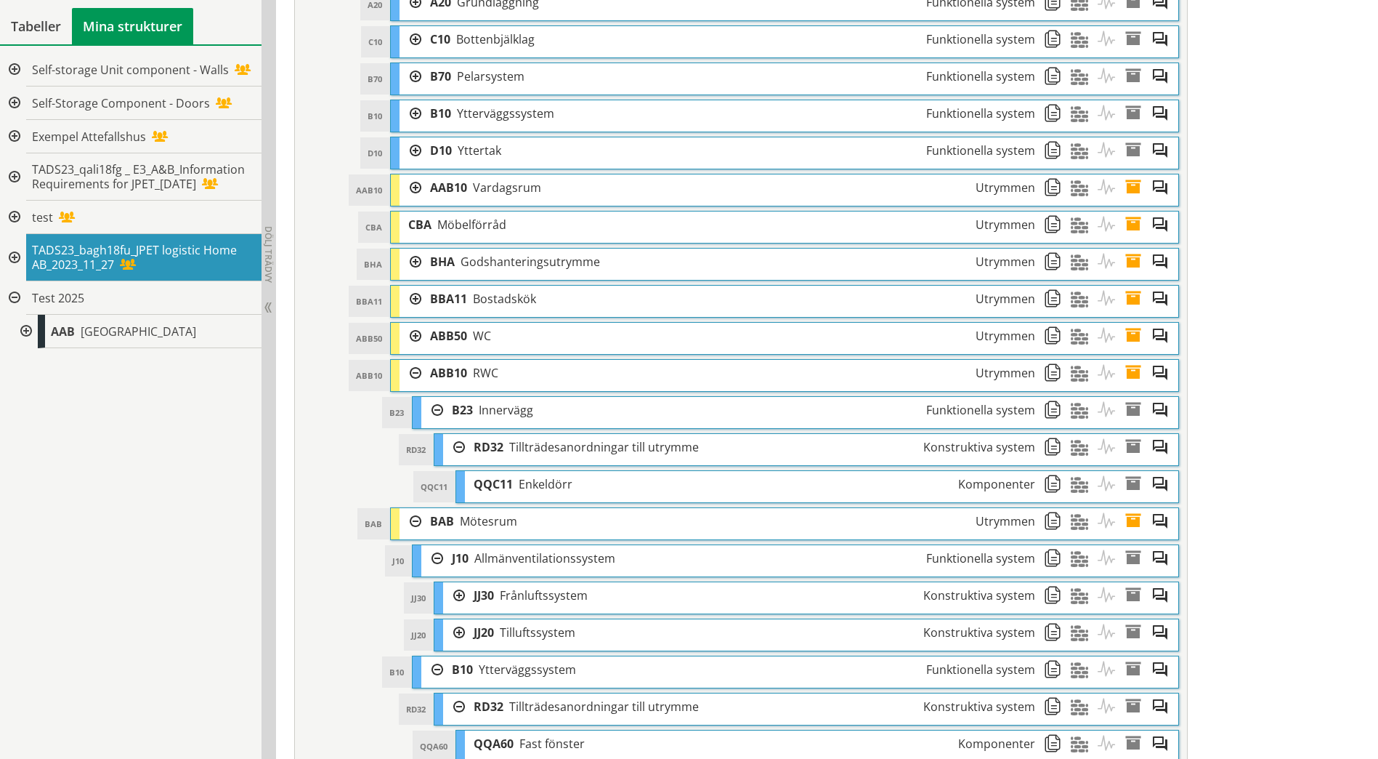
scroll to position [1490, 0]
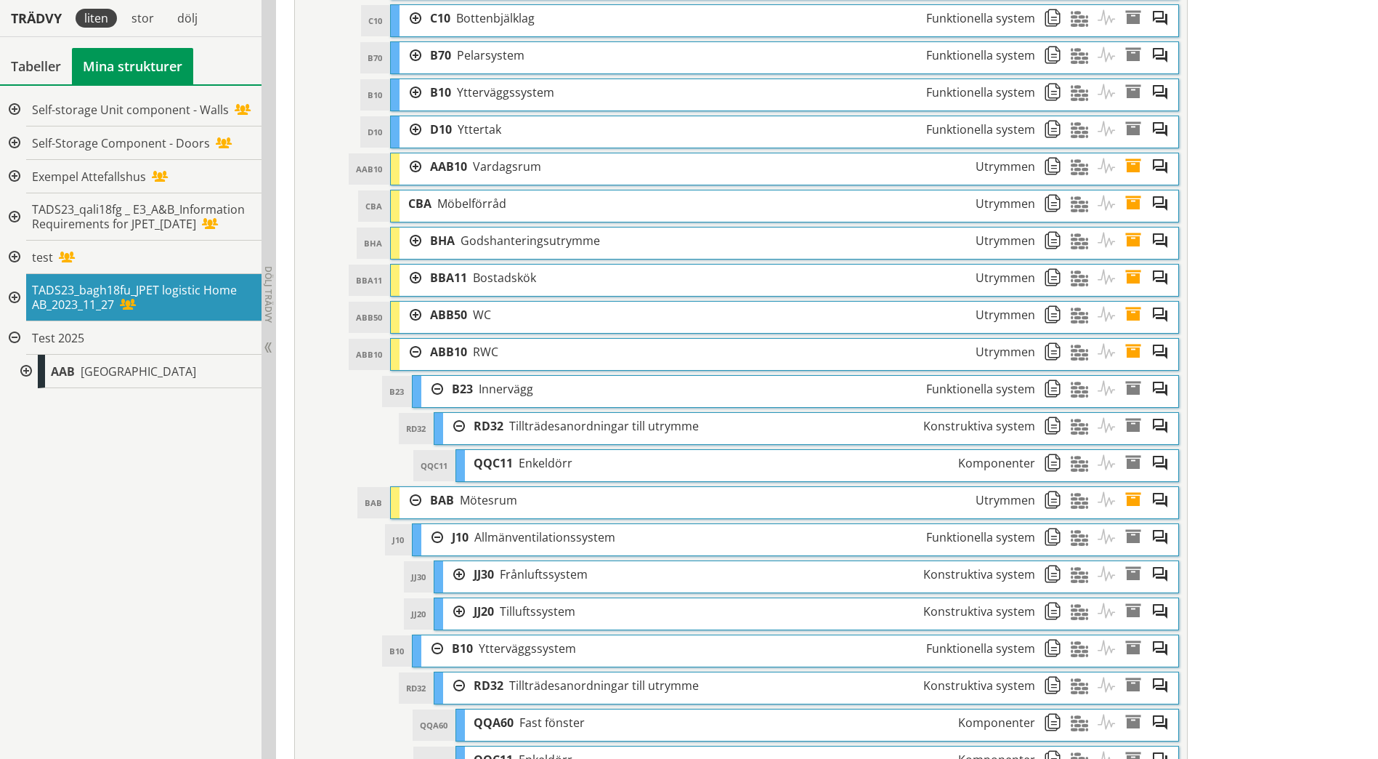
click at [461, 579] on div at bounding box center [454, 574] width 22 height 27
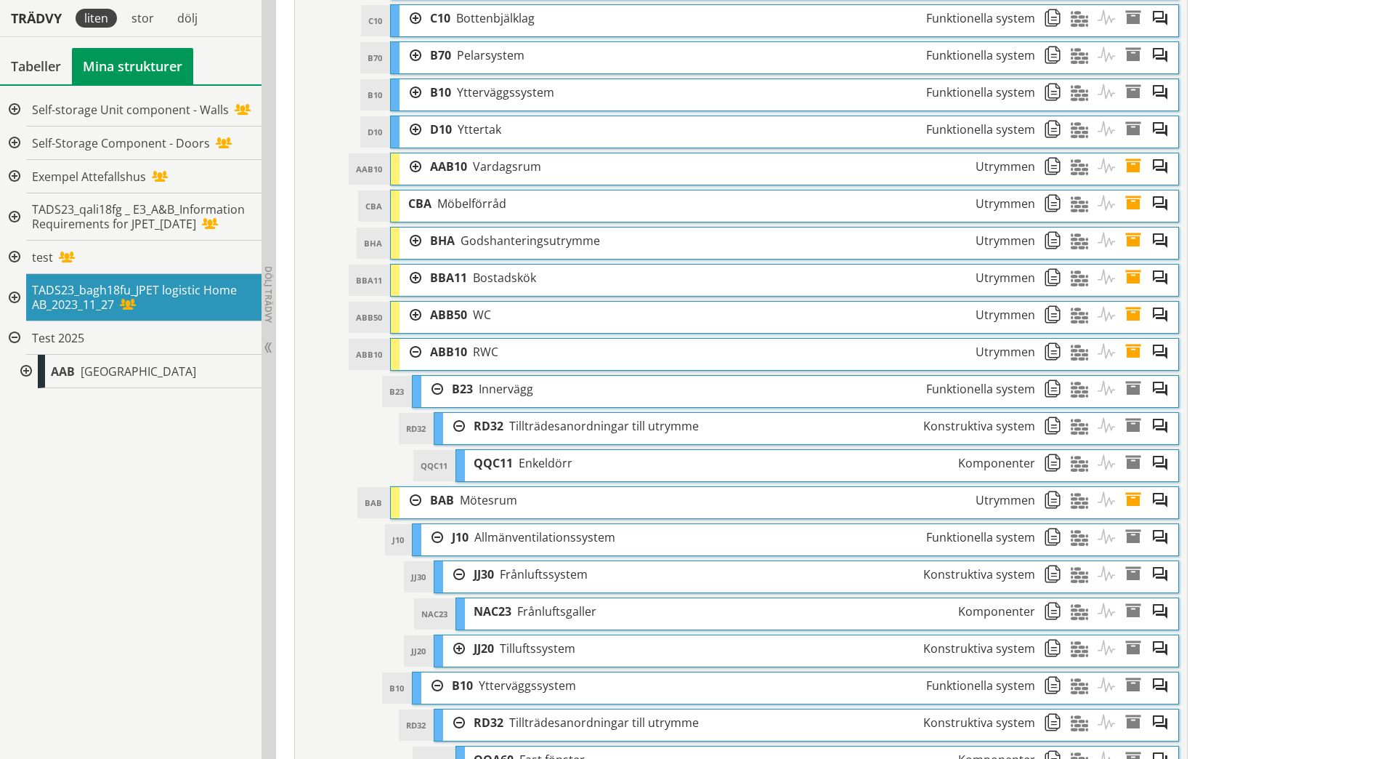
click at [454, 649] on div at bounding box center [454, 648] width 22 height 27
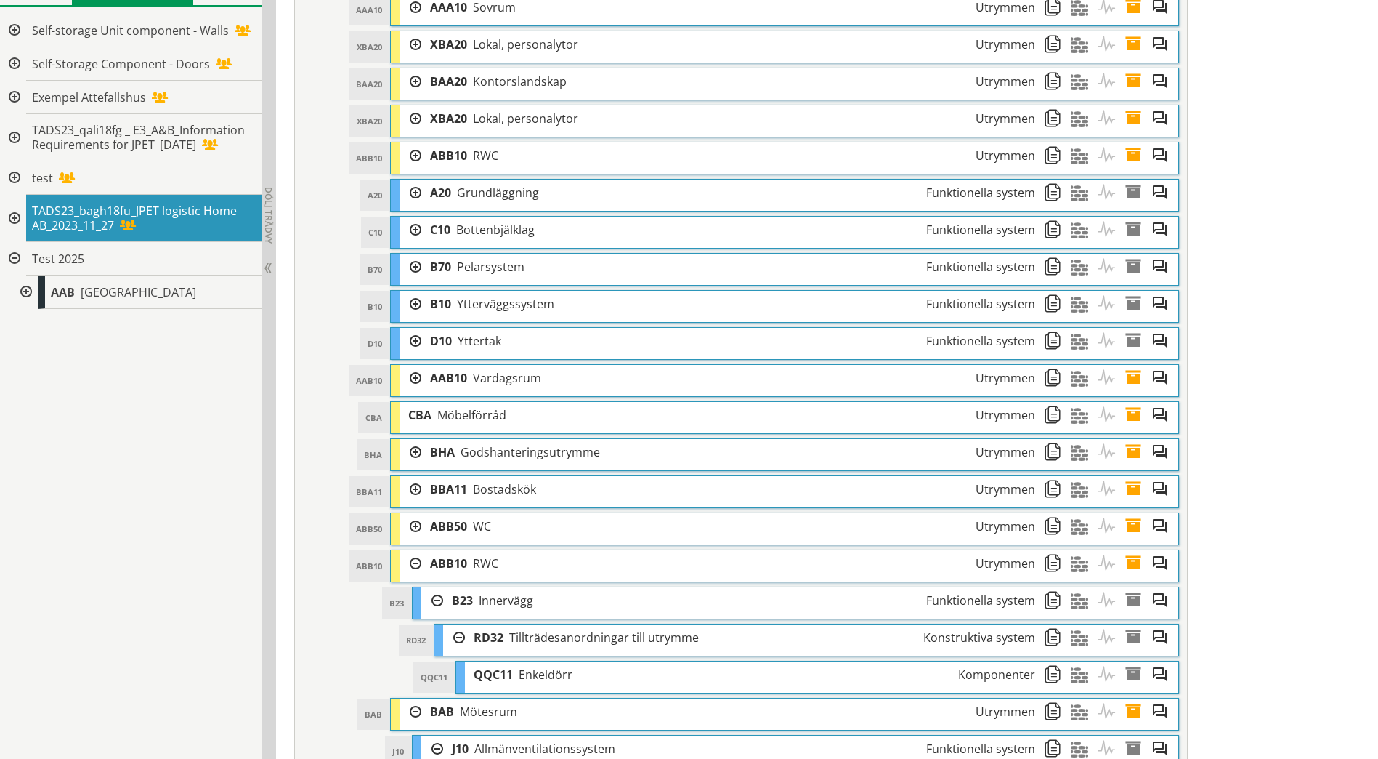
scroll to position [1199, 0]
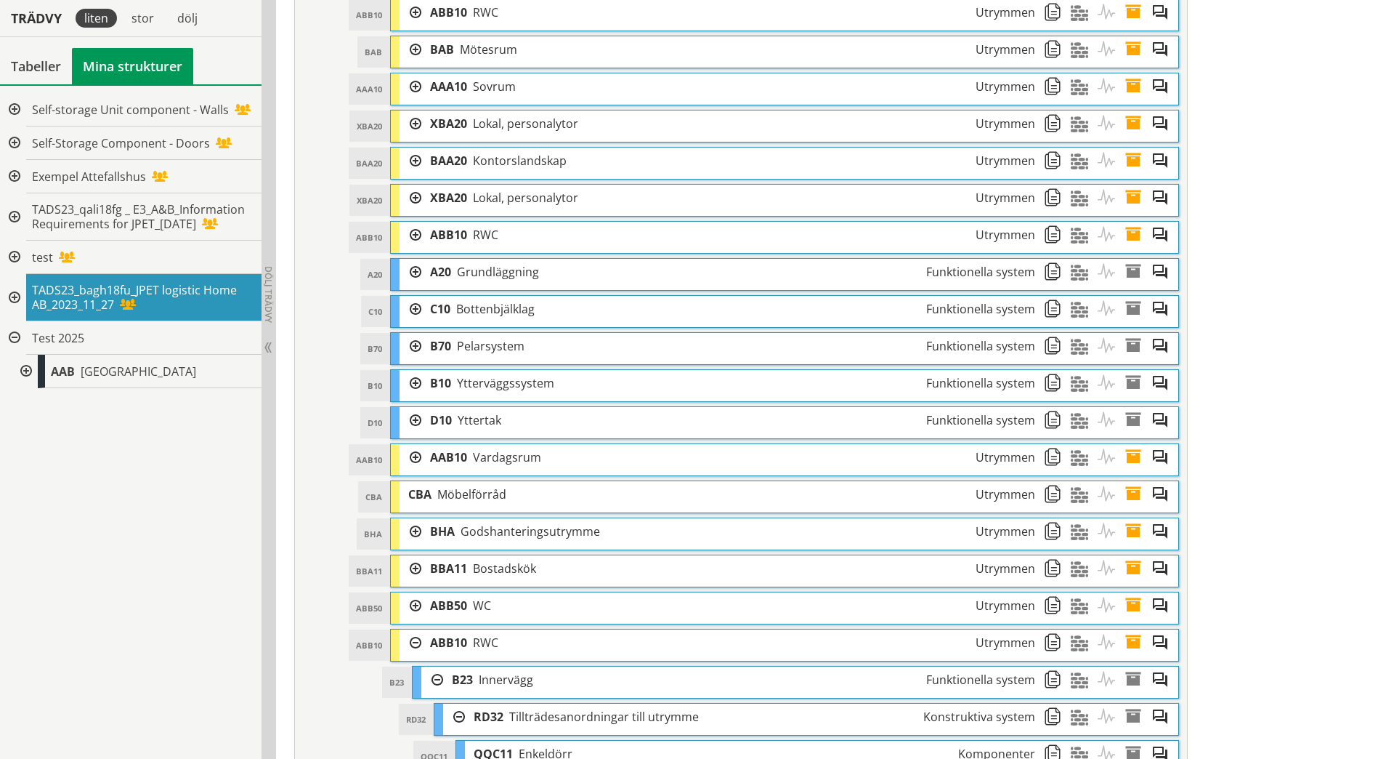
click at [415, 606] on div at bounding box center [411, 605] width 22 height 27
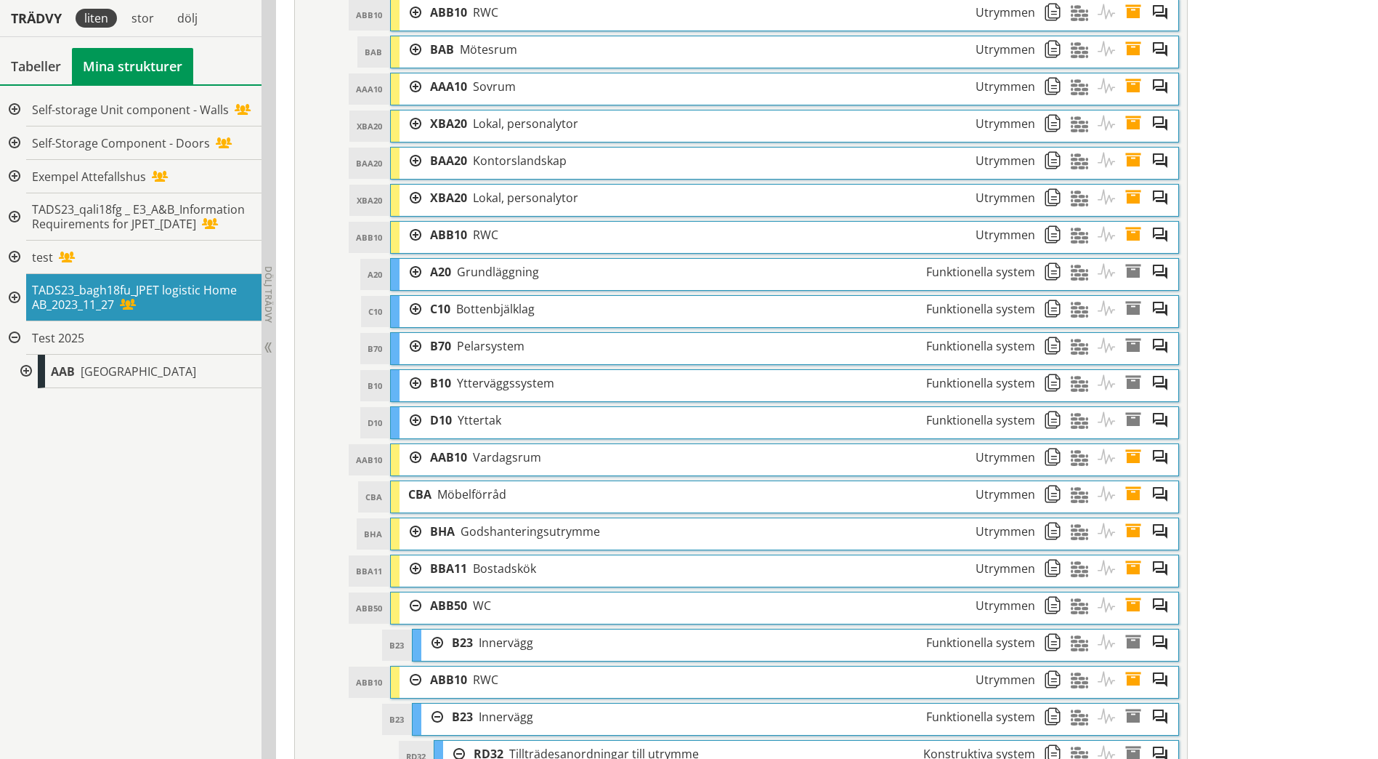
click at [432, 641] on div at bounding box center [432, 642] width 22 height 27
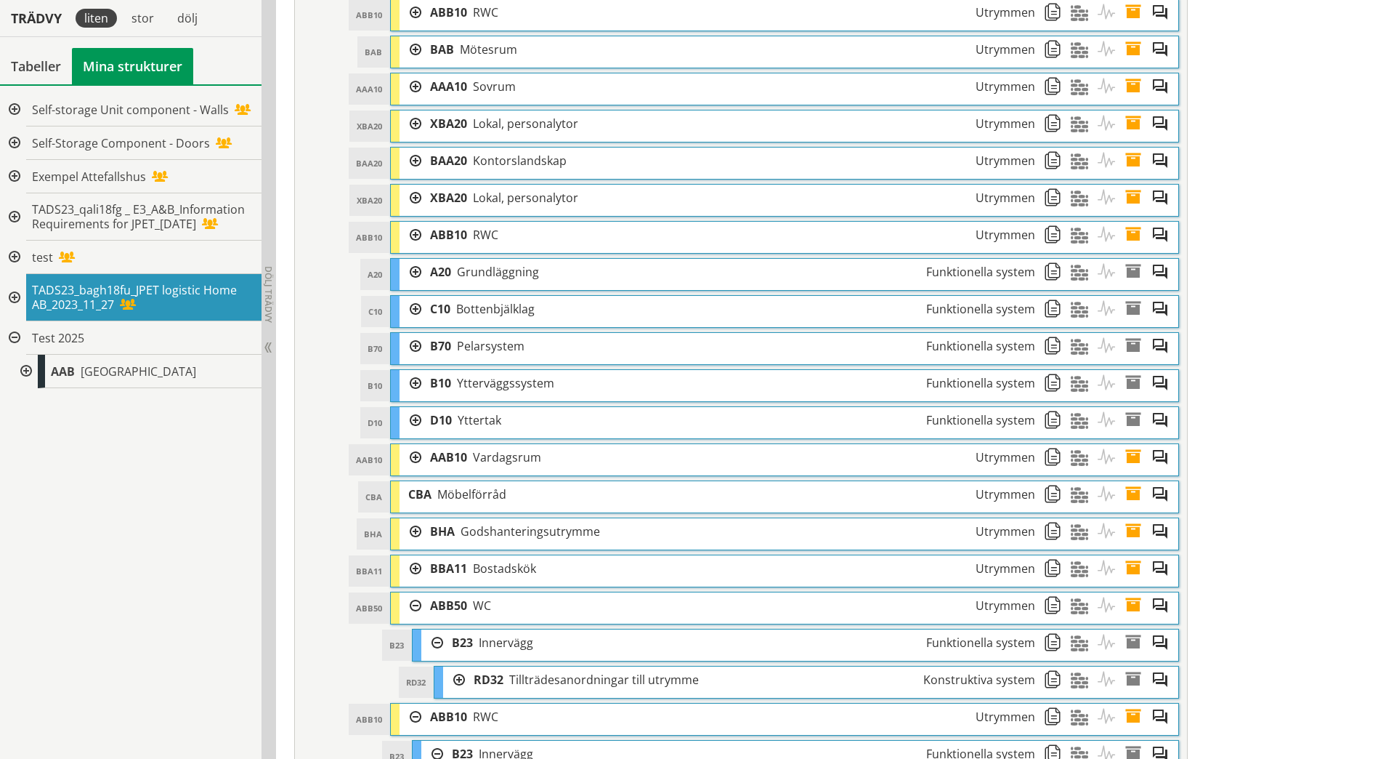
click at [461, 679] on div at bounding box center [454, 679] width 22 height 27
click at [418, 568] on div at bounding box center [411, 568] width 22 height 27
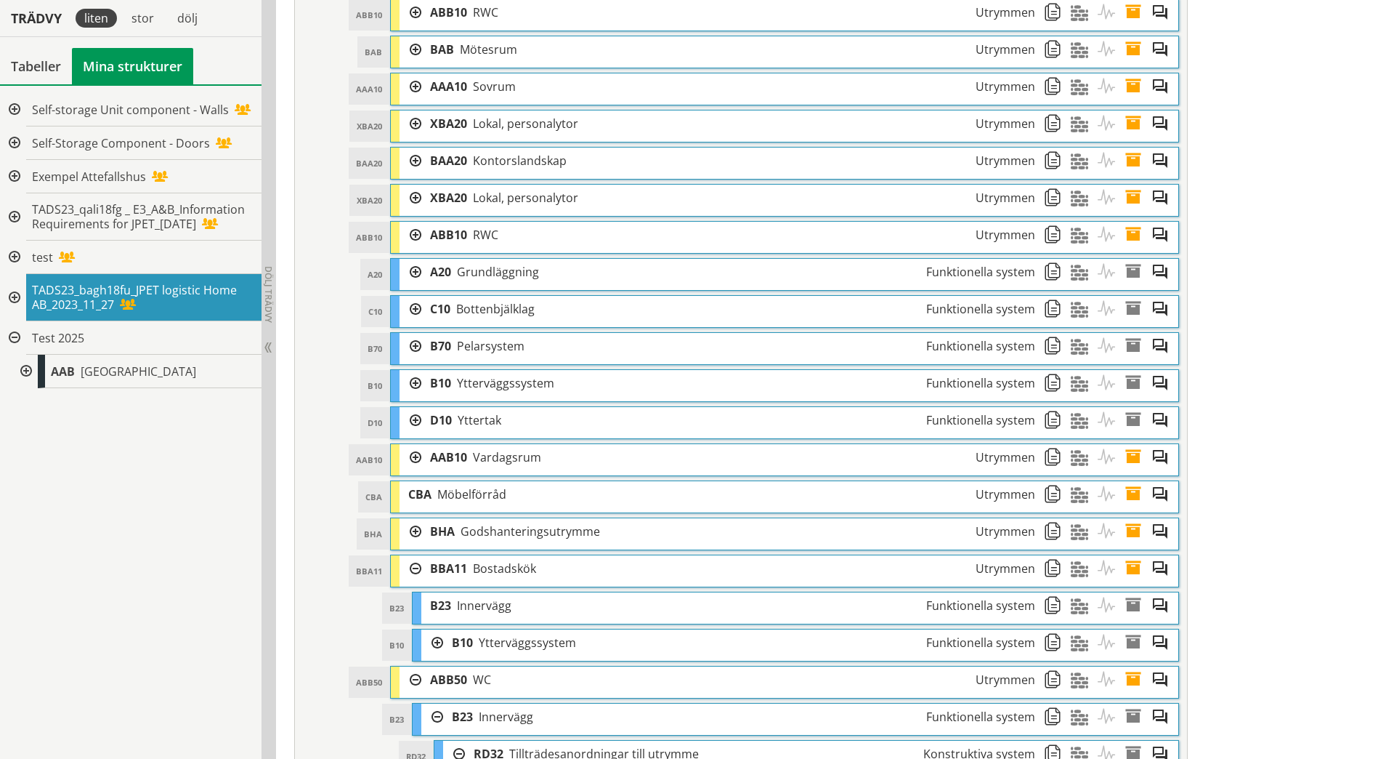
click at [440, 644] on div at bounding box center [432, 642] width 22 height 27
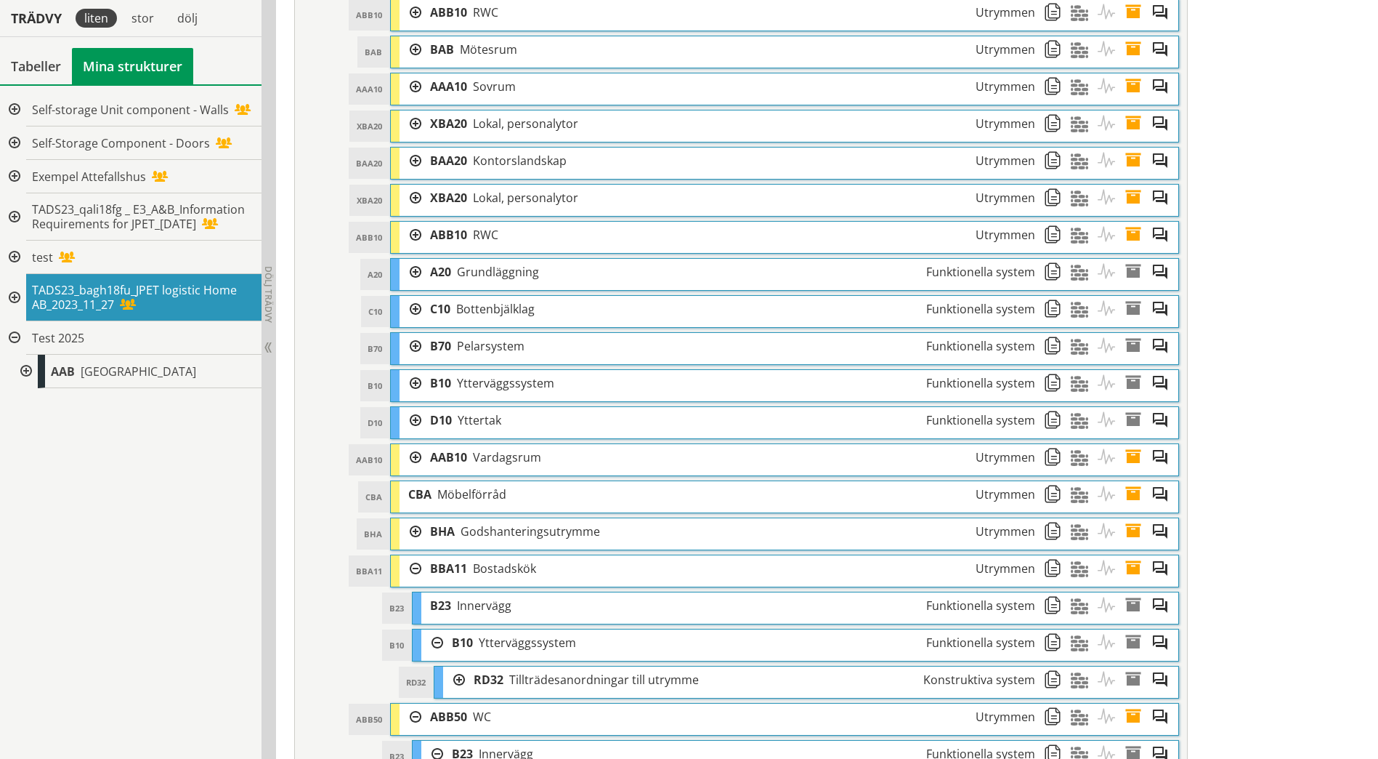
click at [464, 679] on div at bounding box center [454, 679] width 22 height 27
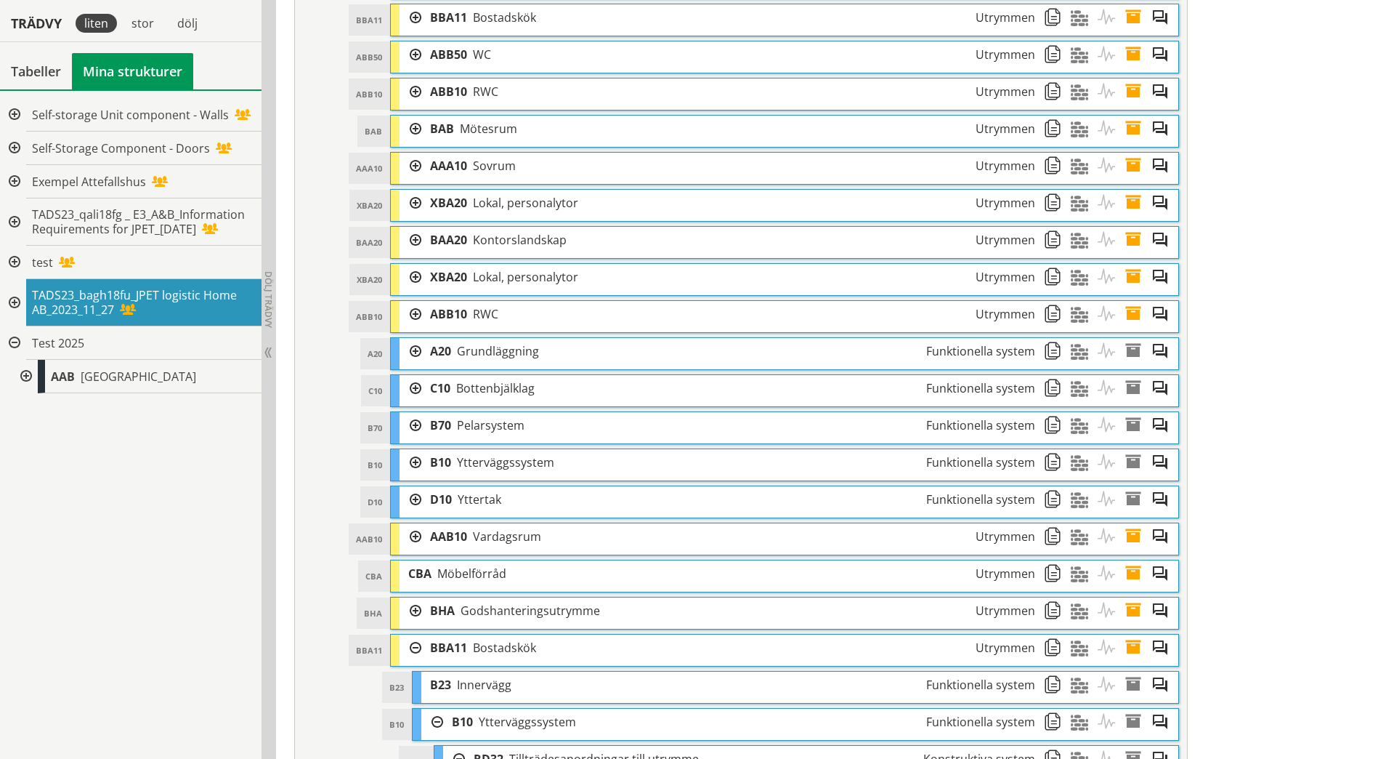
scroll to position [1126, 0]
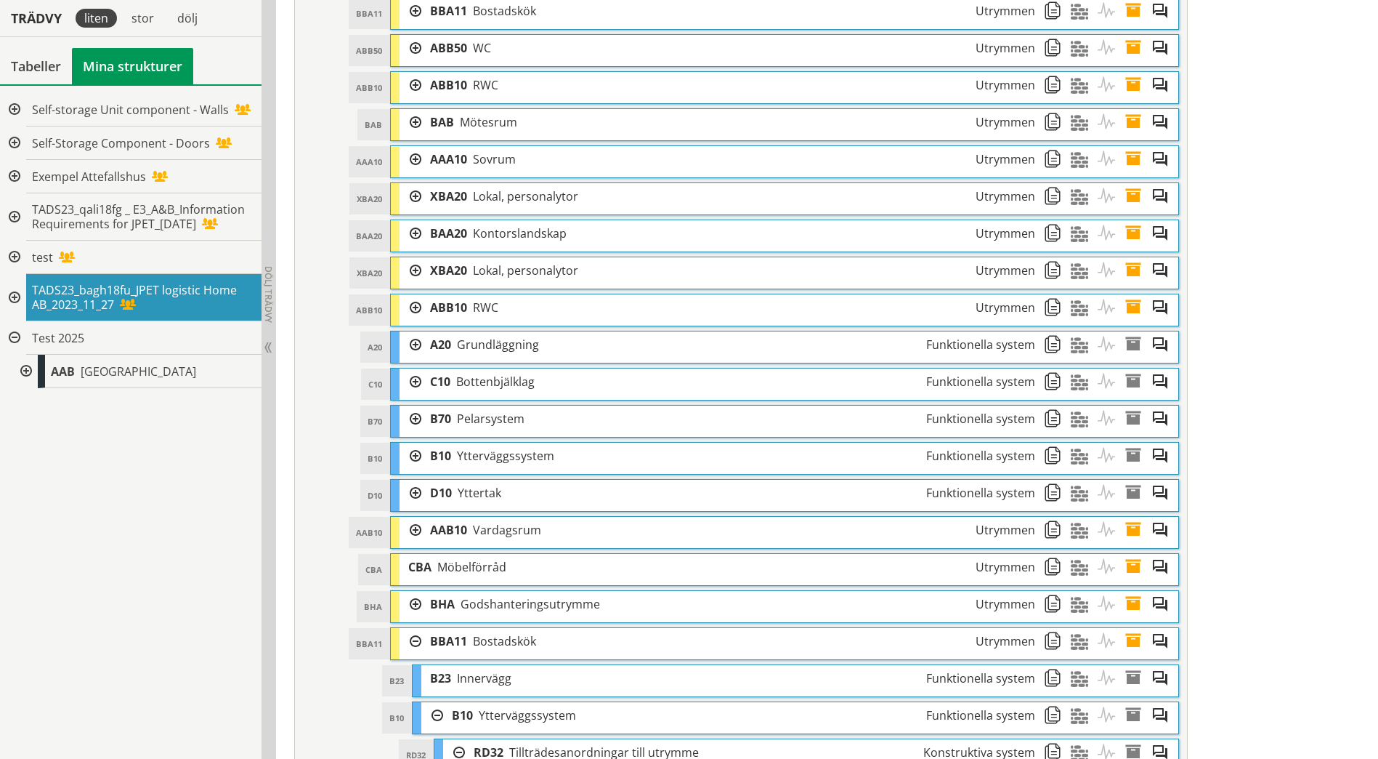
click at [419, 607] on div at bounding box center [411, 604] width 22 height 27
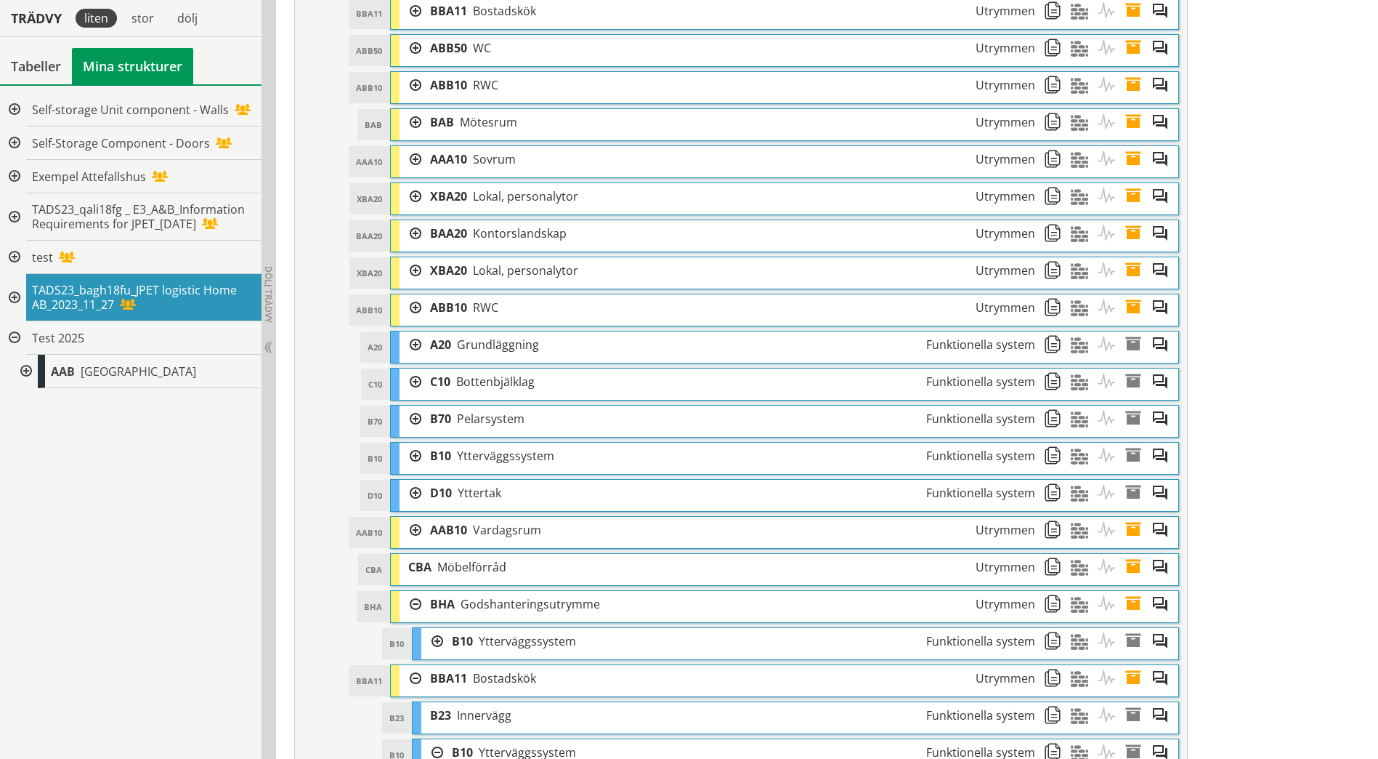
click at [433, 644] on div at bounding box center [432, 641] width 22 height 27
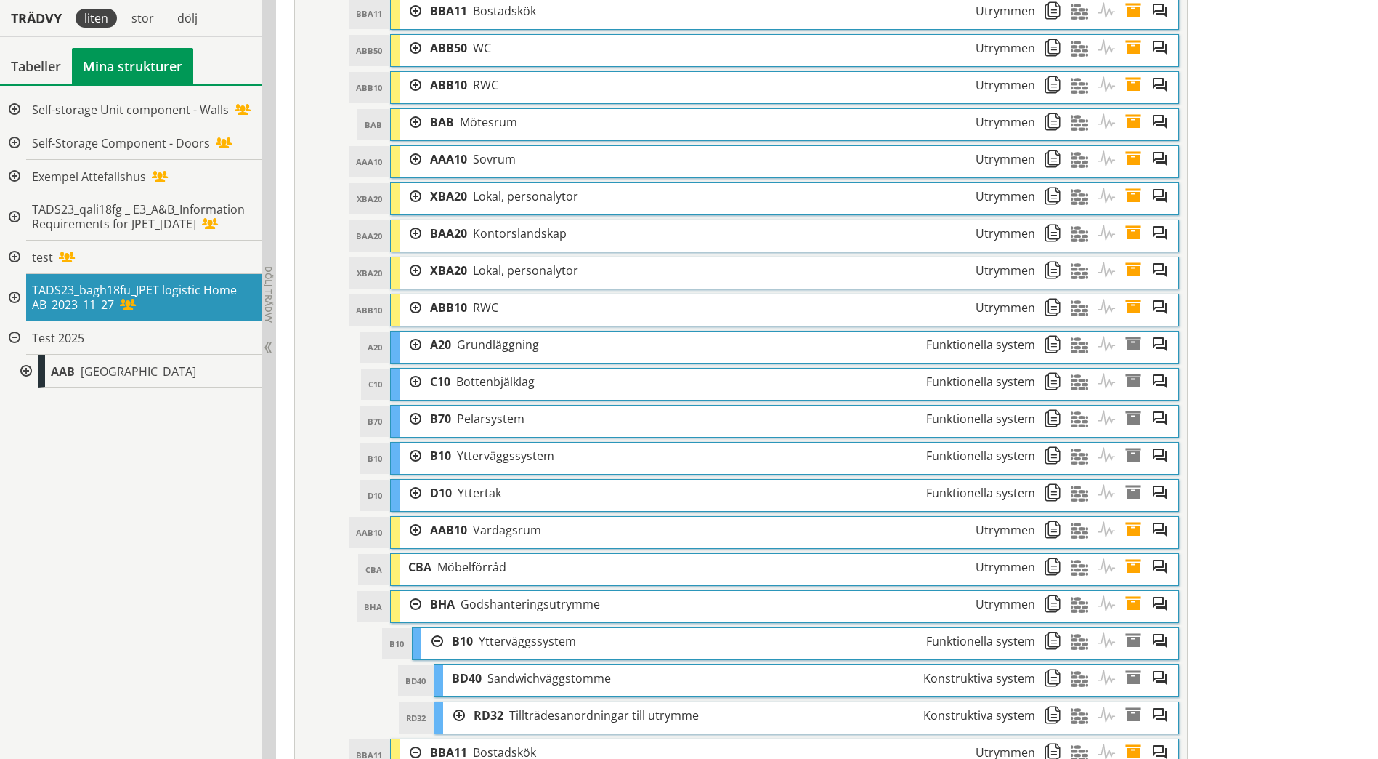
click at [456, 716] on div at bounding box center [454, 715] width 22 height 27
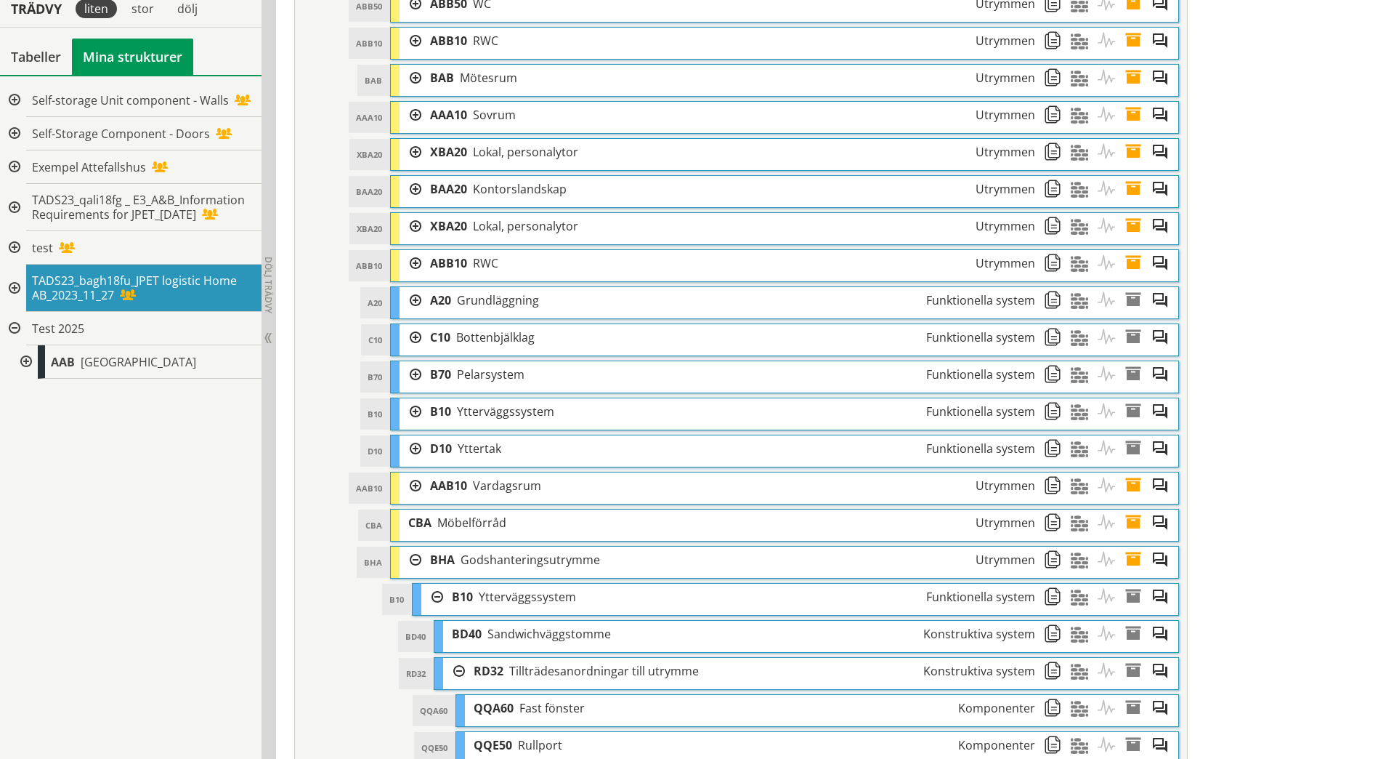
scroll to position [1199, 0]
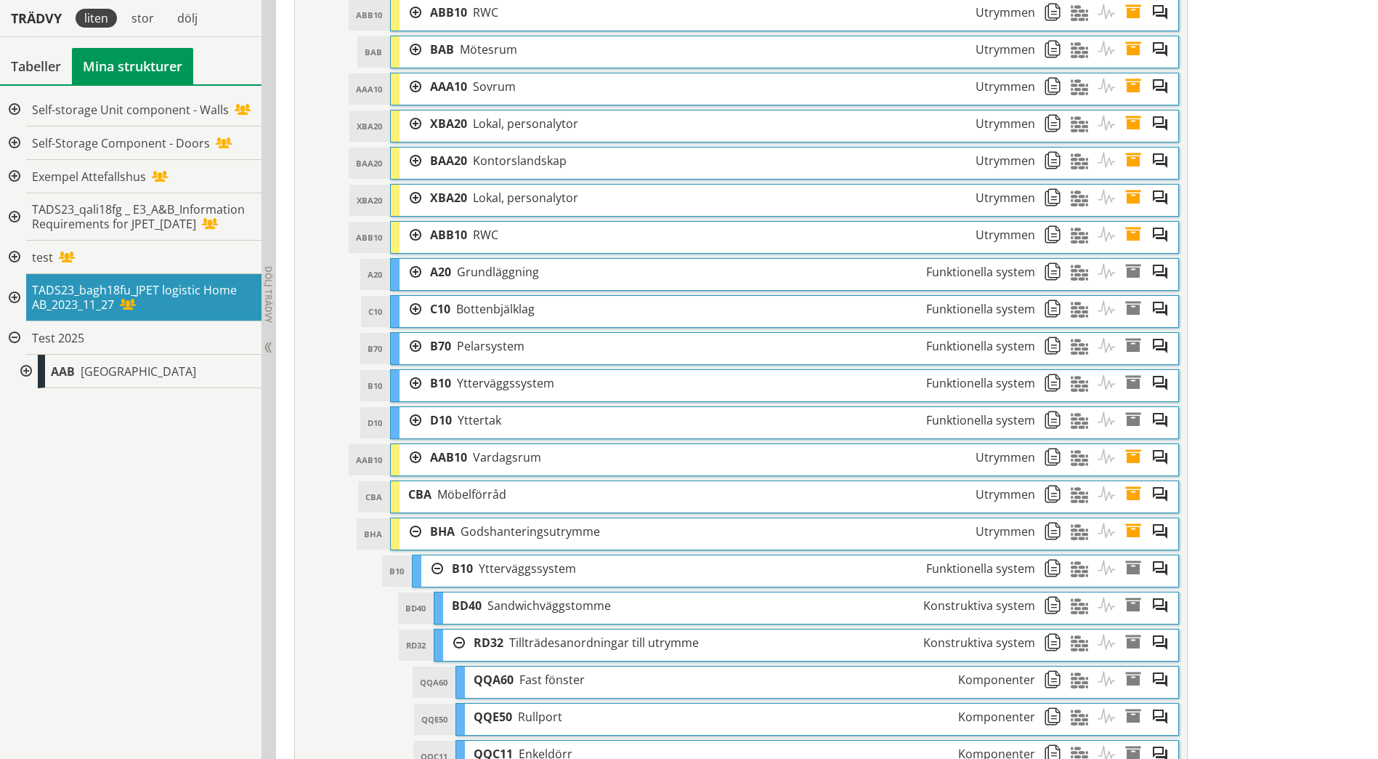
click at [417, 453] on div at bounding box center [411, 457] width 22 height 27
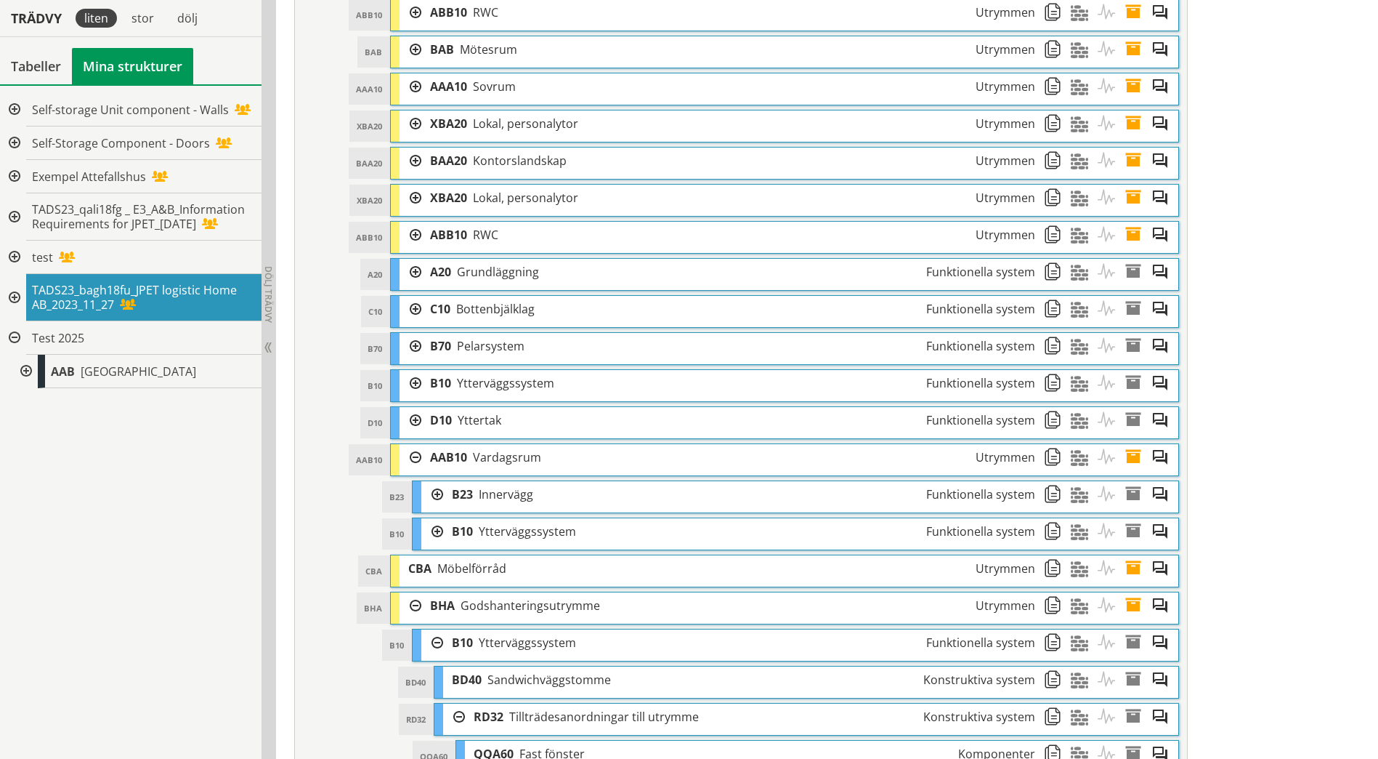
click at [440, 496] on div at bounding box center [432, 494] width 22 height 27
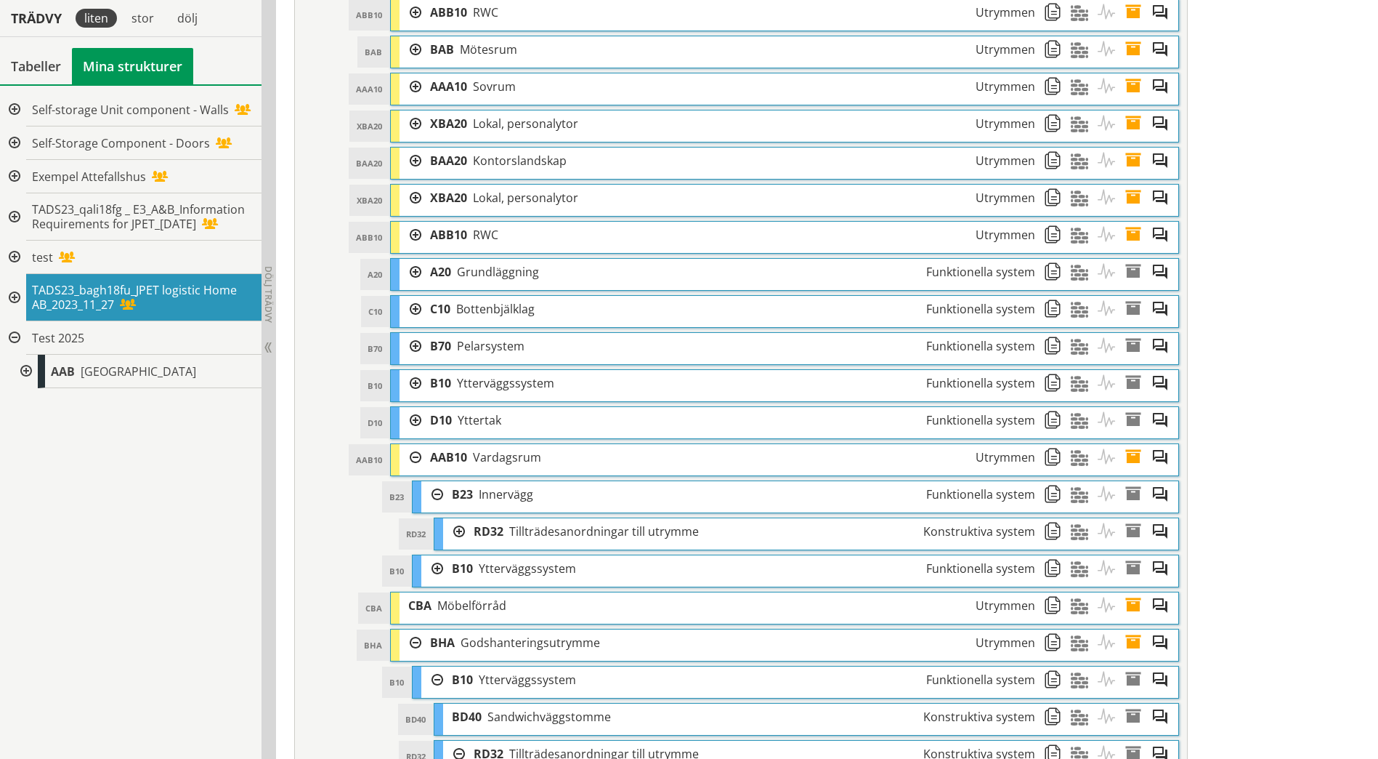
click at [457, 538] on div at bounding box center [454, 531] width 22 height 27
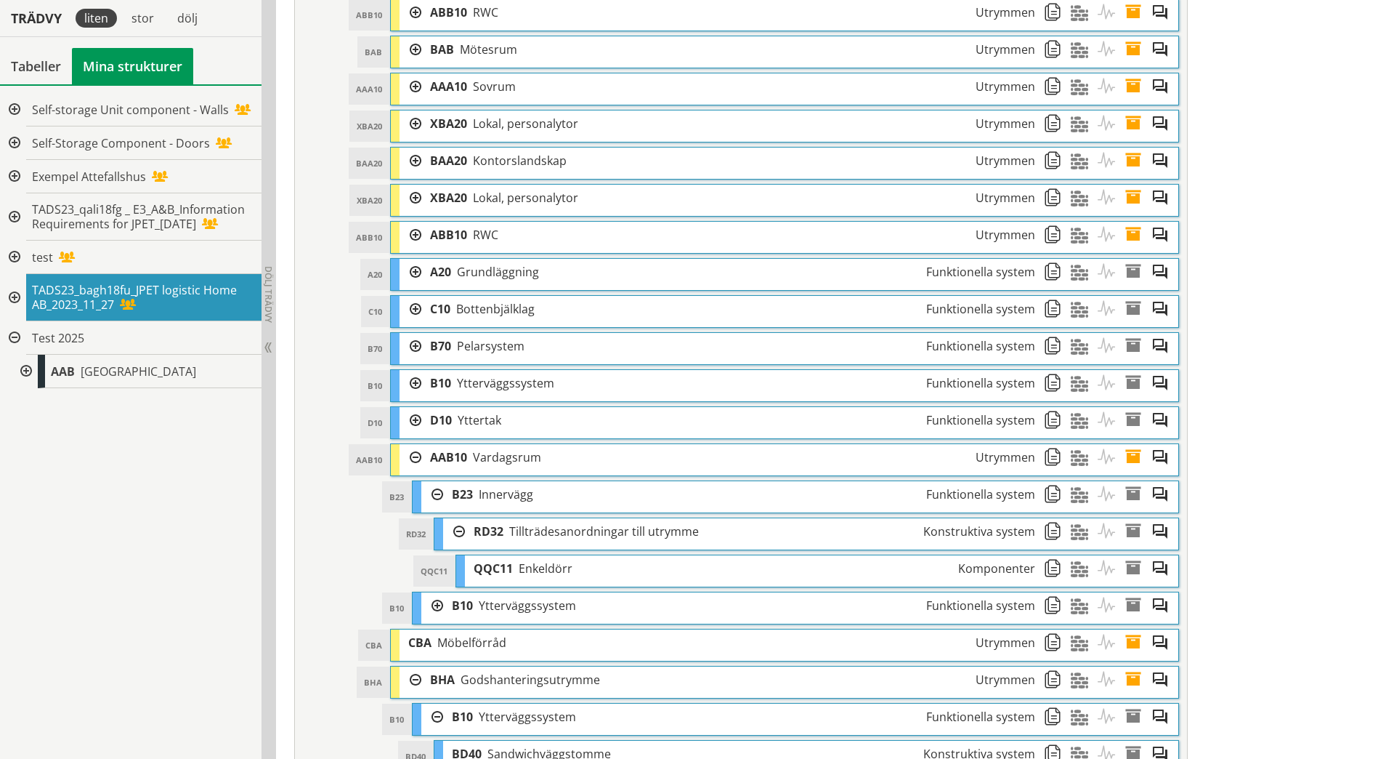
click at [435, 604] on div at bounding box center [432, 605] width 22 height 27
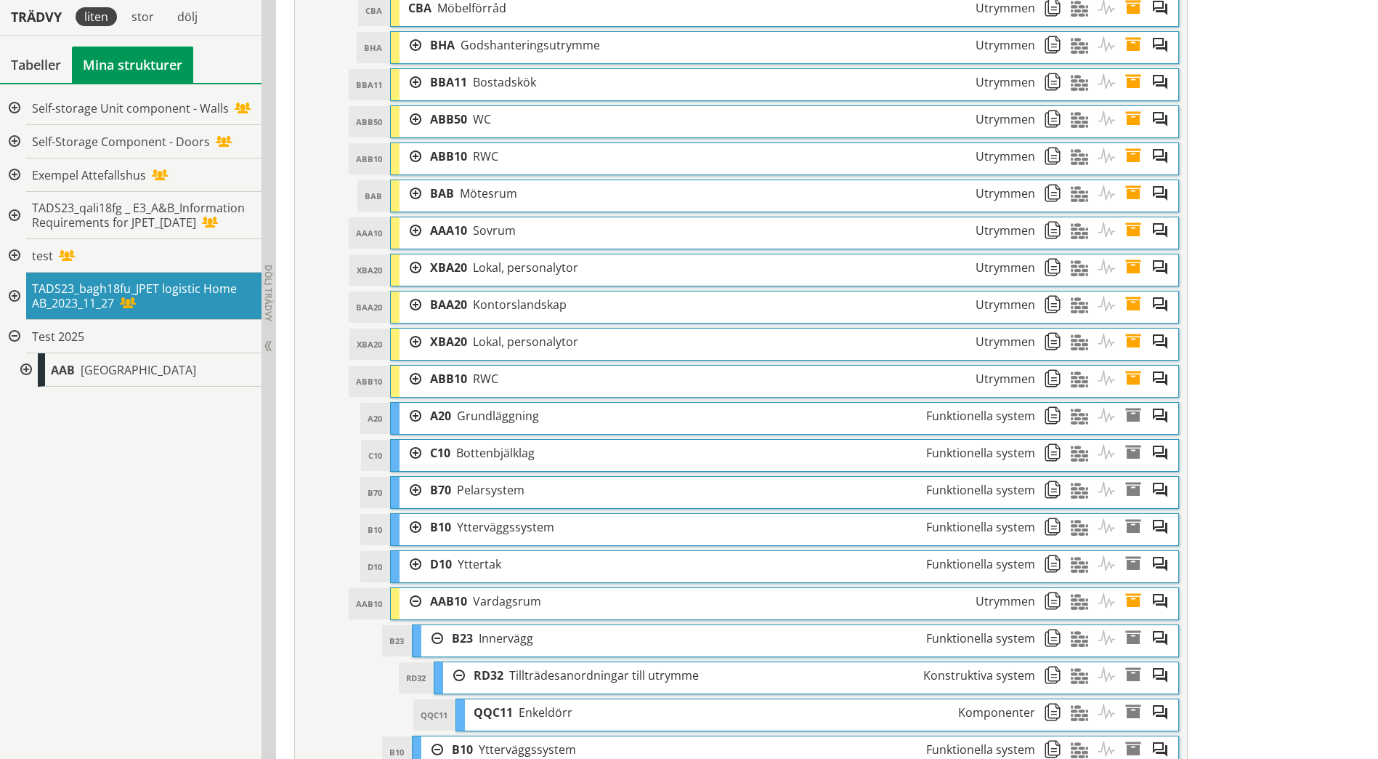
scroll to position [1054, 0]
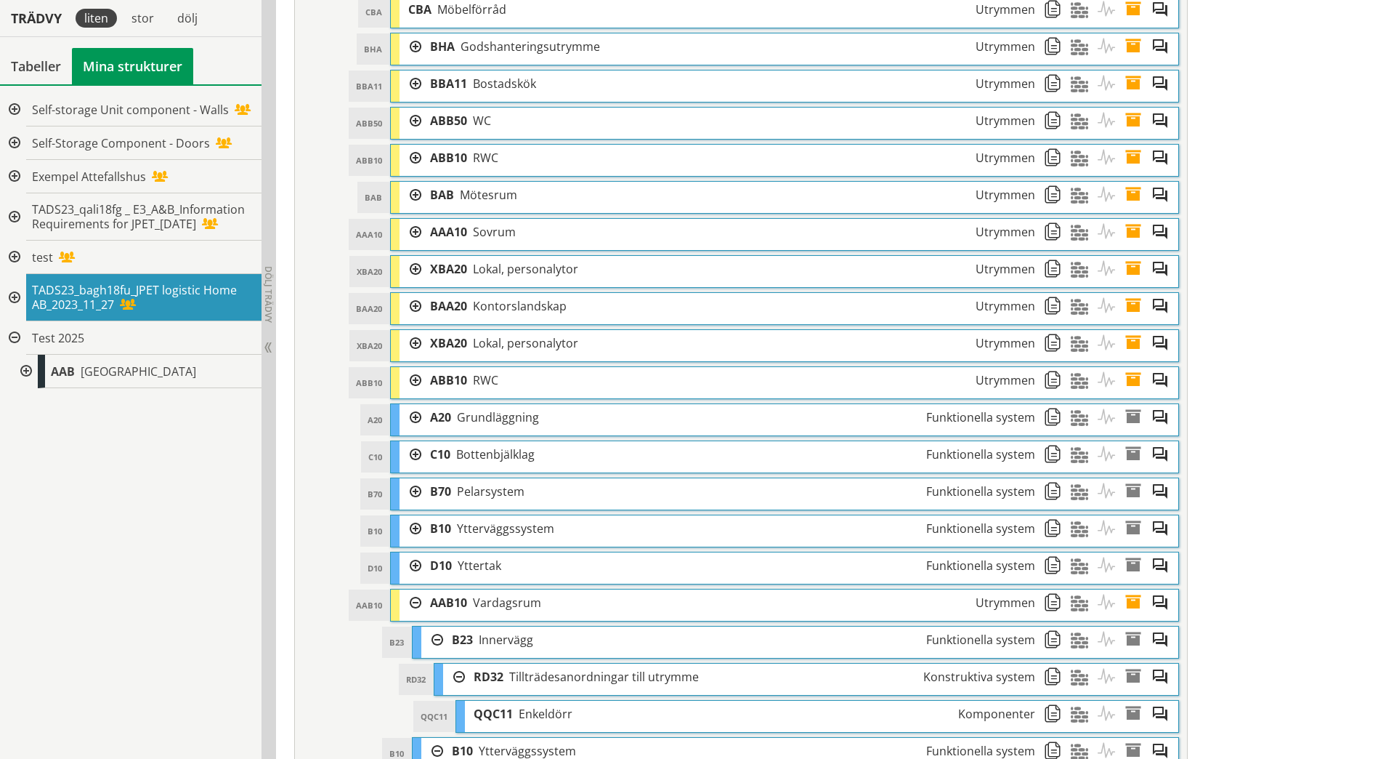
click at [418, 567] on div at bounding box center [411, 565] width 22 height 27
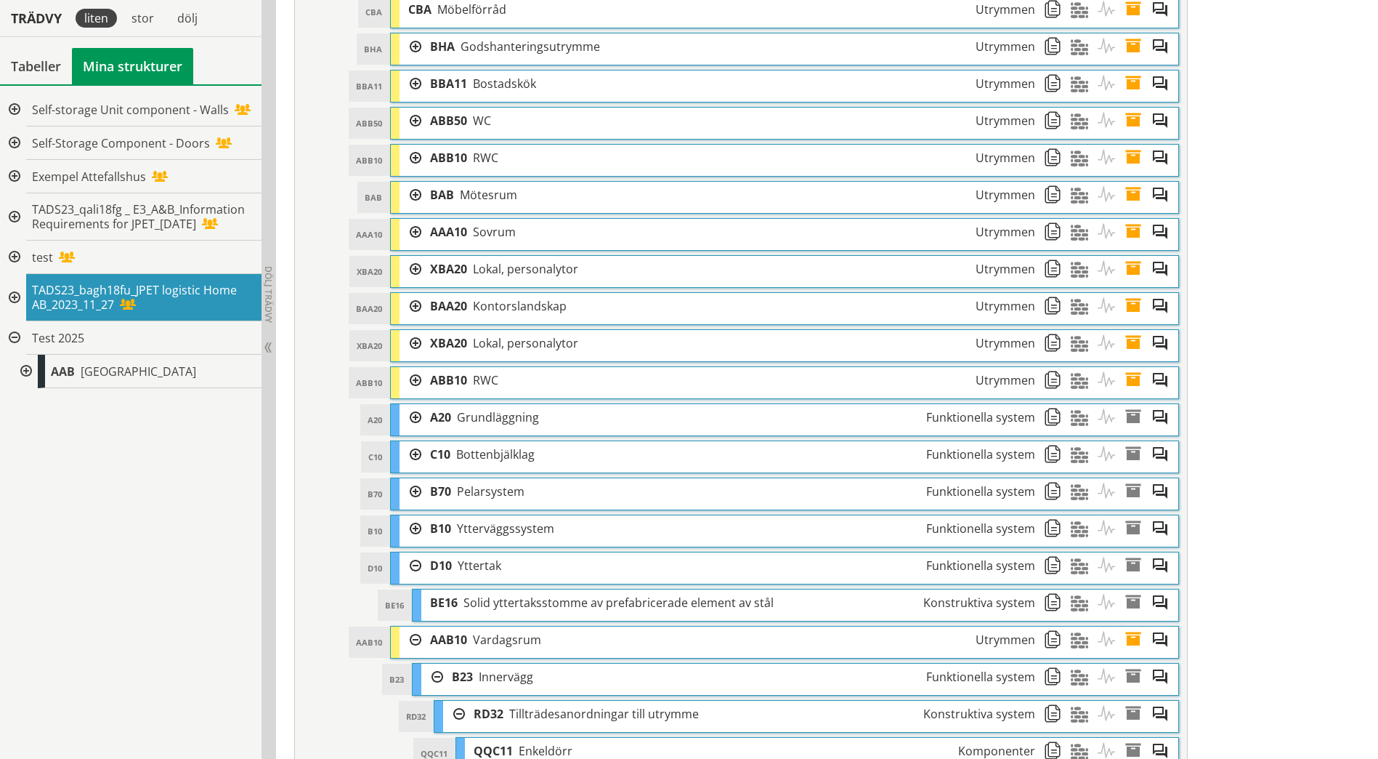
click at [414, 528] on div at bounding box center [411, 528] width 22 height 27
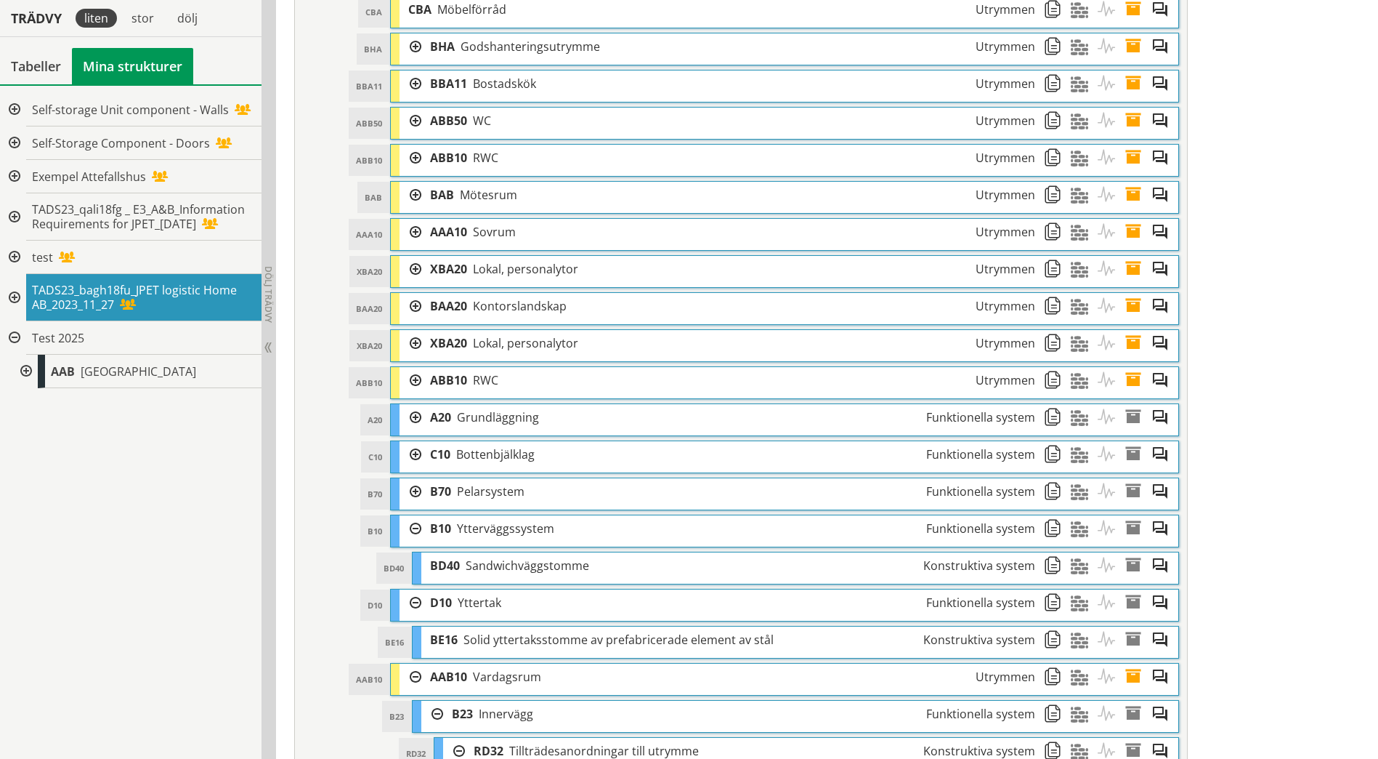
click at [418, 488] on div at bounding box center [411, 491] width 22 height 27
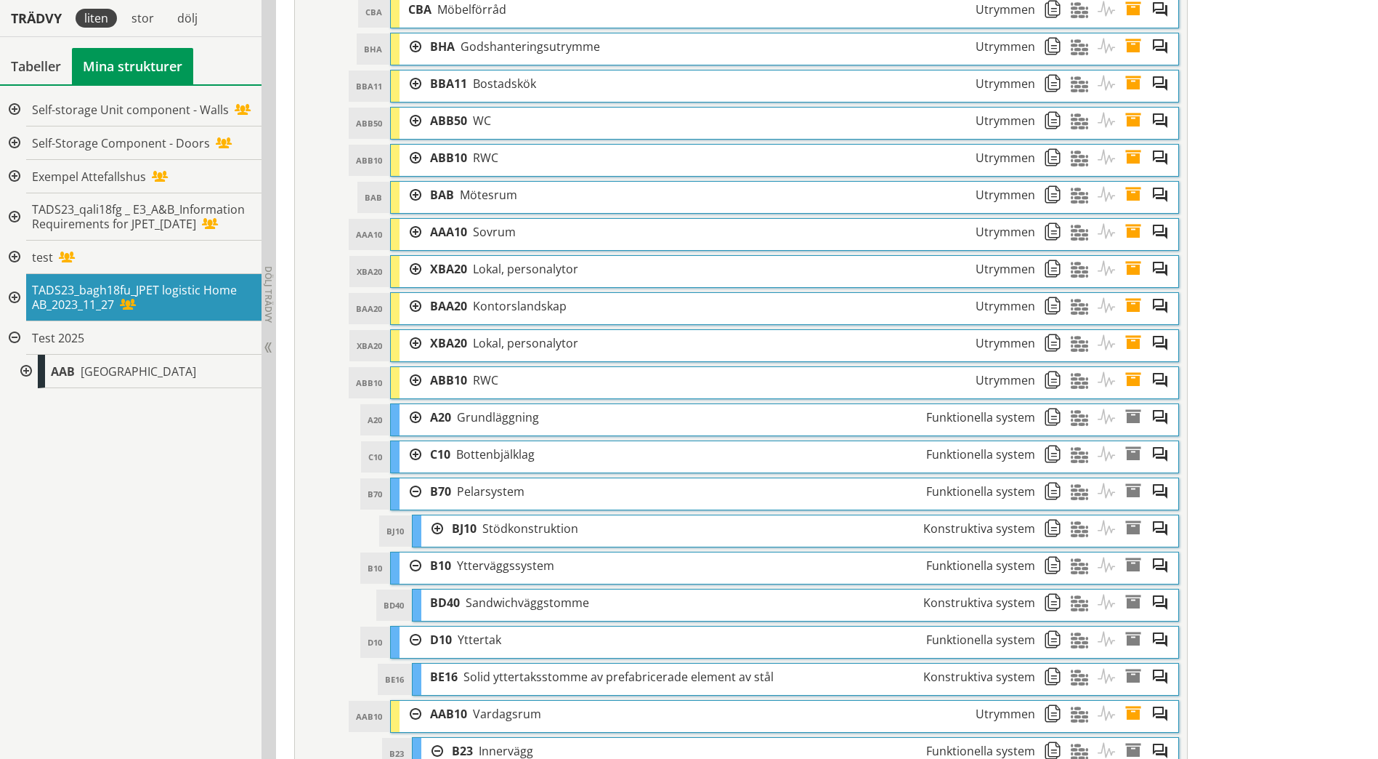
click at [439, 531] on div at bounding box center [432, 528] width 22 height 27
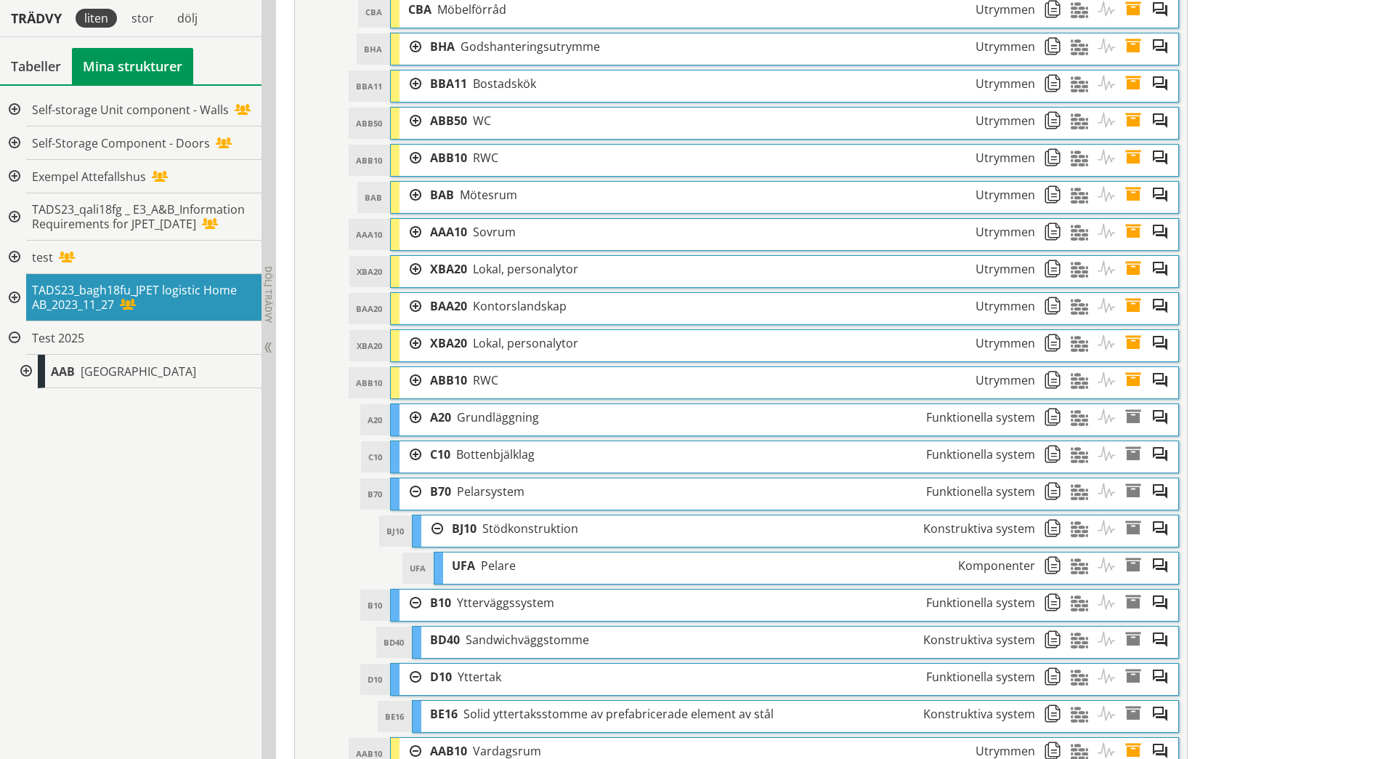
click at [419, 453] on div at bounding box center [411, 454] width 22 height 27
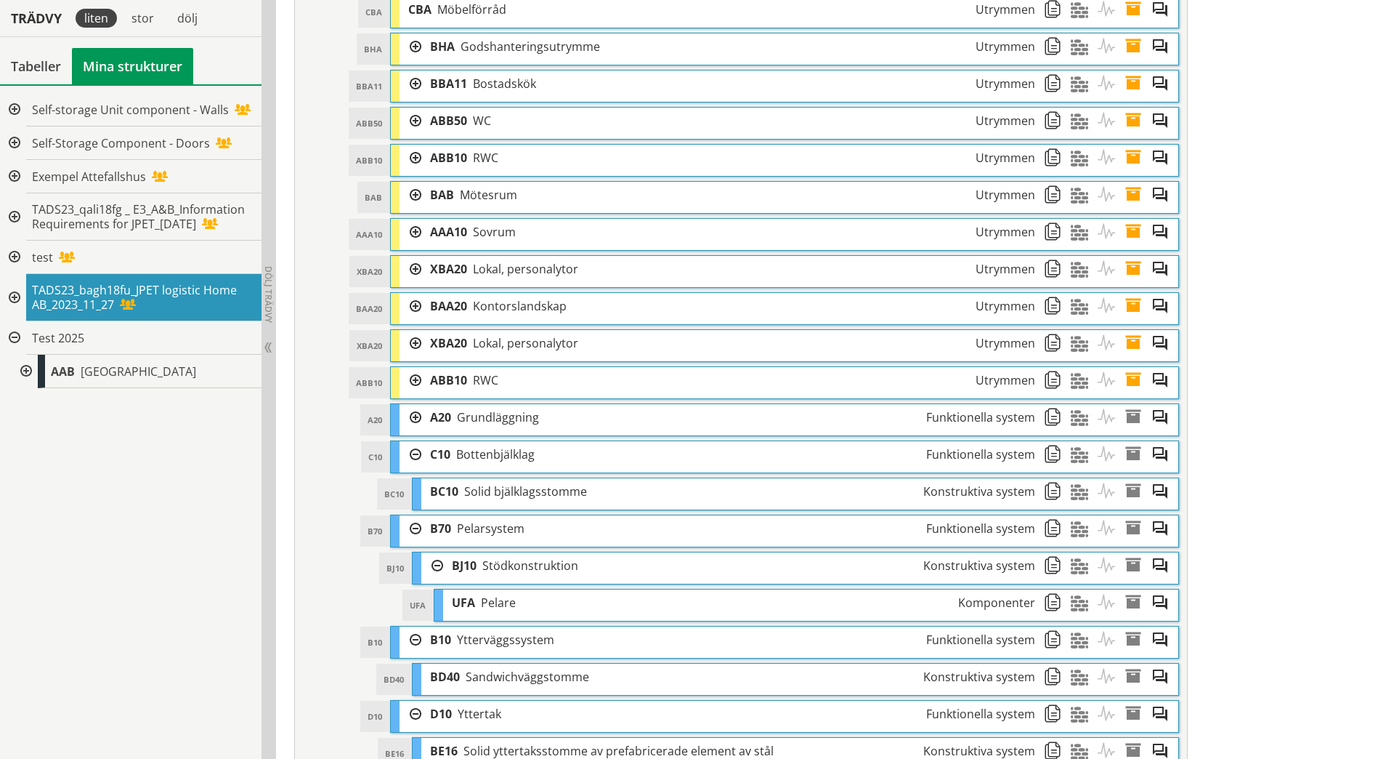
click at [413, 423] on div at bounding box center [411, 417] width 22 height 27
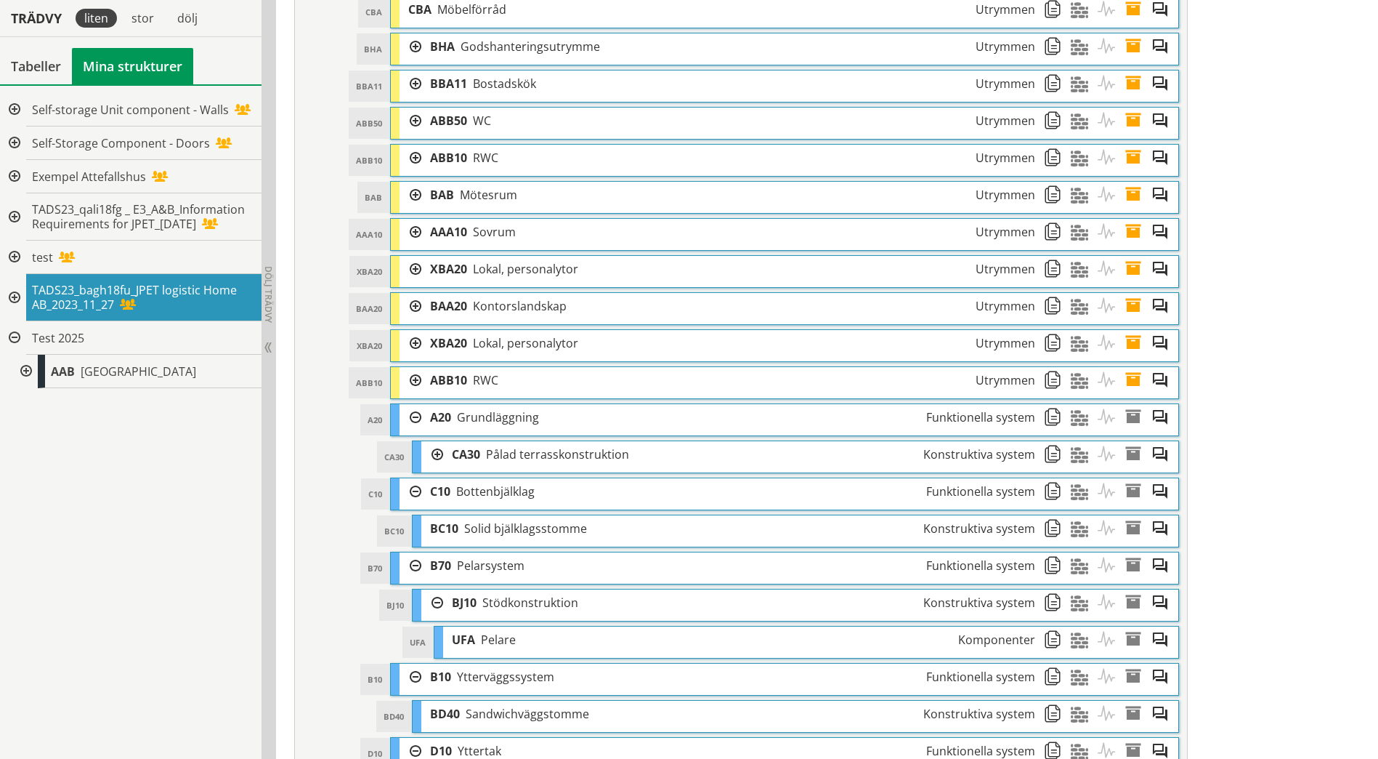
click at [442, 452] on div at bounding box center [432, 454] width 22 height 27
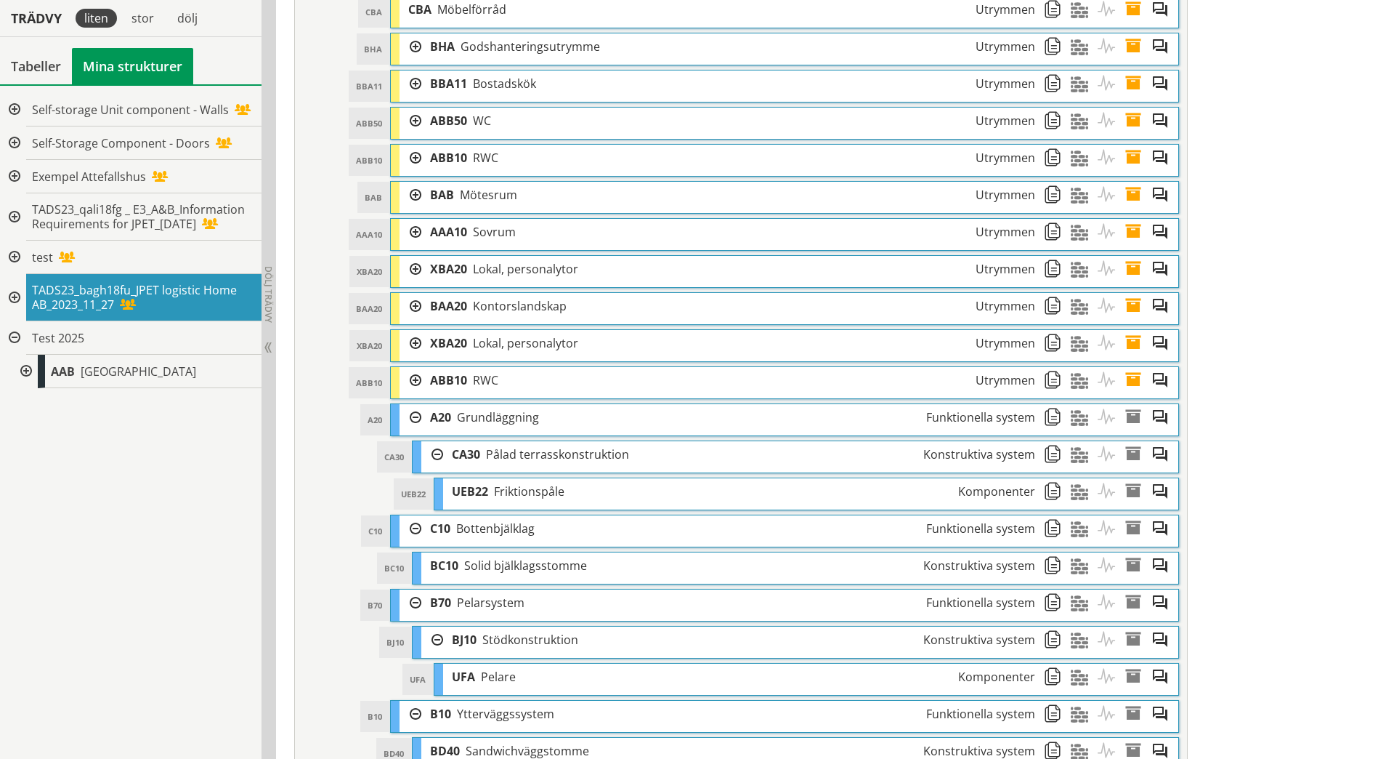
click at [413, 385] on div at bounding box center [411, 380] width 22 height 27
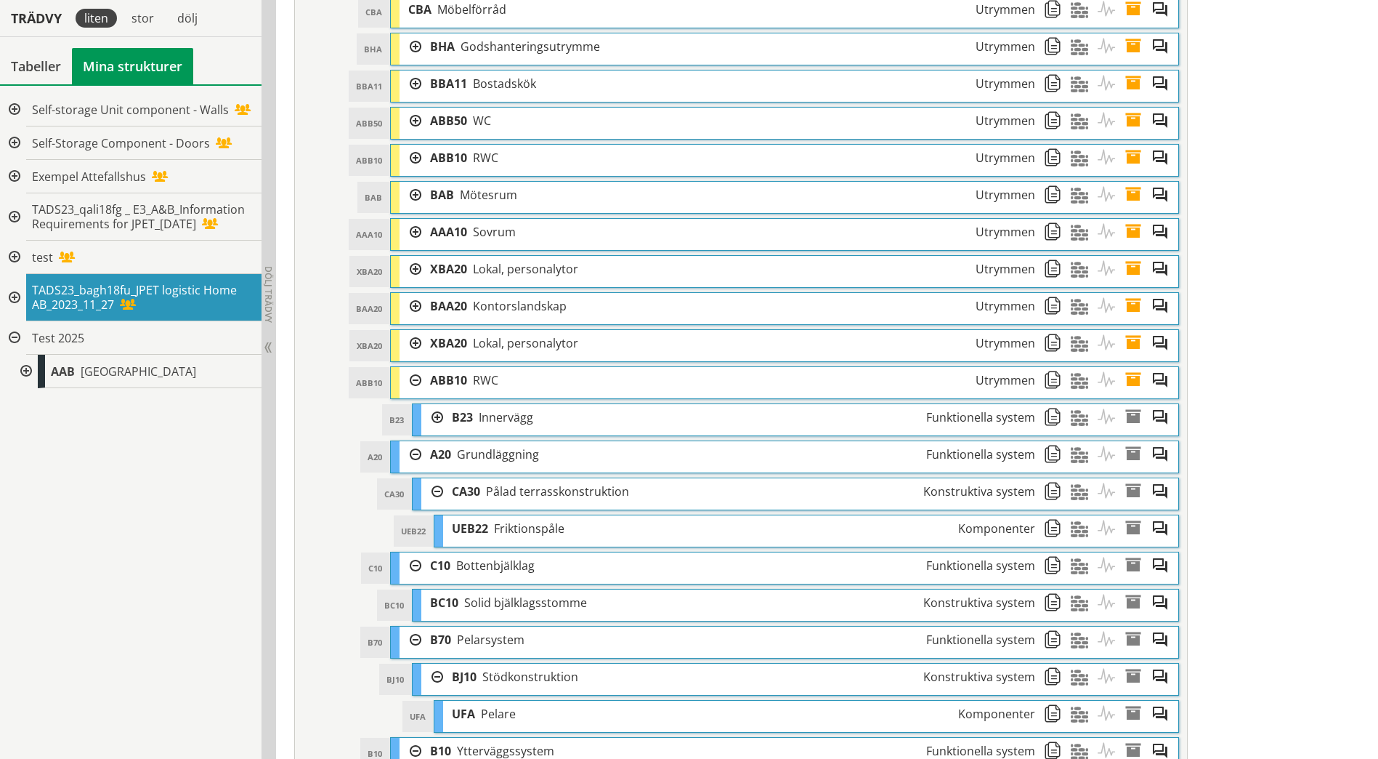
click at [439, 419] on div at bounding box center [432, 417] width 22 height 27
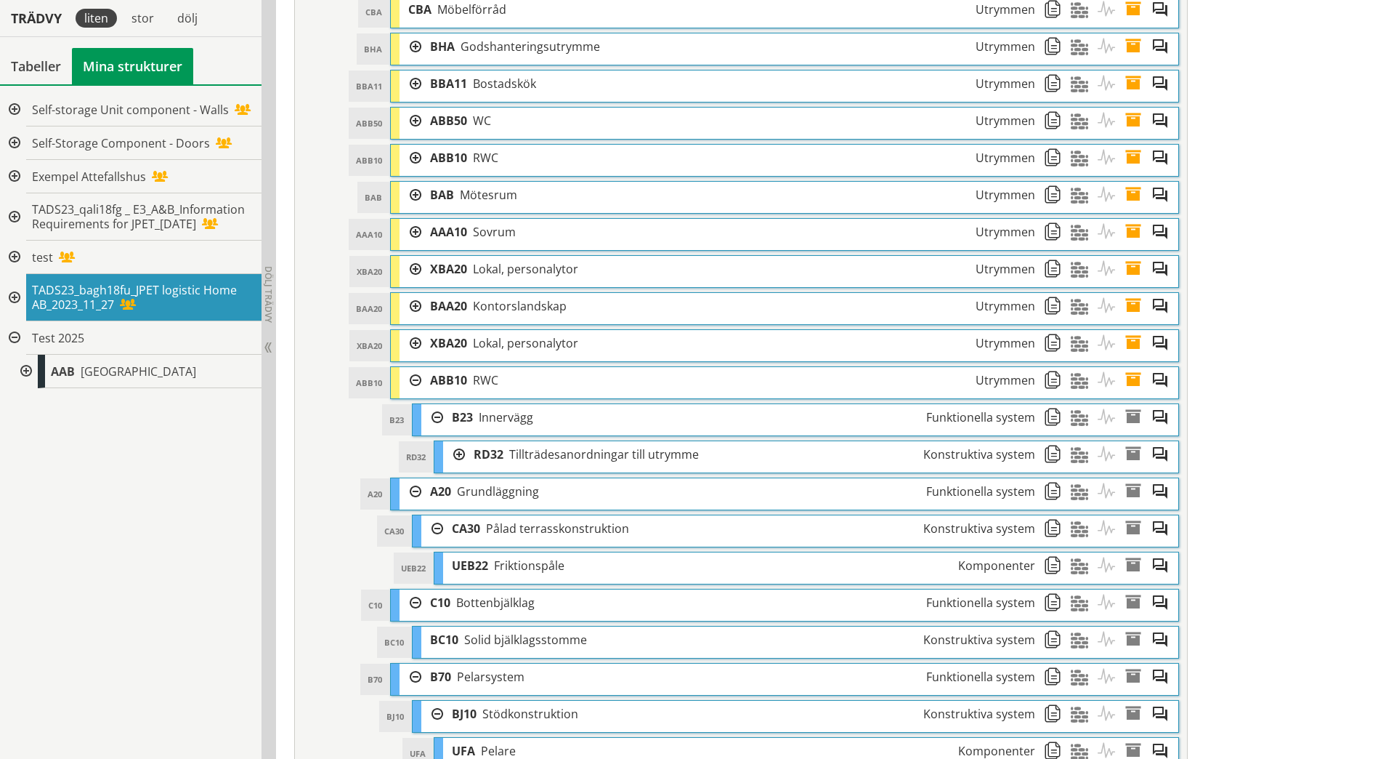
click at [459, 452] on div at bounding box center [454, 454] width 22 height 27
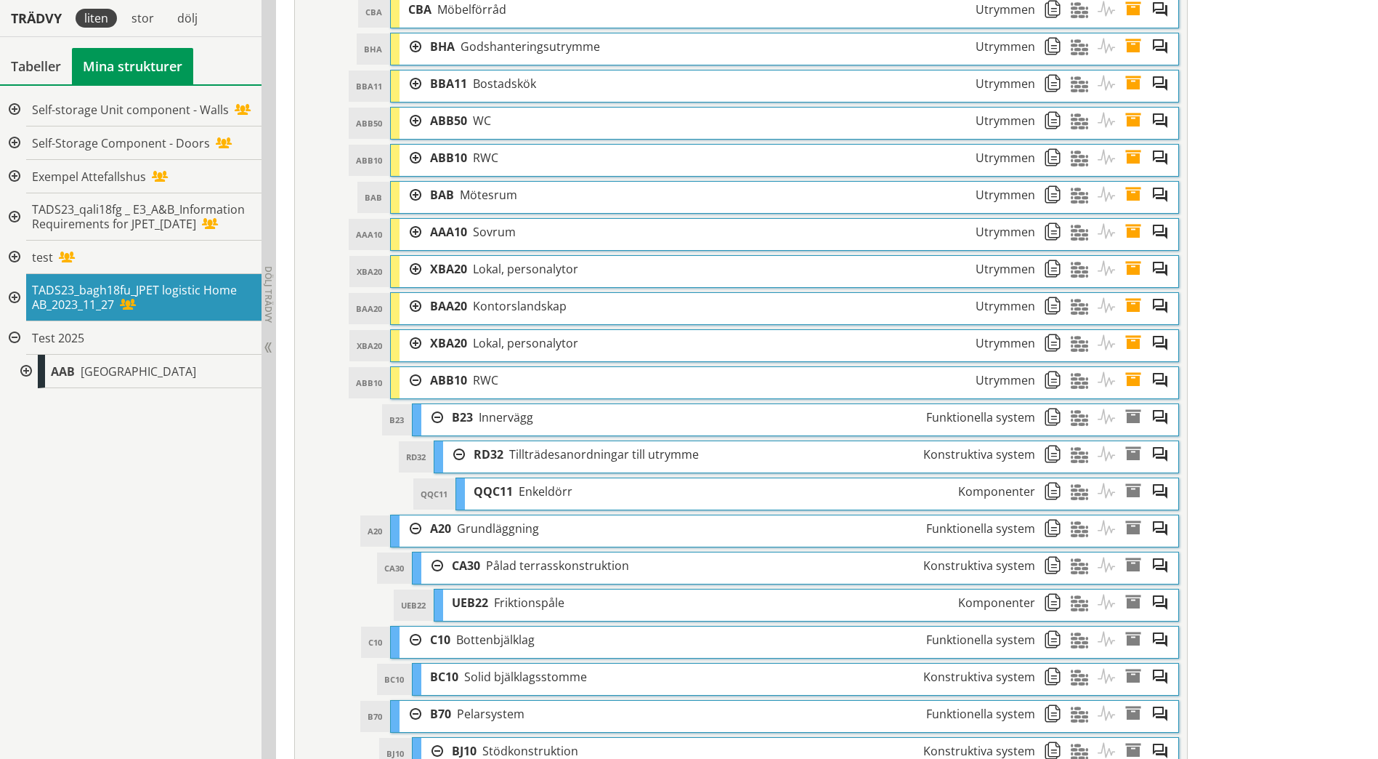
click at [416, 344] on div at bounding box center [411, 343] width 22 height 27
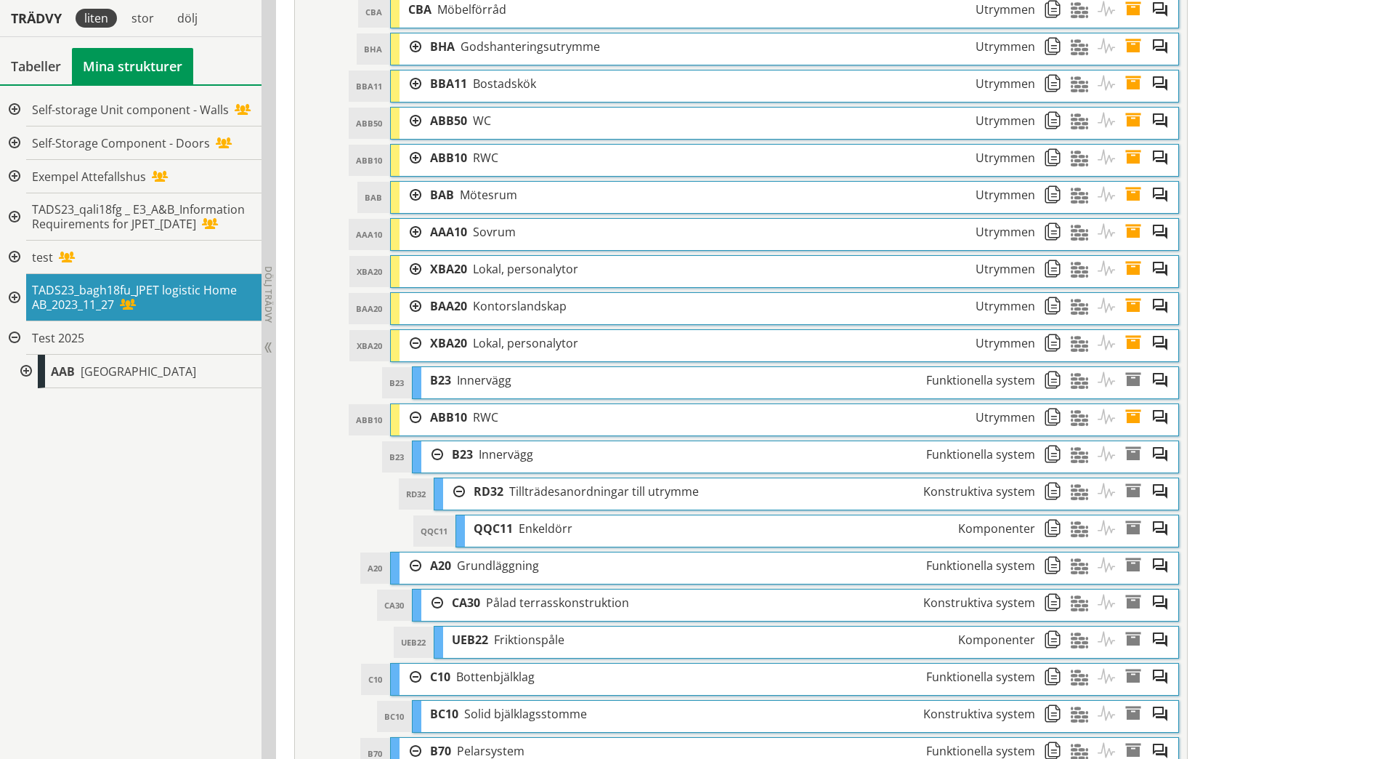
click at [411, 313] on div at bounding box center [411, 306] width 22 height 27
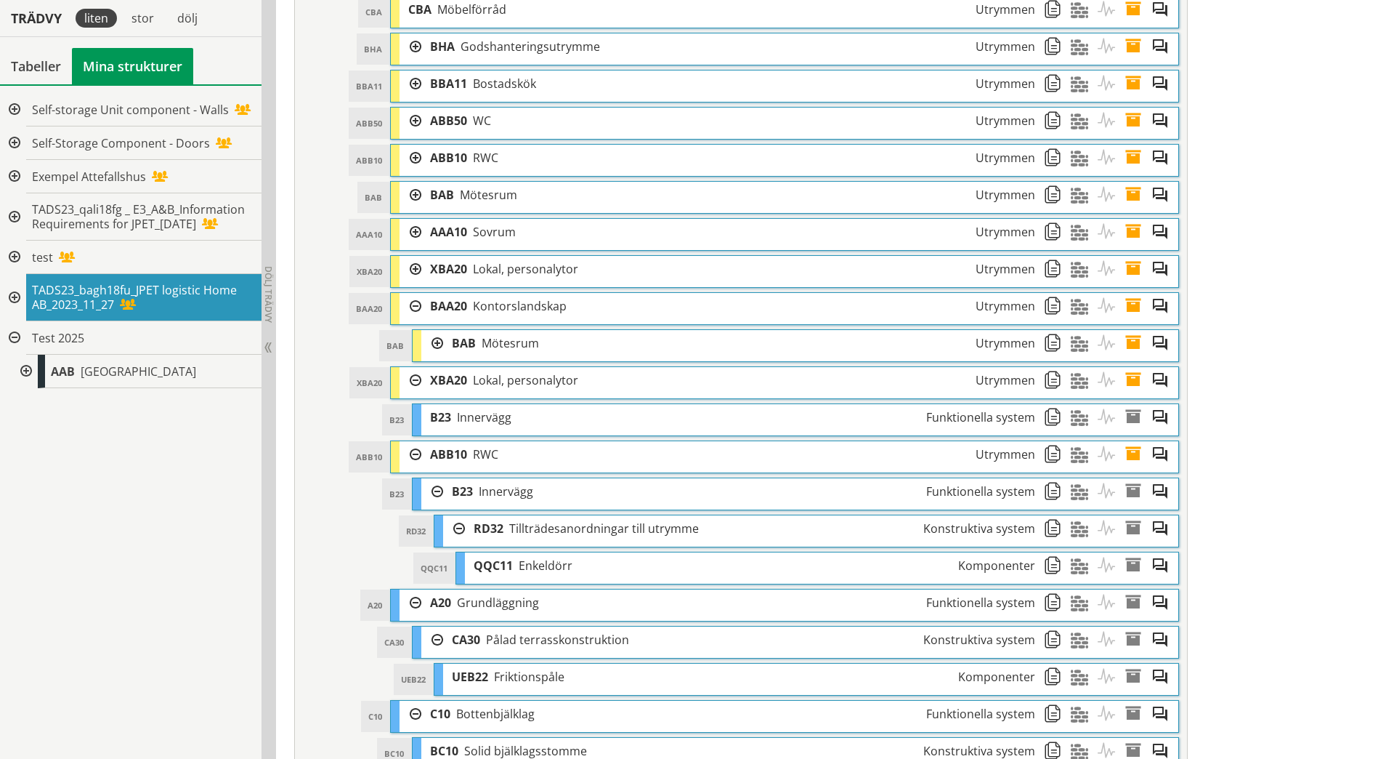
click at [440, 346] on div at bounding box center [432, 343] width 22 height 27
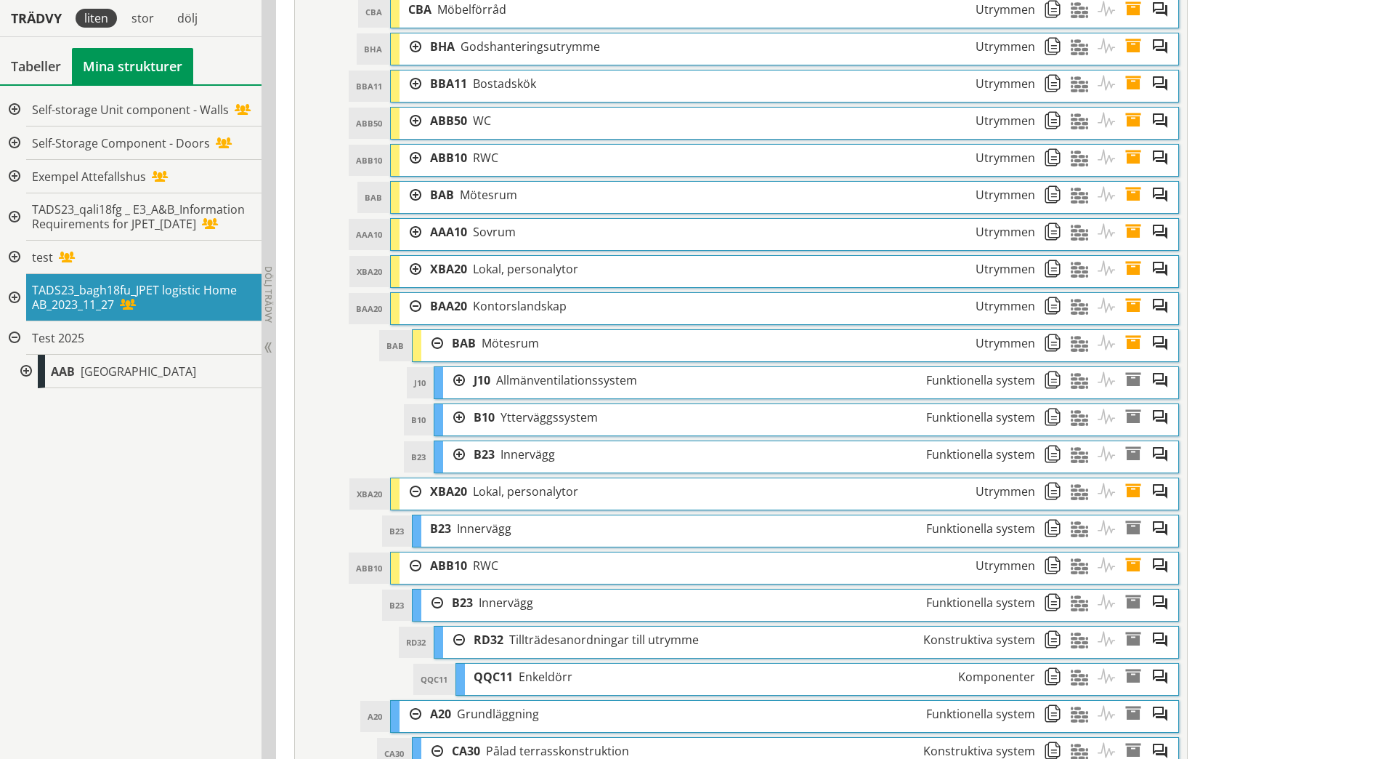
click at [456, 378] on div at bounding box center [454, 380] width 22 height 27
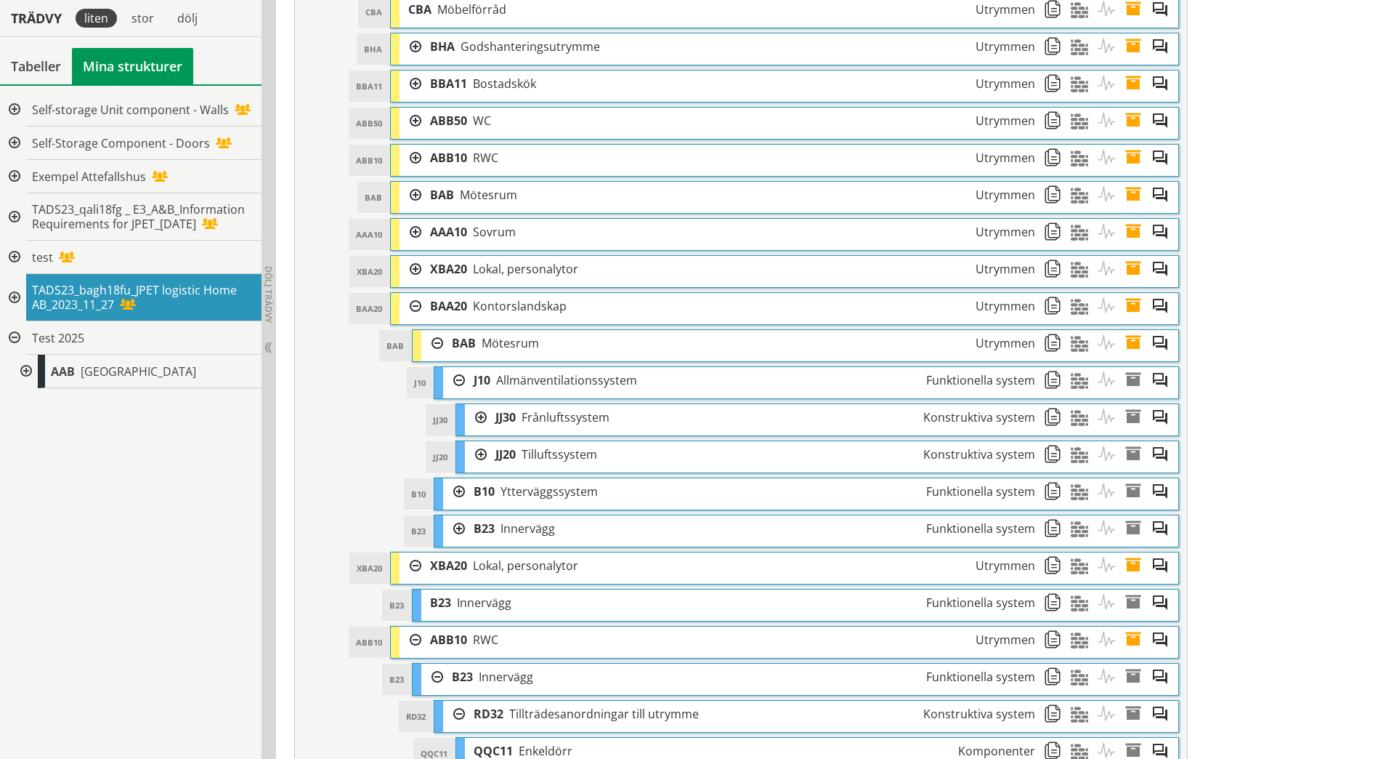
click at [477, 421] on div at bounding box center [476, 417] width 22 height 27
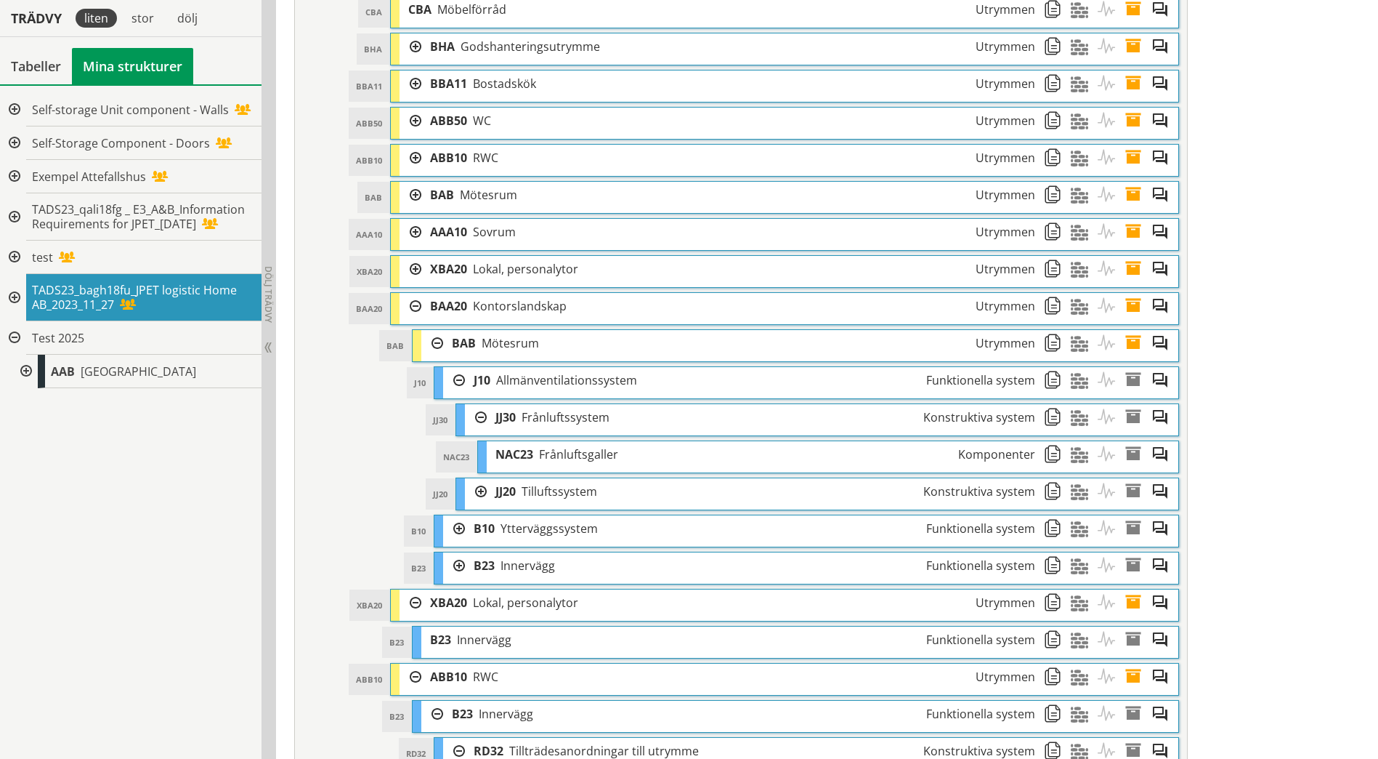
click at [485, 491] on div at bounding box center [476, 491] width 22 height 27
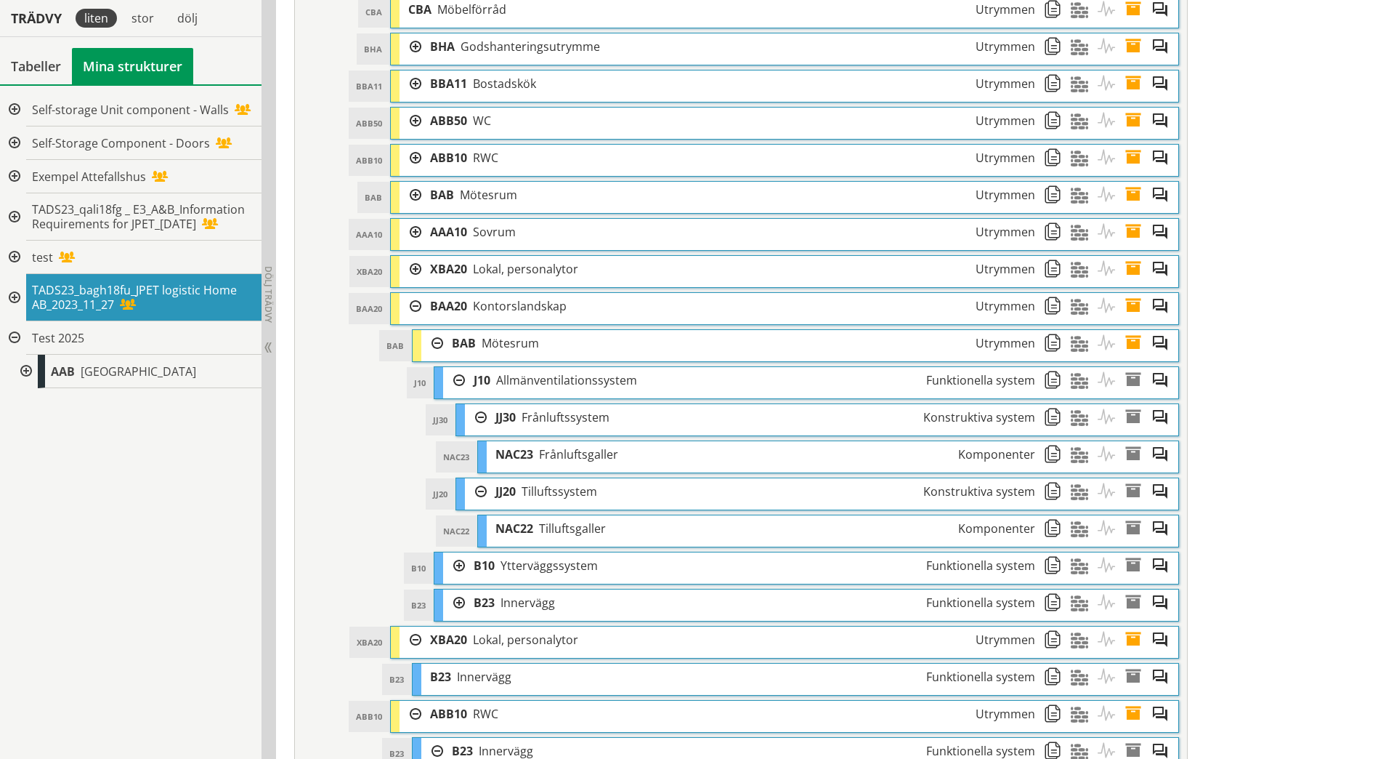
click at [462, 565] on div at bounding box center [454, 565] width 22 height 27
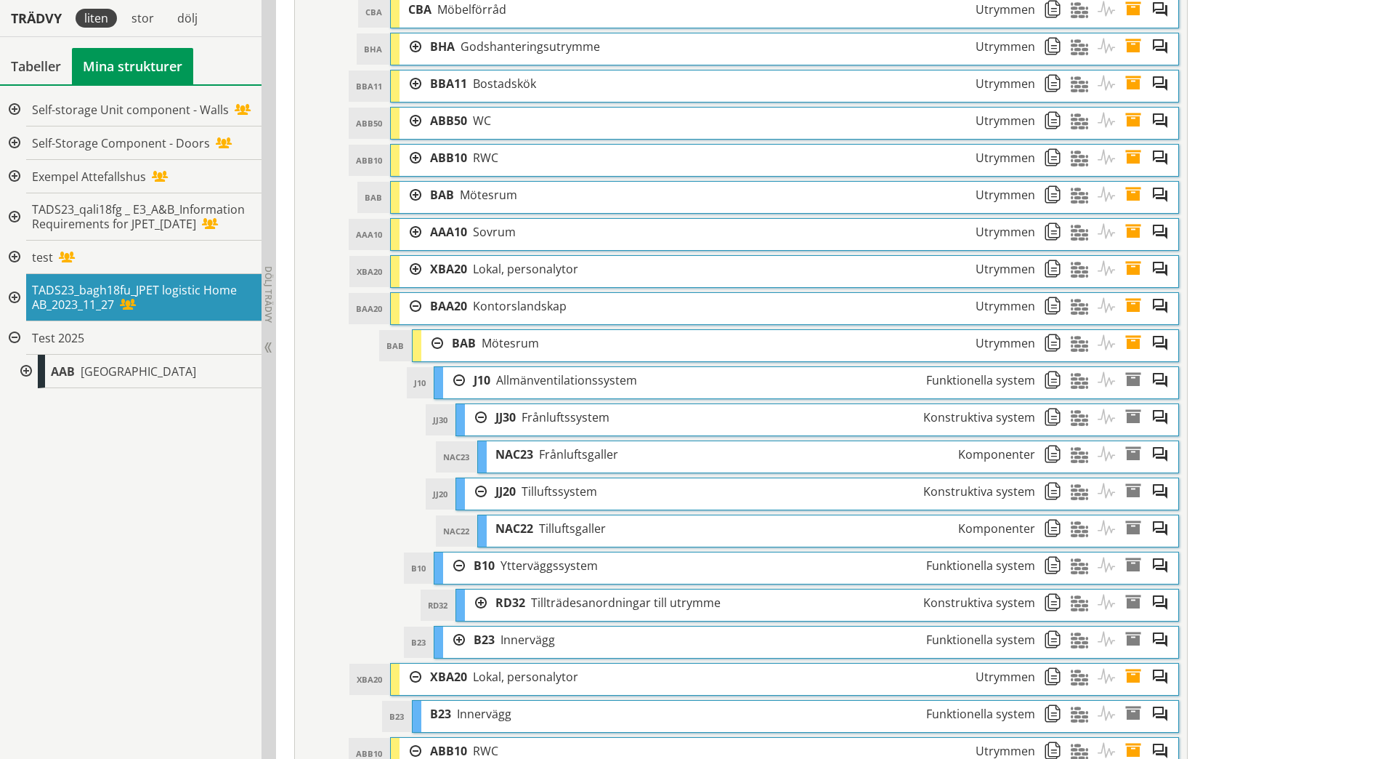
click at [480, 602] on div at bounding box center [476, 602] width 22 height 27
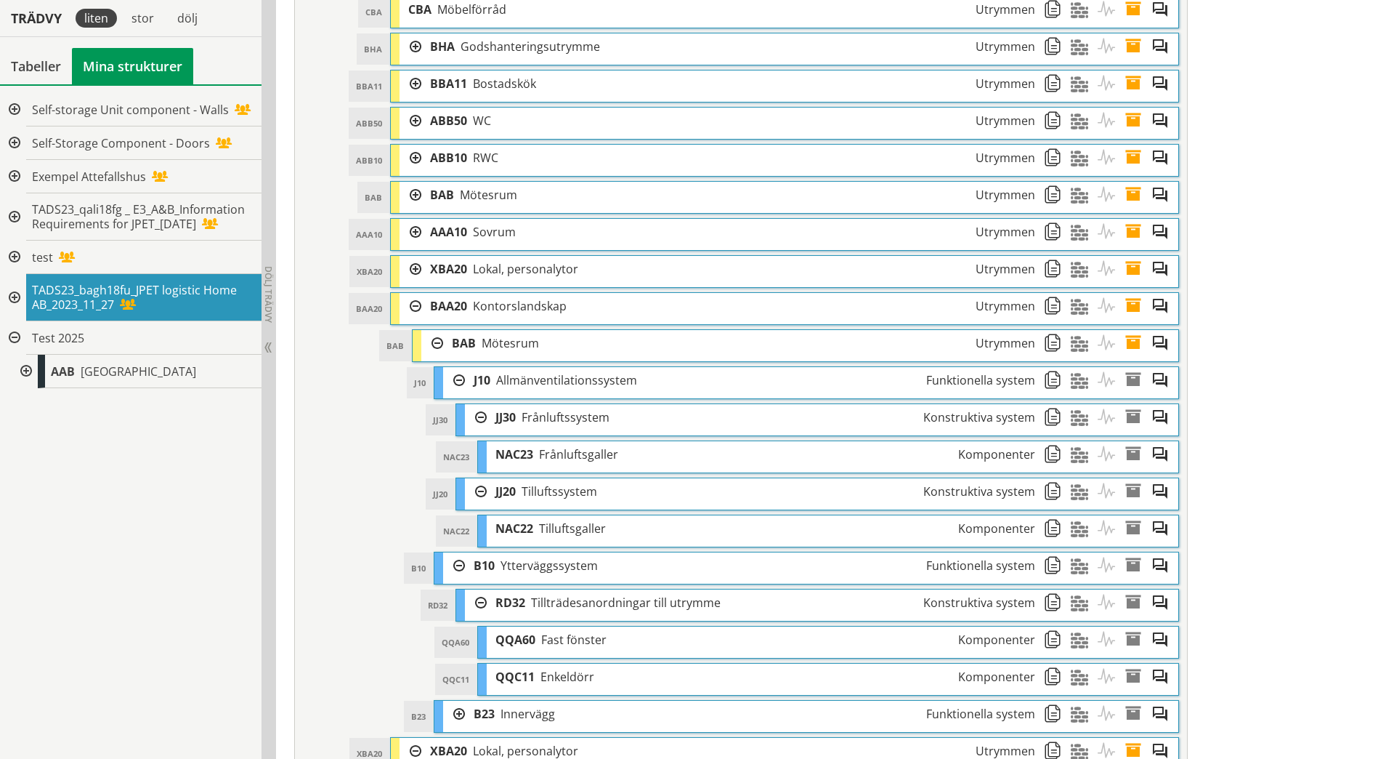
click at [455, 712] on div at bounding box center [454, 713] width 22 height 27
click at [479, 748] on div at bounding box center [476, 751] width 22 height 27
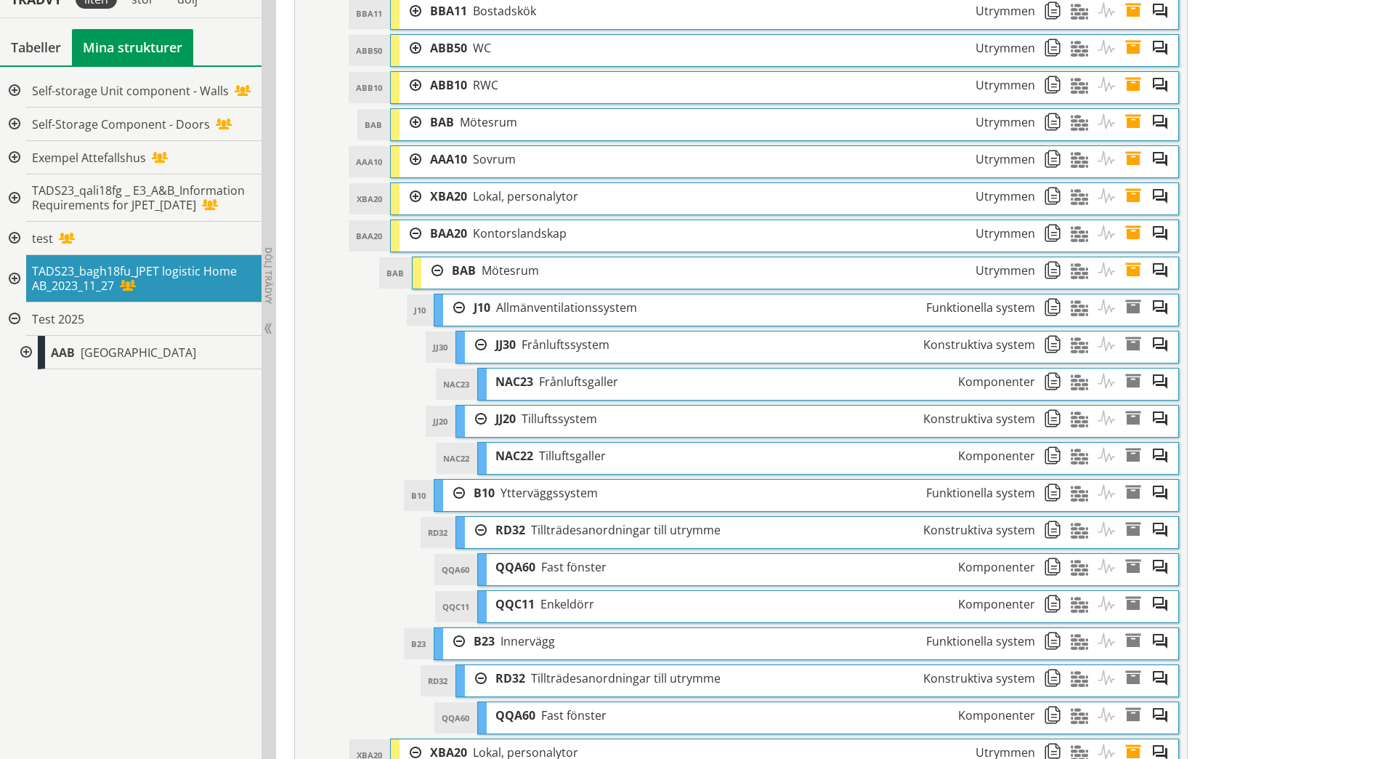
scroll to position [981, 0]
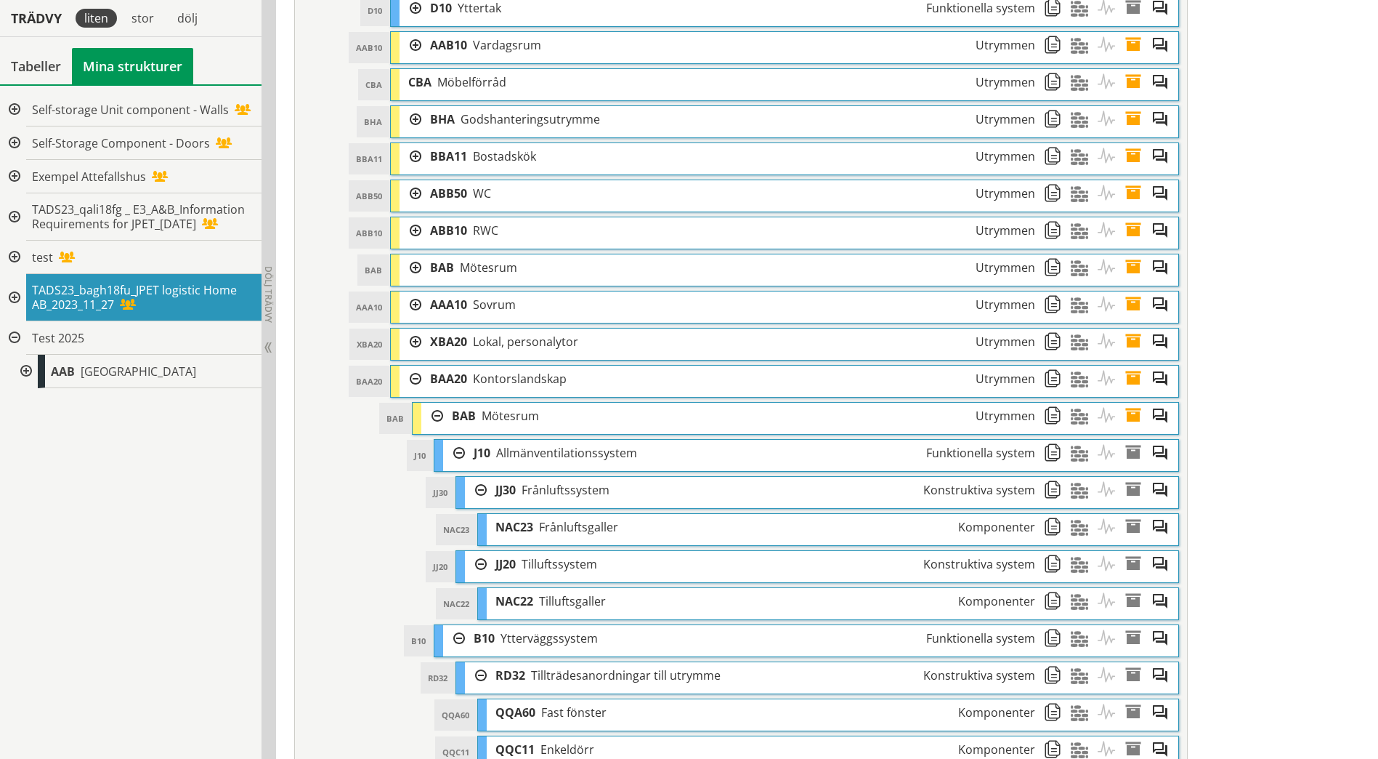
click at [413, 334] on div at bounding box center [411, 341] width 22 height 27
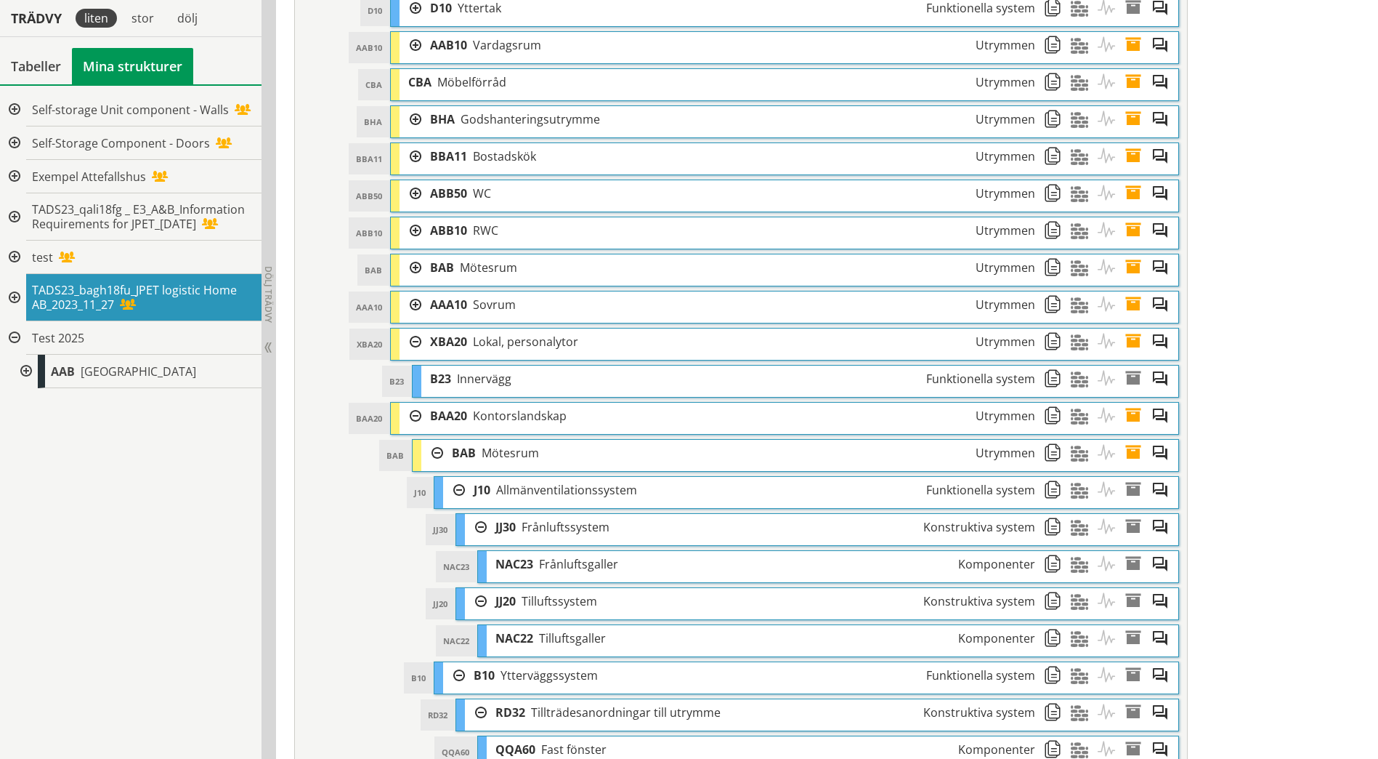
click at [412, 308] on div at bounding box center [411, 304] width 22 height 27
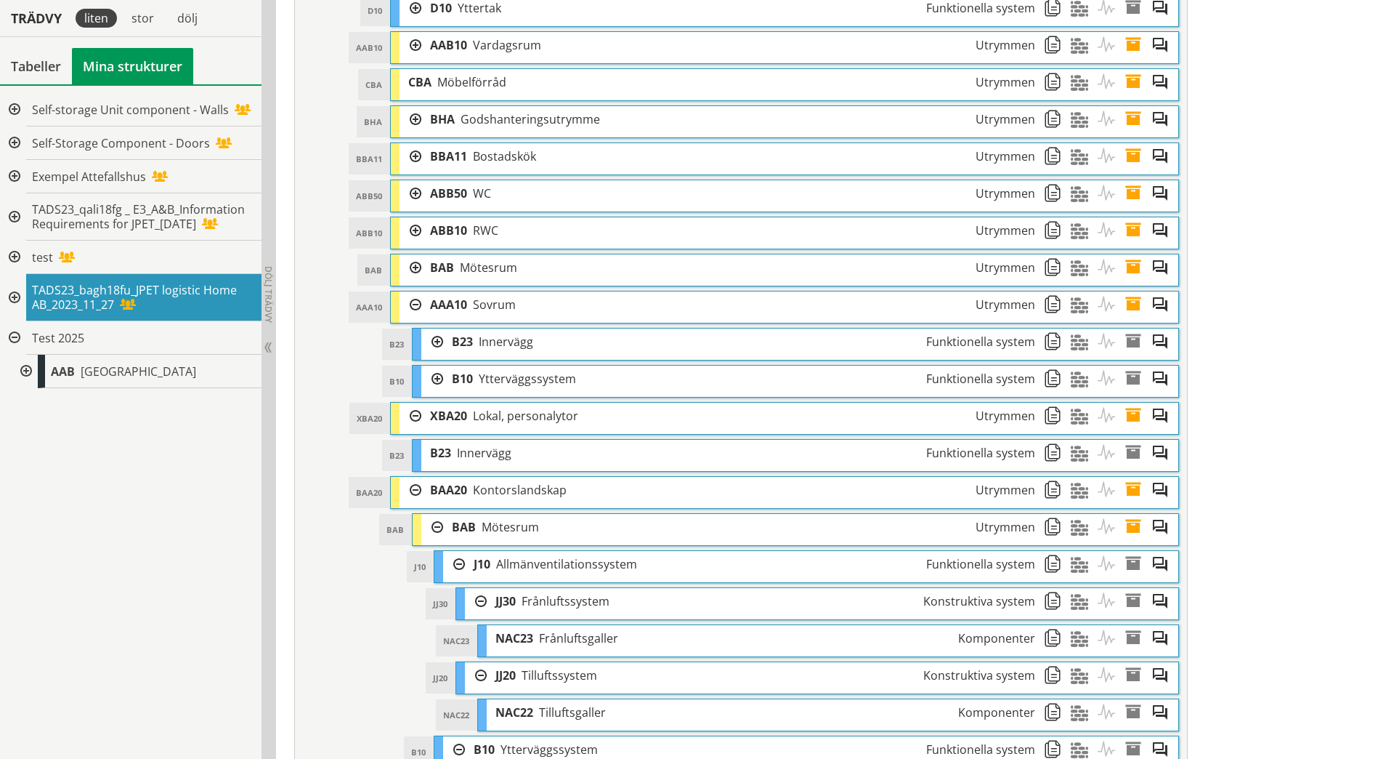
click at [436, 381] on div at bounding box center [432, 379] width 22 height 27
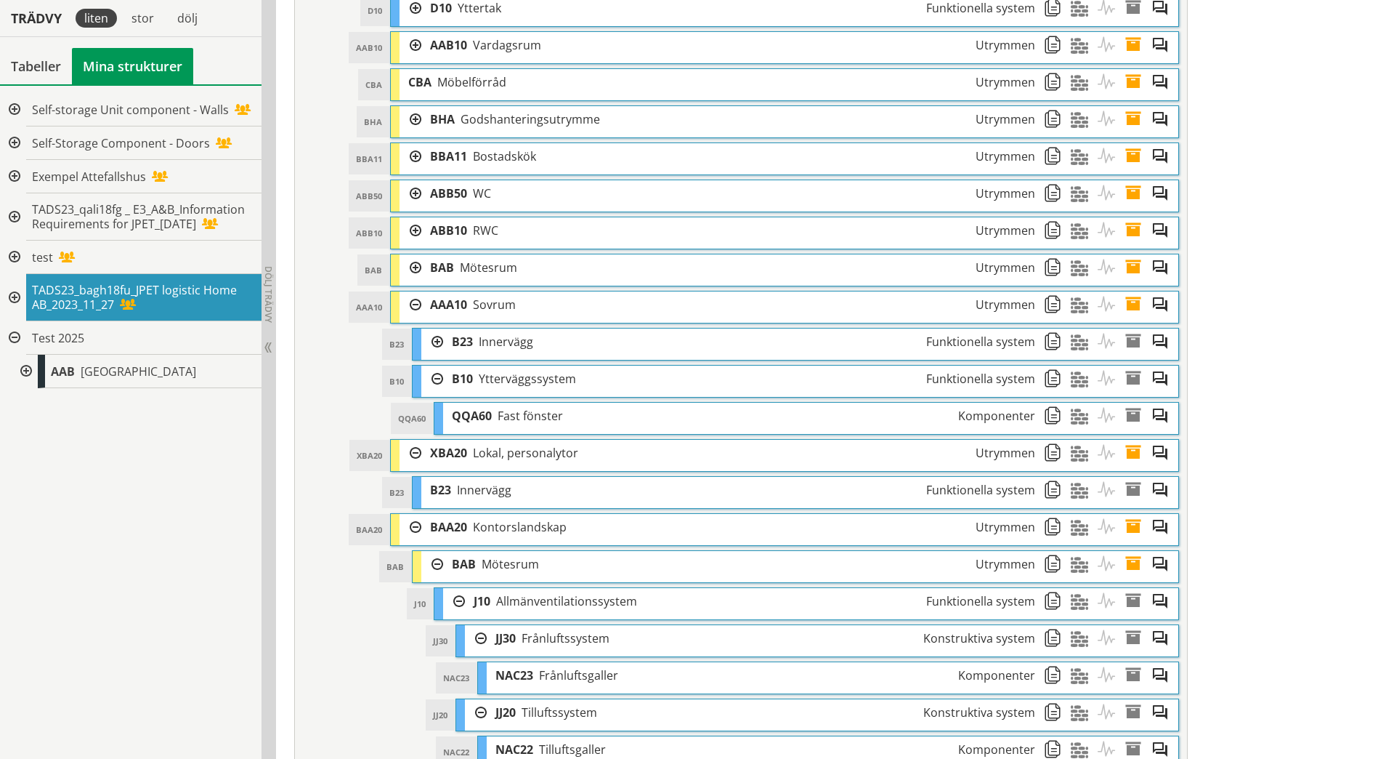
click at [436, 343] on div at bounding box center [432, 341] width 22 height 27
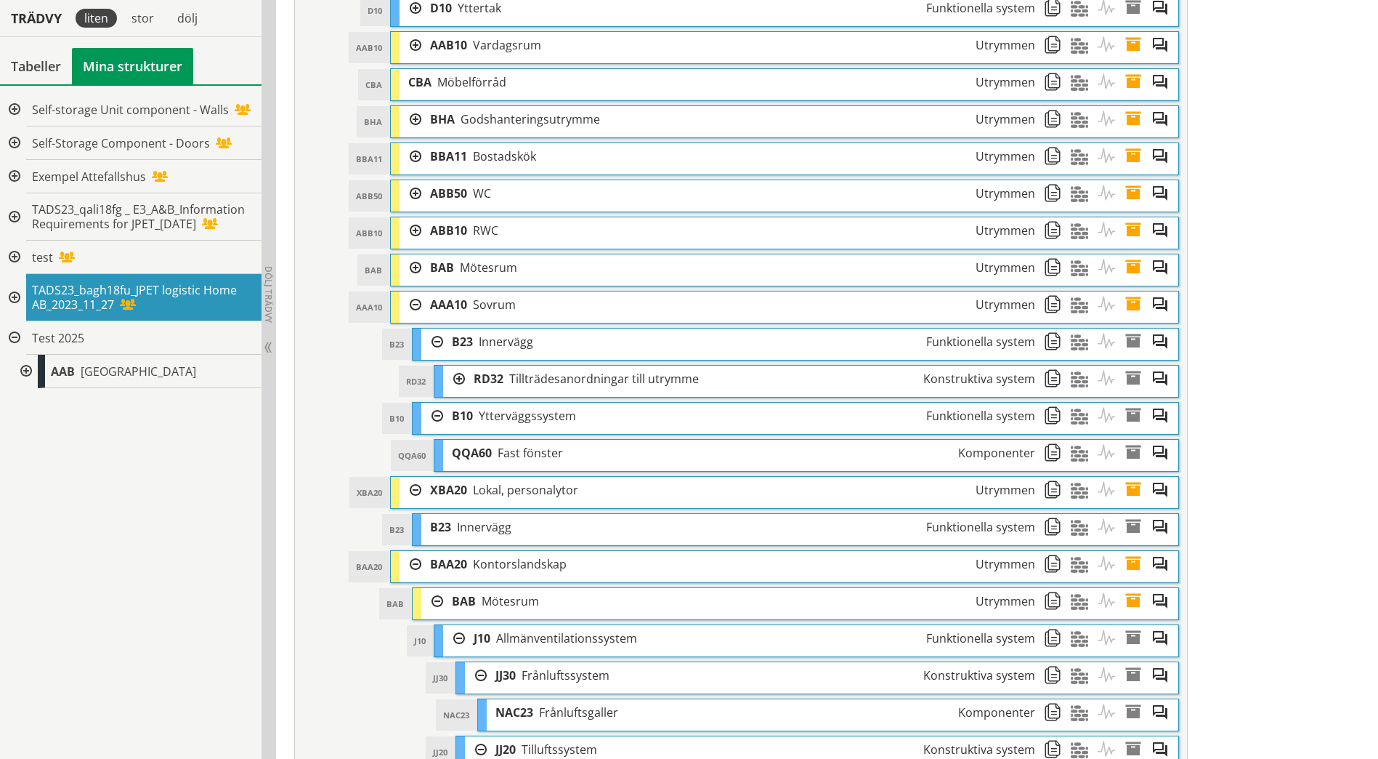
click at [461, 377] on div at bounding box center [454, 379] width 22 height 27
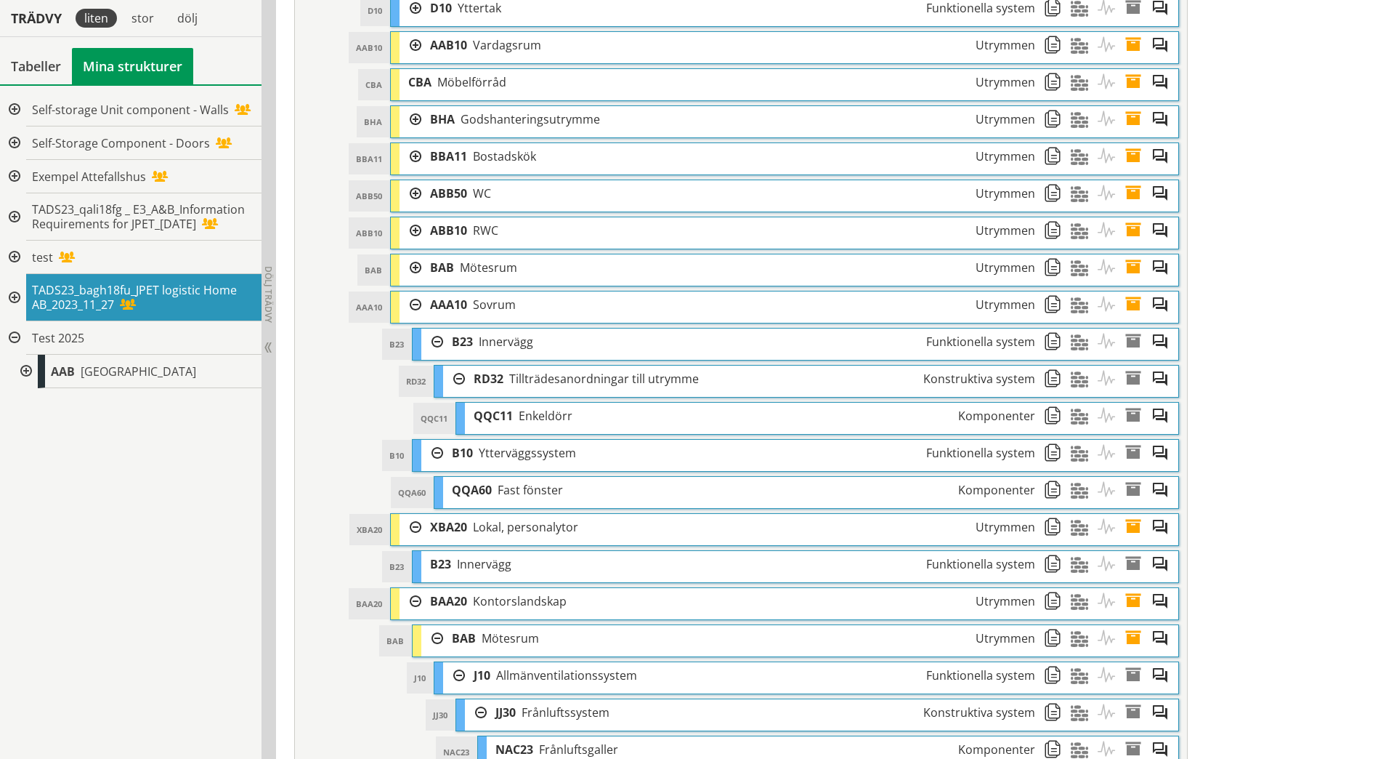
click at [416, 275] on div at bounding box center [411, 267] width 22 height 27
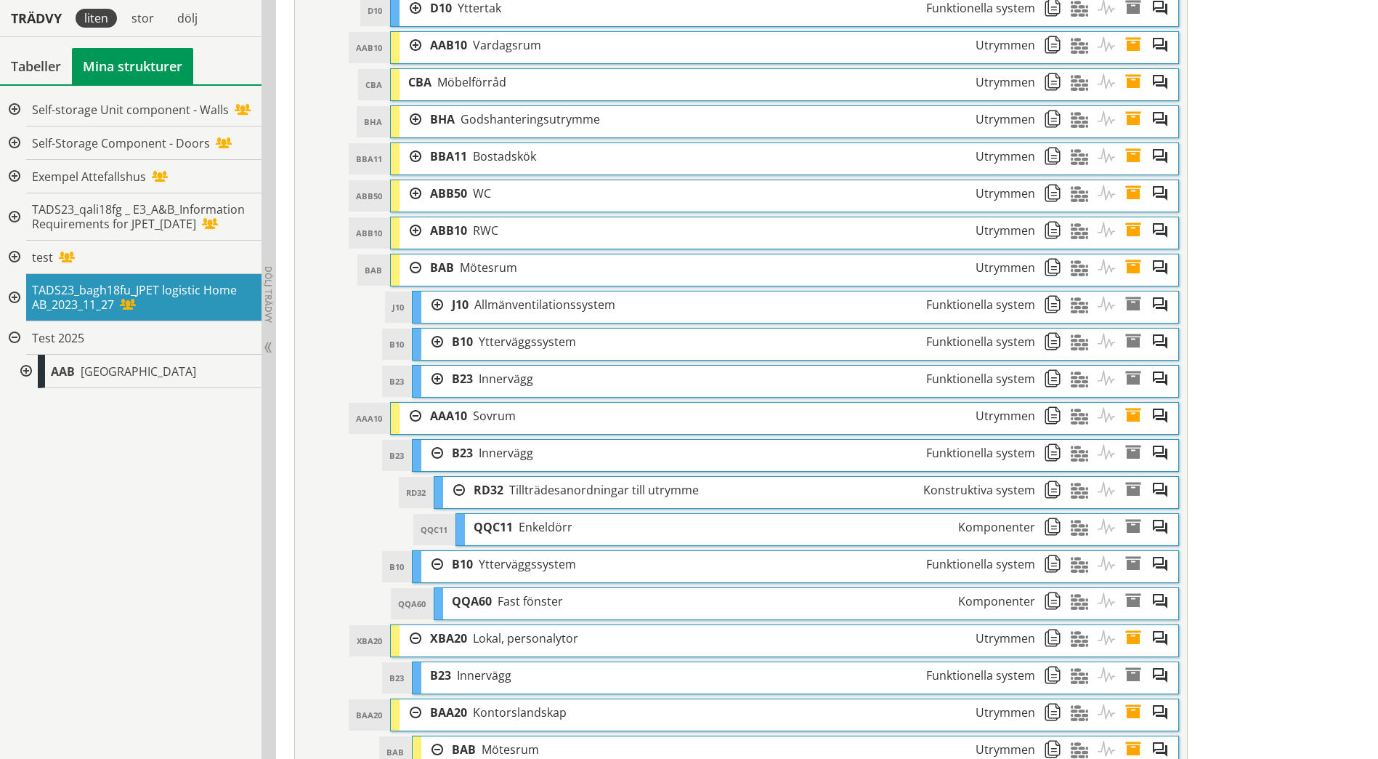
click at [437, 304] on div at bounding box center [432, 304] width 22 height 27
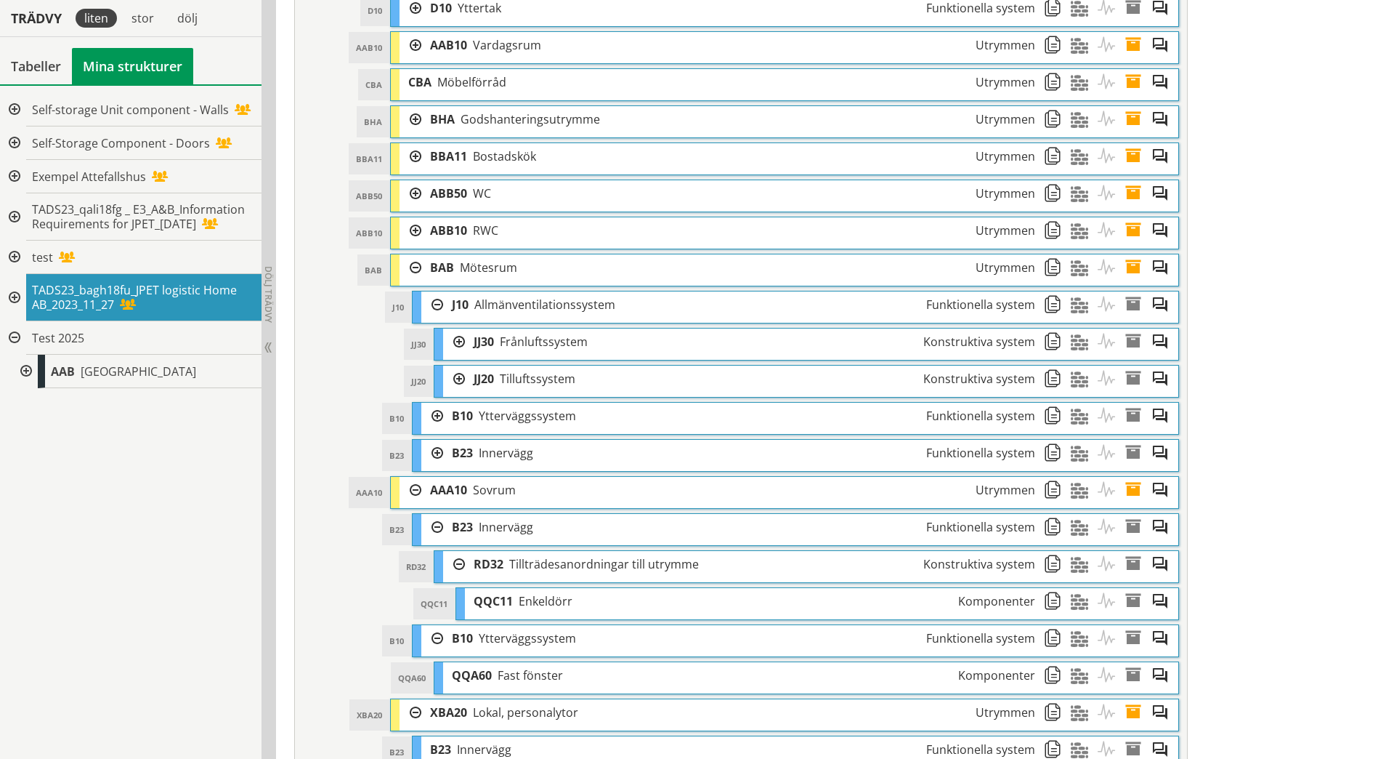
click at [459, 343] on div at bounding box center [454, 341] width 22 height 27
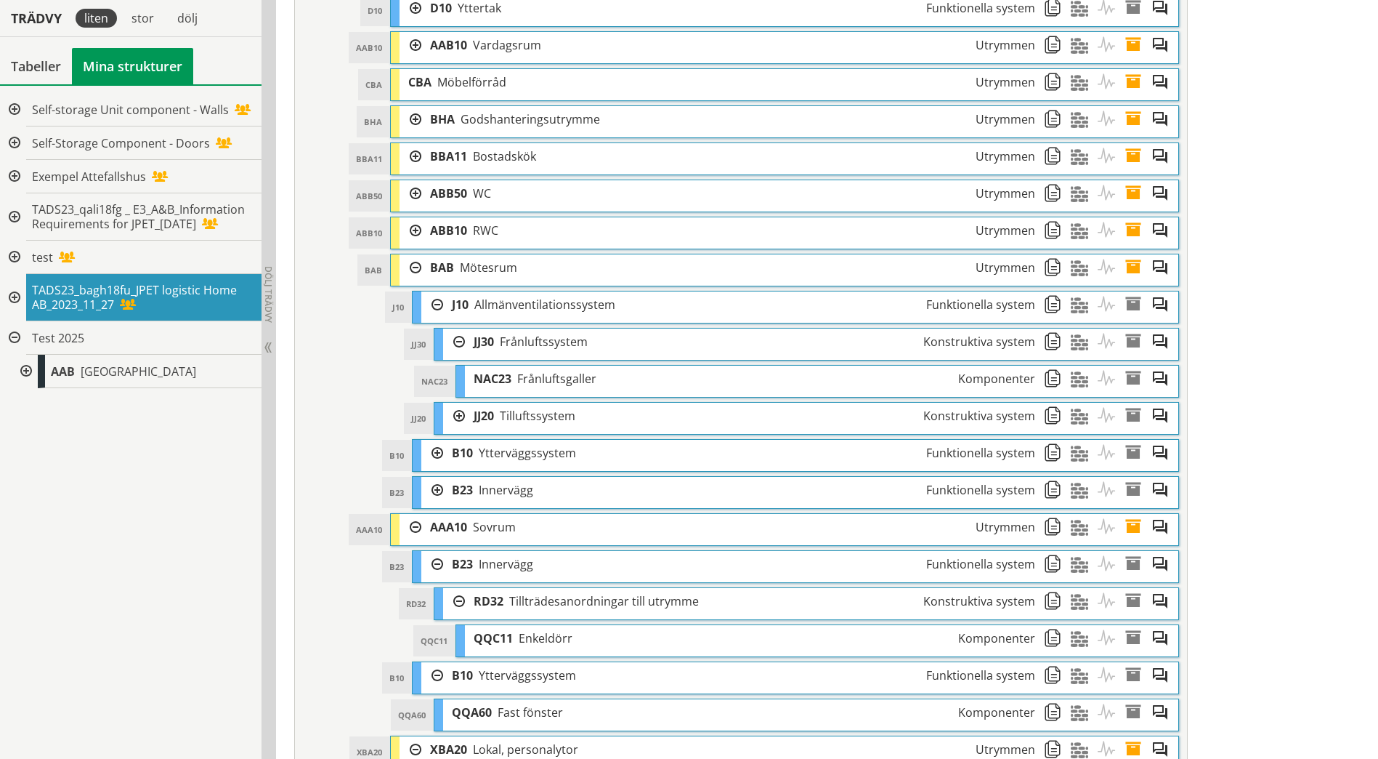
click at [460, 418] on div at bounding box center [454, 416] width 22 height 27
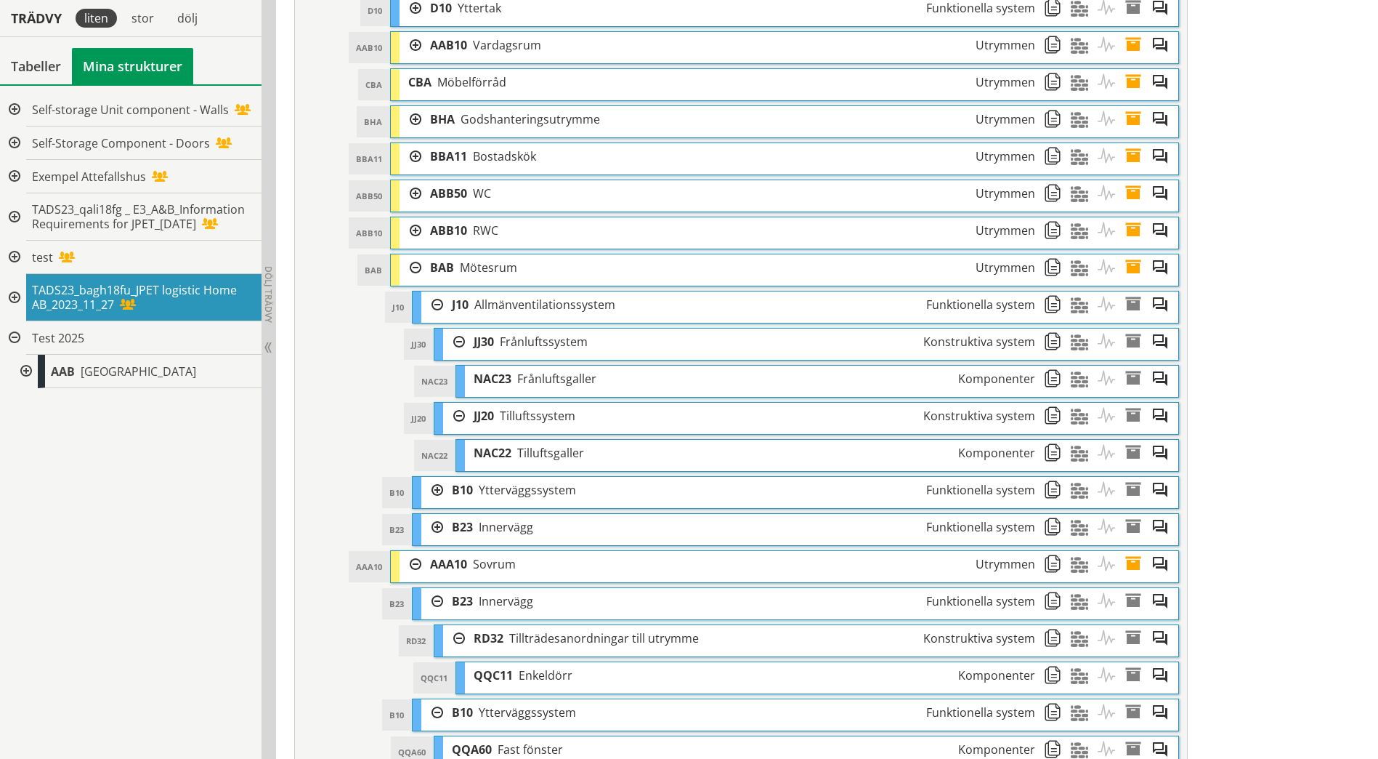
click at [432, 490] on div at bounding box center [432, 490] width 22 height 27
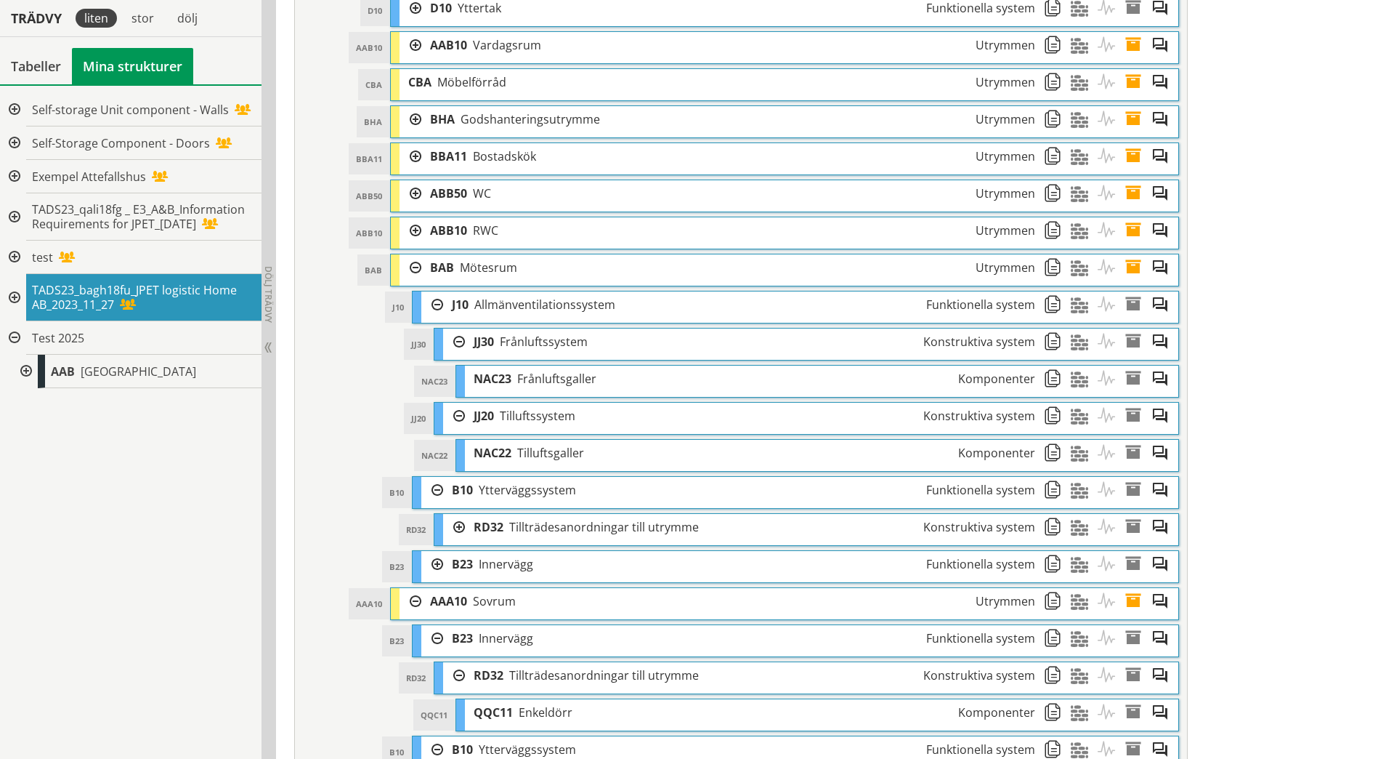
click at [460, 528] on div at bounding box center [454, 527] width 22 height 27
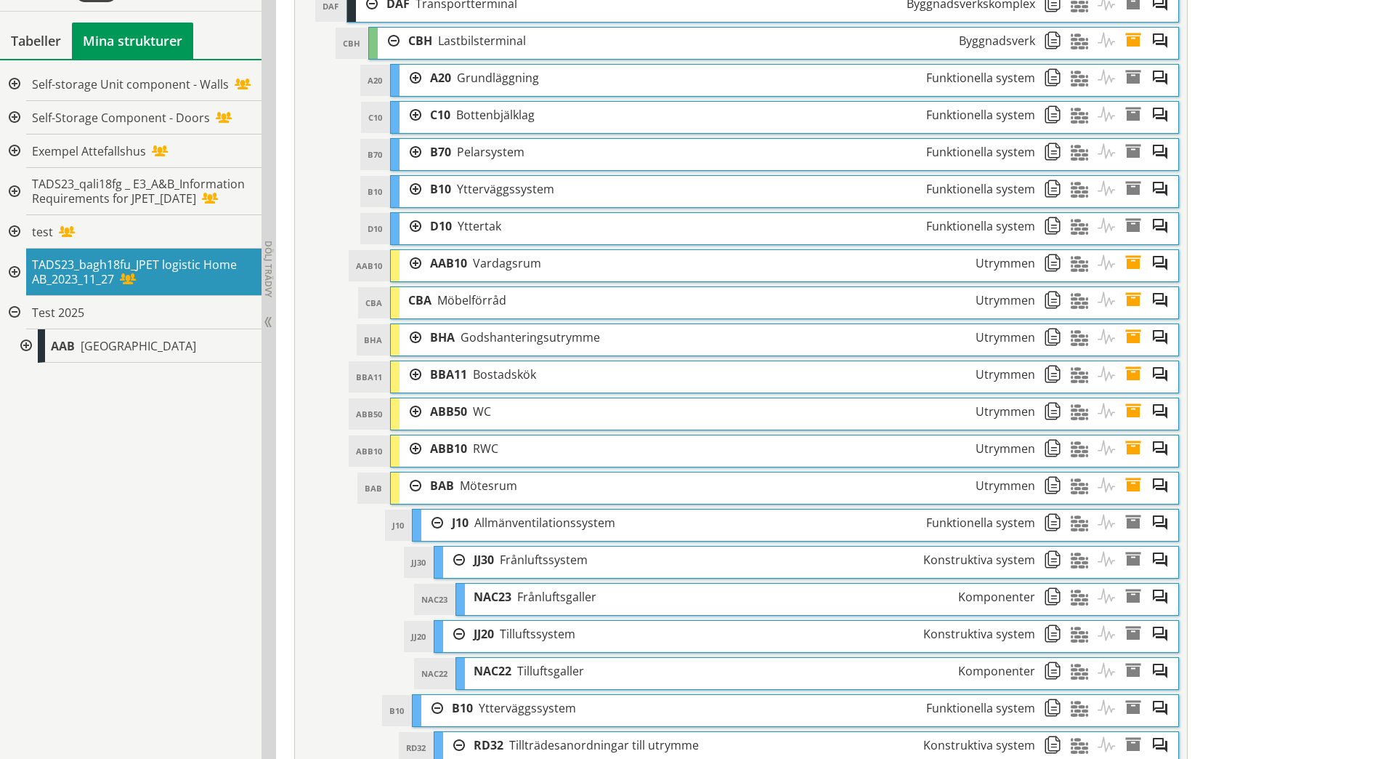
scroll to position [690, 0]
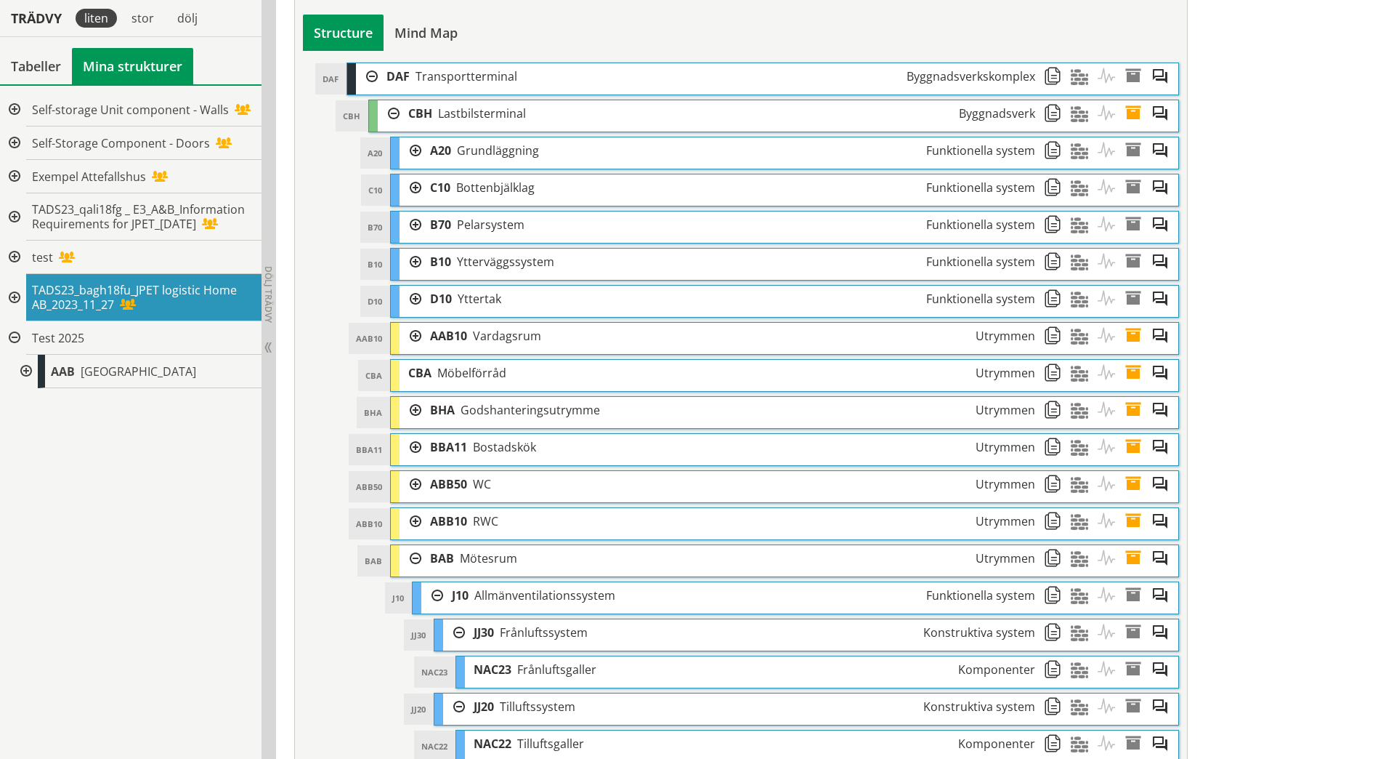
click at [410, 519] on div at bounding box center [411, 521] width 22 height 27
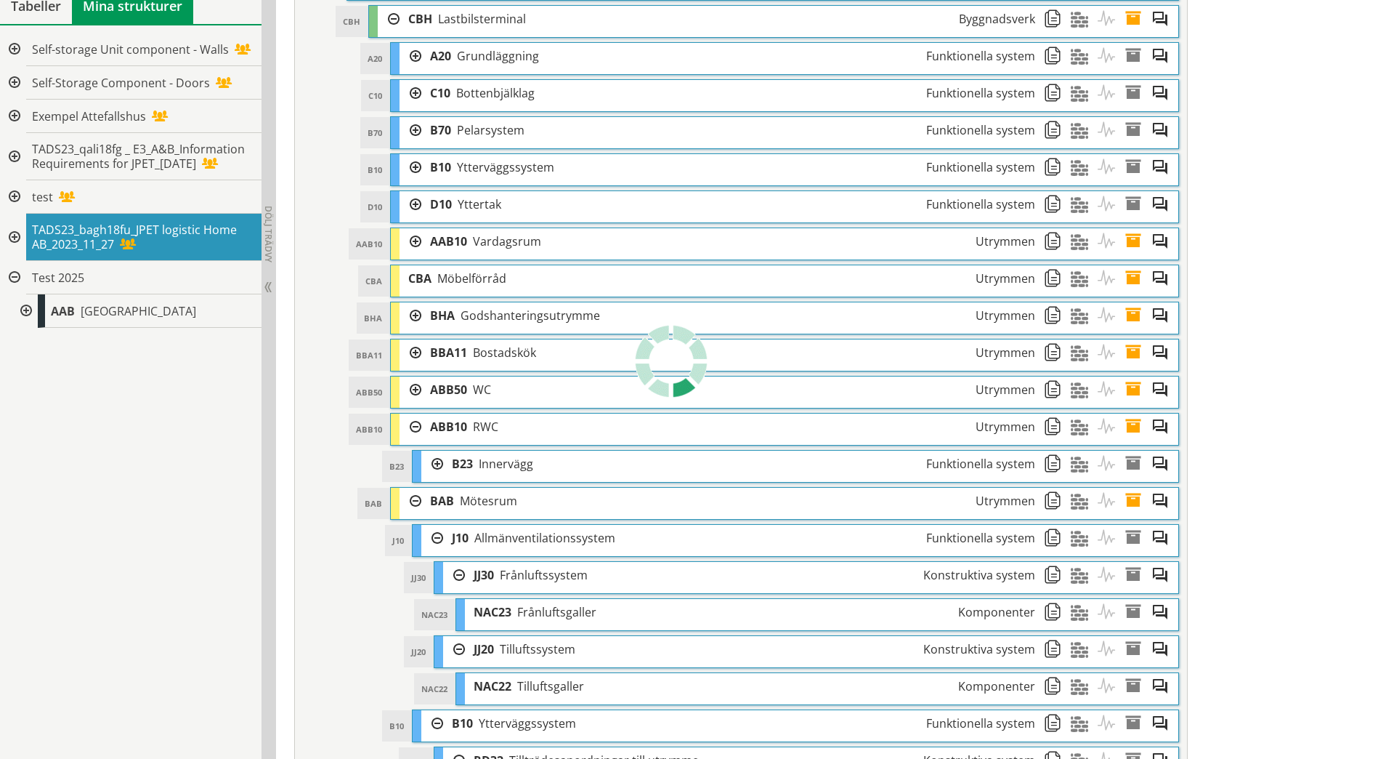
scroll to position [836, 0]
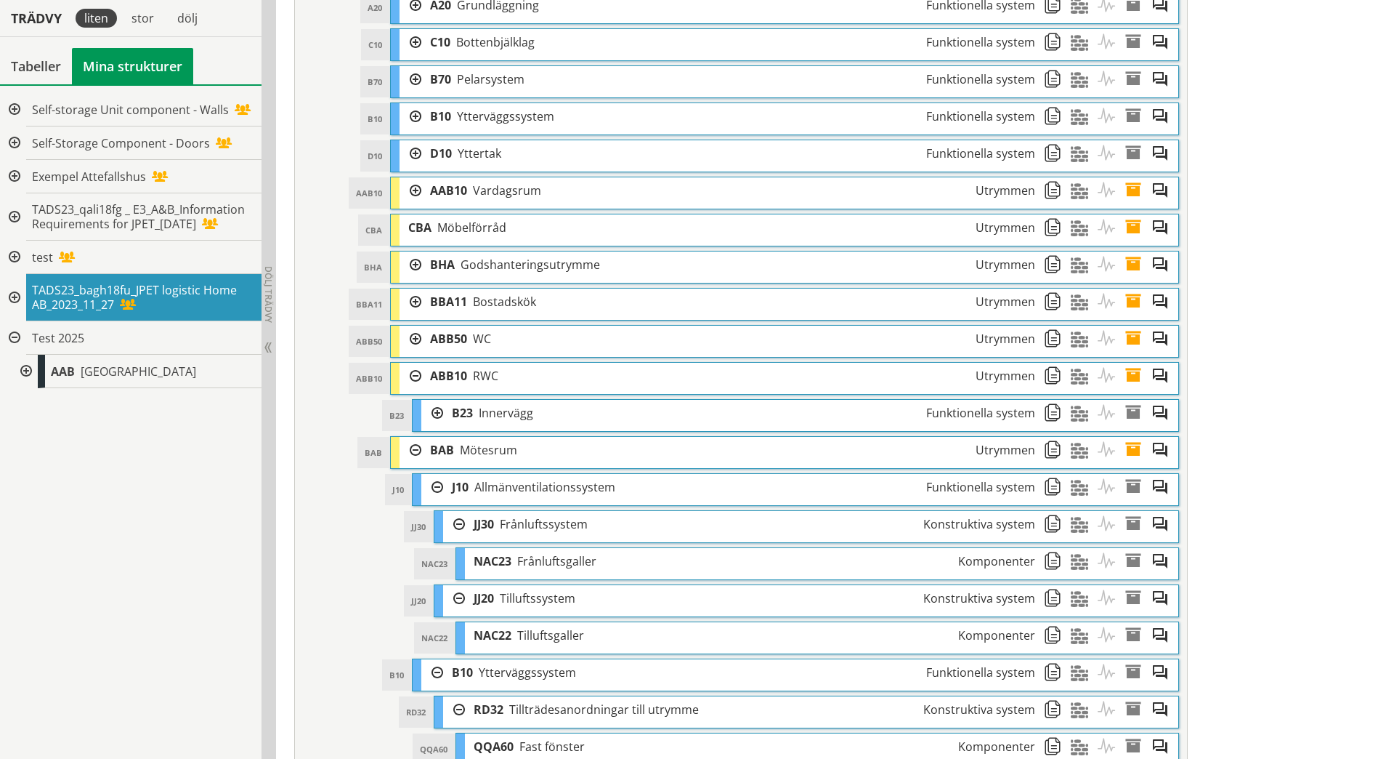
click at [442, 408] on div at bounding box center [432, 413] width 22 height 27
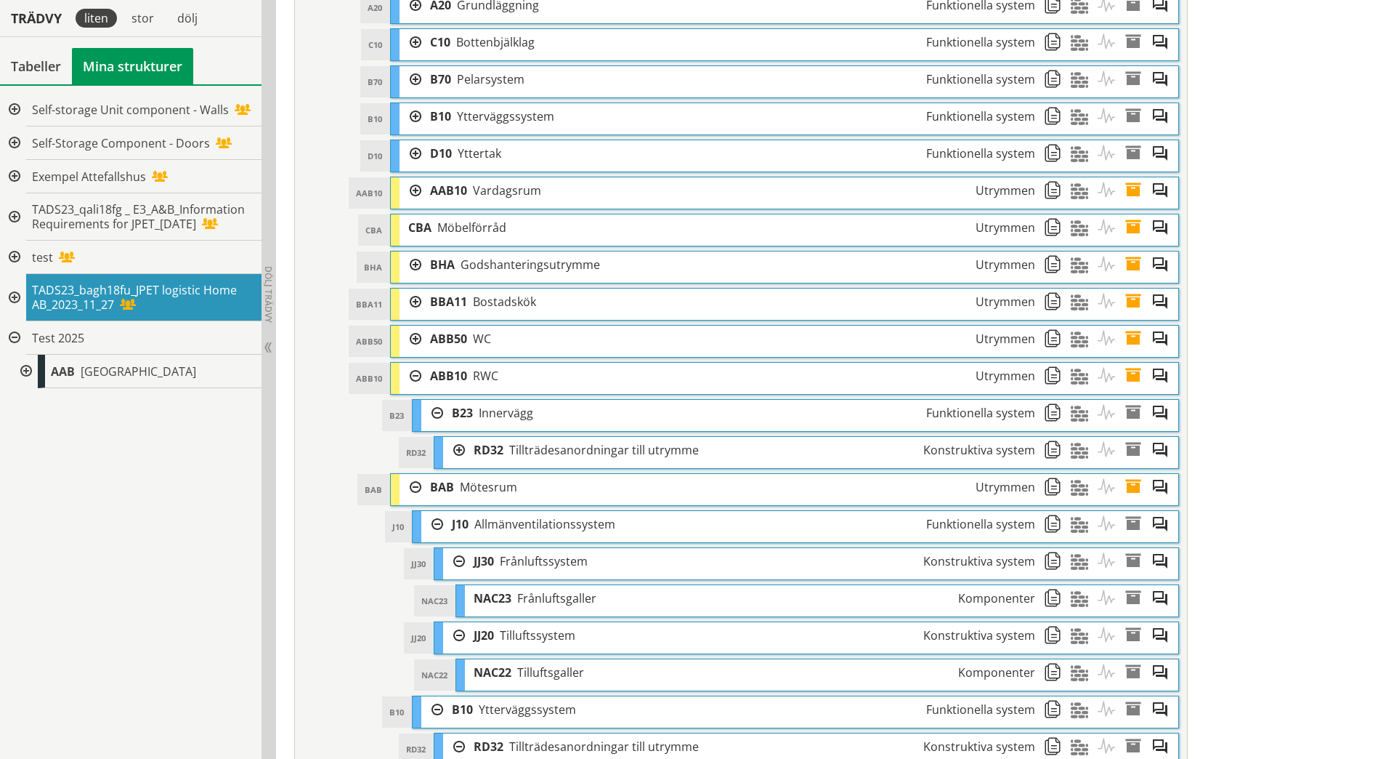
click at [464, 451] on div at bounding box center [454, 450] width 22 height 27
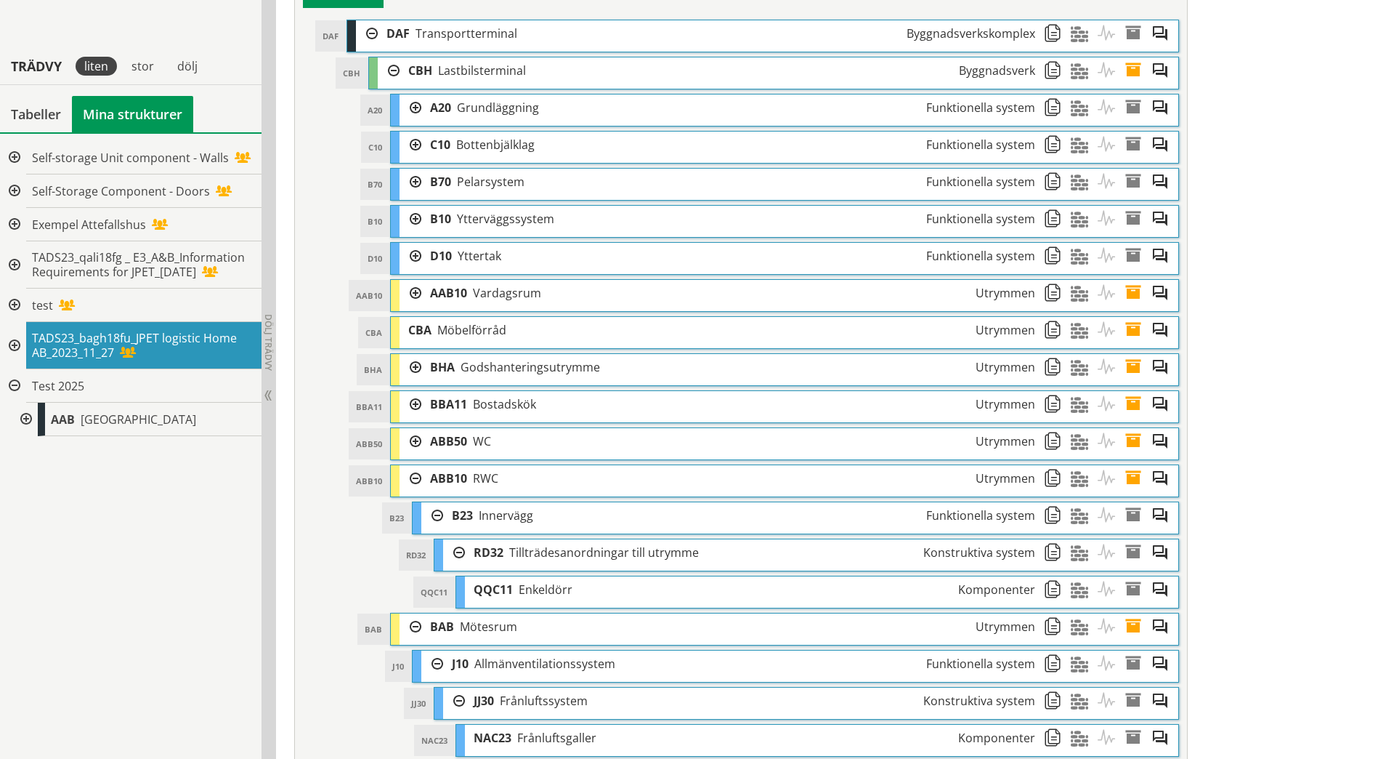
scroll to position [690, 0]
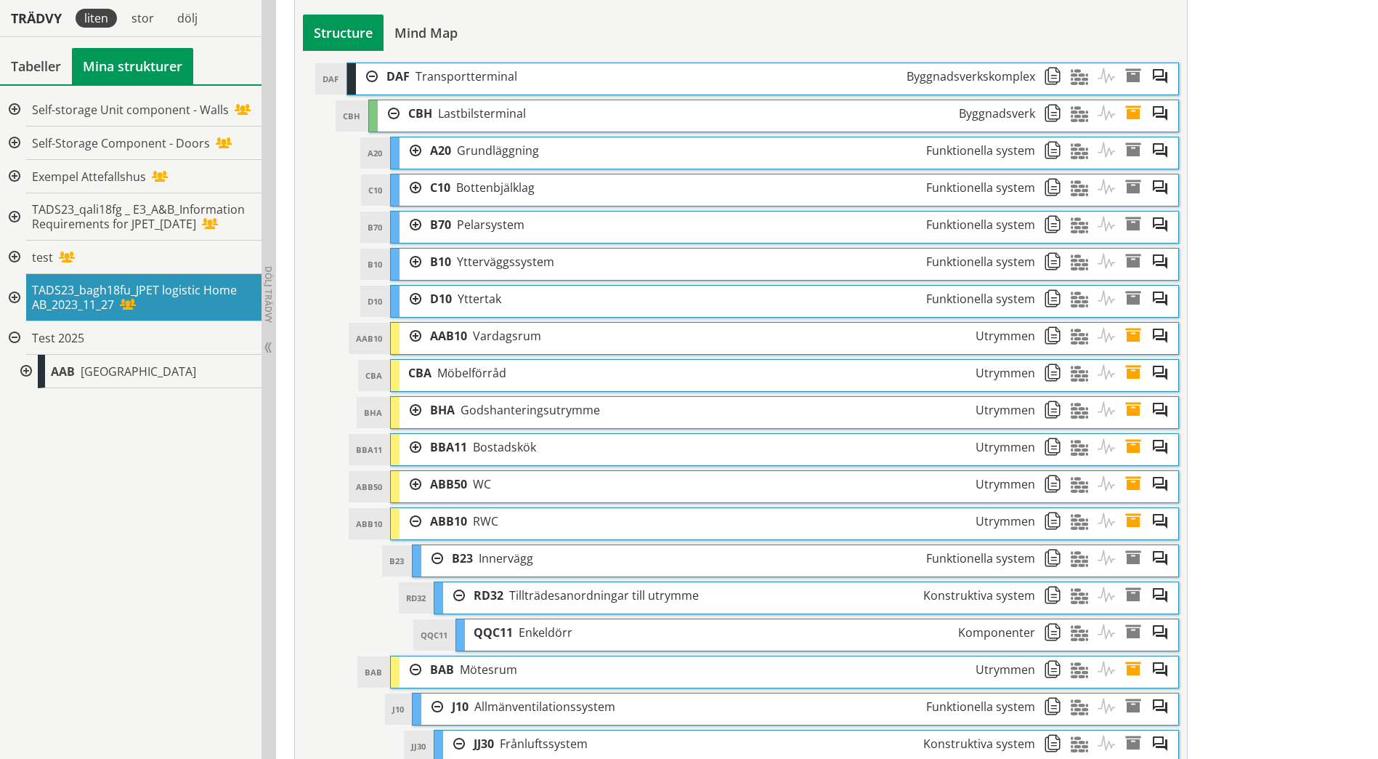
click at [416, 483] on div at bounding box center [411, 484] width 22 height 27
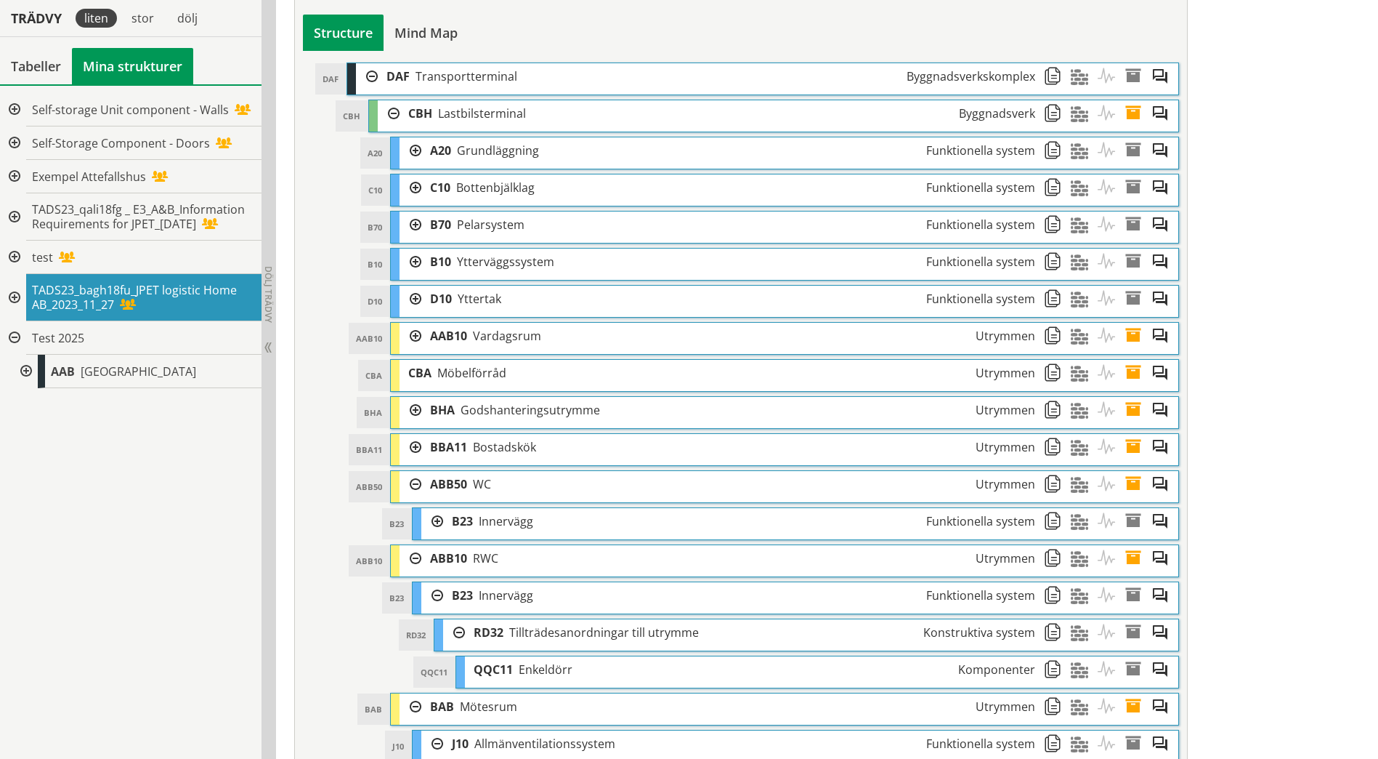
click at [439, 521] on div at bounding box center [432, 521] width 22 height 27
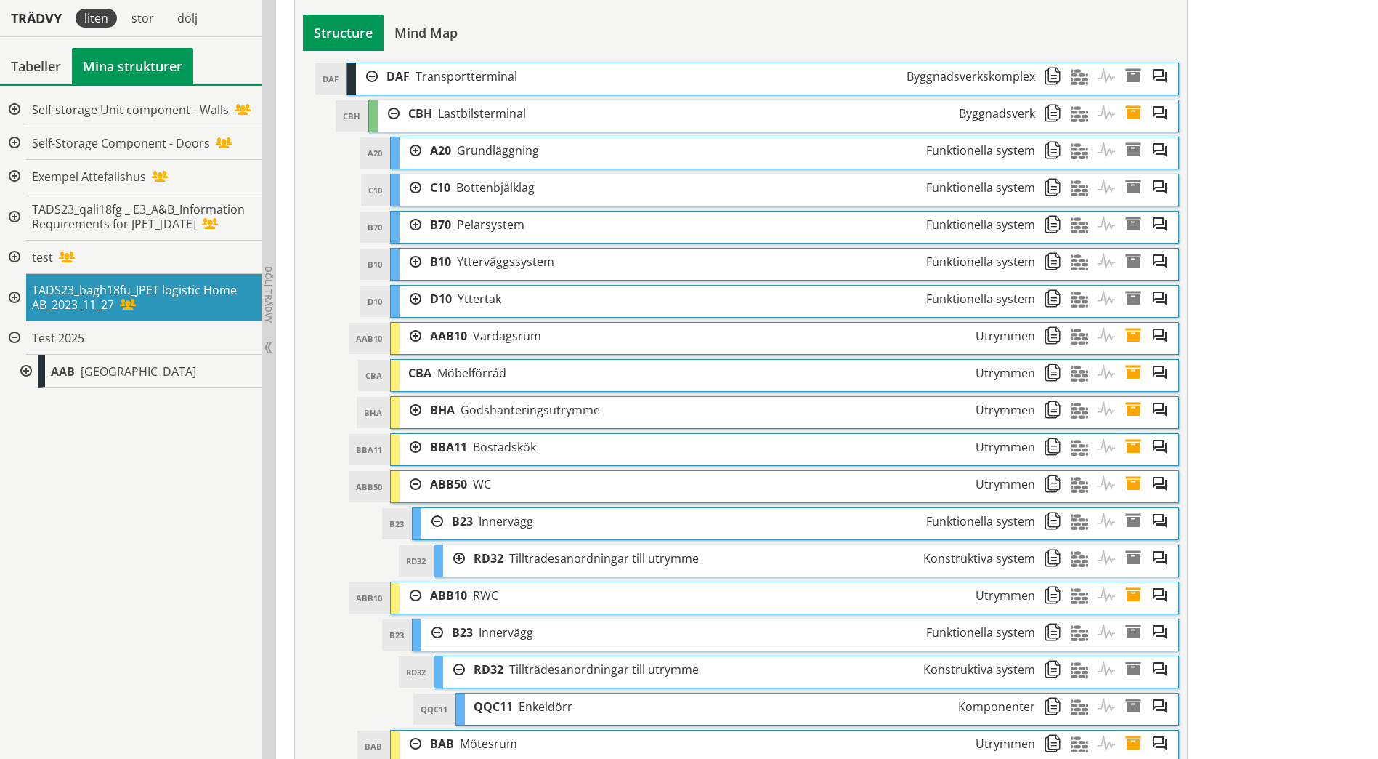
click at [463, 559] on div at bounding box center [454, 558] width 22 height 27
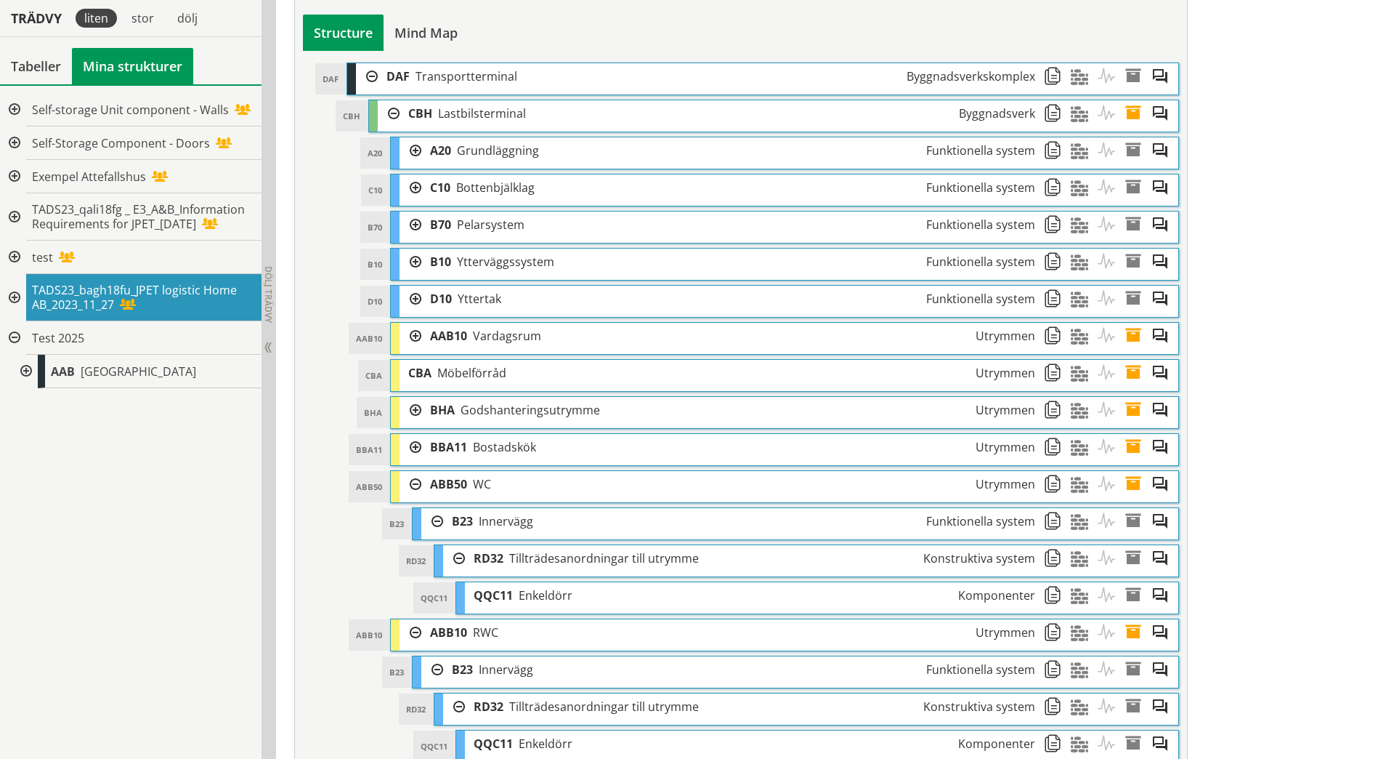
click at [415, 448] on div at bounding box center [411, 447] width 22 height 27
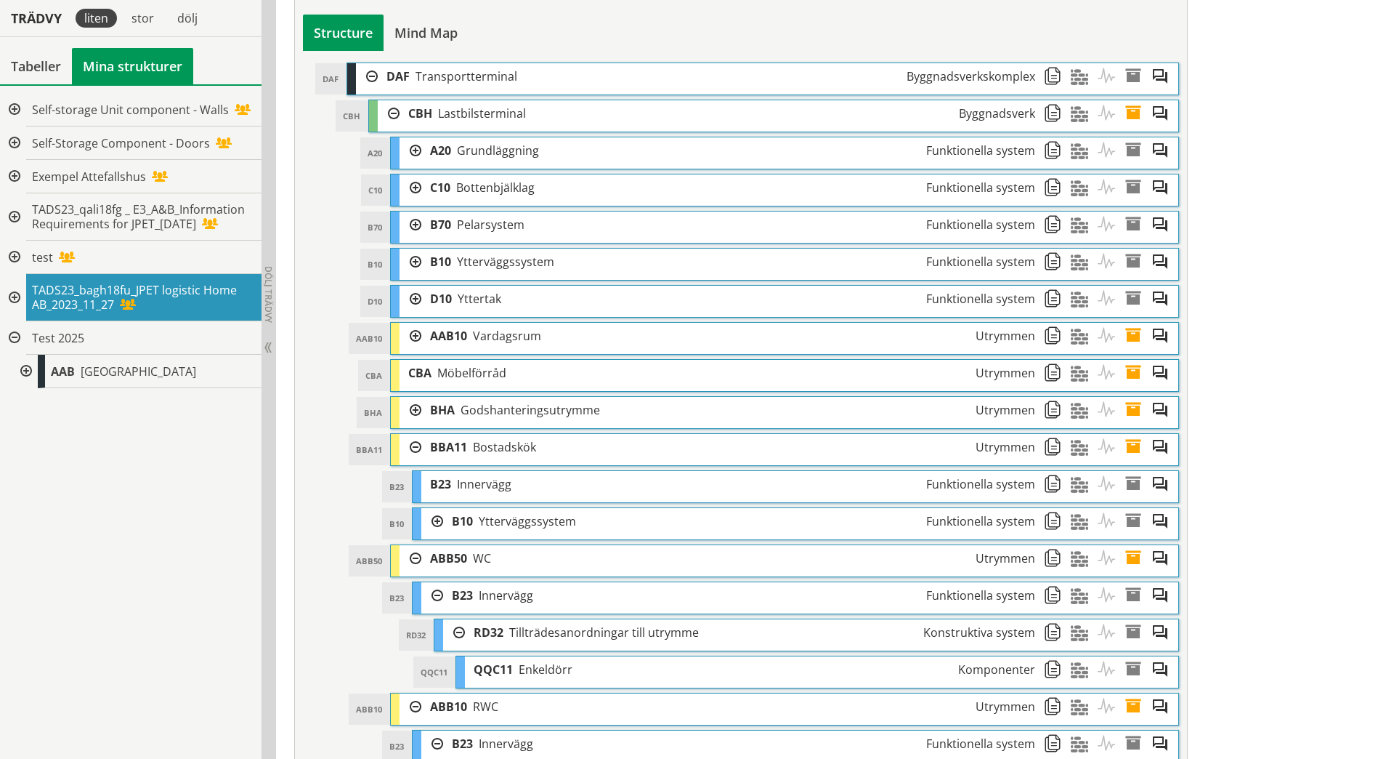
click at [436, 521] on div at bounding box center [432, 521] width 22 height 27
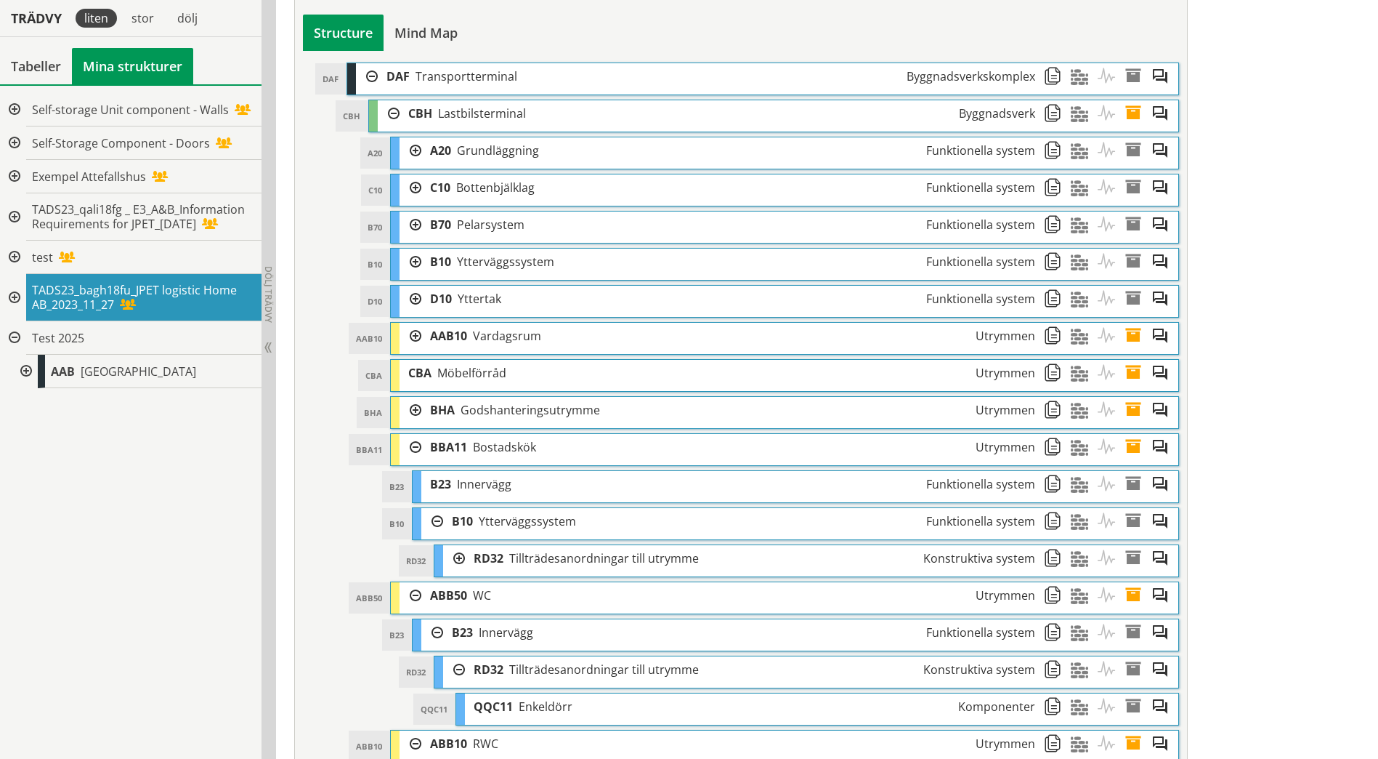
click at [459, 552] on div at bounding box center [454, 558] width 22 height 27
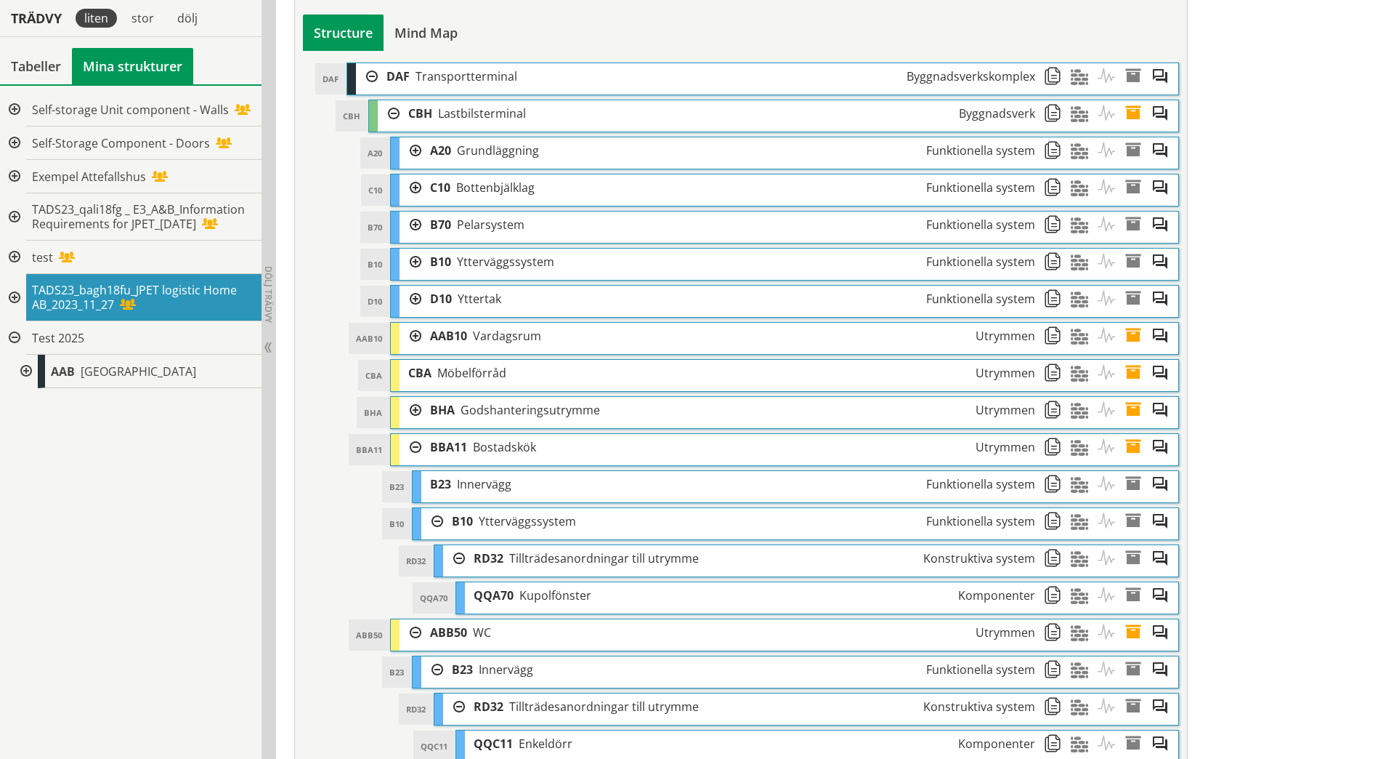
click at [415, 415] on div at bounding box center [411, 410] width 22 height 27
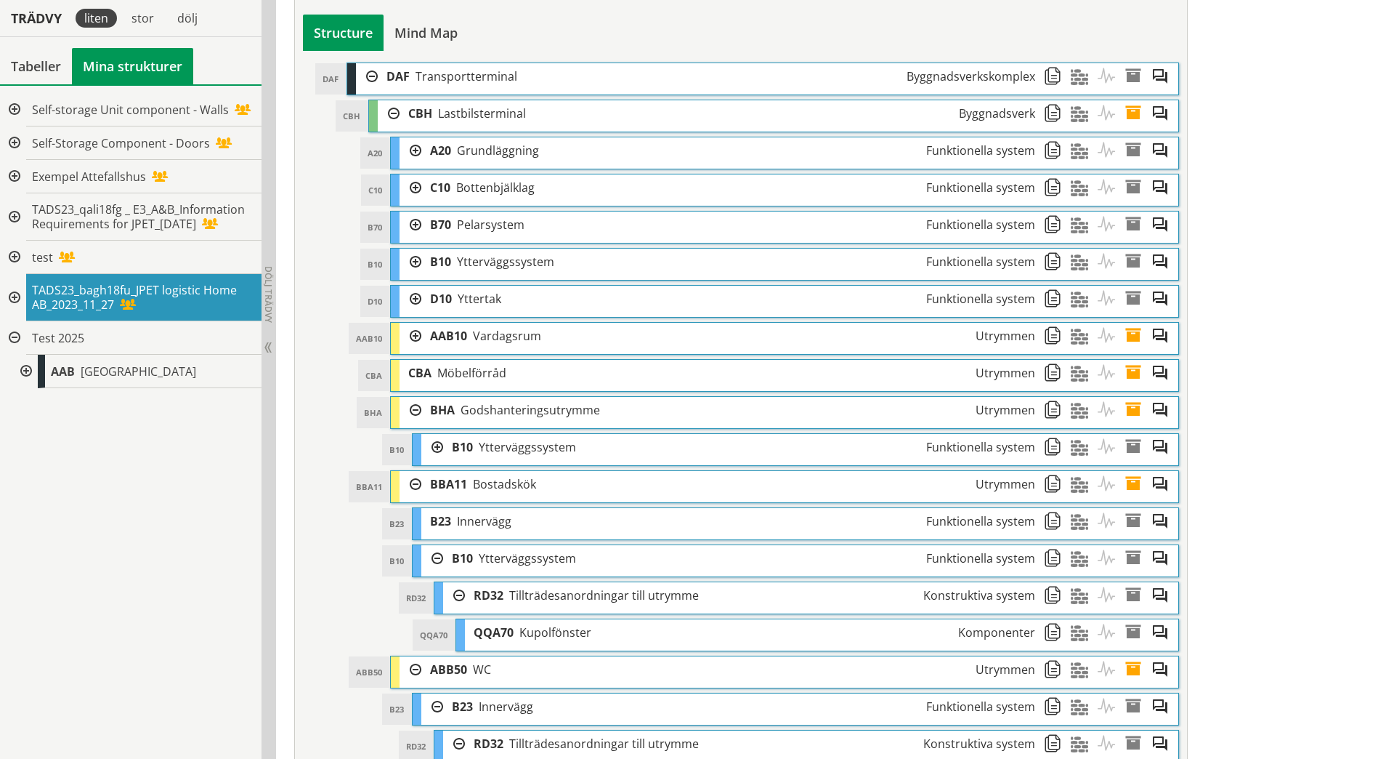
click at [435, 443] on div at bounding box center [432, 447] width 22 height 27
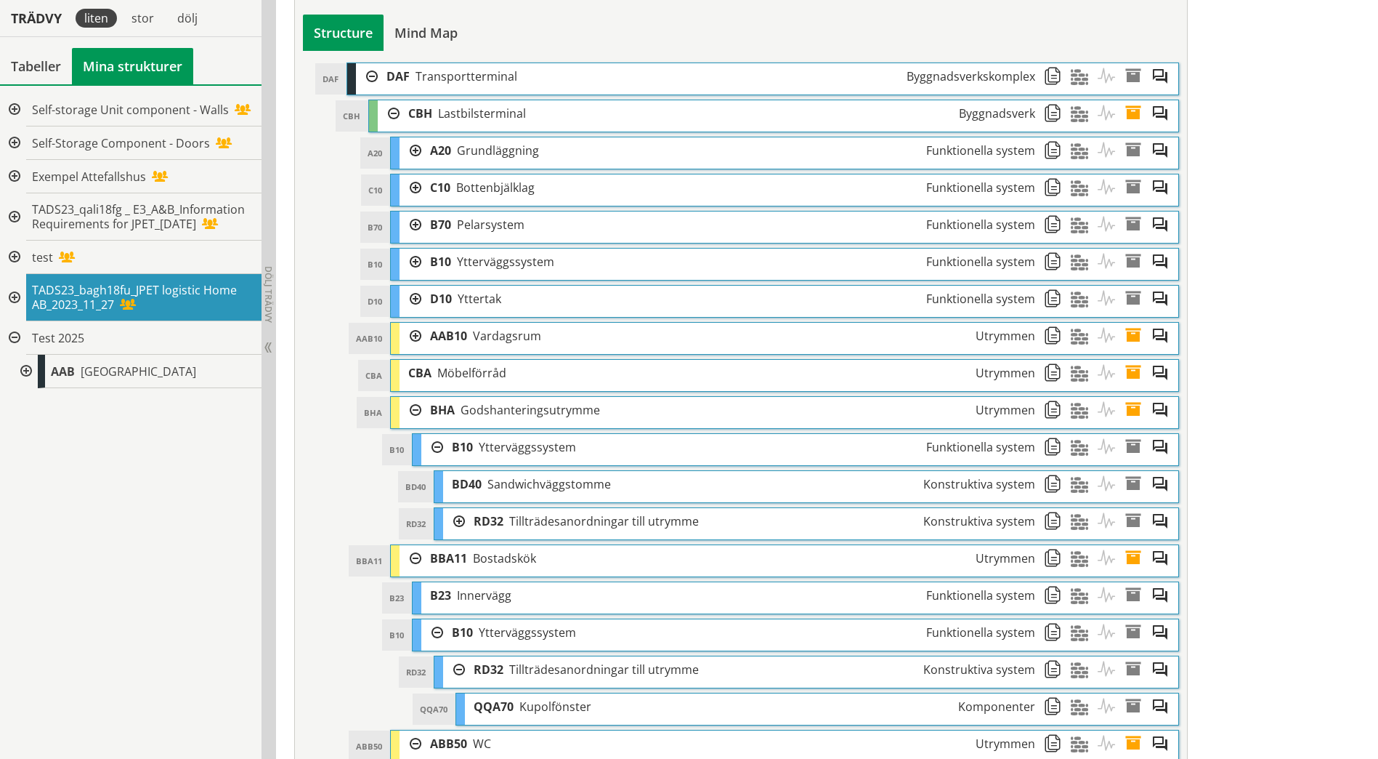
click at [459, 519] on div at bounding box center [454, 521] width 22 height 27
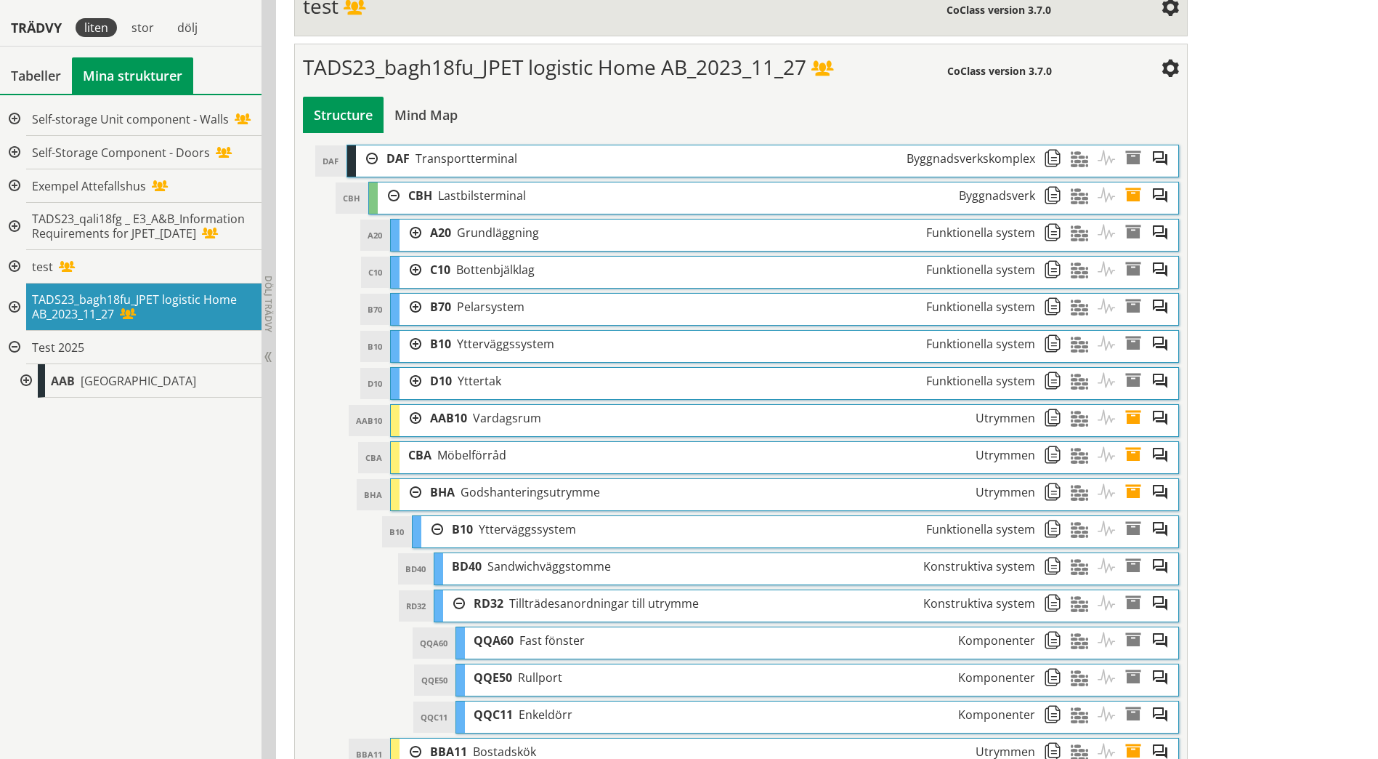
scroll to position [618, 0]
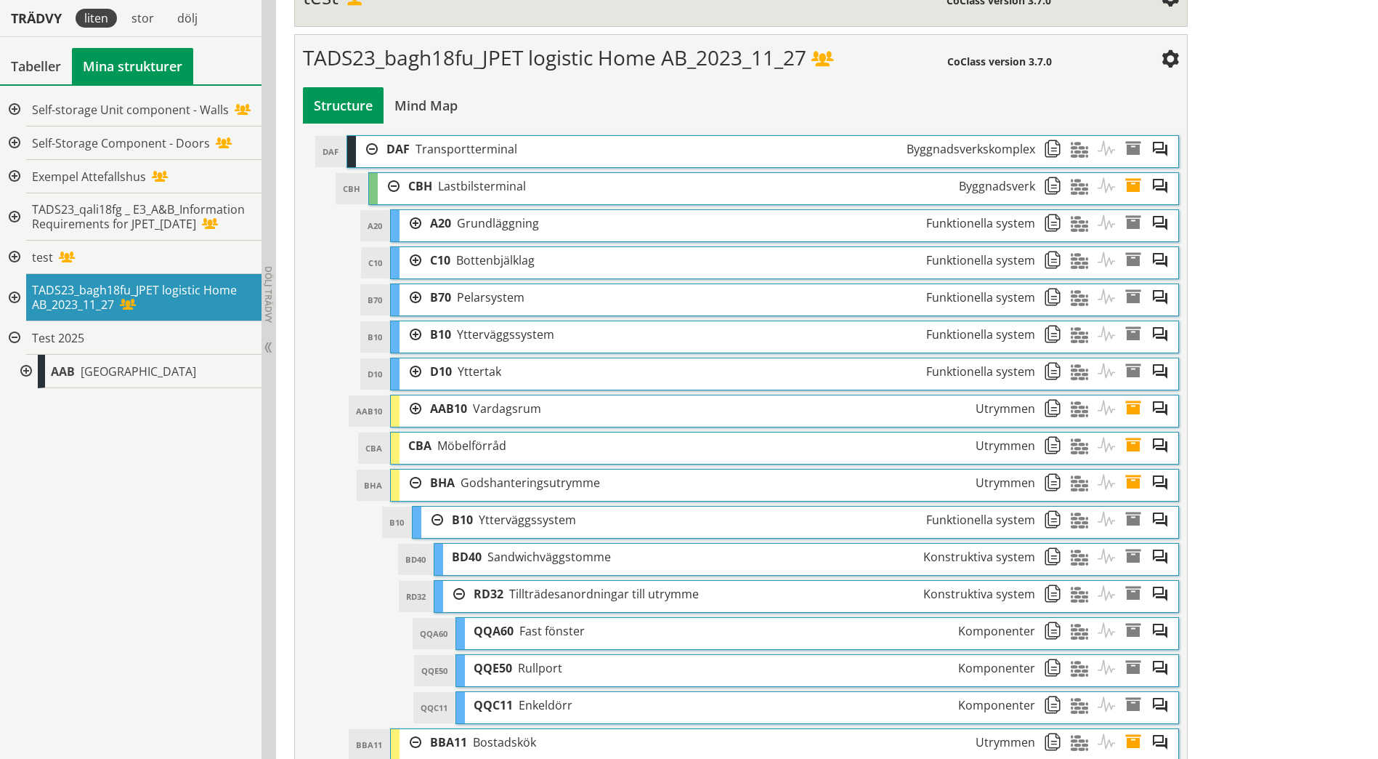
click at [413, 408] on div at bounding box center [411, 408] width 22 height 27
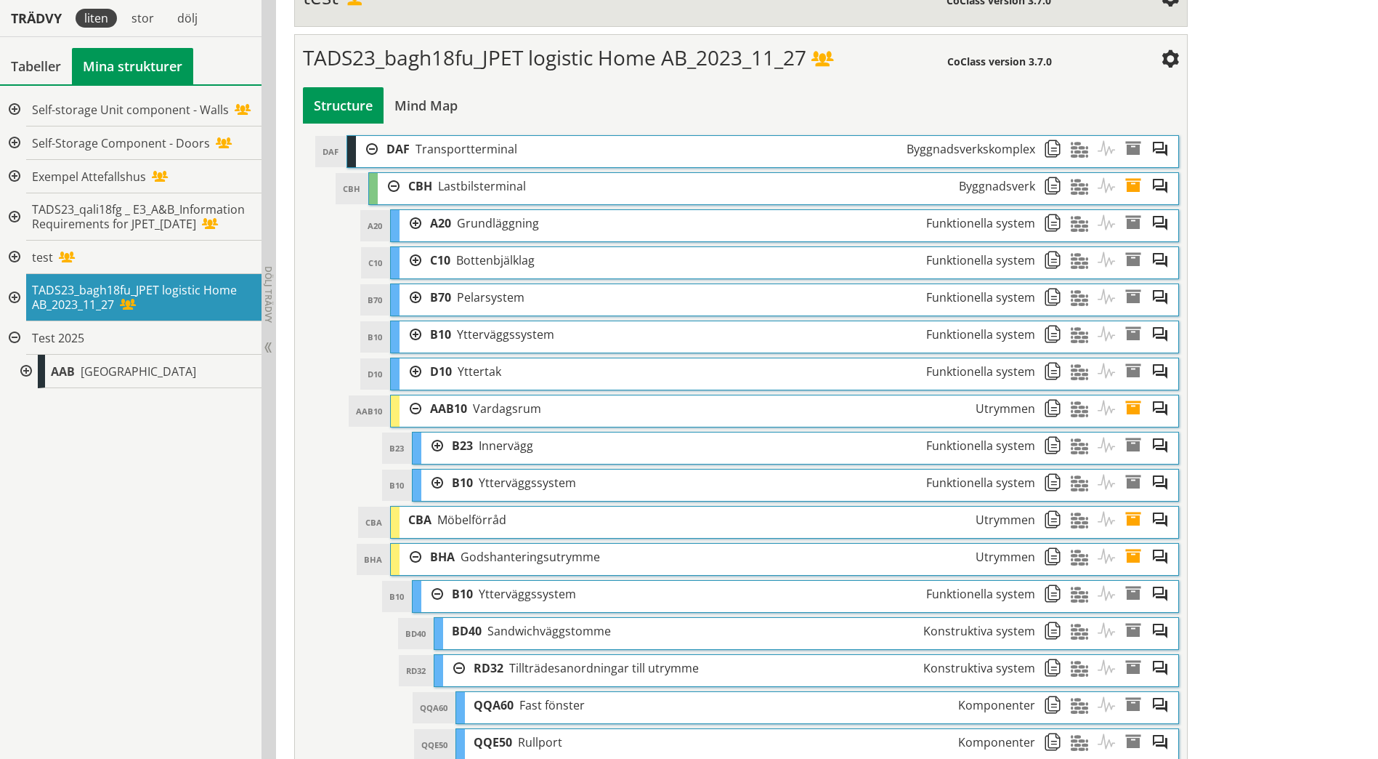
click at [434, 445] on div at bounding box center [432, 445] width 22 height 27
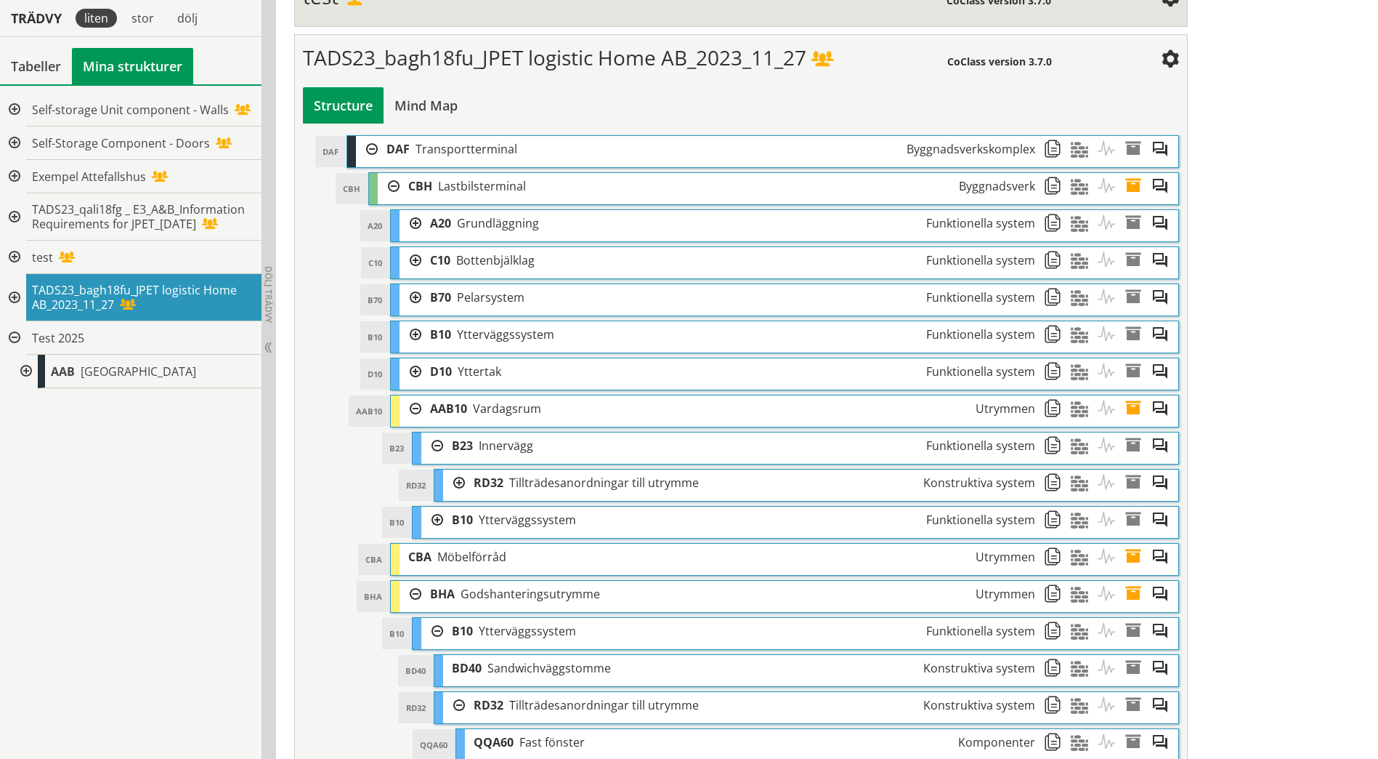
click at [465, 485] on div "RD32 Tillträdesanordningar till utrymme Konstruktiva system" at bounding box center [754, 482] width 578 height 27
click at [460, 479] on div at bounding box center [454, 482] width 22 height 27
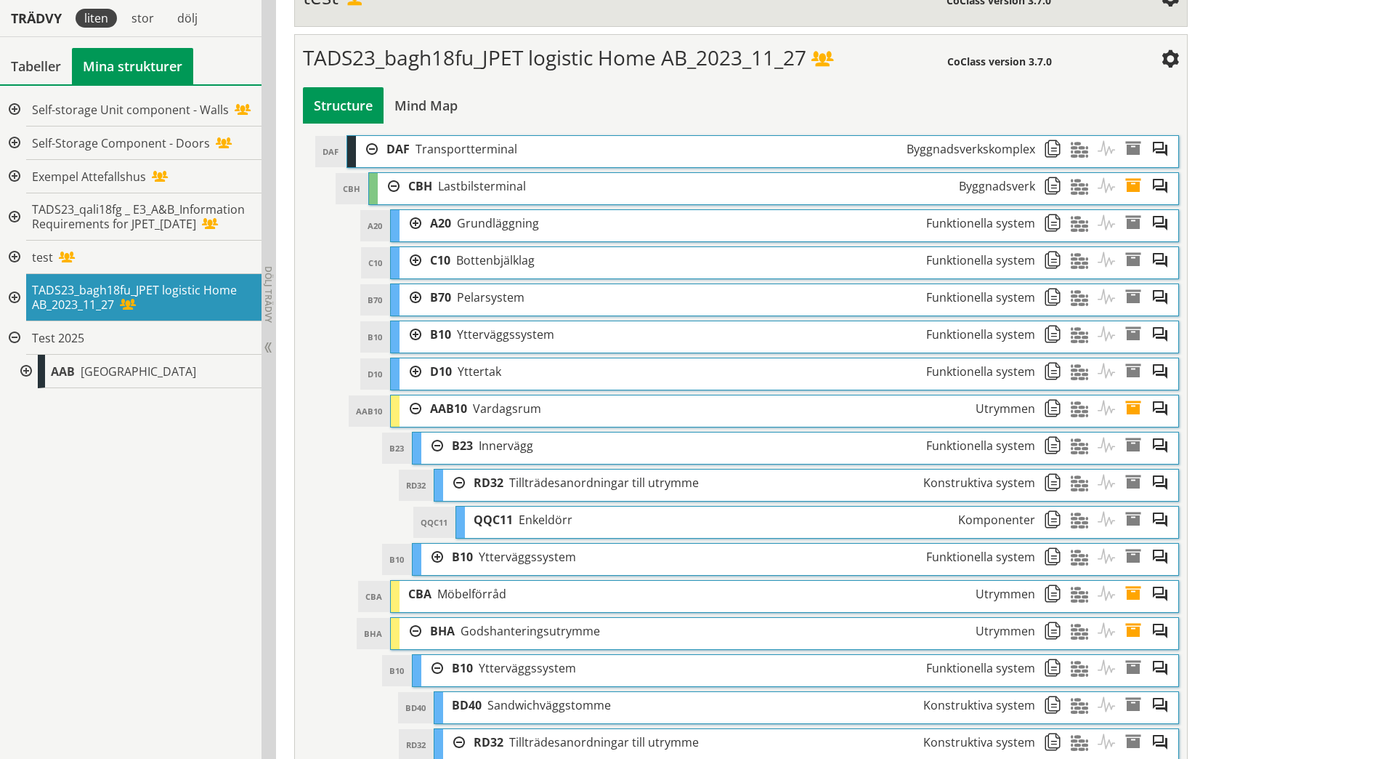
click at [441, 554] on div at bounding box center [432, 557] width 22 height 27
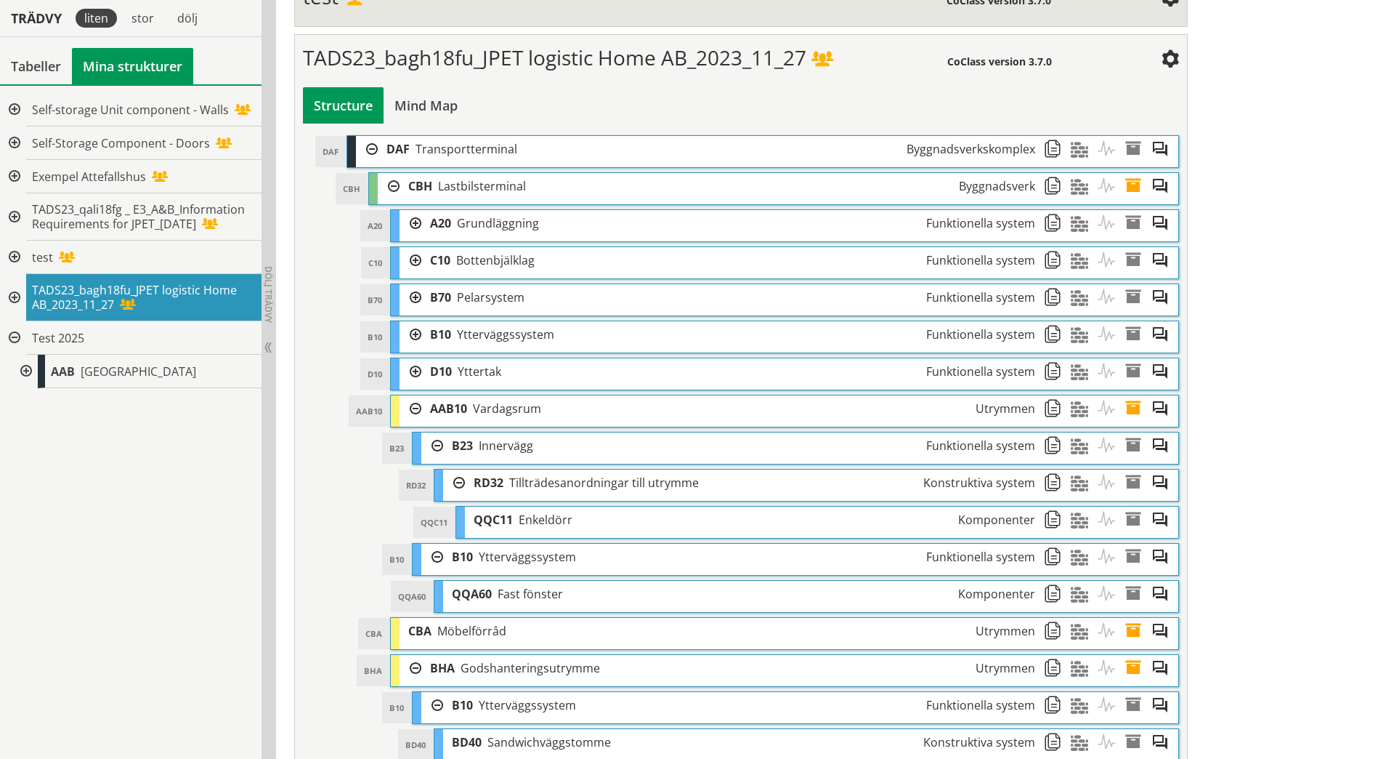
click at [416, 371] on div at bounding box center [411, 371] width 22 height 27
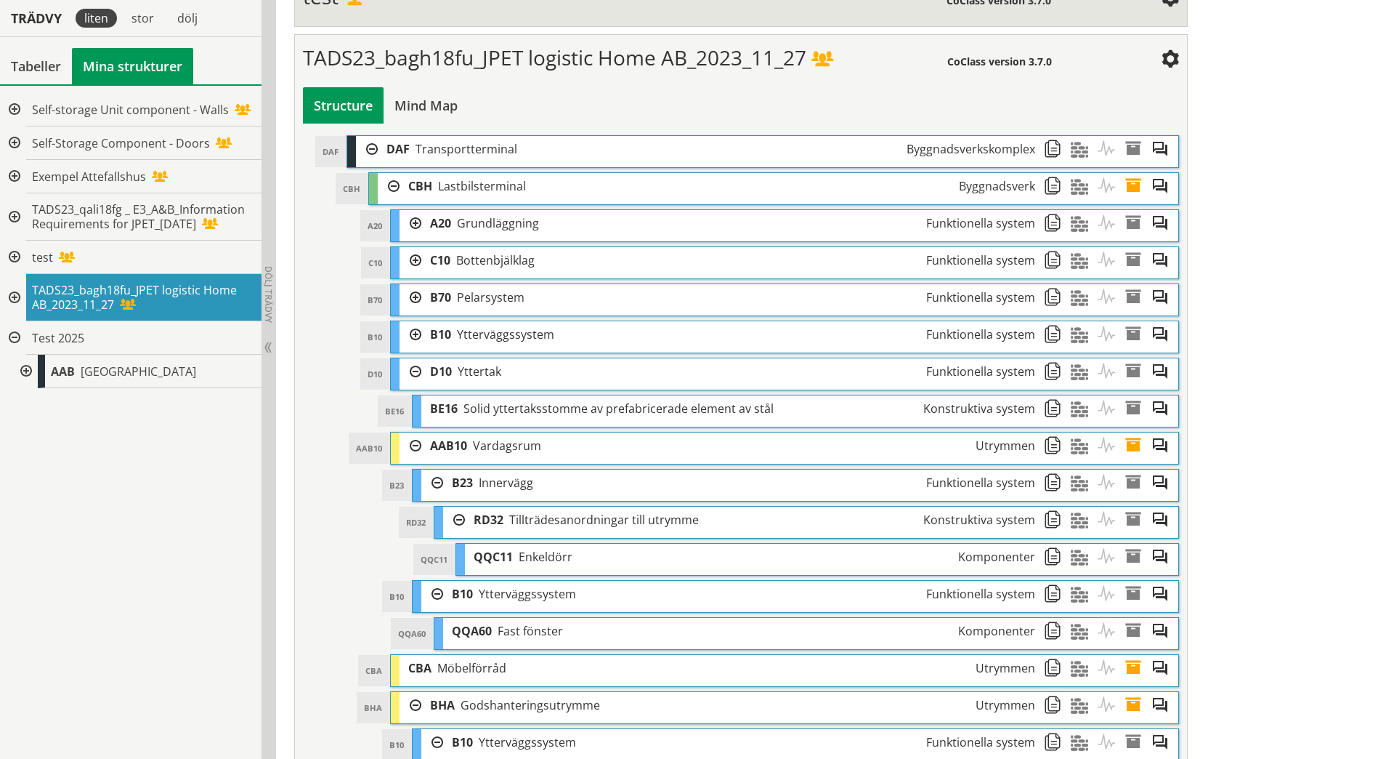
click at [413, 337] on div at bounding box center [411, 334] width 22 height 27
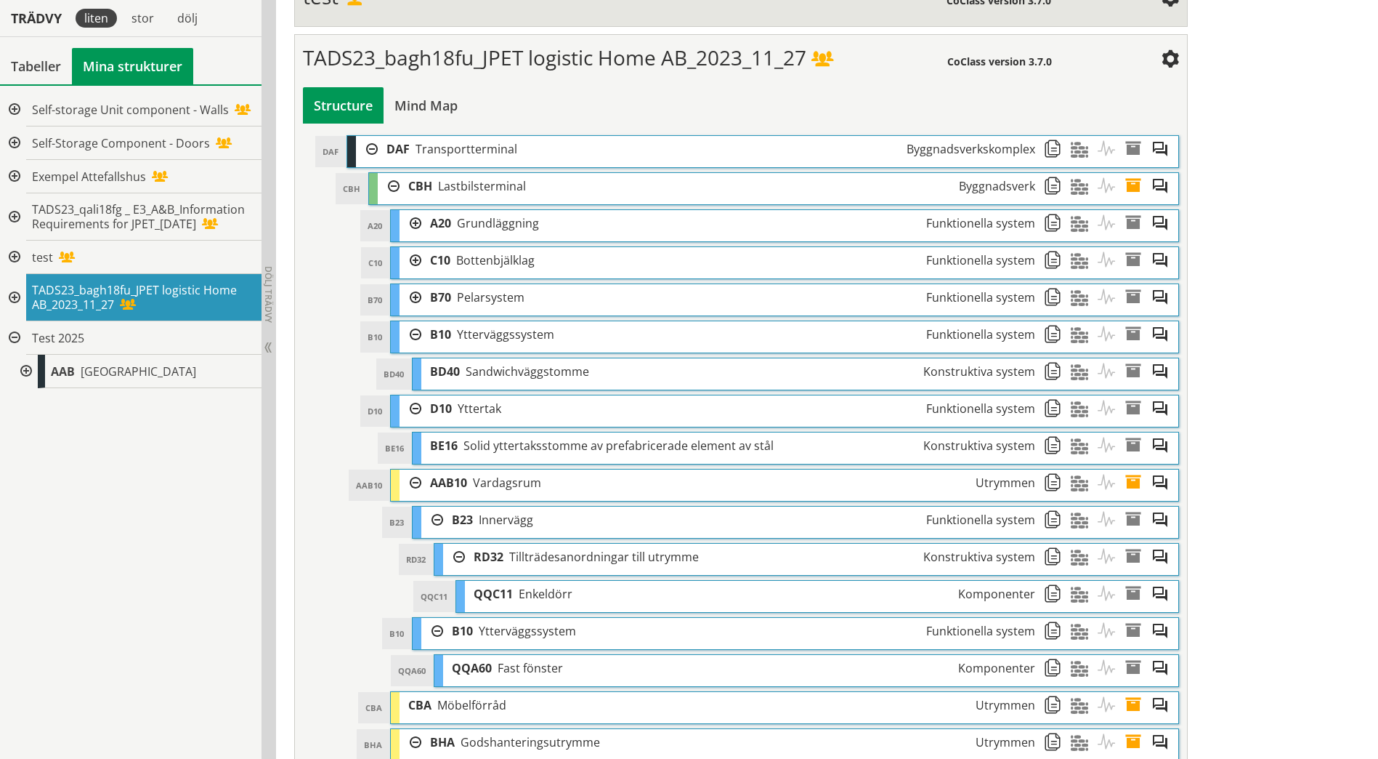
click at [410, 292] on div at bounding box center [411, 297] width 22 height 27
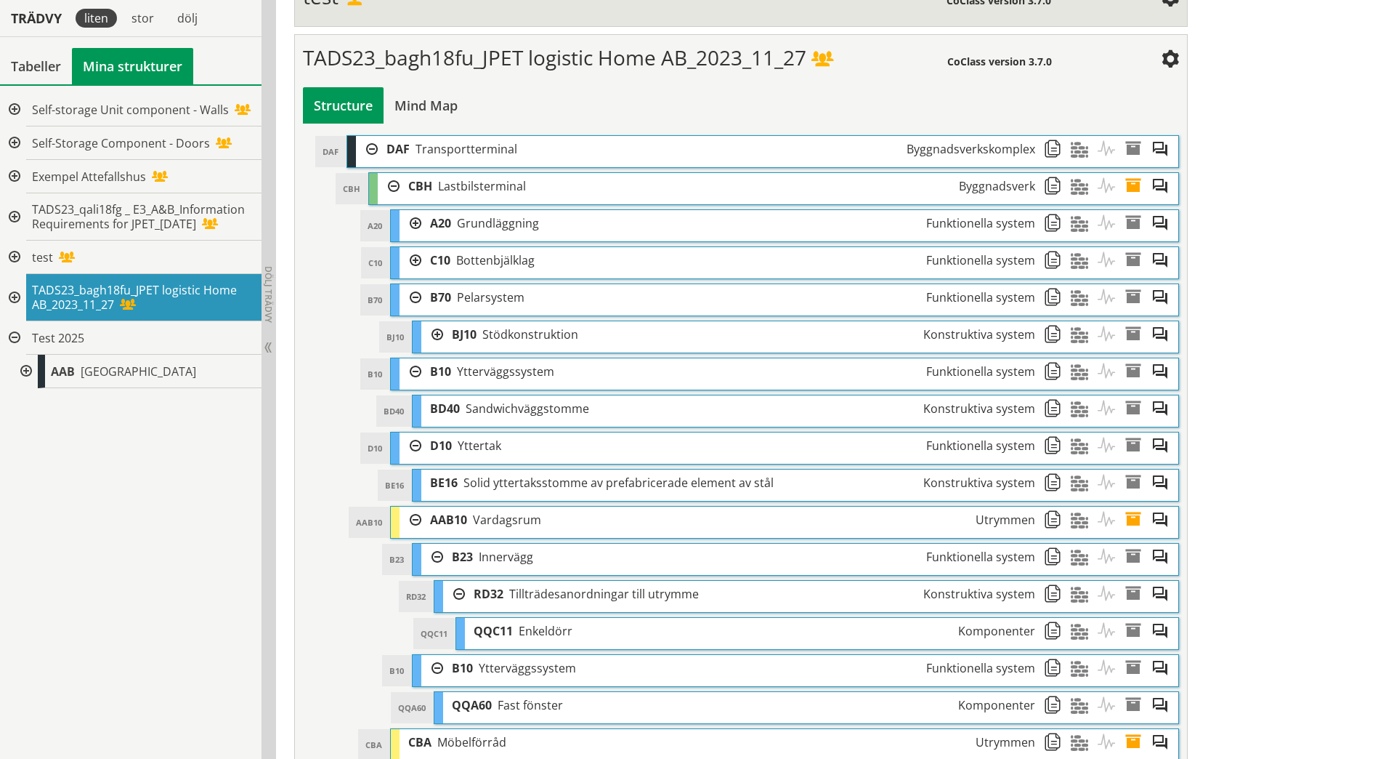
click at [440, 333] on div at bounding box center [432, 334] width 22 height 27
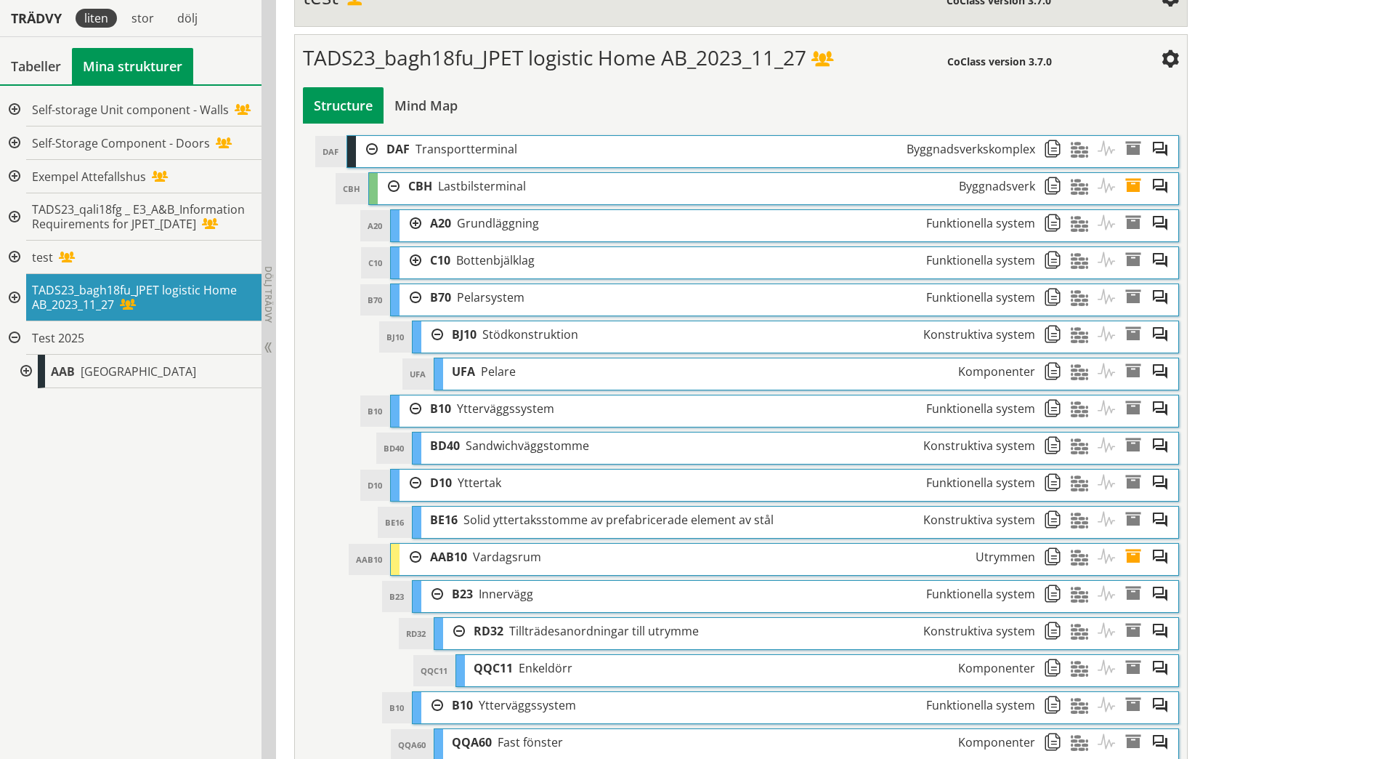
click at [414, 263] on div at bounding box center [411, 260] width 22 height 27
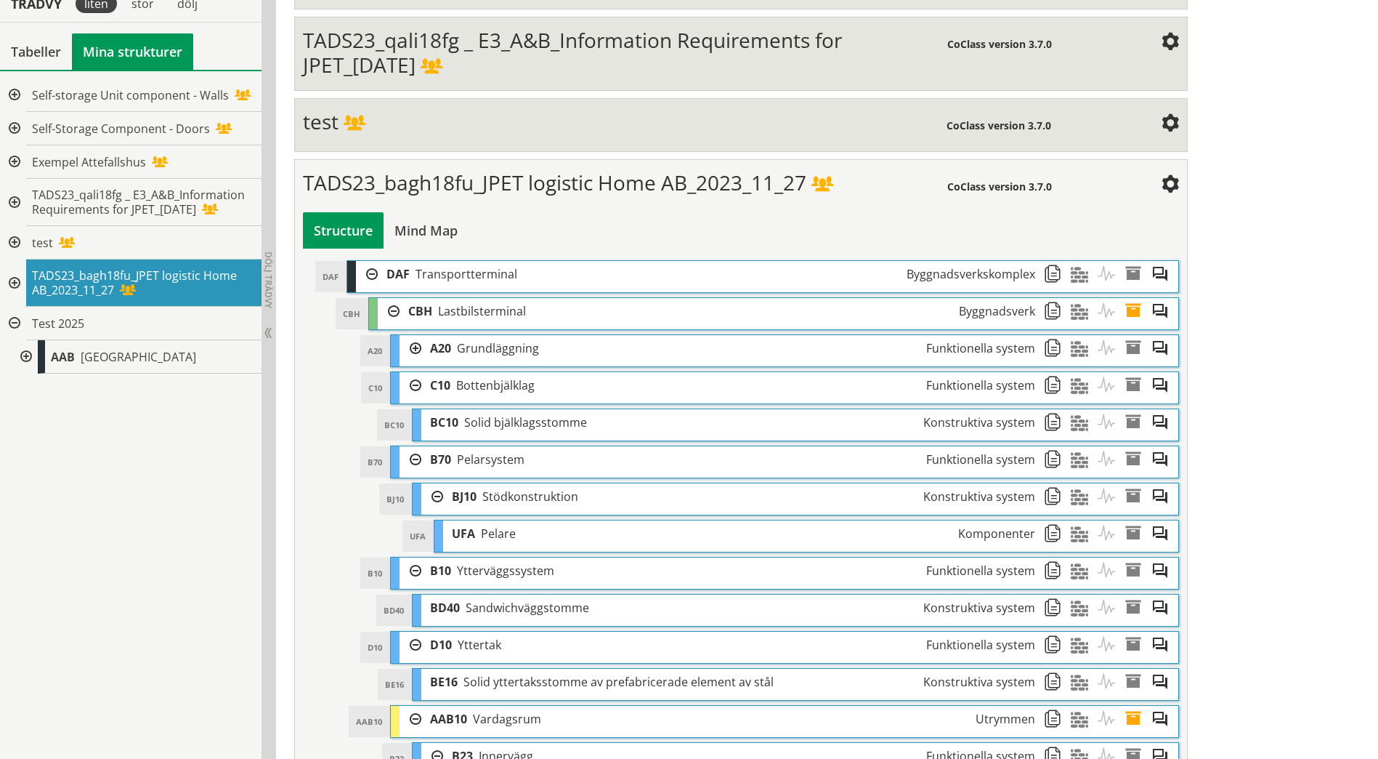
scroll to position [472, 0]
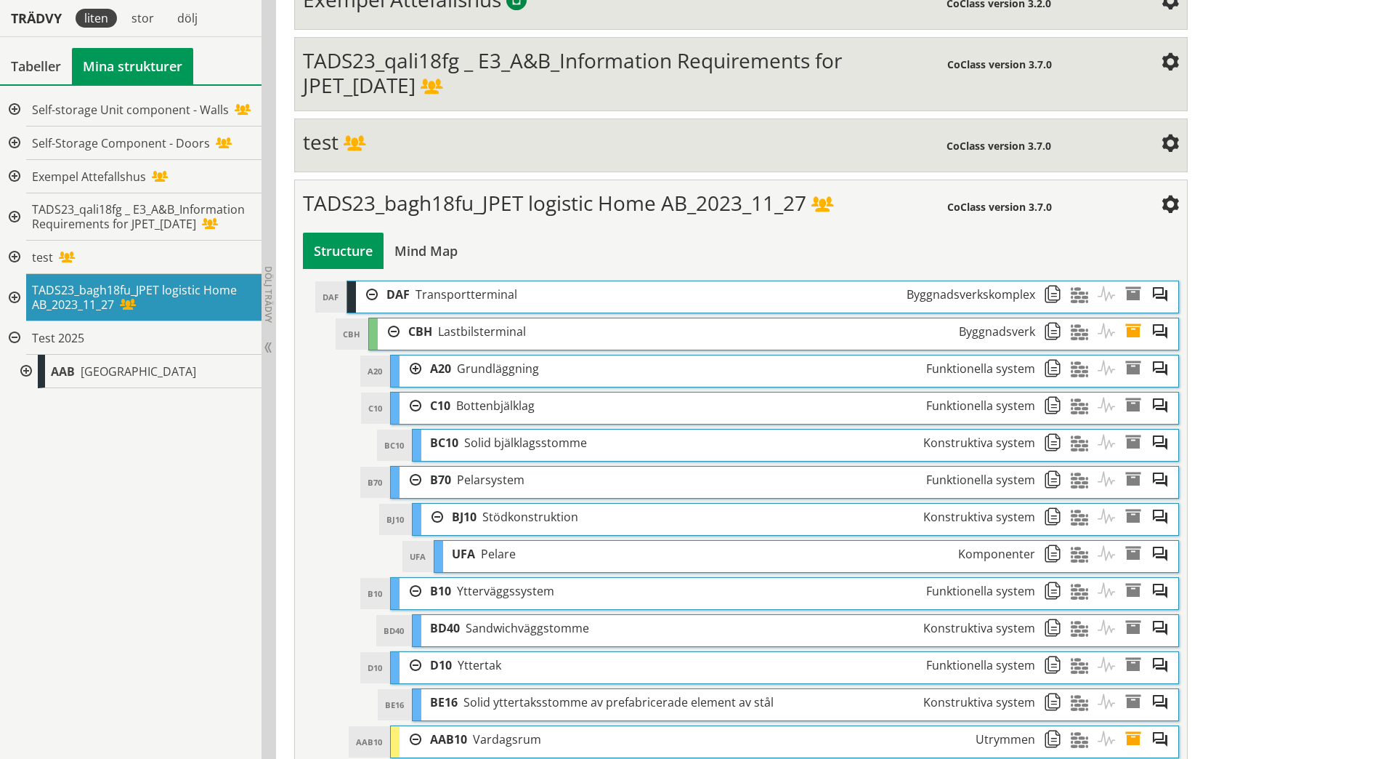
click at [413, 371] on div at bounding box center [411, 368] width 22 height 27
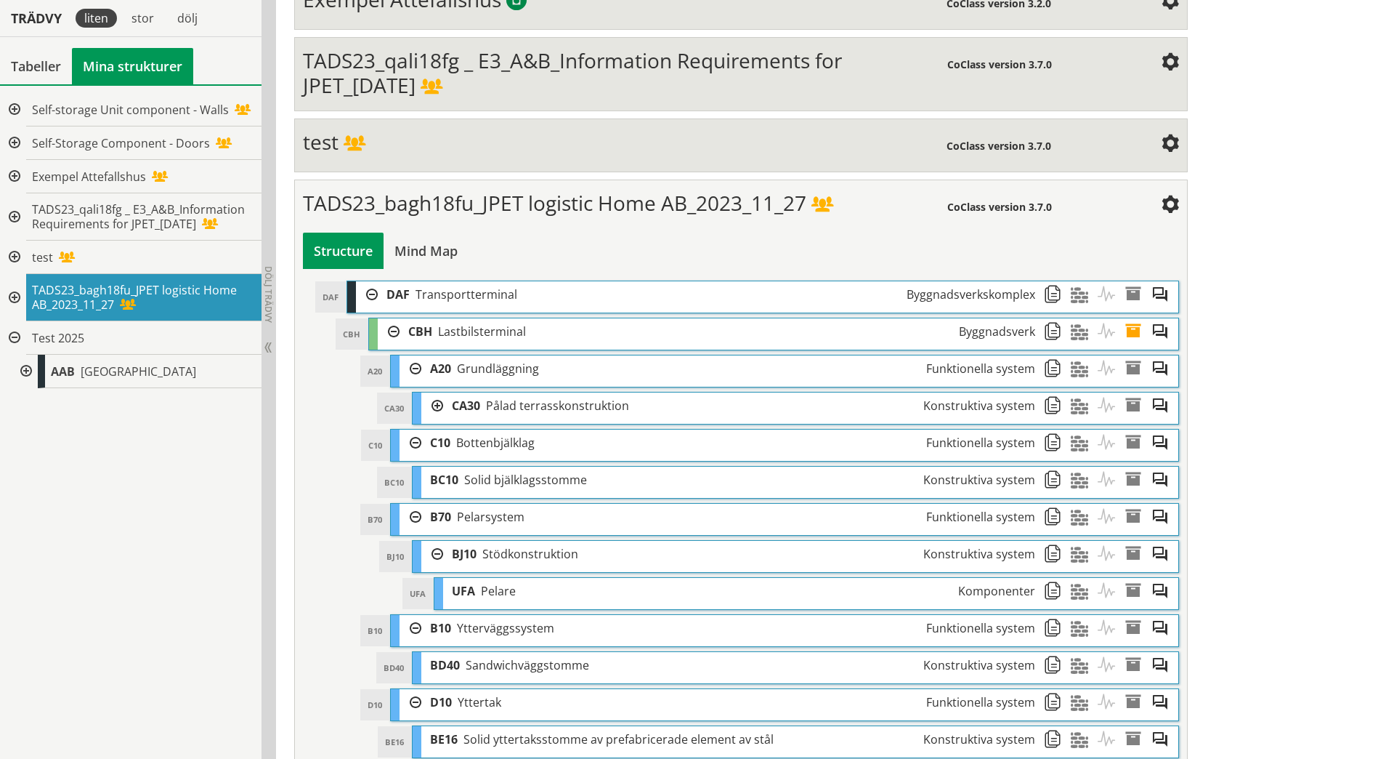
click at [439, 403] on div at bounding box center [432, 405] width 22 height 27
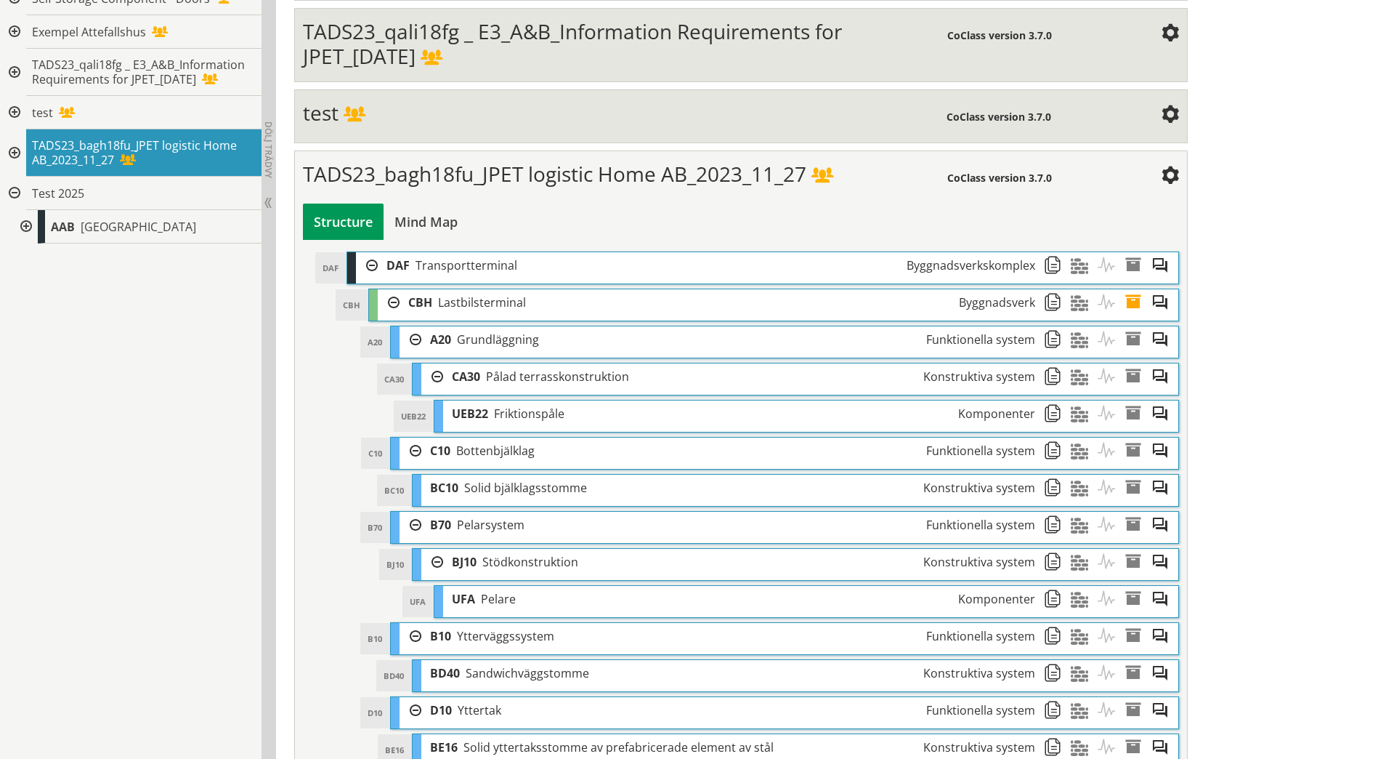
scroll to position [505, 0]
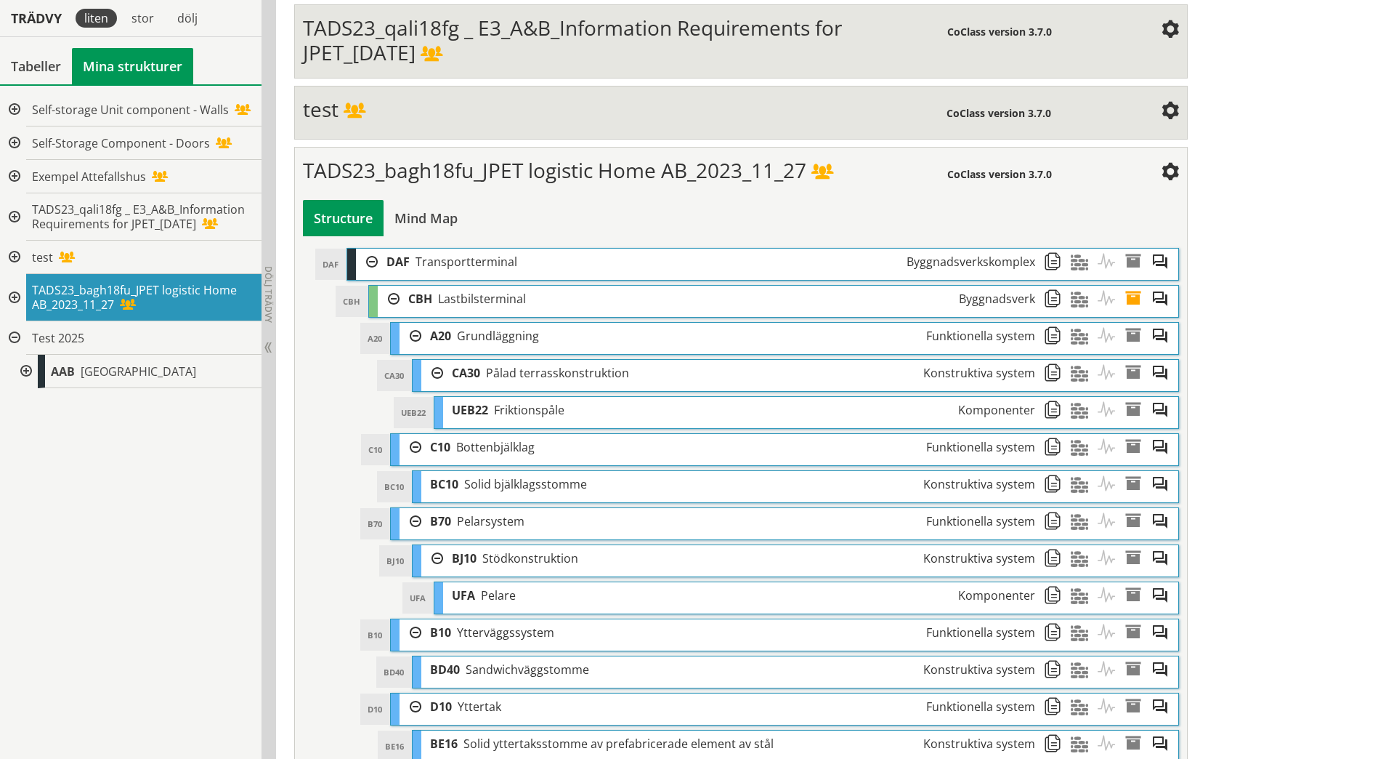
click at [1170, 174] on span at bounding box center [1170, 172] width 17 height 17
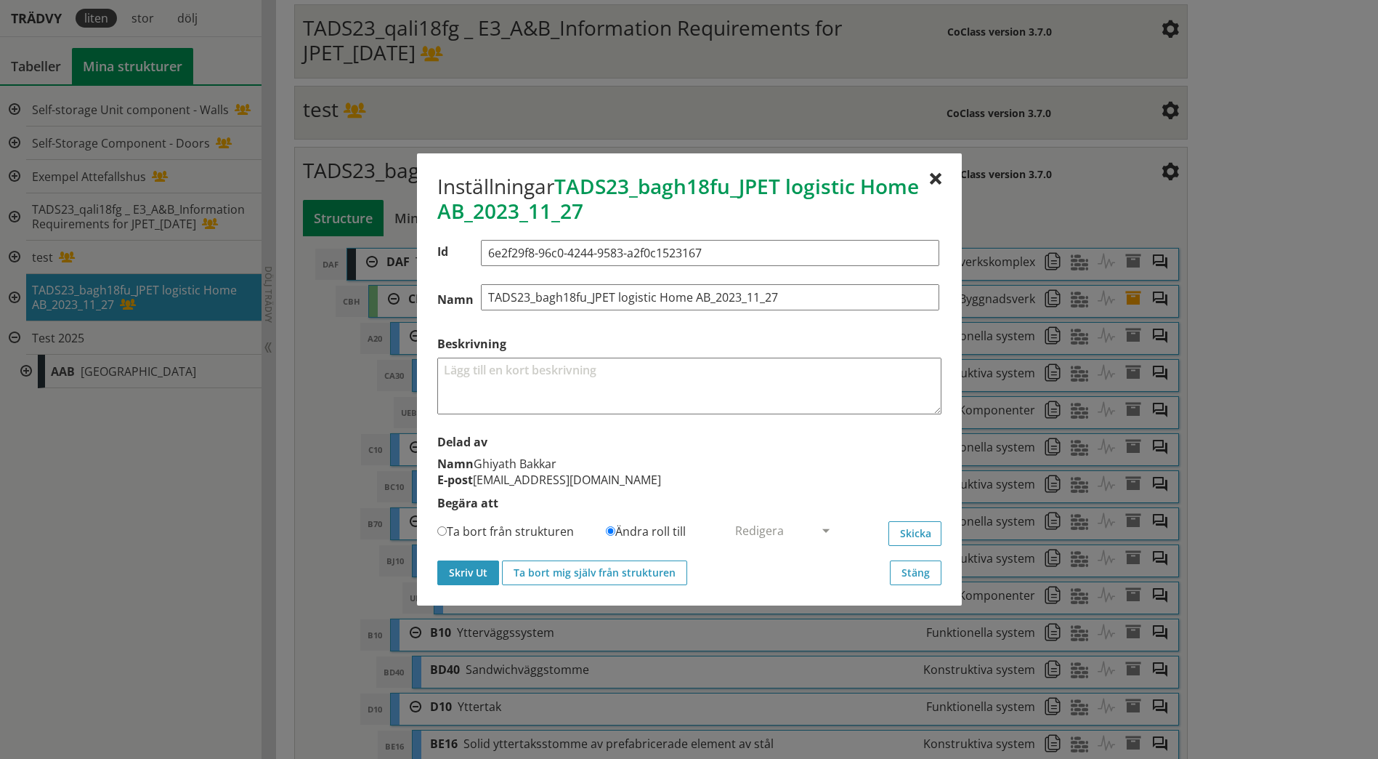
click at [474, 562] on button "Skriv Ut" at bounding box center [468, 572] width 62 height 25
click at [912, 536] on button "Skicka" at bounding box center [915, 533] width 53 height 25
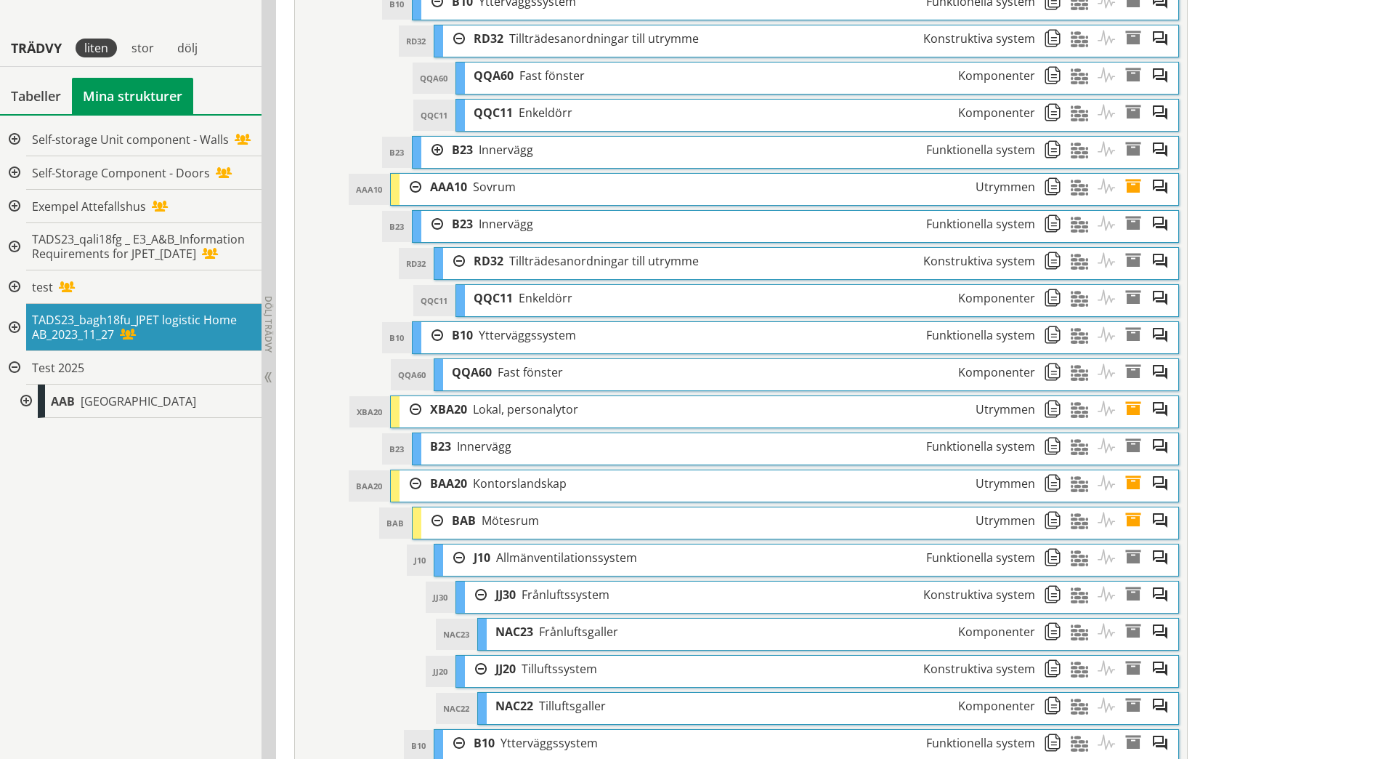
scroll to position [2540, 0]
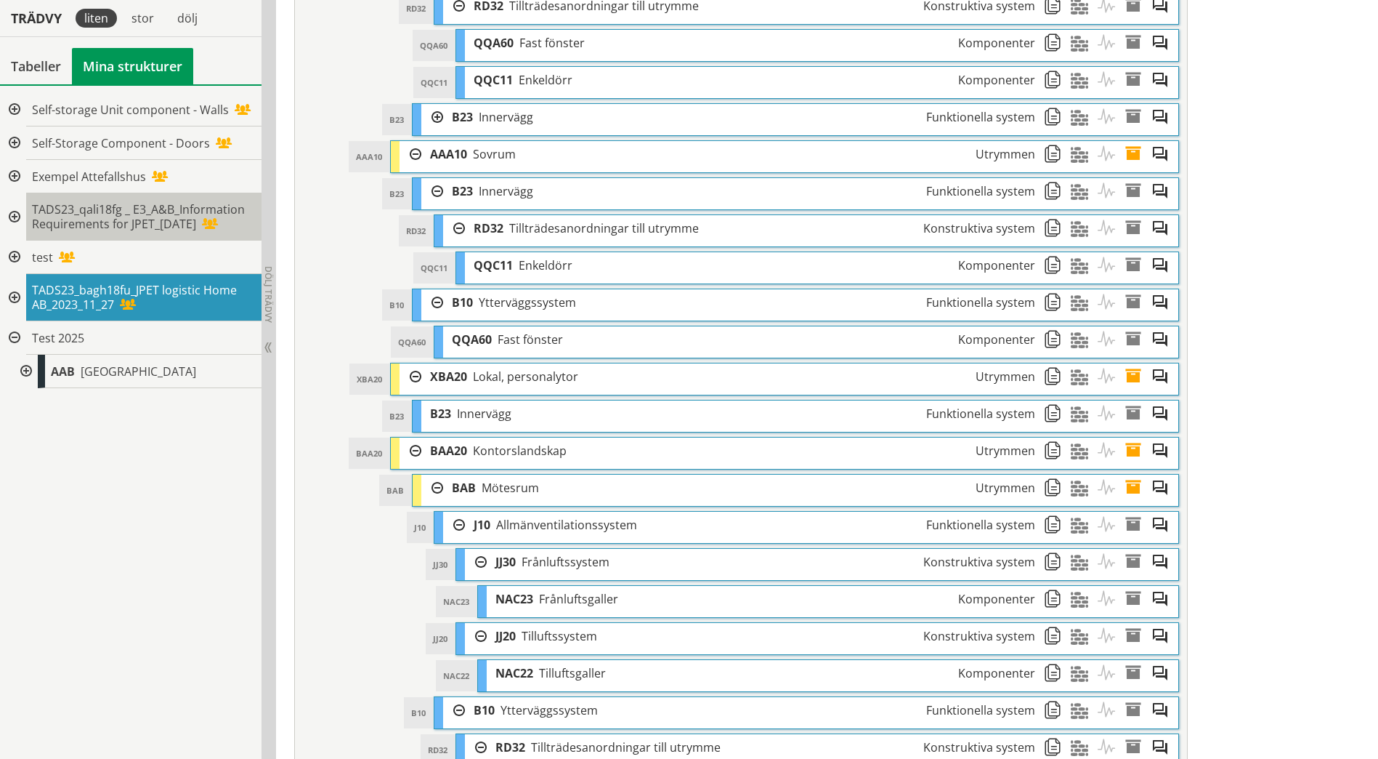
click at [106, 225] on span "TADS23_qali18fg _ E3_A&B_Information Requirements for JPET_[DATE]" at bounding box center [138, 216] width 213 height 31
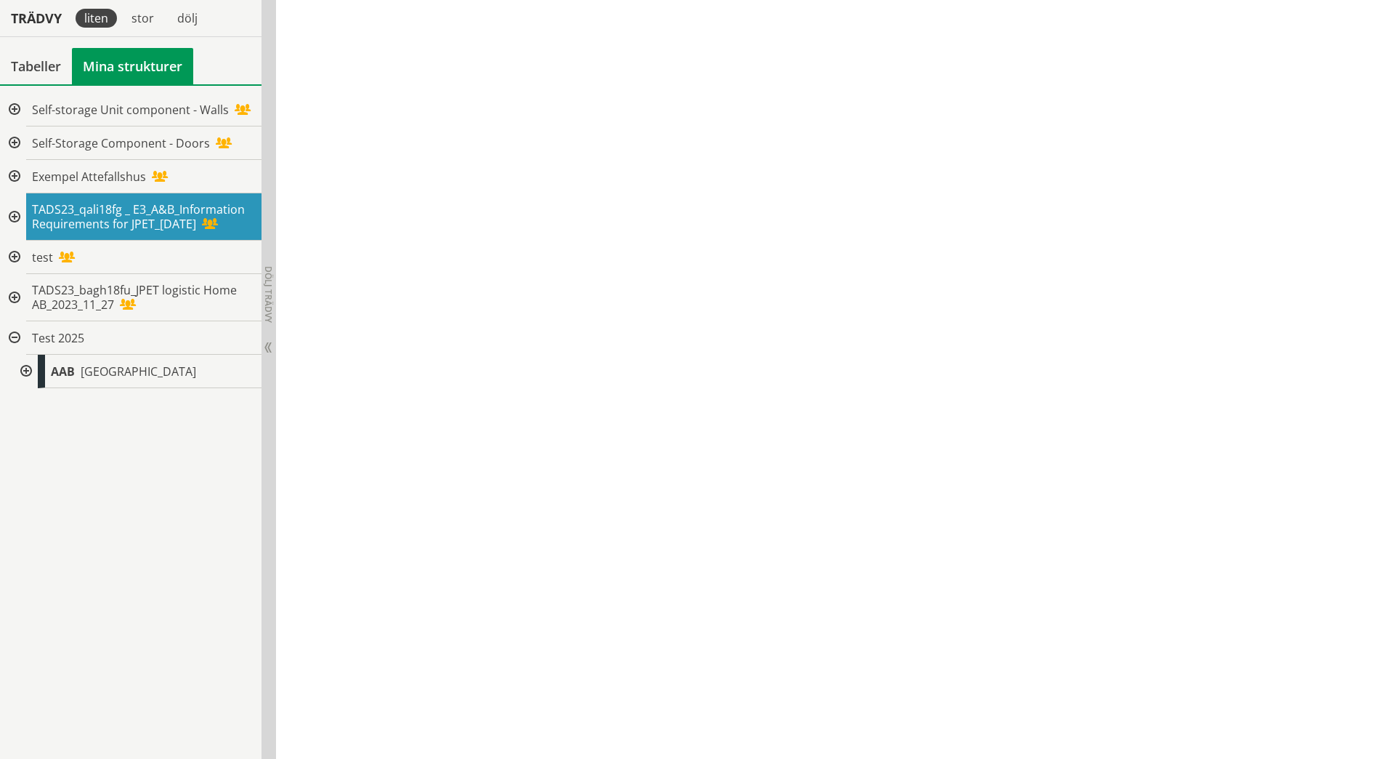
click at [119, 209] on span "TADS23_qali18fg _ E3_A&B_Information Requirements for JPET_[DATE]" at bounding box center [138, 216] width 213 height 31
click at [185, 290] on span "TADS23_bagh18fu_JPET logistic Home AB_2023_11_27" at bounding box center [134, 297] width 205 height 31
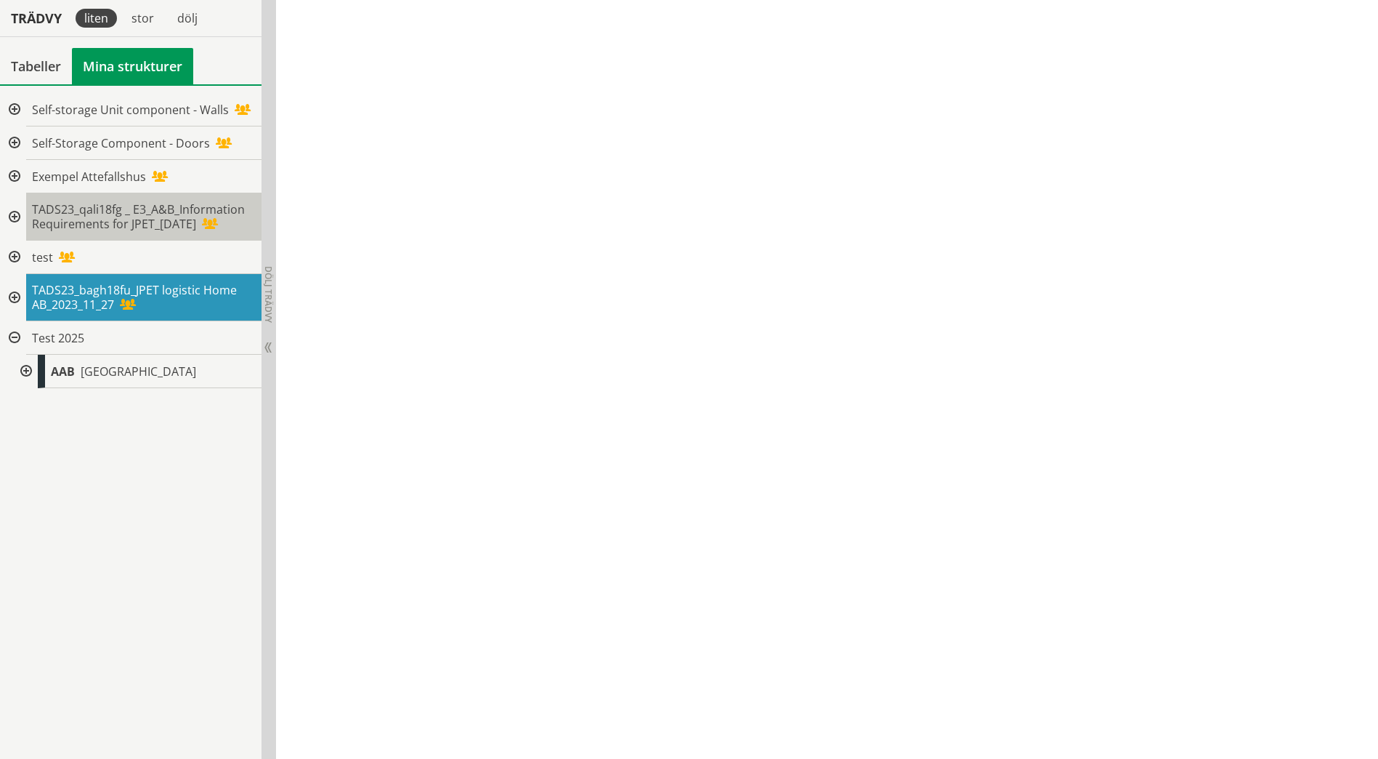
click at [225, 217] on div "TADS23_qali18fg _ E3_A&B_Information Requirements for JPET_[DATE]" at bounding box center [143, 216] width 235 height 47
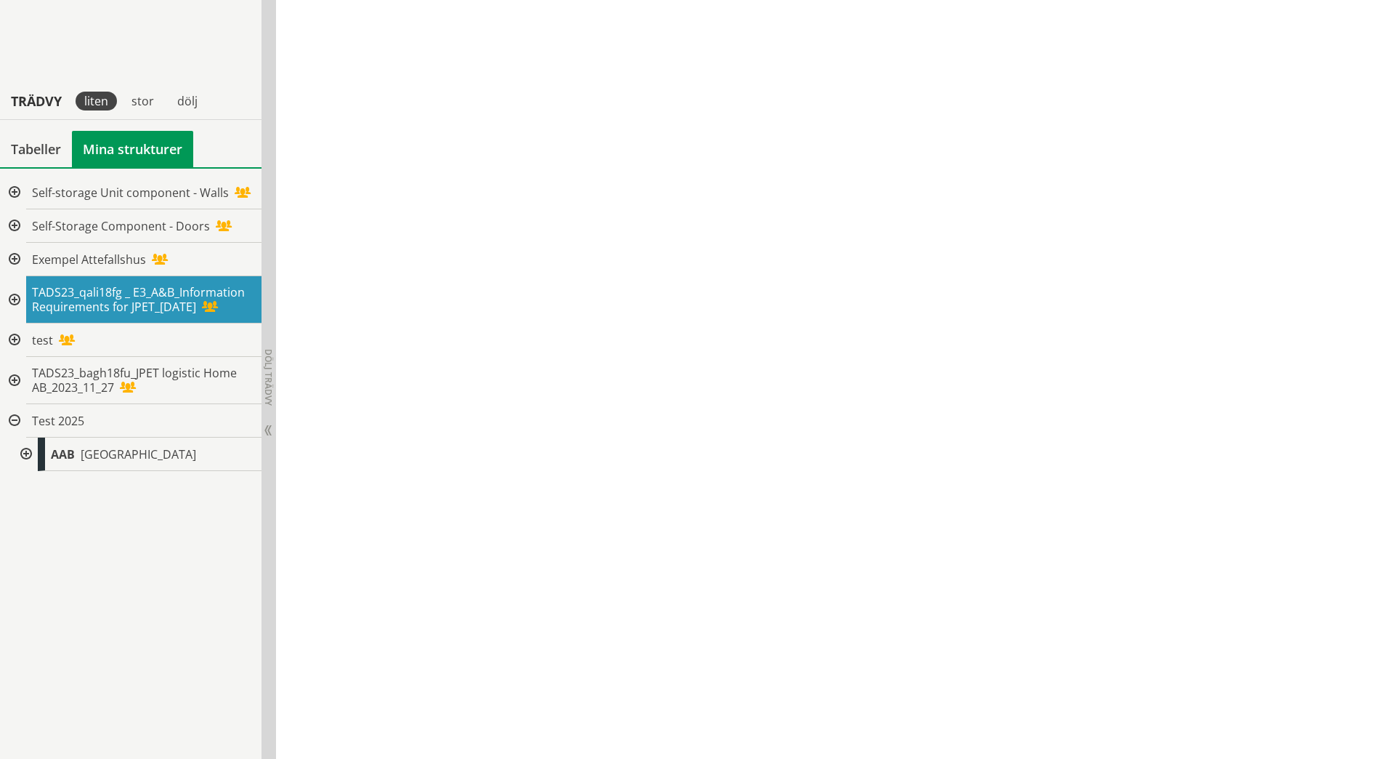
scroll to position [1886, 0]
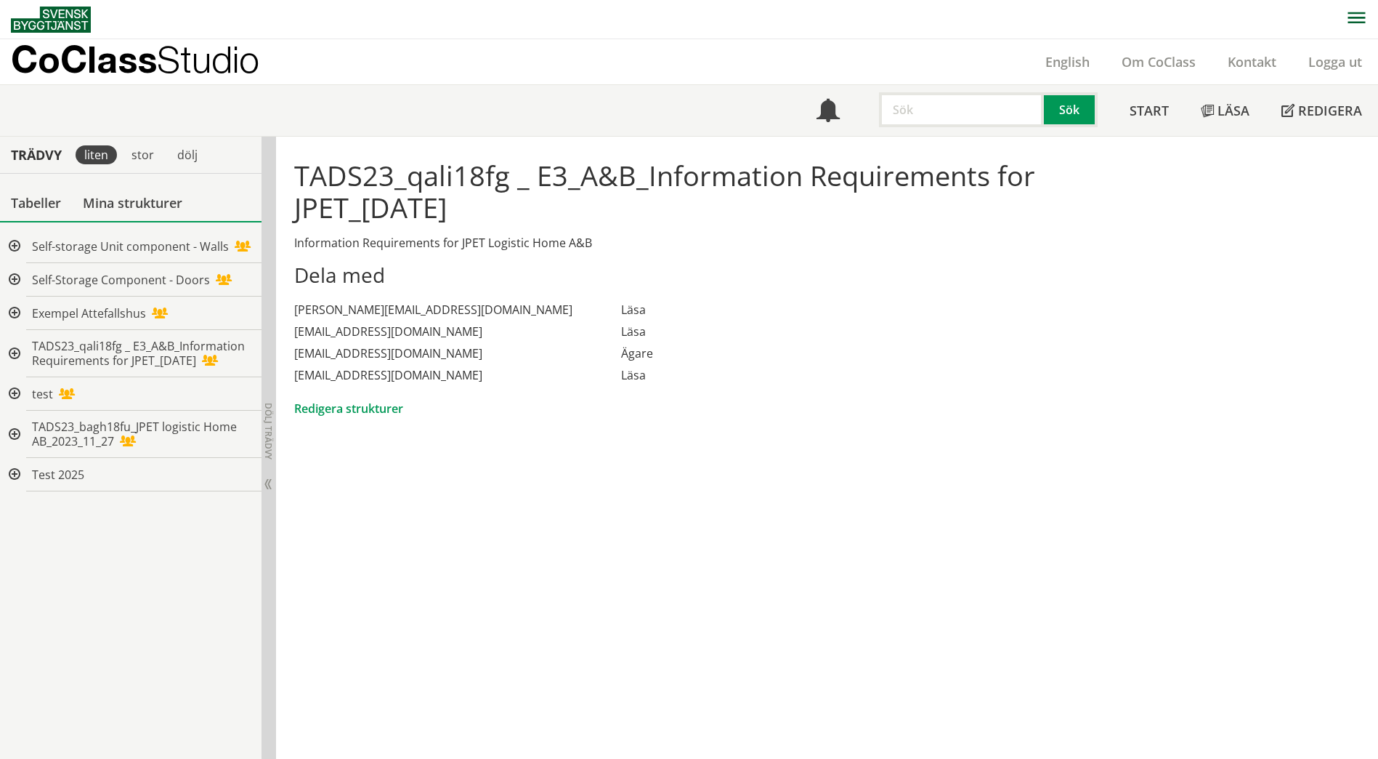
scroll to position [1, 0]
click at [140, 350] on span "TADS23_qali18fg _ E3_A&B_Information Requirements for JPET_[DATE]" at bounding box center [138, 352] width 213 height 31
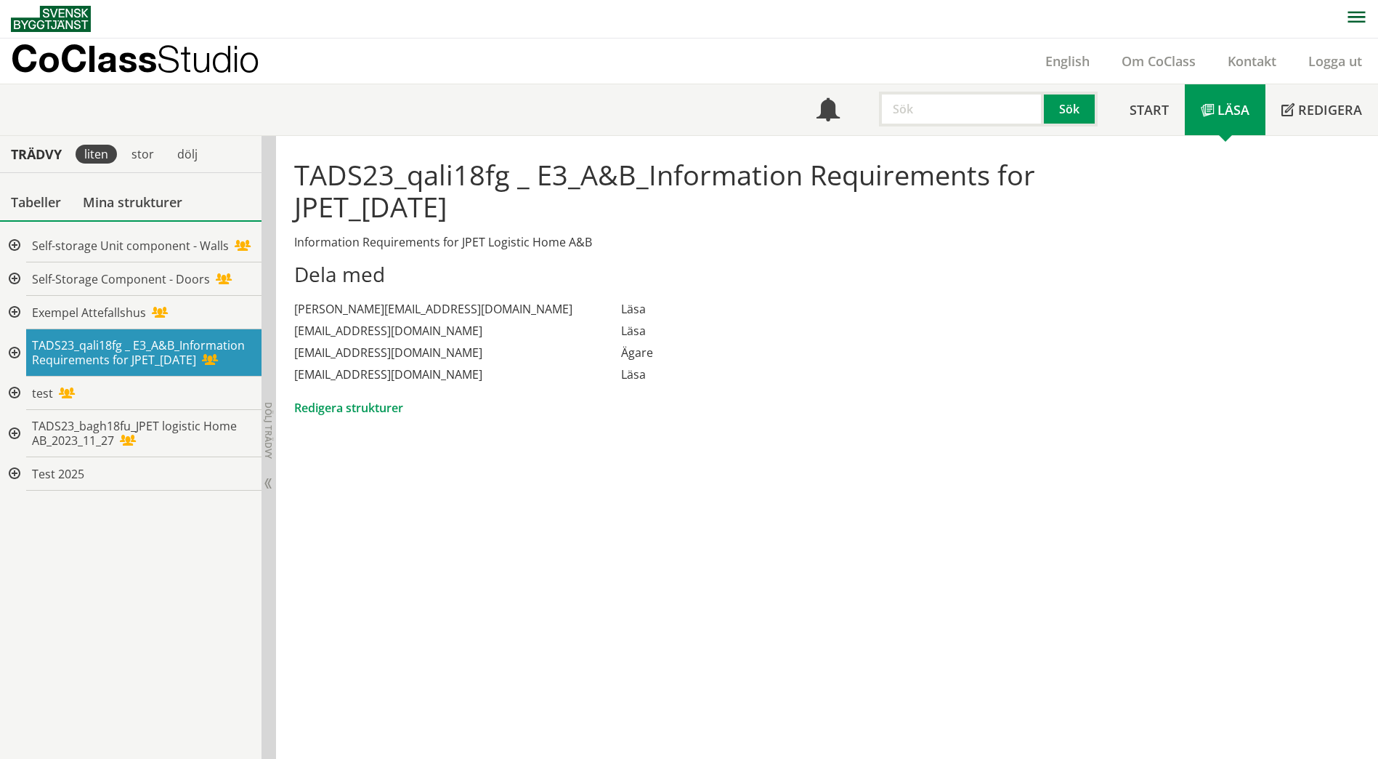
click at [165, 339] on span "TADS23_qali18fg _ E3_A&B_Information Requirements for JPET_[DATE]" at bounding box center [138, 352] width 213 height 31
click at [95, 313] on span "Exempel Attefallshus" at bounding box center [89, 312] width 114 height 16
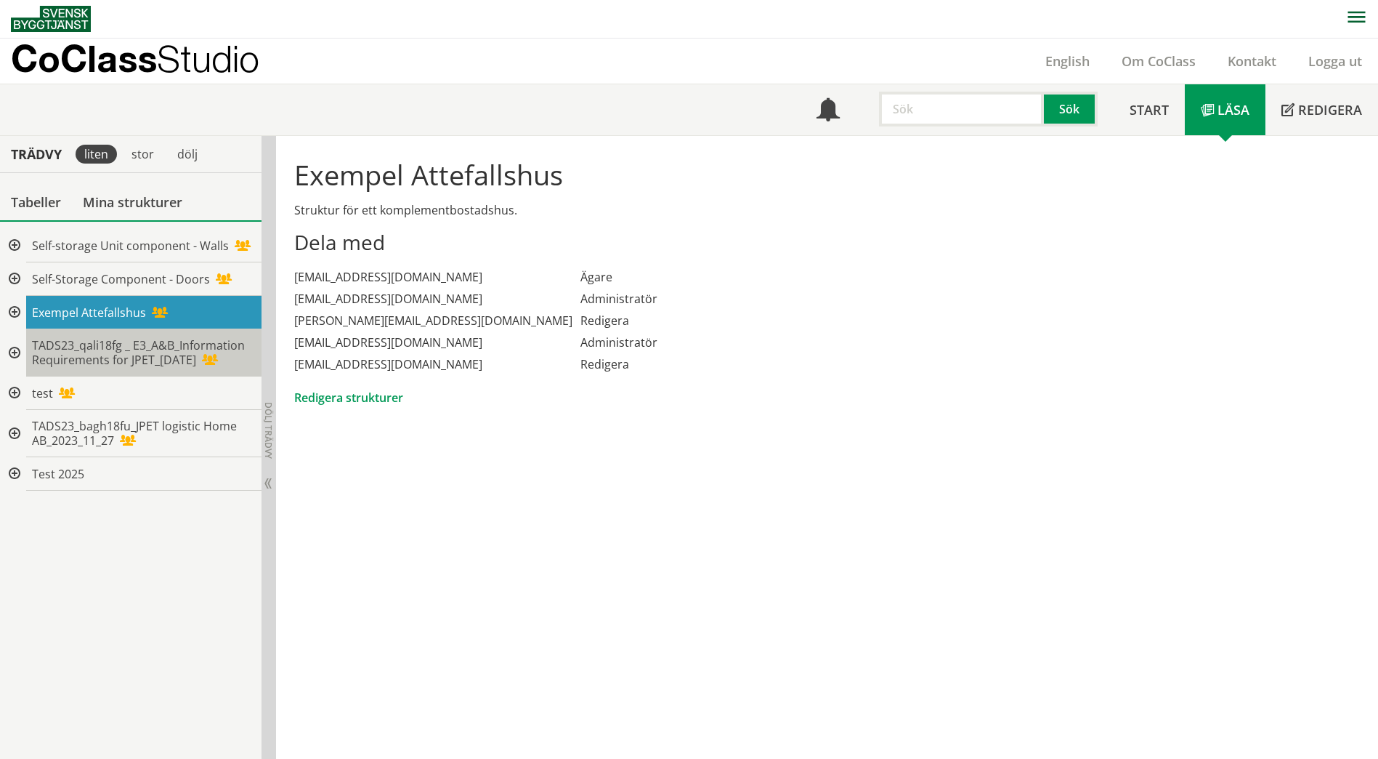
click at [86, 350] on span "TADS23_qali18fg _ E3_A&B_Information Requirements for JPET_[DATE]" at bounding box center [138, 352] width 213 height 31
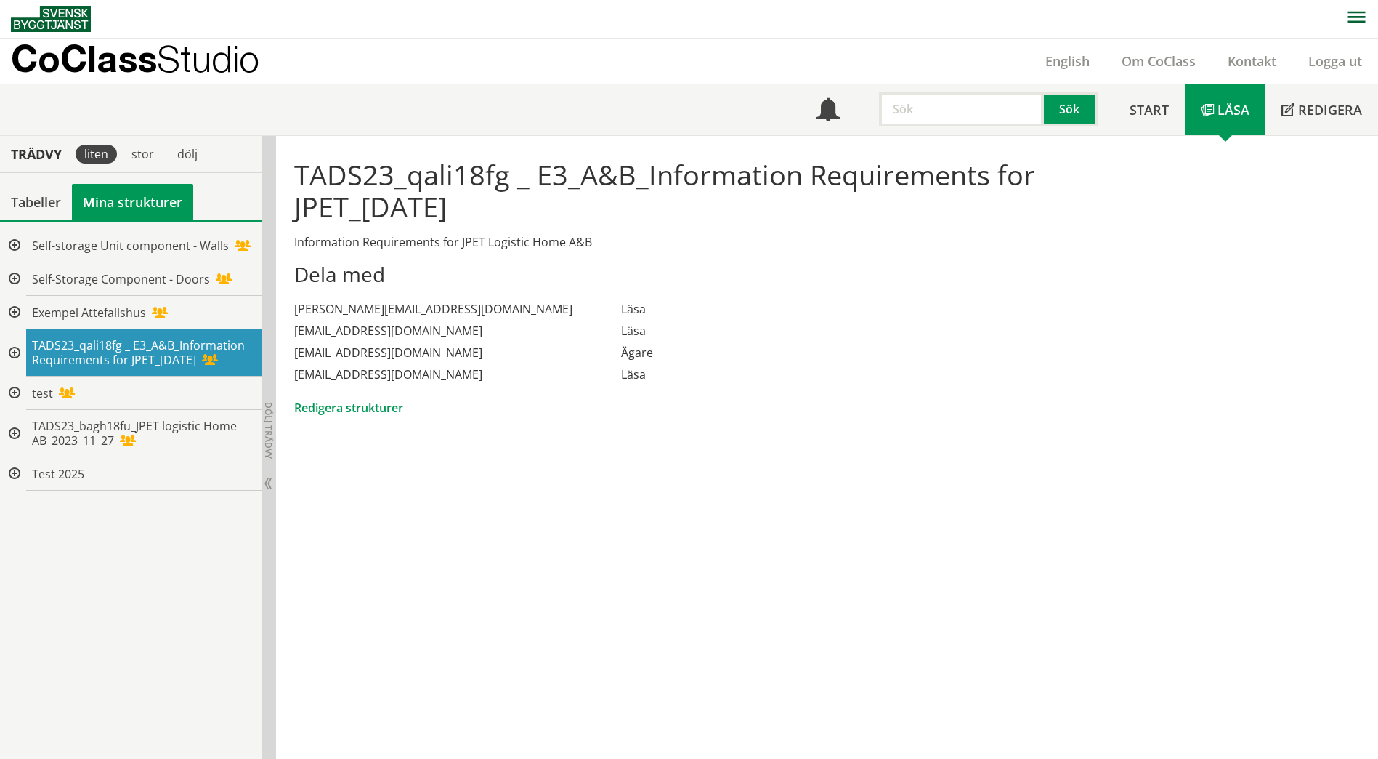
click at [134, 200] on link "Mina strukturer" at bounding box center [132, 202] width 121 height 36
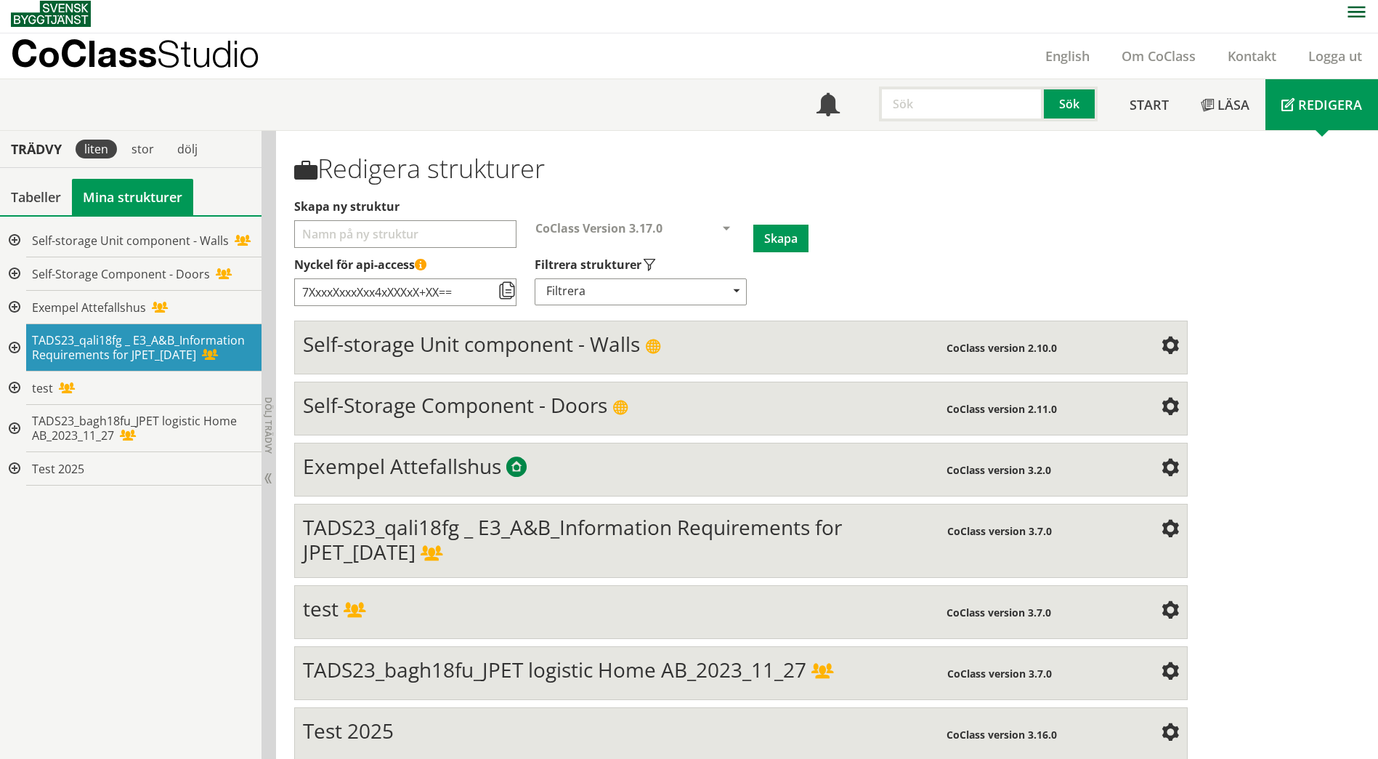
scroll to position [23, 0]
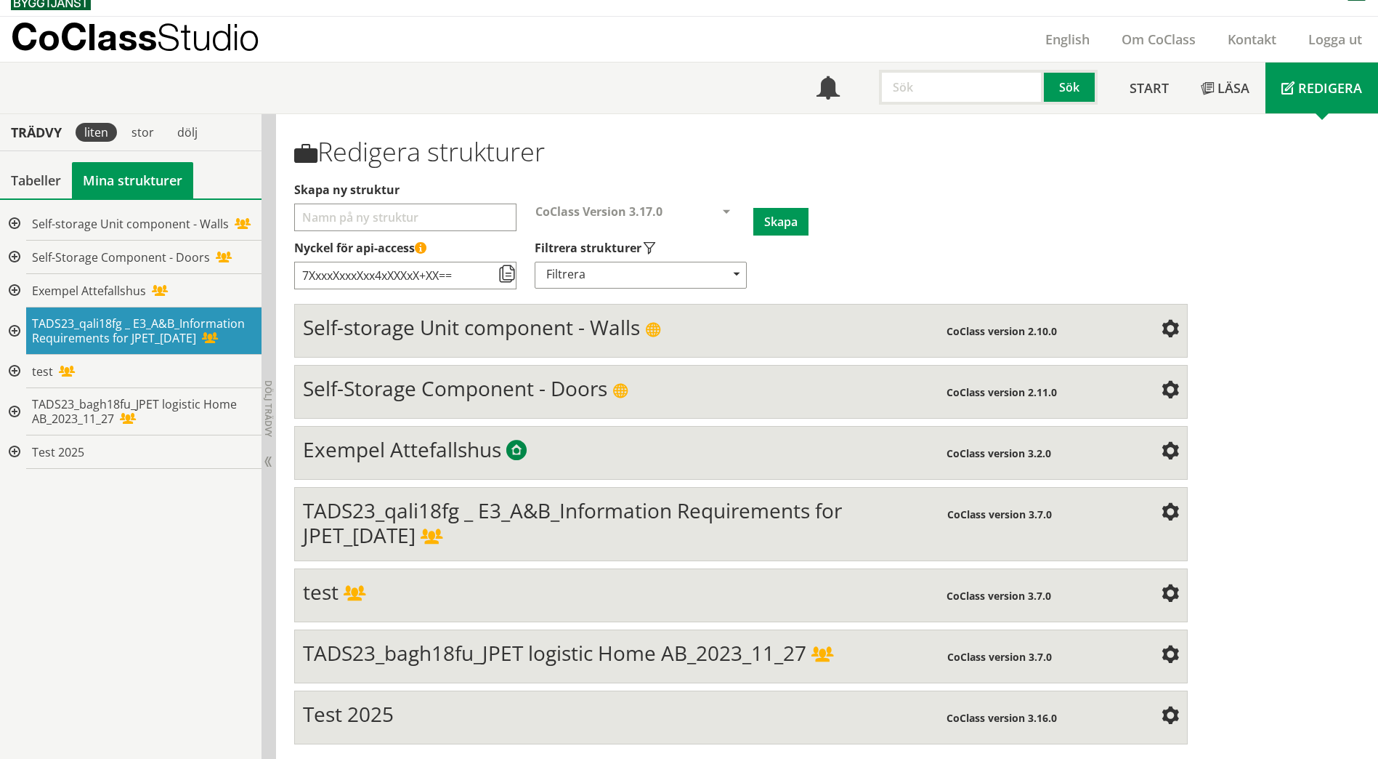
click at [570, 527] on div "TADS23_qali18fg _ E3_A&B_Information Requirements for JPET_[DATE]" at bounding box center [625, 522] width 645 height 49
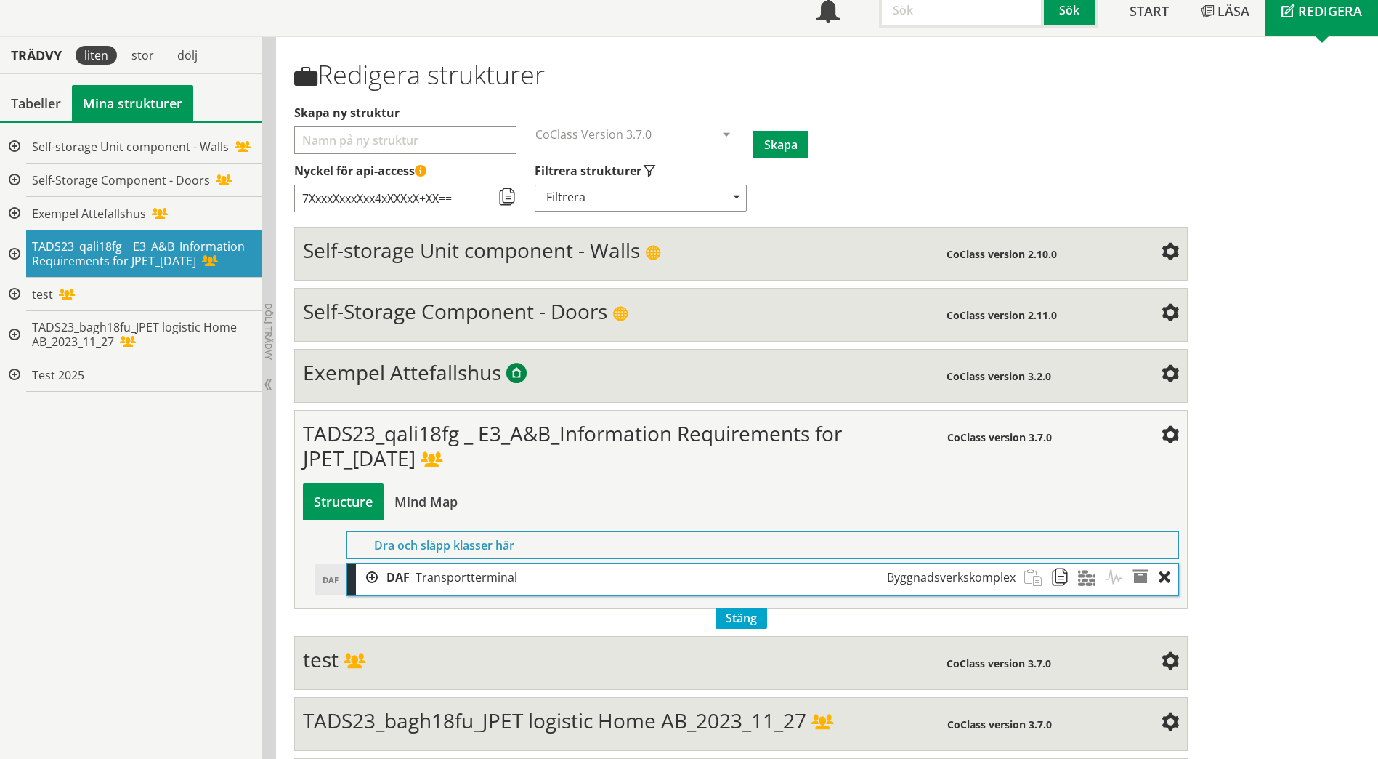
scroll to position [167, 0]
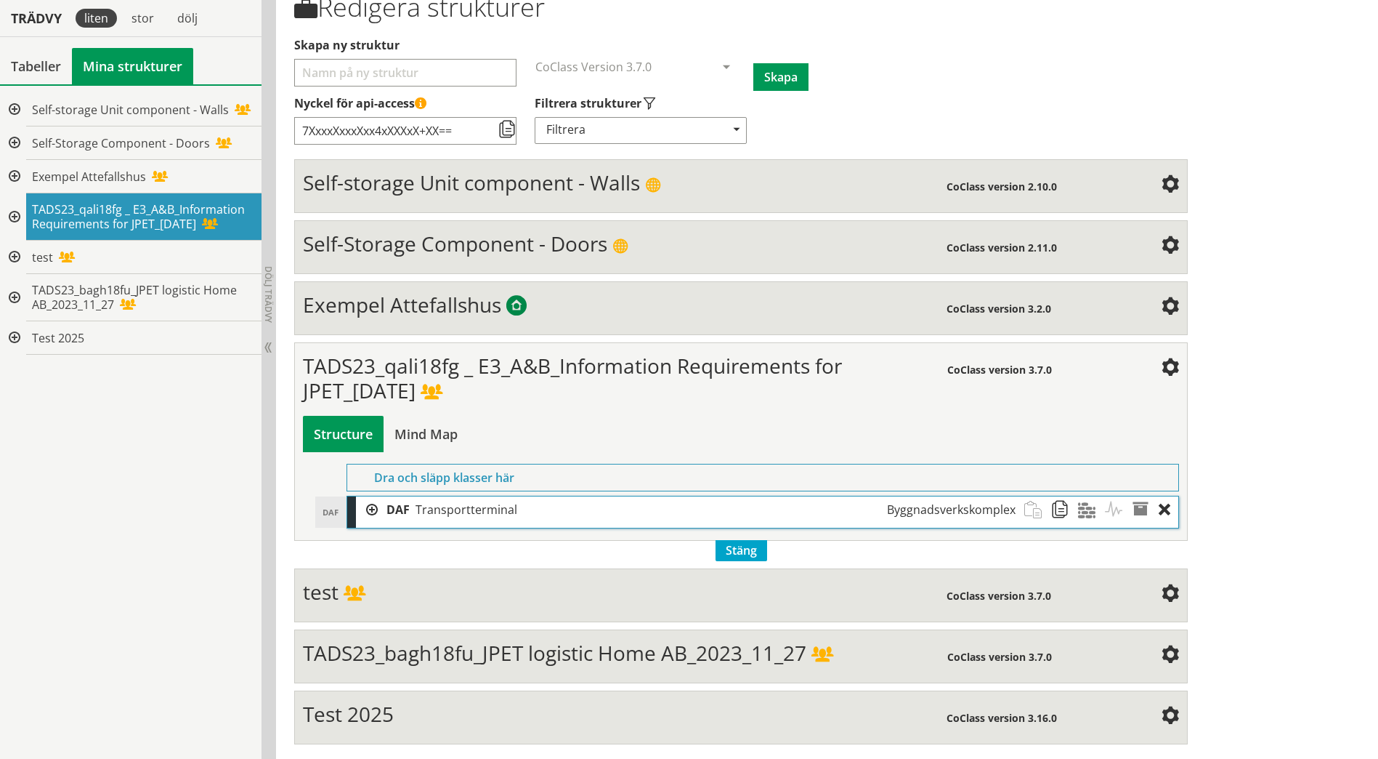
click at [1172, 371] on span at bounding box center [1170, 368] width 17 height 17
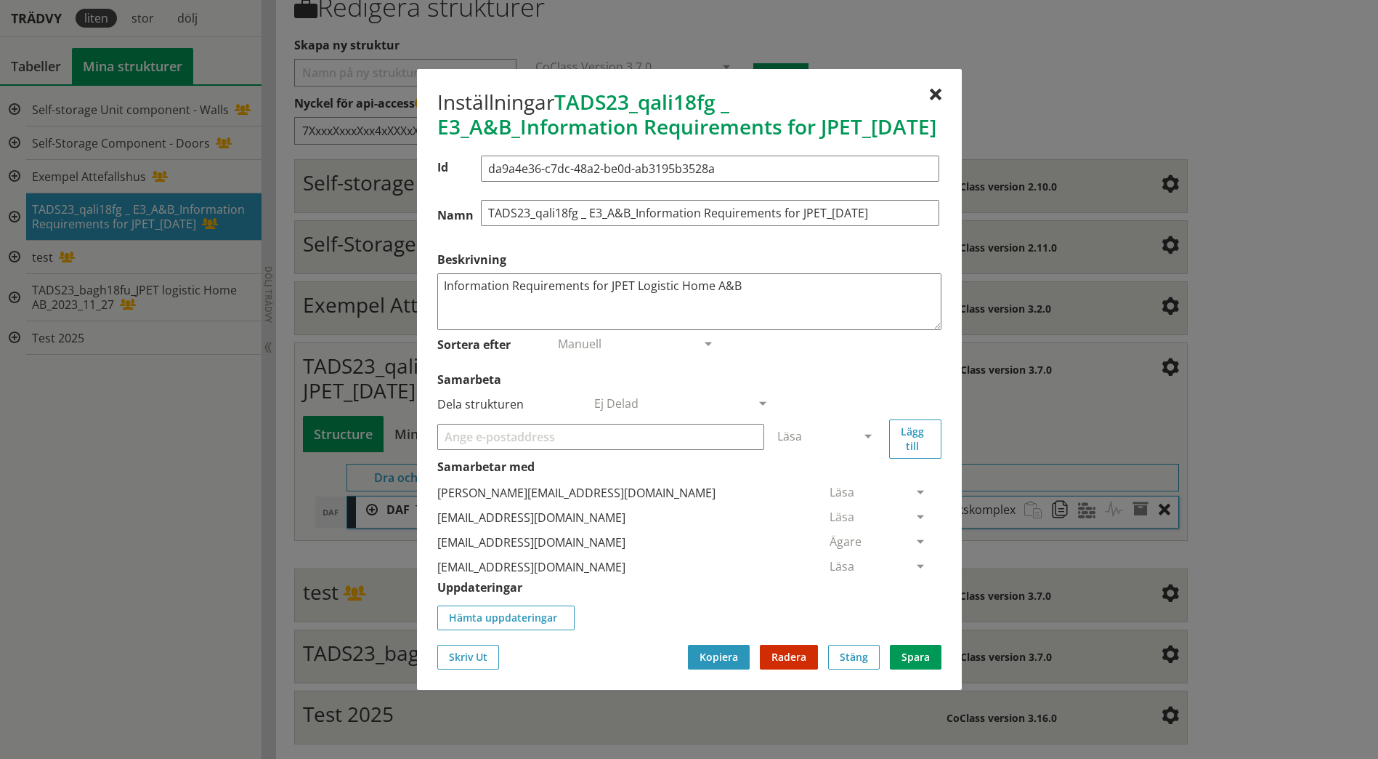
click at [568, 445] on input "Samarbeta" at bounding box center [600, 437] width 327 height 26
type input "[PERSON_NAME][EMAIL_ADDRESS][DOMAIN_NAME]"
click at [914, 500] on span at bounding box center [920, 493] width 13 height 13
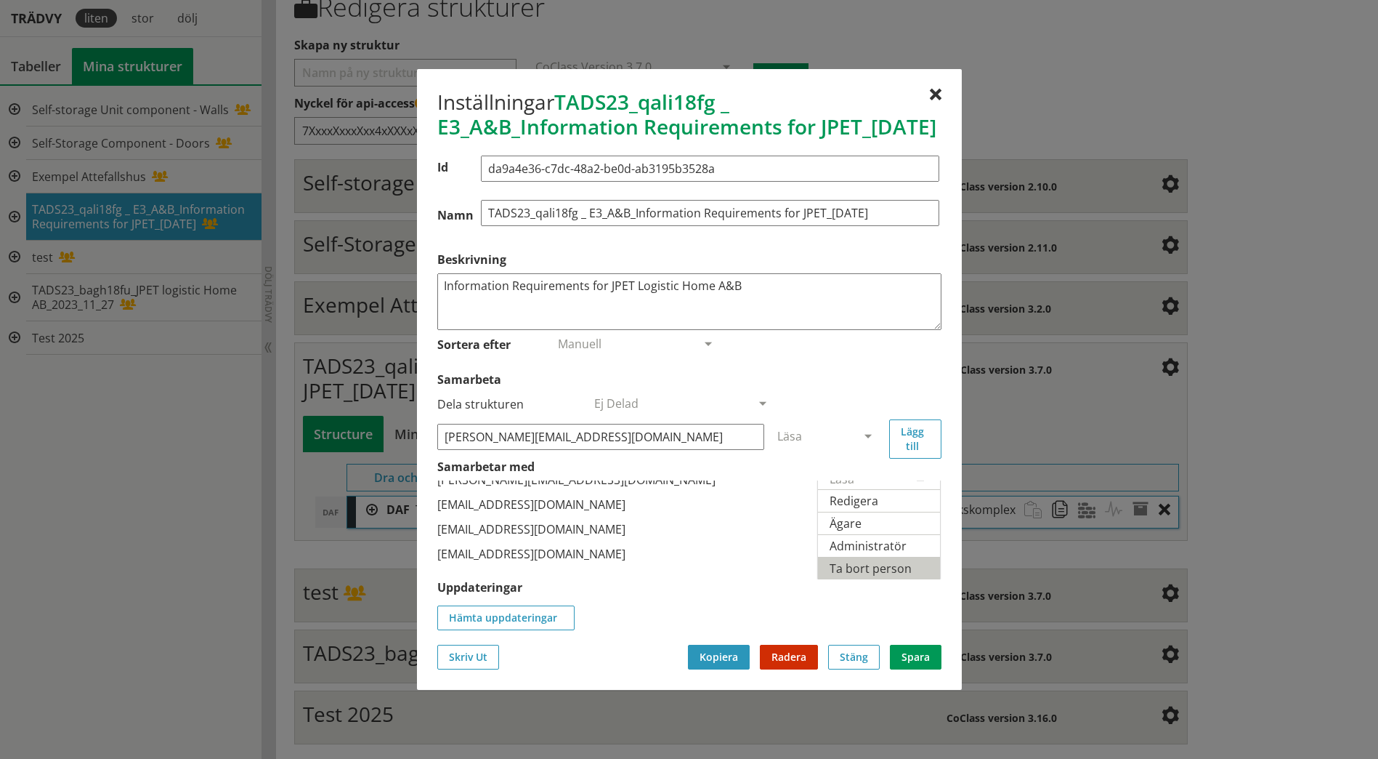
click at [885, 576] on span "Ta bort person" at bounding box center [871, 568] width 82 height 16
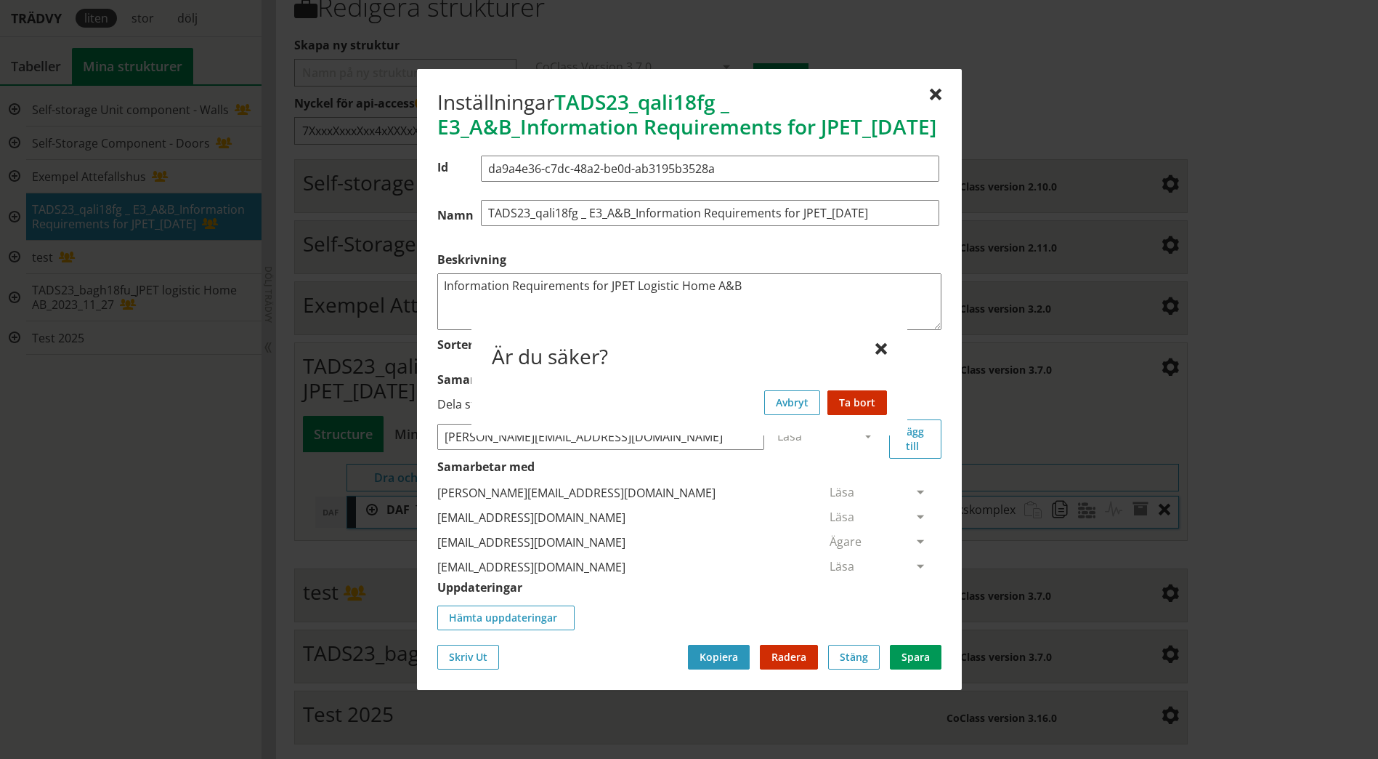
scroll to position [0, 0]
click at [914, 500] on span at bounding box center [920, 493] width 13 height 13
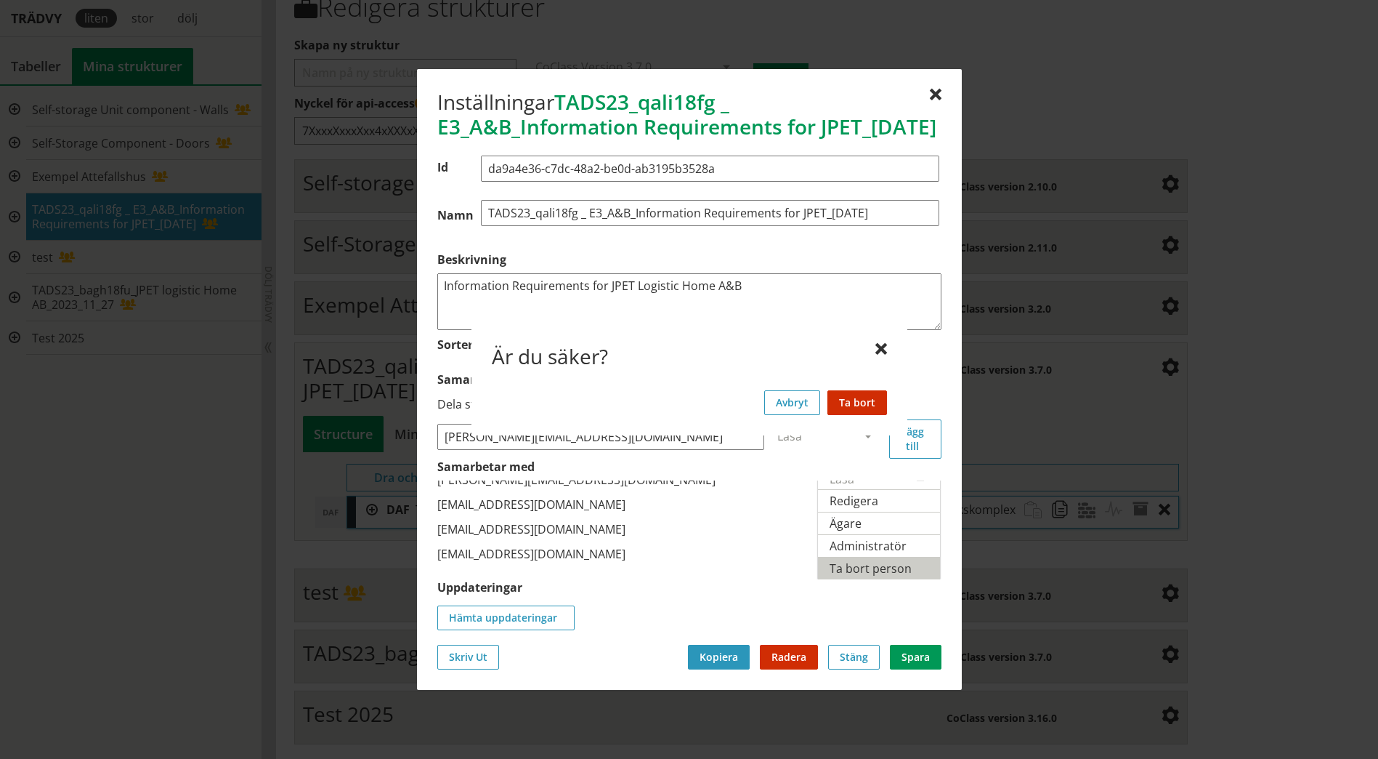
click at [891, 576] on span "Ta bort person" at bounding box center [871, 568] width 82 height 16
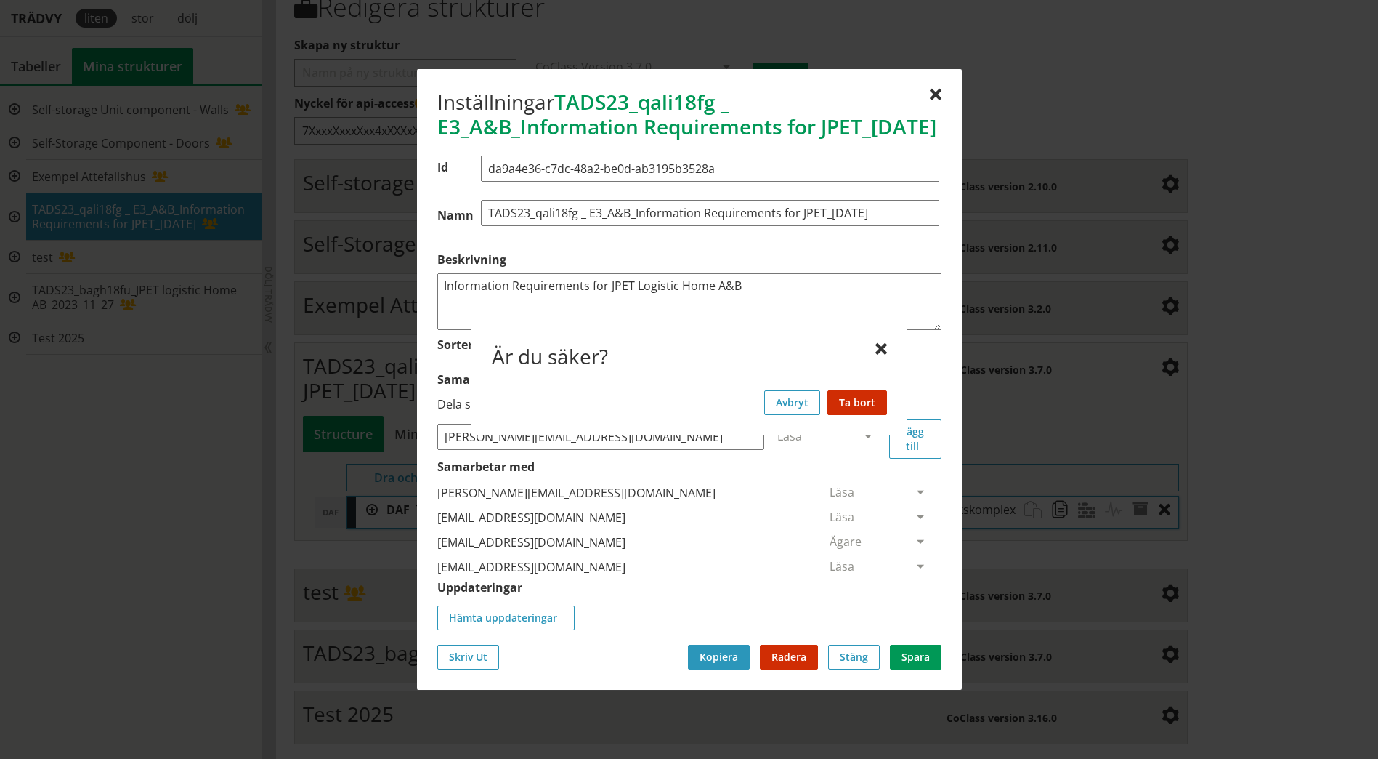
click at [914, 500] on span at bounding box center [920, 493] width 13 height 13
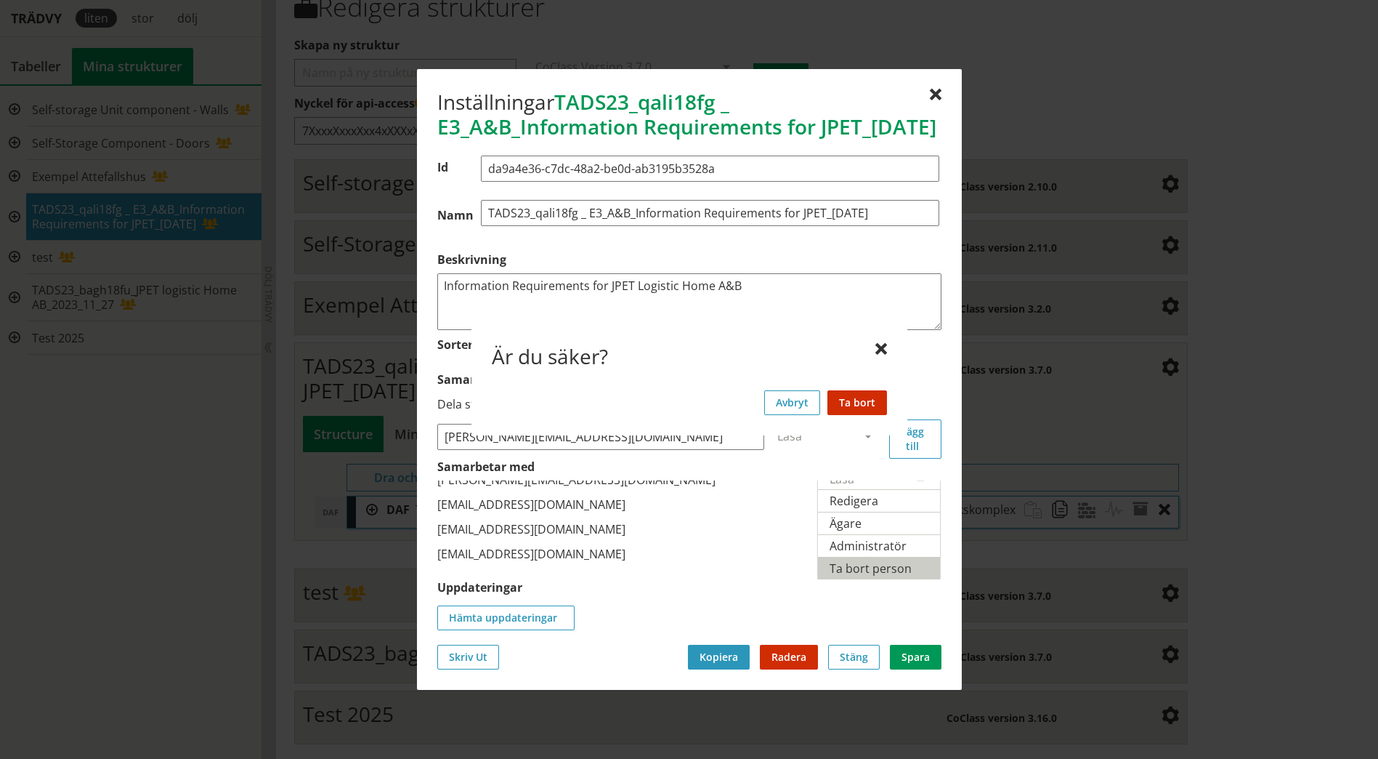
click at [888, 576] on span "Ta bort person" at bounding box center [871, 568] width 82 height 16
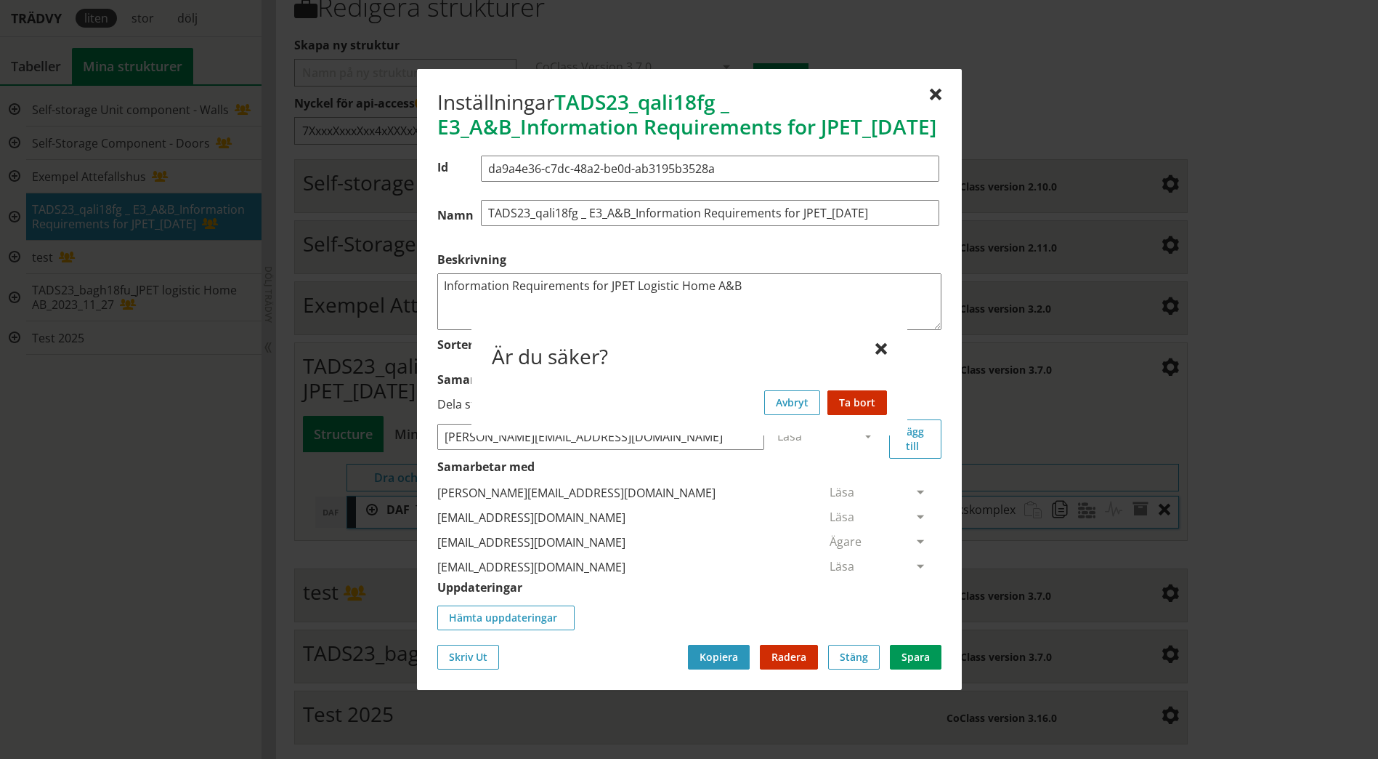
scroll to position [0, 0]
click at [914, 549] on span at bounding box center [920, 542] width 13 height 13
click at [914, 574] on span at bounding box center [920, 567] width 13 height 13
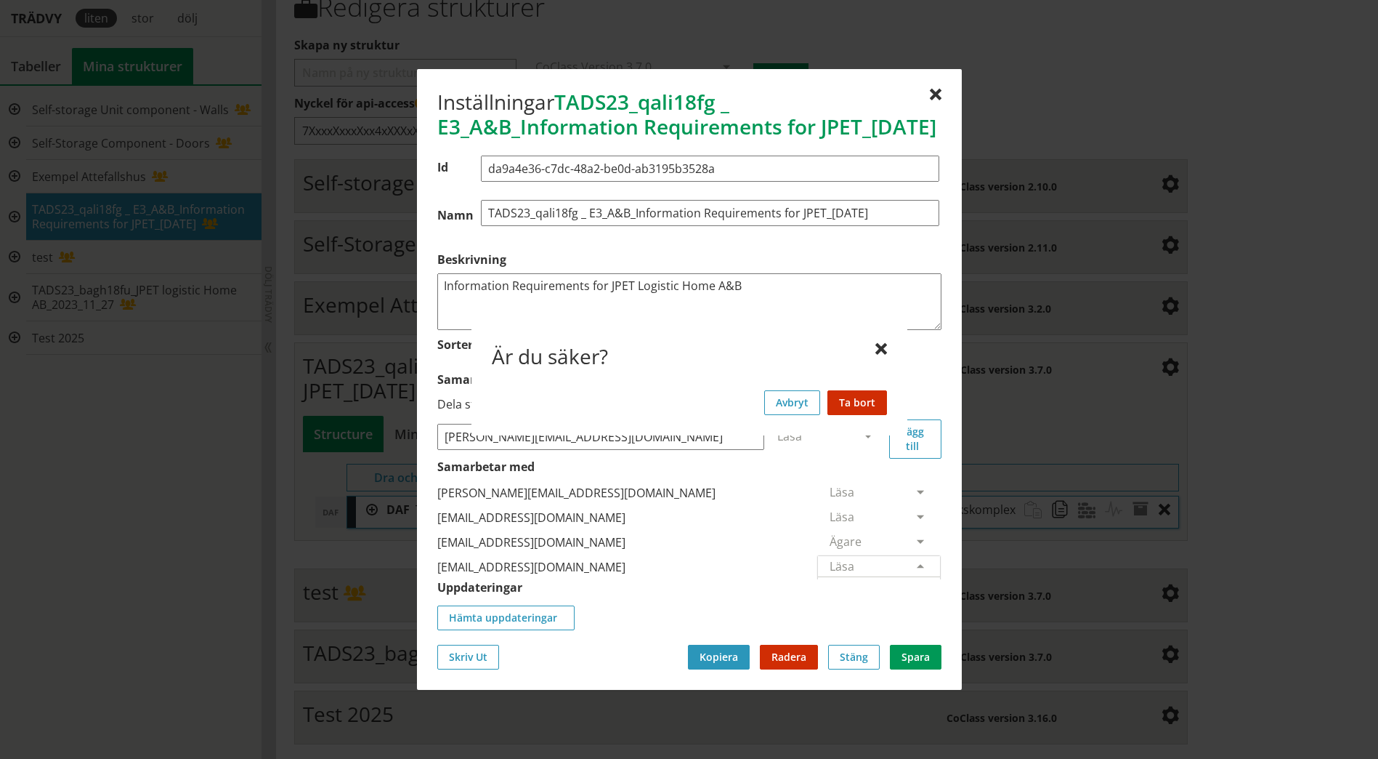
click at [914, 574] on span at bounding box center [920, 567] width 13 height 13
drag, startPoint x: 911, startPoint y: 576, endPoint x: 899, endPoint y: 578, distance: 12.5
click at [899, 576] on div "Läsa" at bounding box center [872, 566] width 84 height 20
click at [914, 525] on span at bounding box center [920, 518] width 13 height 13
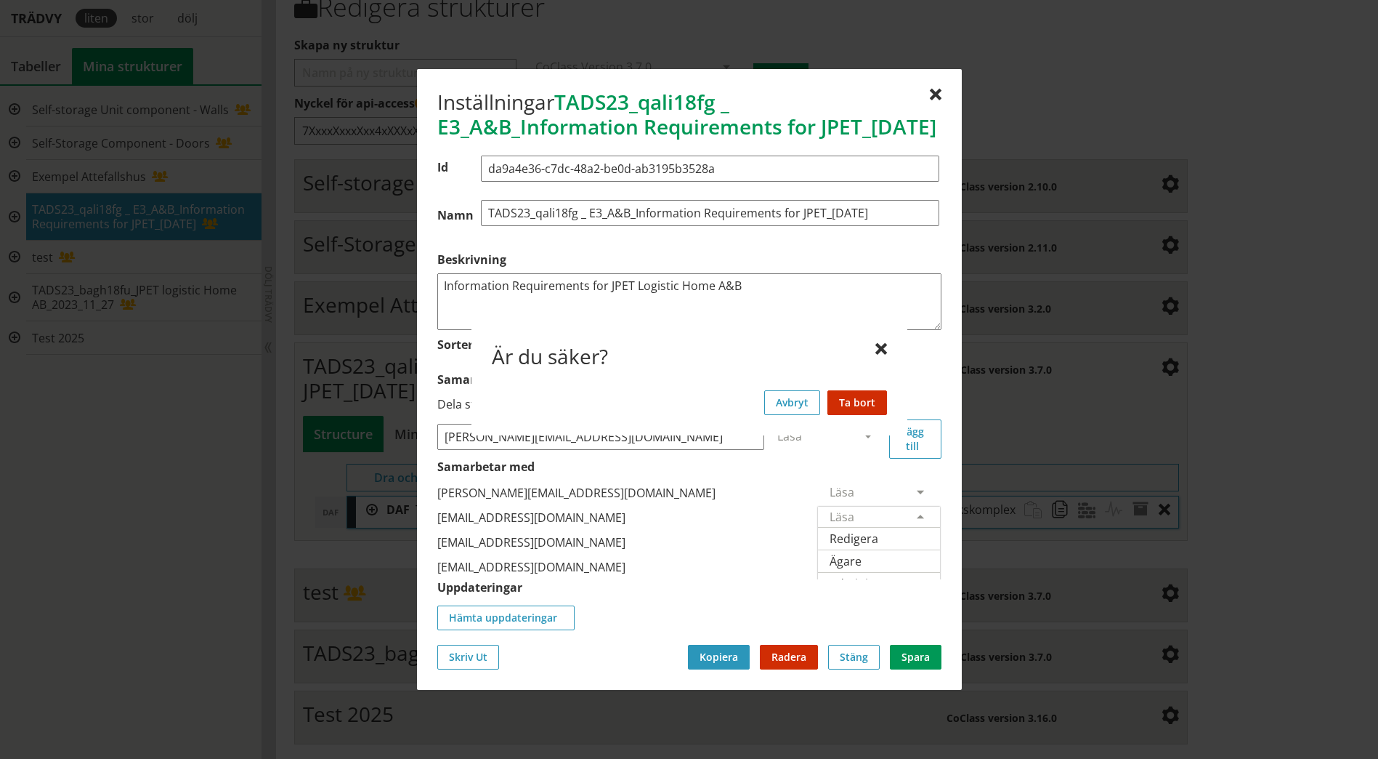
scroll to position [38, 0]
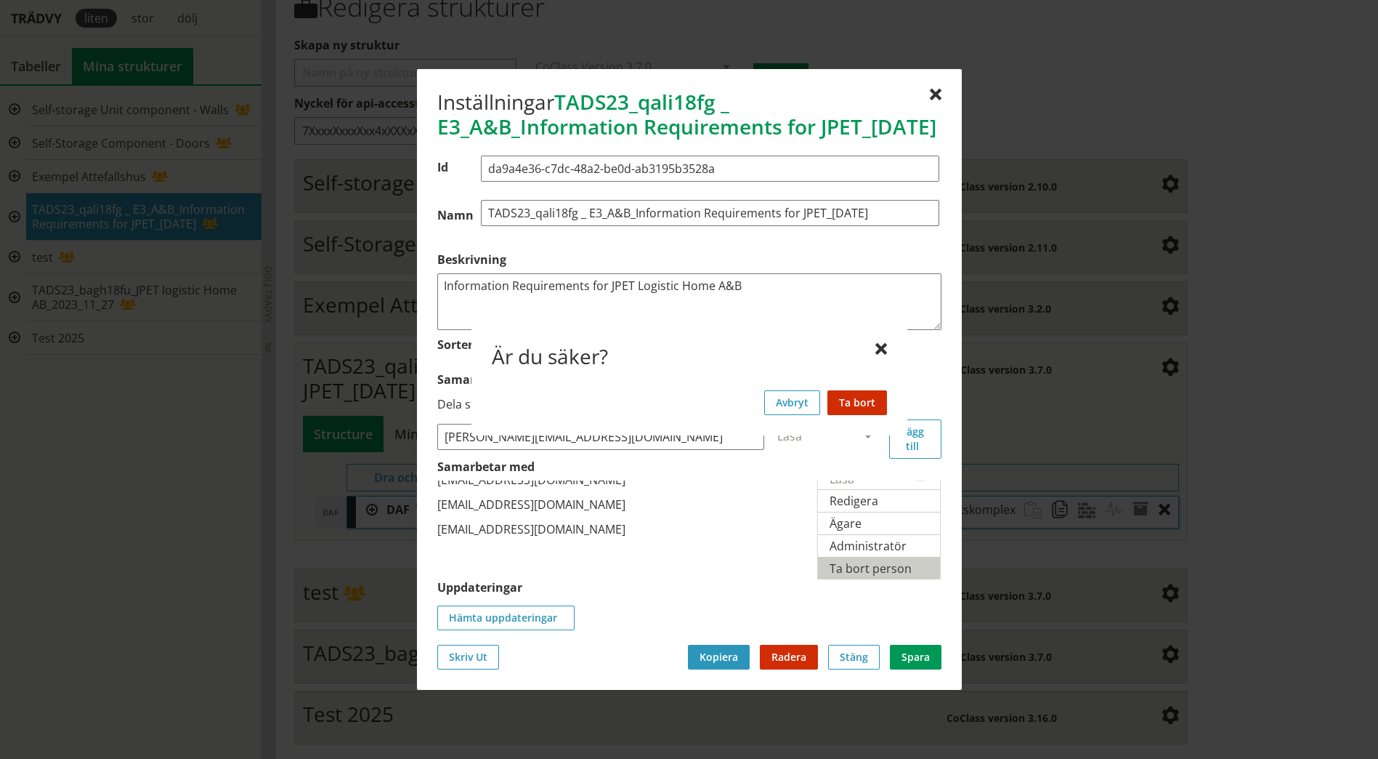
click at [885, 576] on span "Ta bort person" at bounding box center [871, 568] width 82 height 16
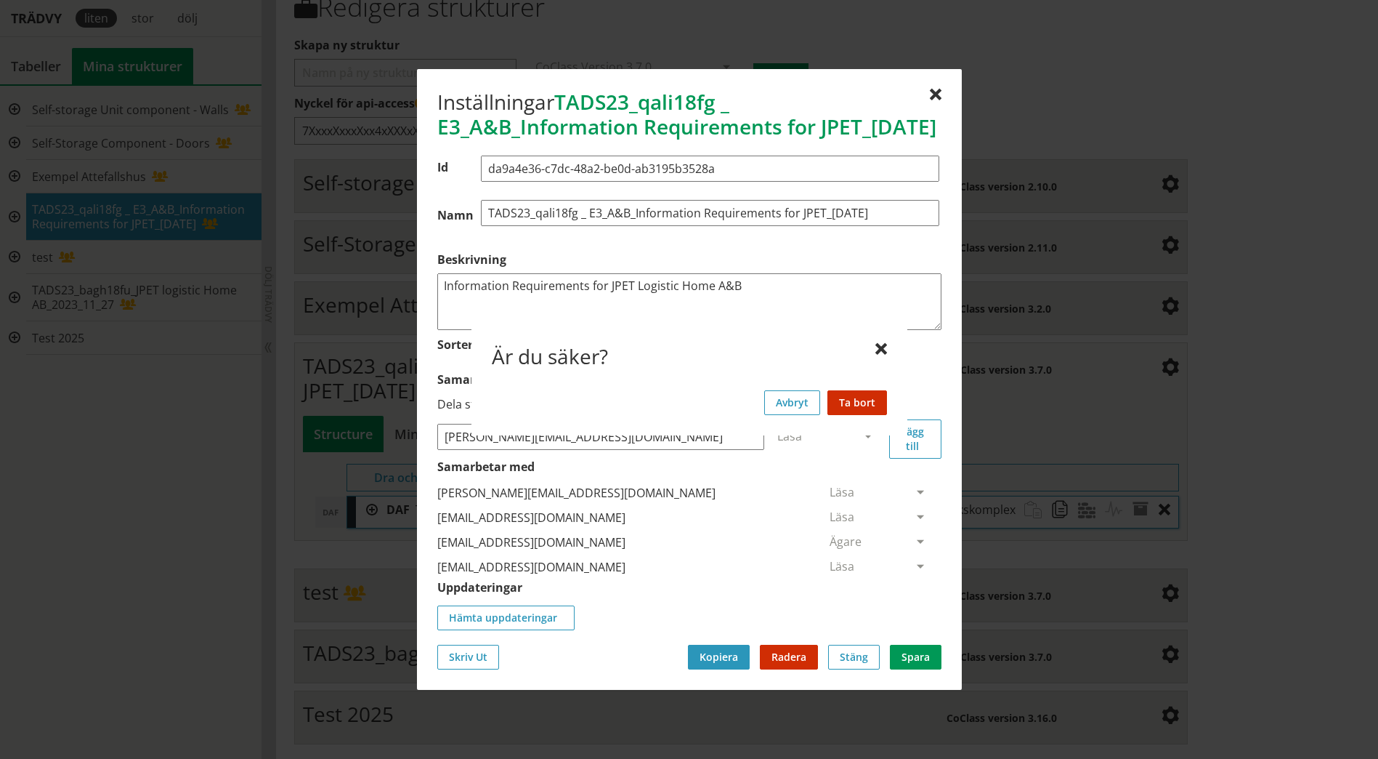
click at [547, 530] on div "[EMAIL_ADDRESS][DOMAIN_NAME]" at bounding box center [626, 517] width 379 height 25
drag, startPoint x: 547, startPoint y: 530, endPoint x: 713, endPoint y: 554, distance: 167.3
click at [713, 554] on div "[EMAIL_ADDRESS][DOMAIN_NAME]" at bounding box center [626, 542] width 379 height 25
click at [914, 525] on span at bounding box center [920, 518] width 13 height 13
click at [658, 505] on div "[PERSON_NAME][EMAIL_ADDRESS][DOMAIN_NAME]" at bounding box center [626, 492] width 379 height 25
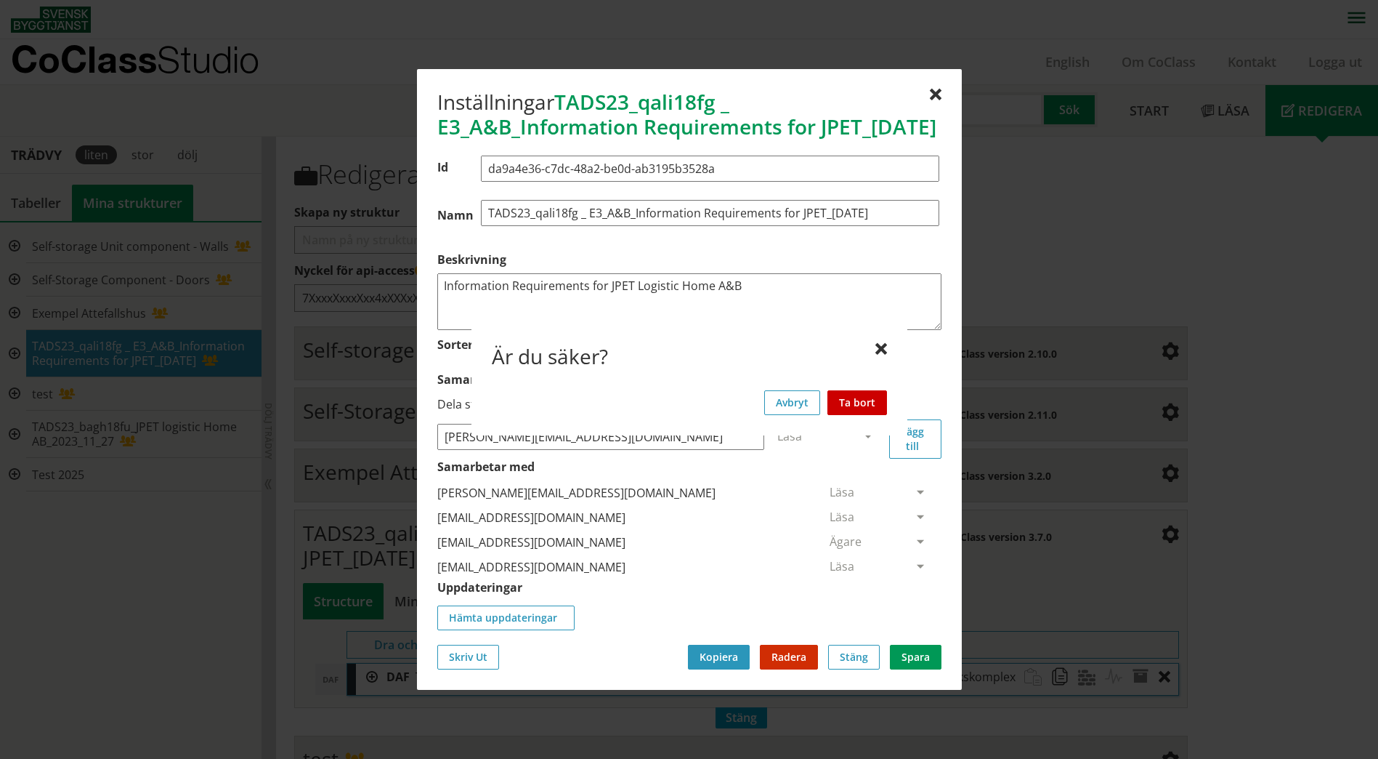
click at [853, 403] on button "Ta bort" at bounding box center [858, 402] width 60 height 25
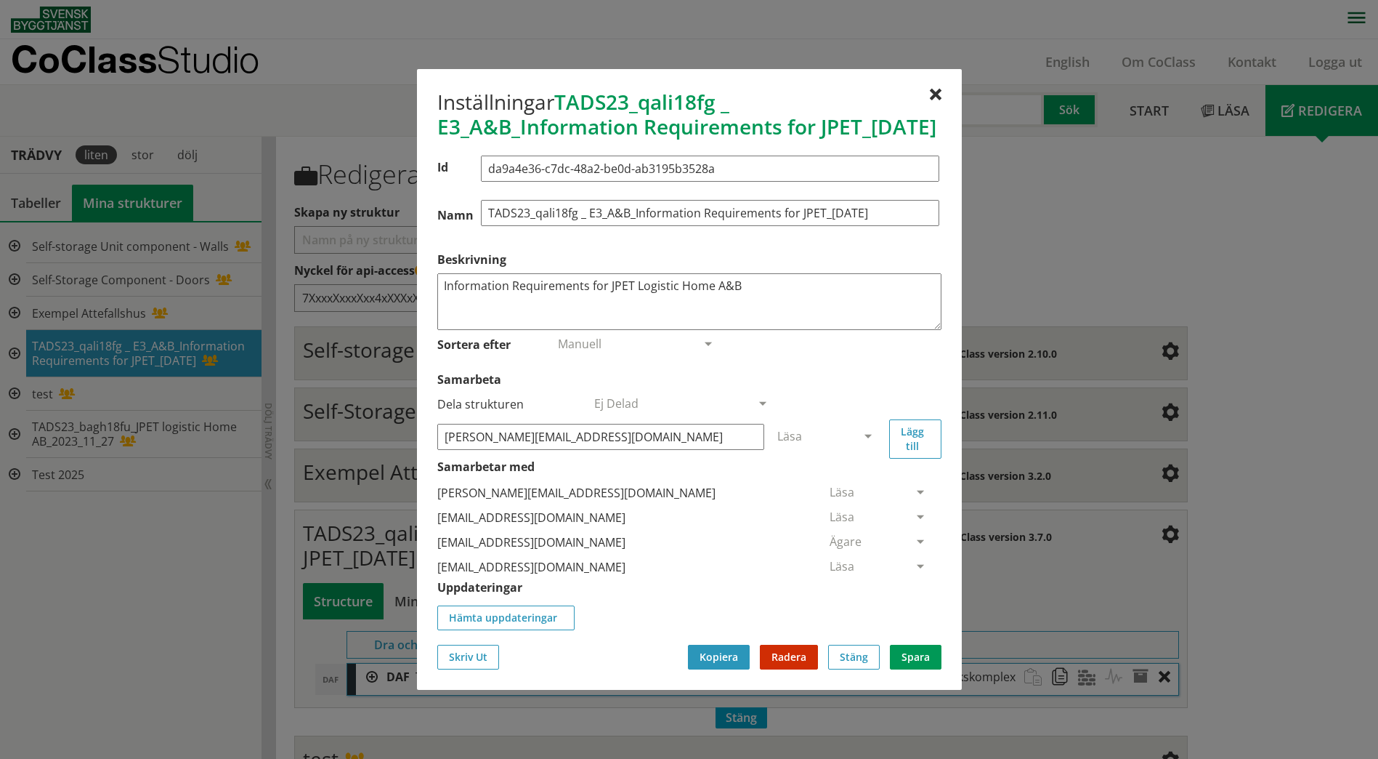
click at [914, 500] on span at bounding box center [920, 493] width 13 height 13
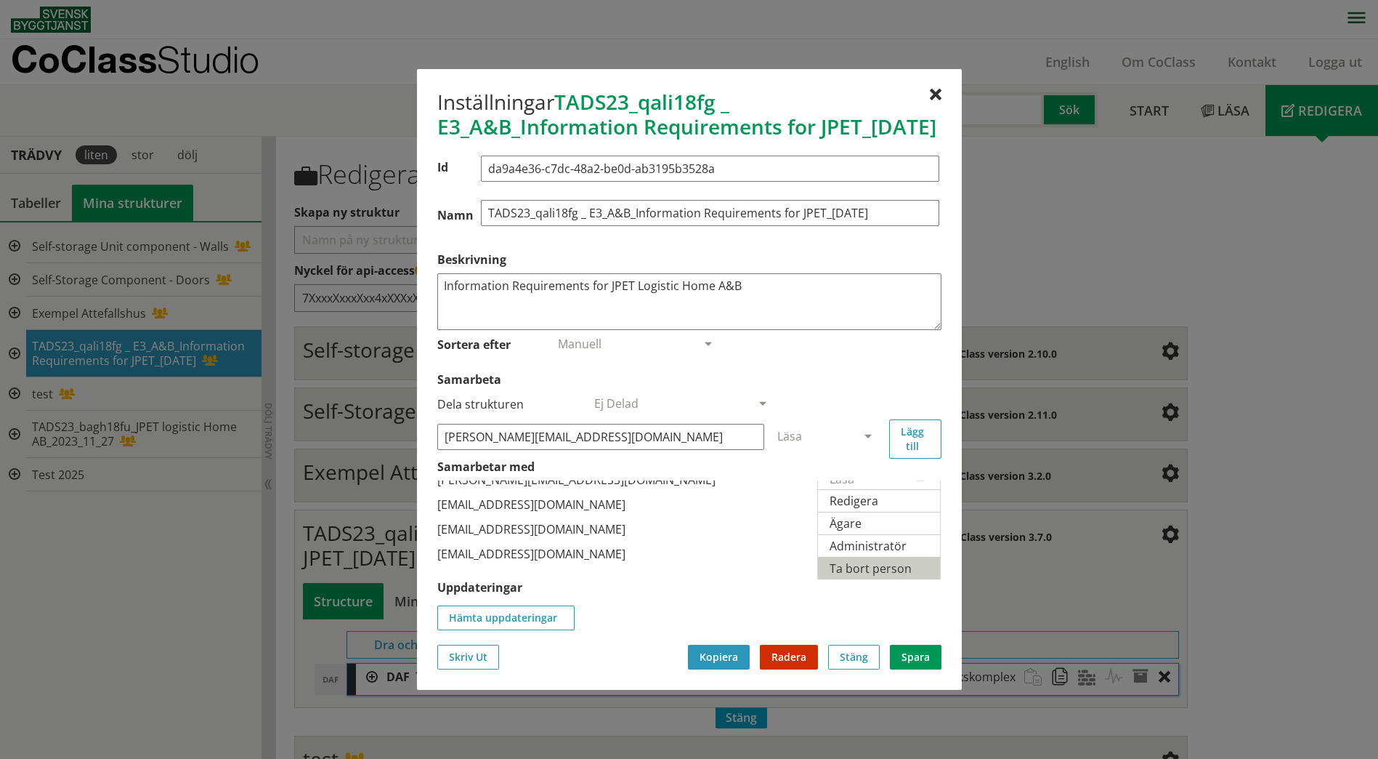
click at [883, 576] on span "Ta bort person" at bounding box center [871, 568] width 82 height 16
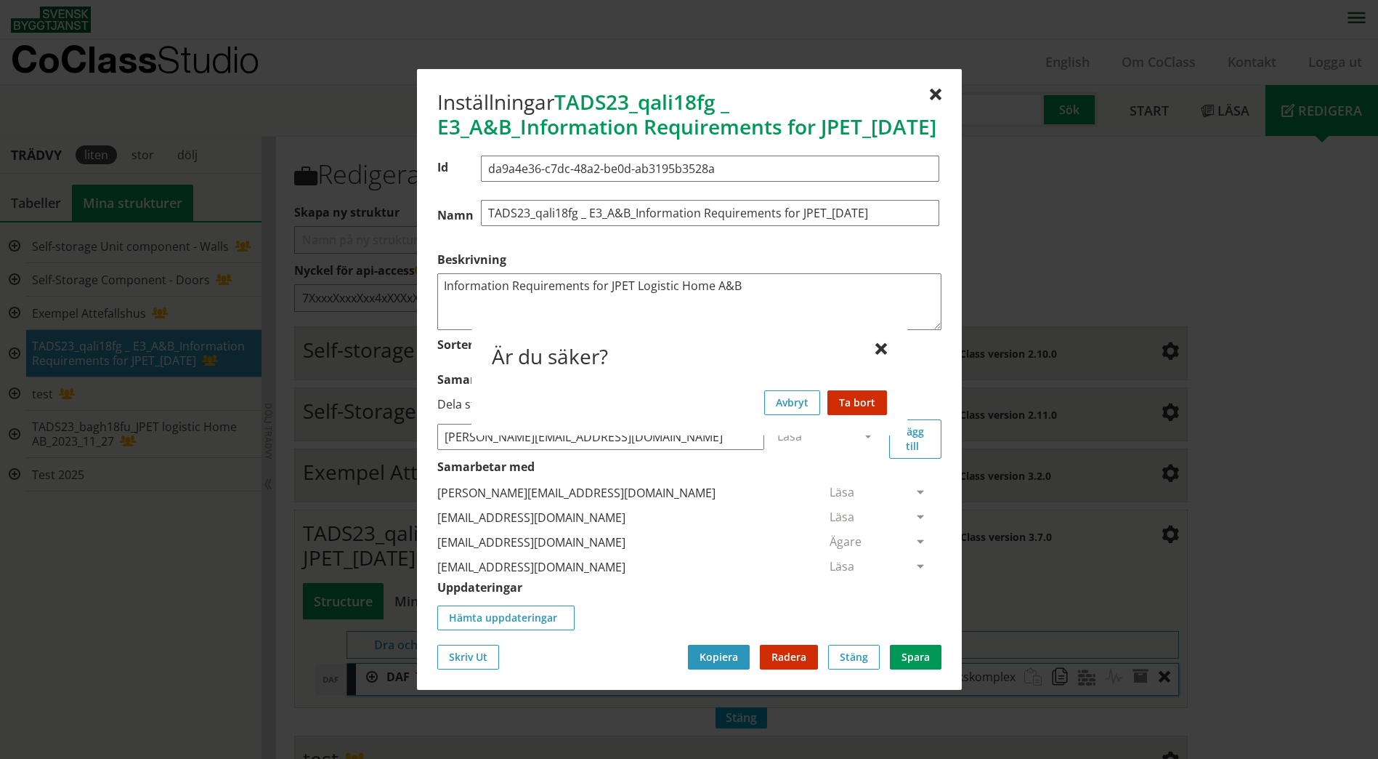
scroll to position [0, 0]
click at [855, 403] on button "Ta bort" at bounding box center [858, 402] width 60 height 25
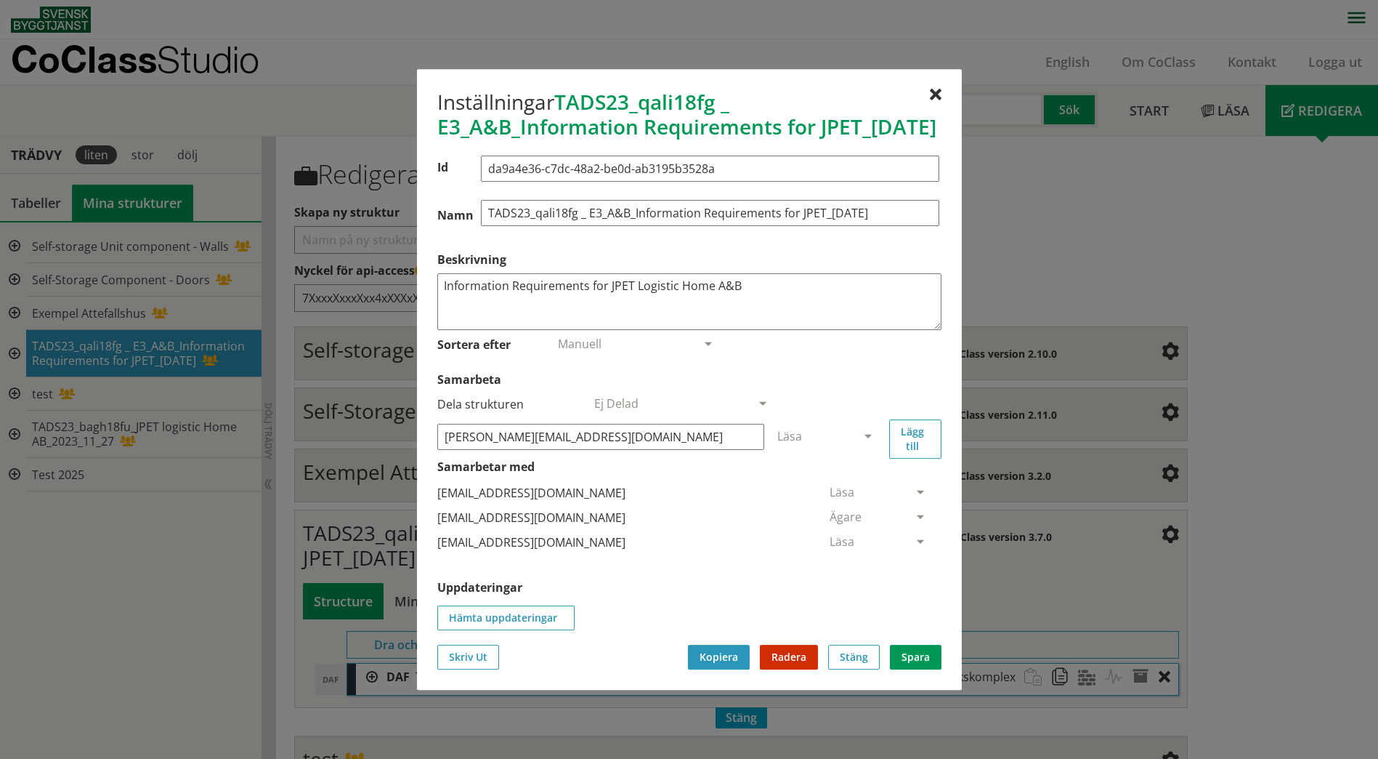
click at [914, 500] on span at bounding box center [920, 493] width 13 height 13
click at [945, 538] on div "Inställningar TADS23_qali18fg _ E3_A&B_Information Requirements for JPET_2023-1…" at bounding box center [689, 379] width 545 height 621
click at [914, 549] on span at bounding box center [920, 542] width 13 height 13
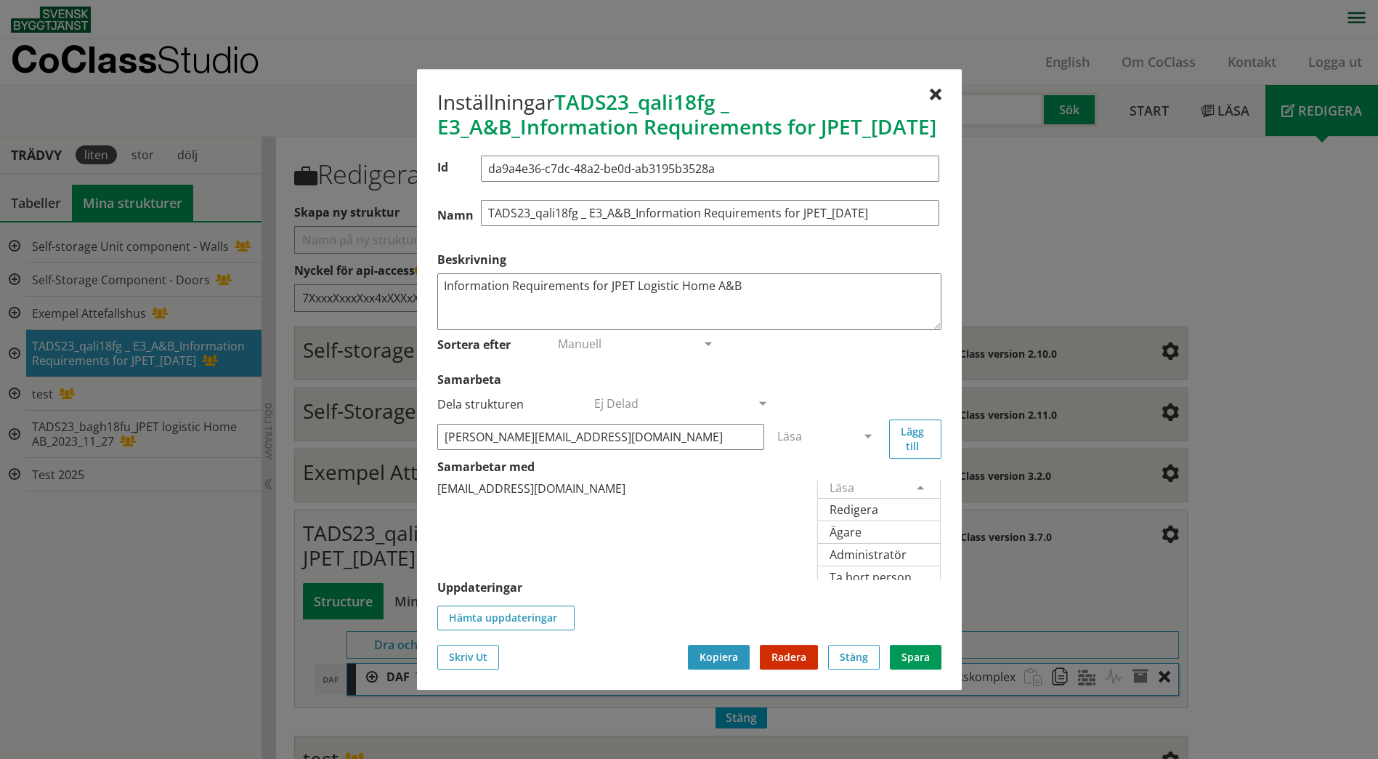
scroll to position [62, 0]
click at [881, 575] on span "Ta bort person" at bounding box center [871, 568] width 82 height 16
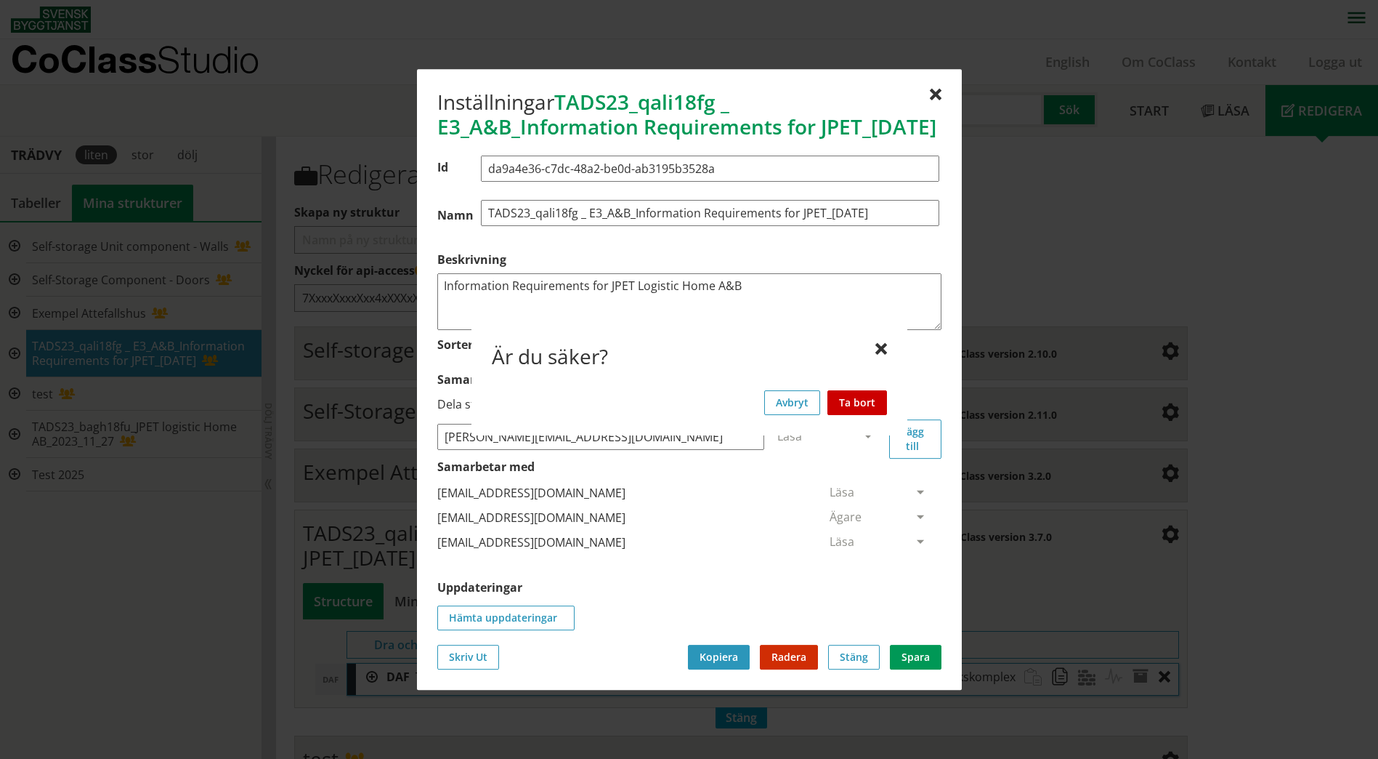
click at [859, 403] on button "Ta bort" at bounding box center [858, 402] width 60 height 25
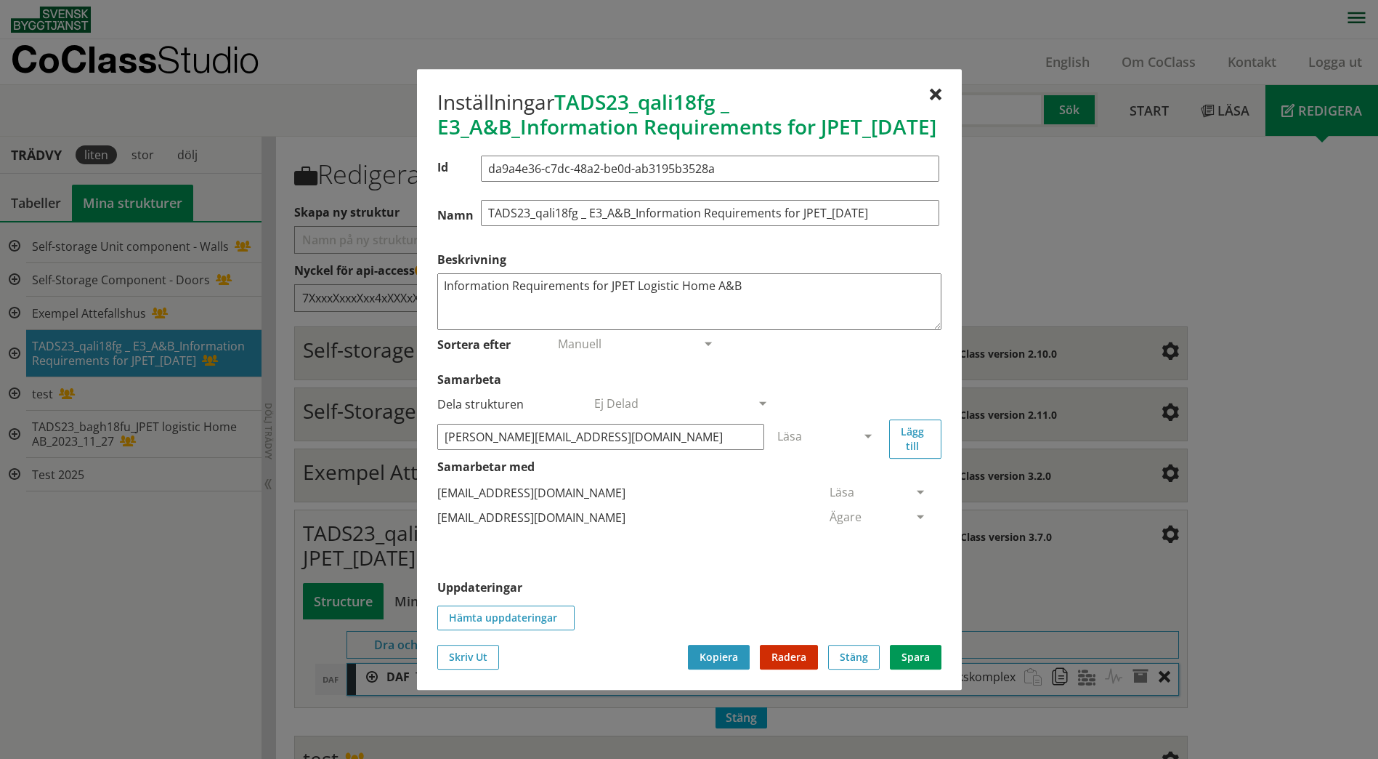
click at [498, 503] on div "Klas@eckerbergab.se" at bounding box center [626, 492] width 379 height 25
drag, startPoint x: 553, startPoint y: 509, endPoint x: 451, endPoint y: 506, distance: 101.8
click at [451, 505] on div "Klas@eckerbergab.se" at bounding box center [626, 492] width 379 height 25
click at [897, 448] on button "Lägg till" at bounding box center [915, 438] width 52 height 39
click at [926, 669] on button "Spara" at bounding box center [916, 657] width 52 height 25
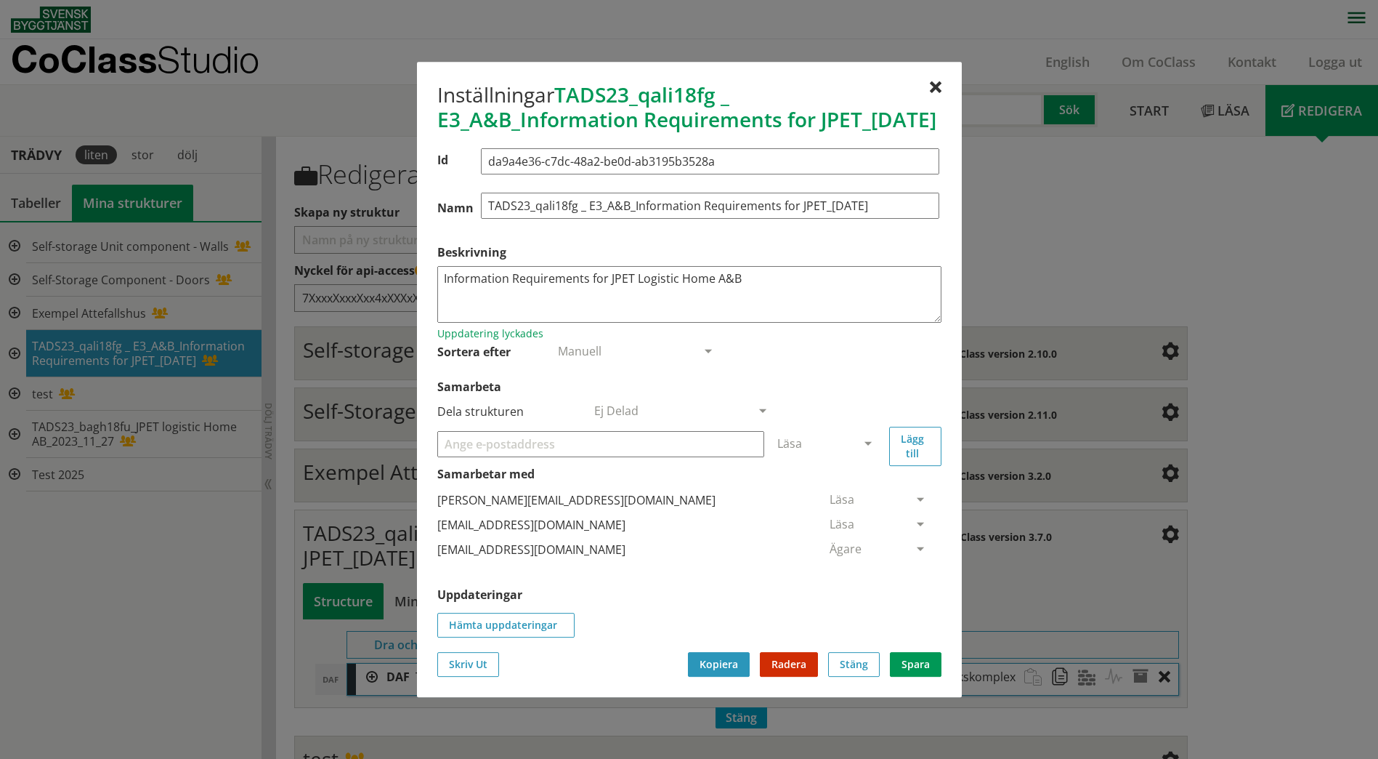
click at [636, 455] on input "Samarbeta" at bounding box center [600, 444] width 327 height 26
click at [642, 456] on input "Samarbeta" at bounding box center [600, 444] width 327 height 26
click at [918, 677] on button "Spara" at bounding box center [916, 664] width 52 height 25
click at [639, 437] on div at bounding box center [600, 444] width 327 height 44
click at [632, 457] on input "Samarbeta" at bounding box center [600, 444] width 327 height 26
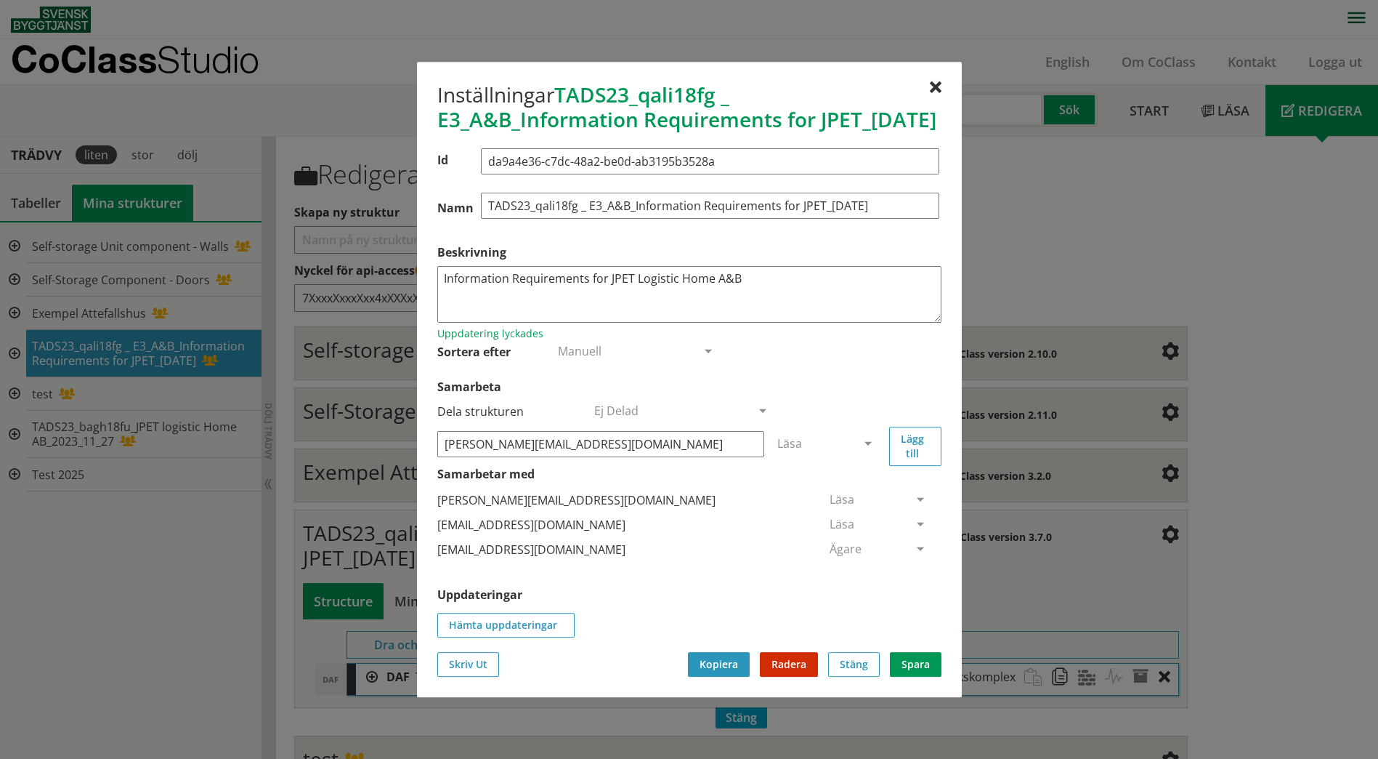
click at [633, 466] on div "[PERSON_NAME][EMAIL_ADDRESS][DOMAIN_NAME]" at bounding box center [600, 444] width 327 height 44
type input "[PERSON_NAME][EMAIL_ADDRESS][DOMAIN_NAME]"
click at [510, 637] on button "Hämta uppdateringar" at bounding box center [505, 625] width 137 height 25
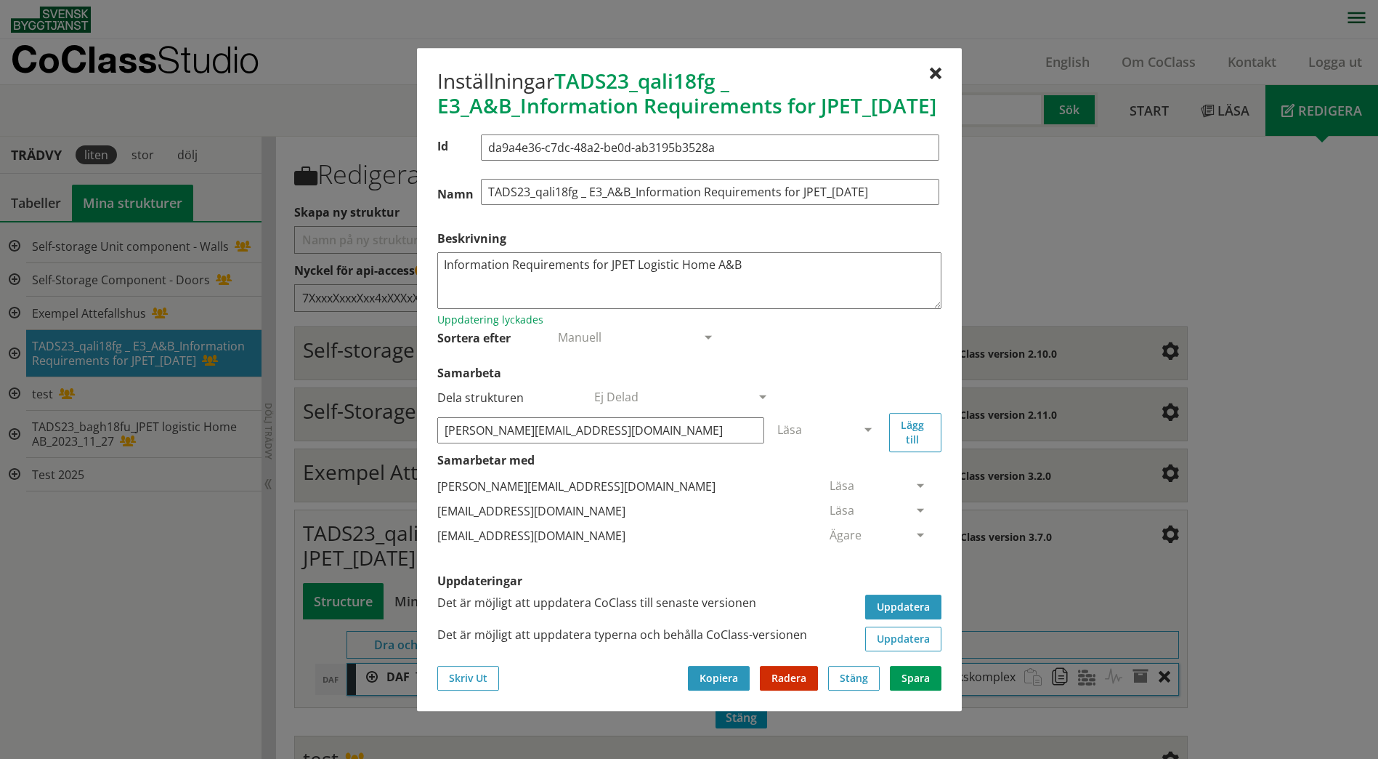
click at [930, 619] on button "Uppdatera" at bounding box center [903, 606] width 76 height 25
click at [910, 651] on button "Uppdatera" at bounding box center [903, 638] width 76 height 25
